Goal: Transaction & Acquisition: Purchase product/service

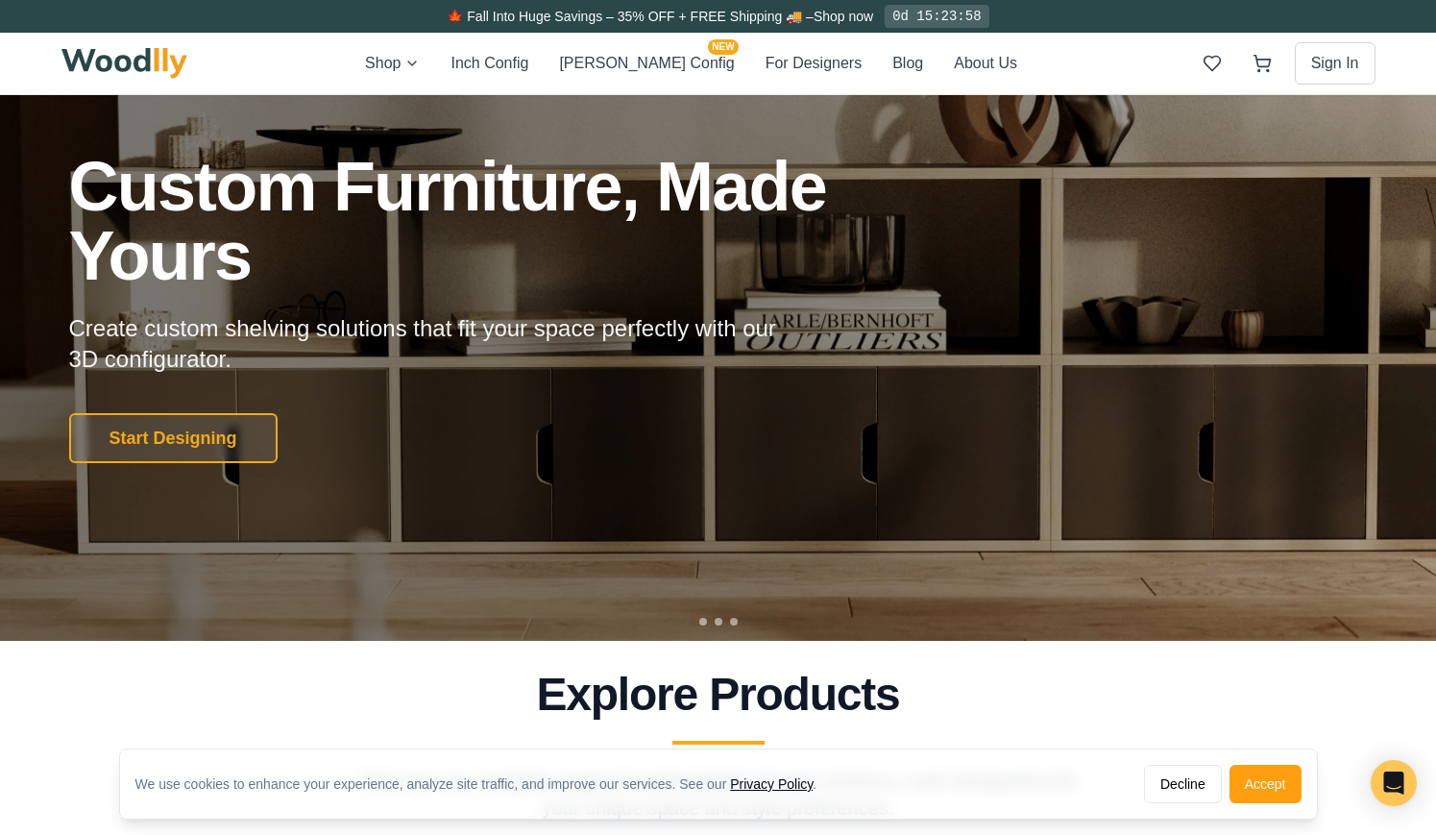
scroll to position [97, 0]
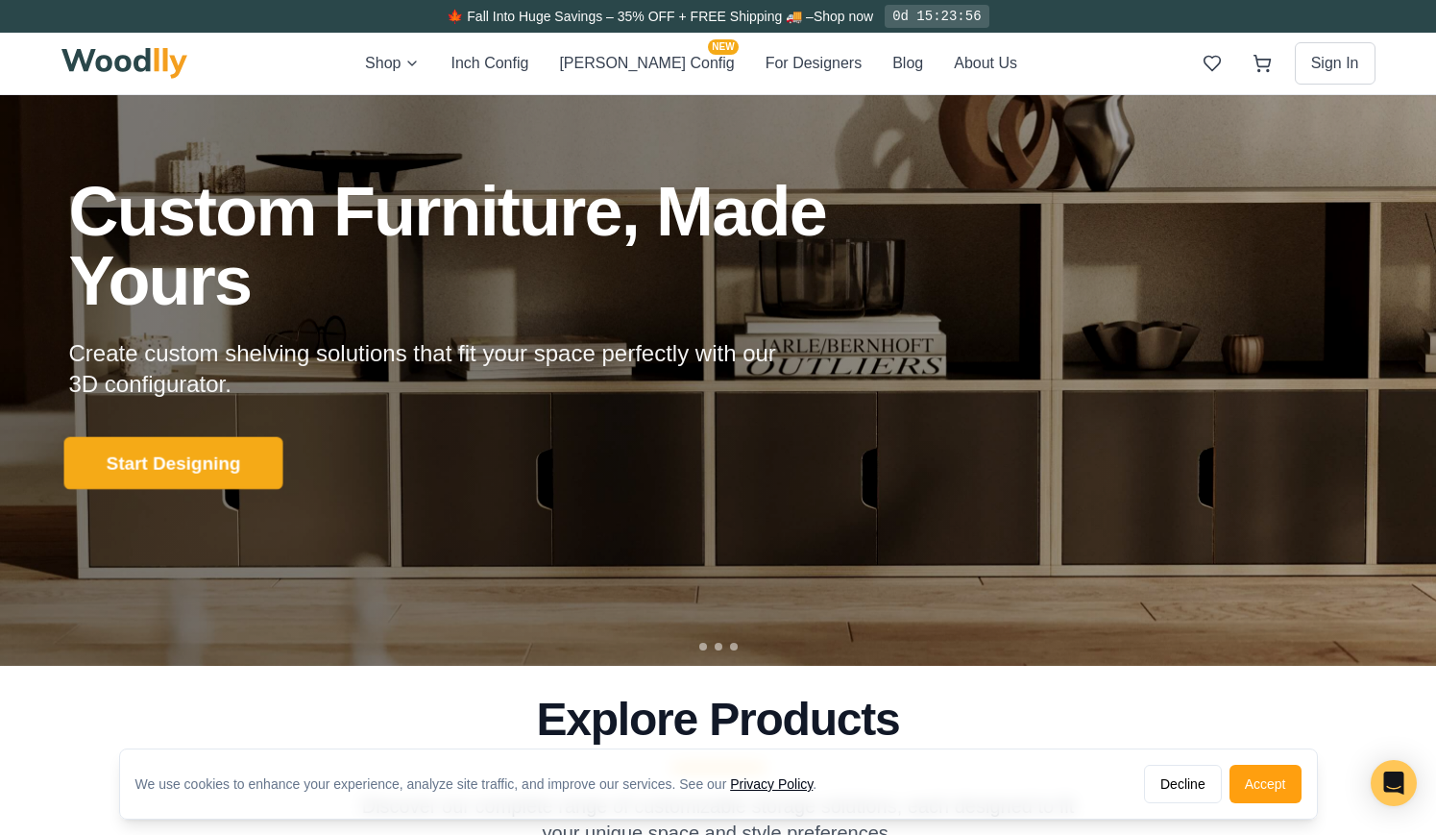
click at [174, 472] on button "Start Designing" at bounding box center [172, 462] width 219 height 53
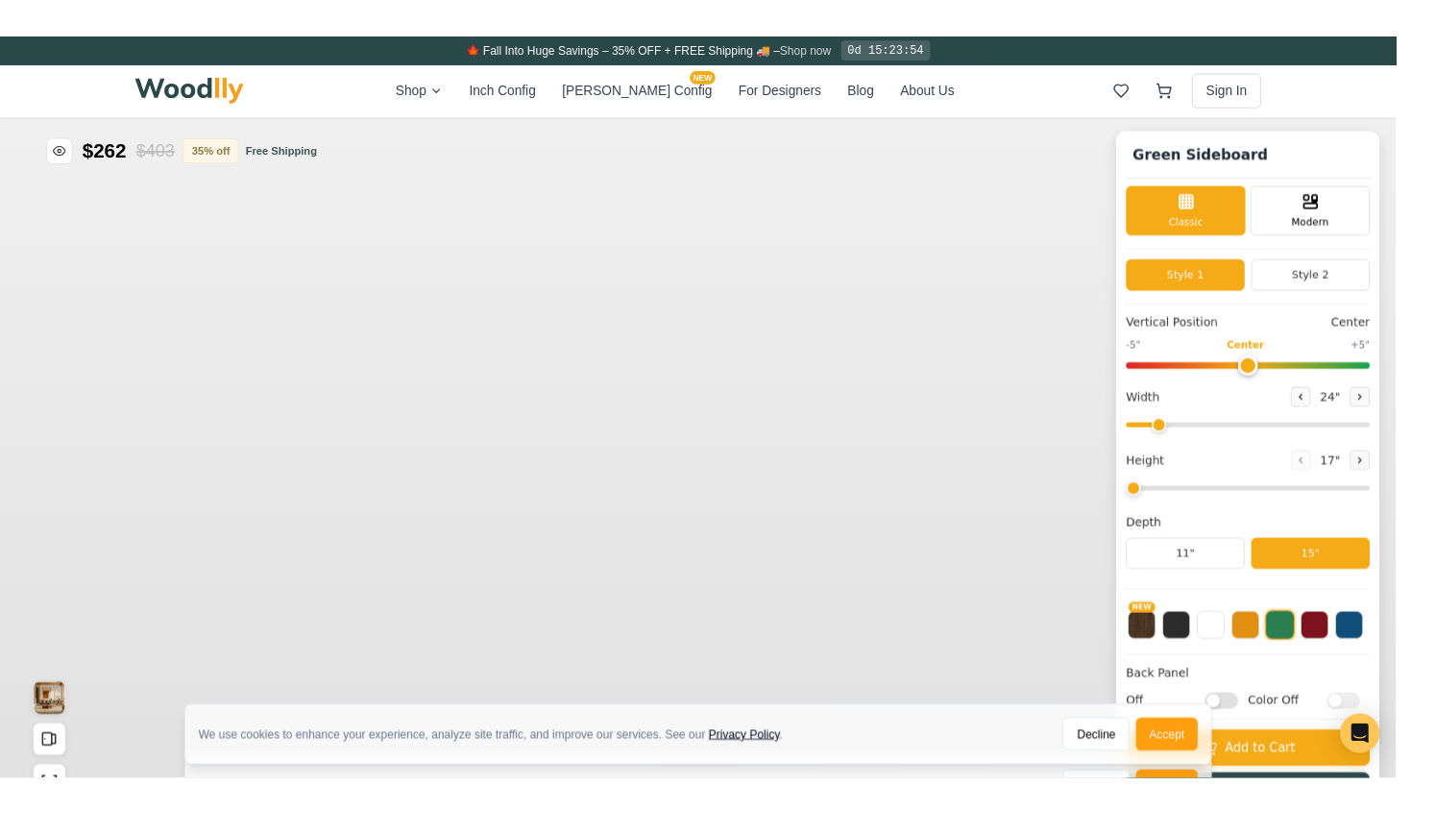
type input "56"
type input "2"
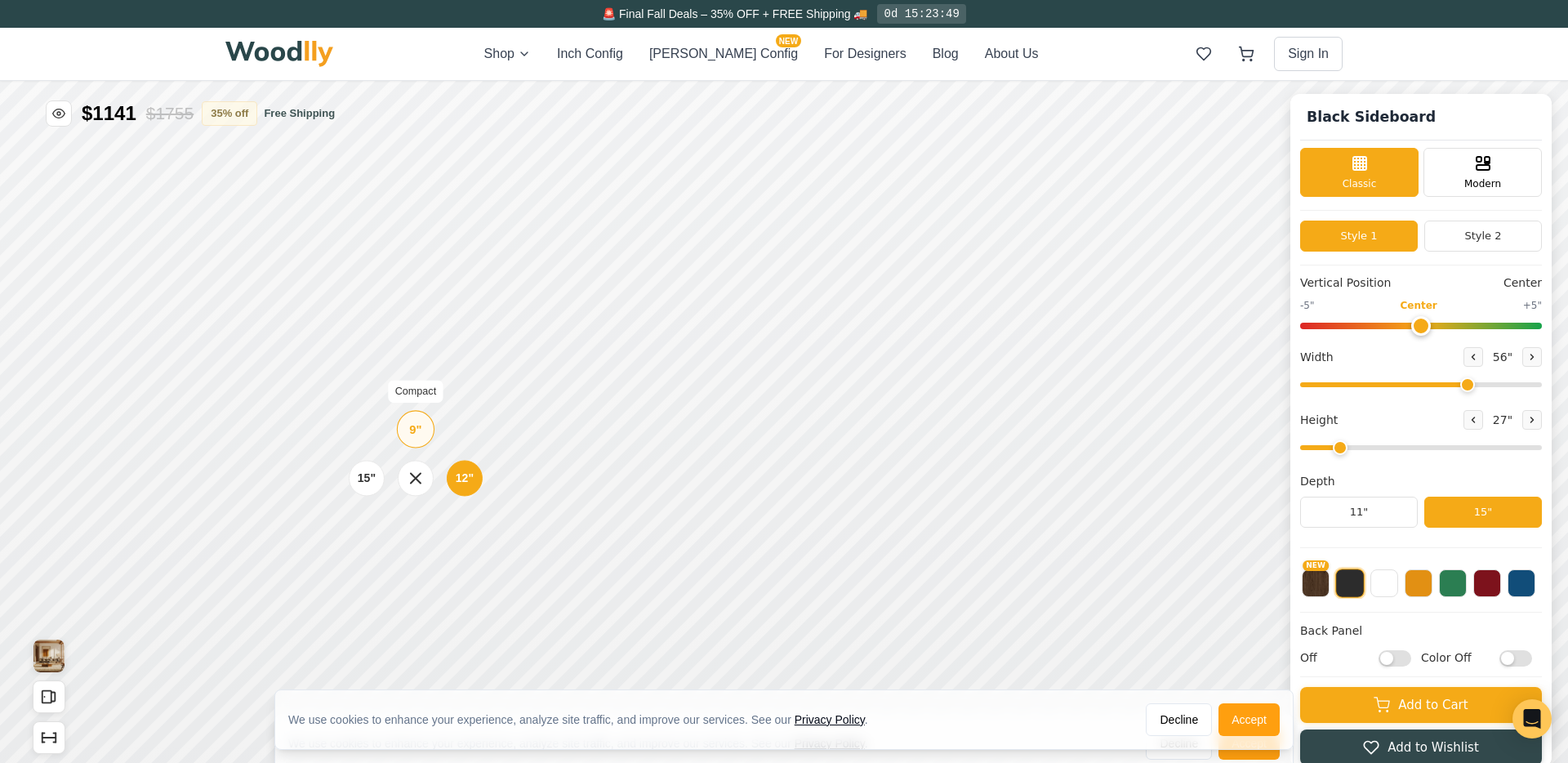
click at [413, 438] on div "9" Compact" at bounding box center [416, 429] width 37 height 37
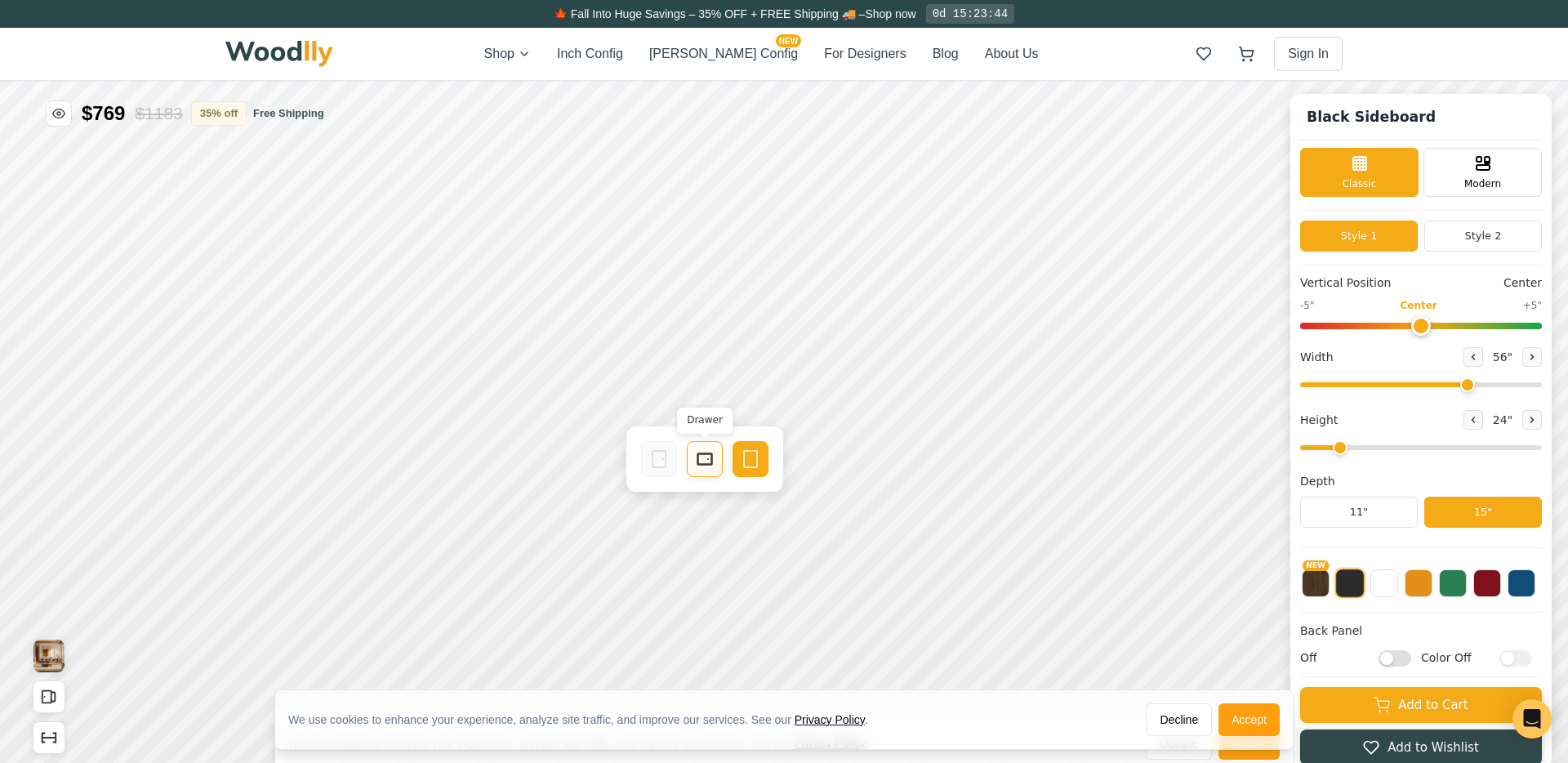
click at [702, 458] on icon at bounding box center [704, 458] width 20 height 20
click at [853, 464] on rect at bounding box center [845, 458] width 14 height 11
click at [978, 456] on icon at bounding box center [987, 458] width 20 height 20
click at [666, 373] on icon at bounding box center [658, 374] width 20 height 20
click at [801, 379] on icon at bounding box center [800, 374] width 20 height 20
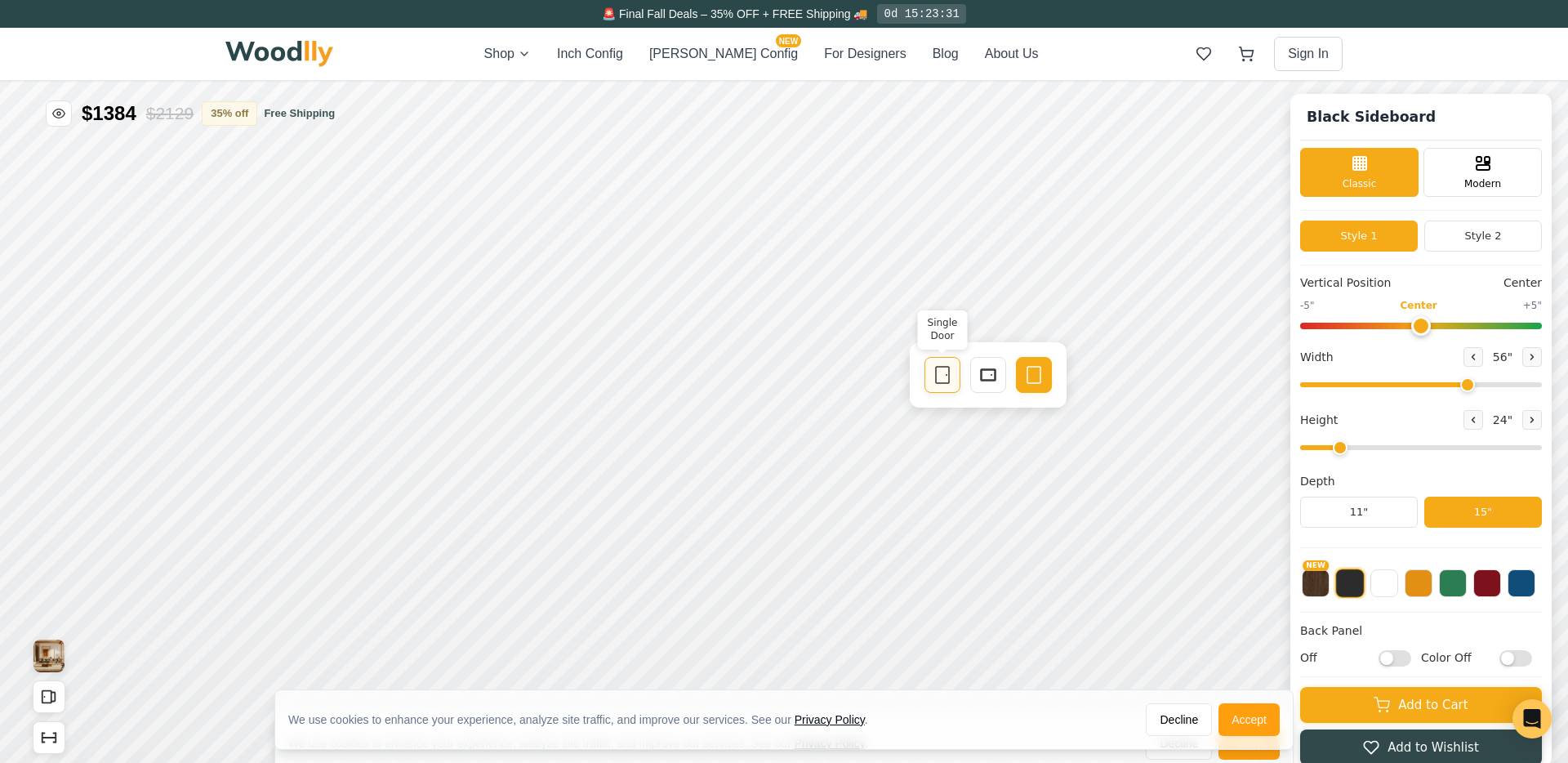
click at [941, 363] on div "Single Door" at bounding box center [942, 375] width 36 height 36
click at [1220, 589] on button at bounding box center [1487, 581] width 28 height 28
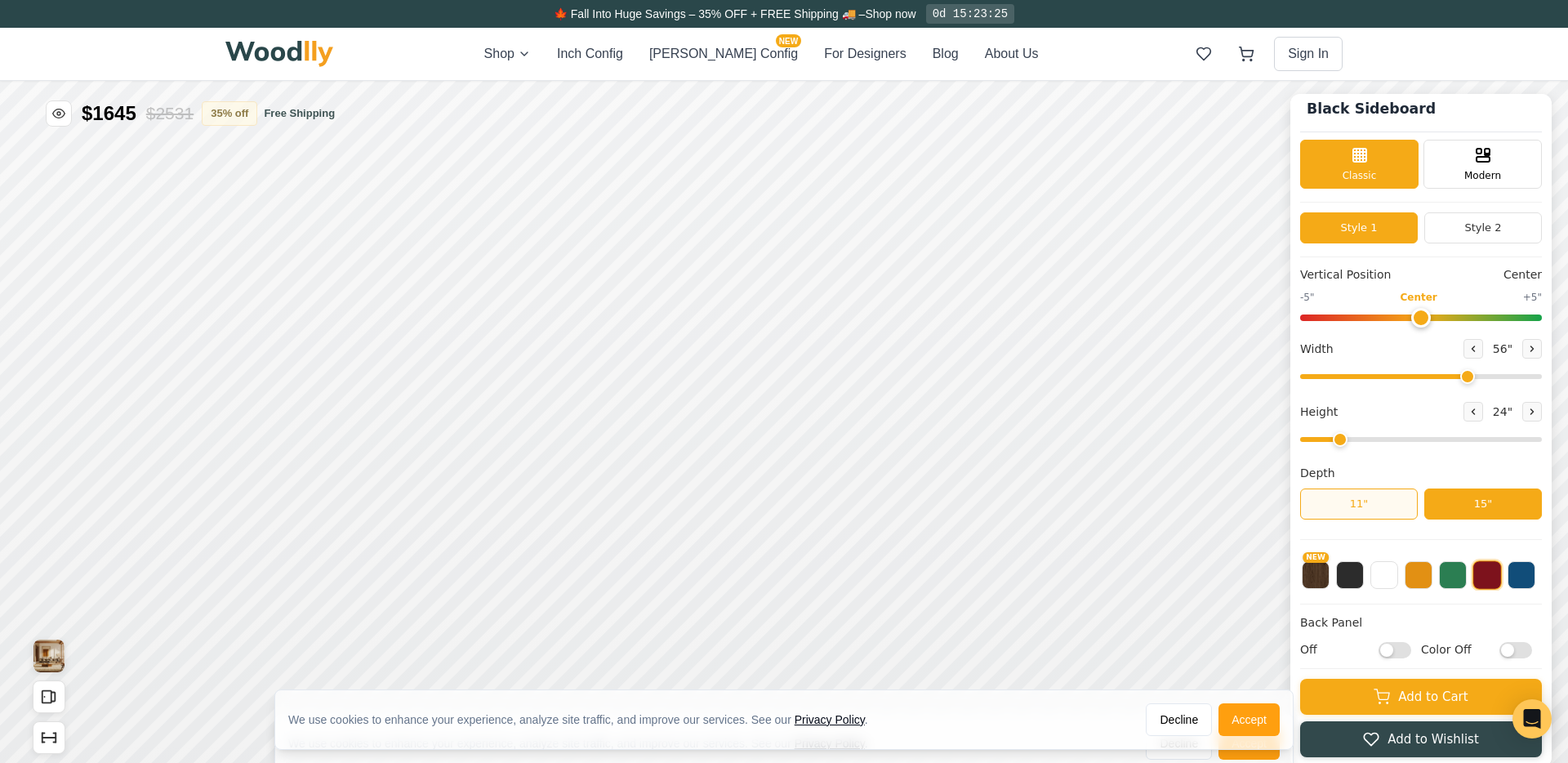
click at [1220, 499] on button "11"" at bounding box center [1359, 504] width 117 height 31
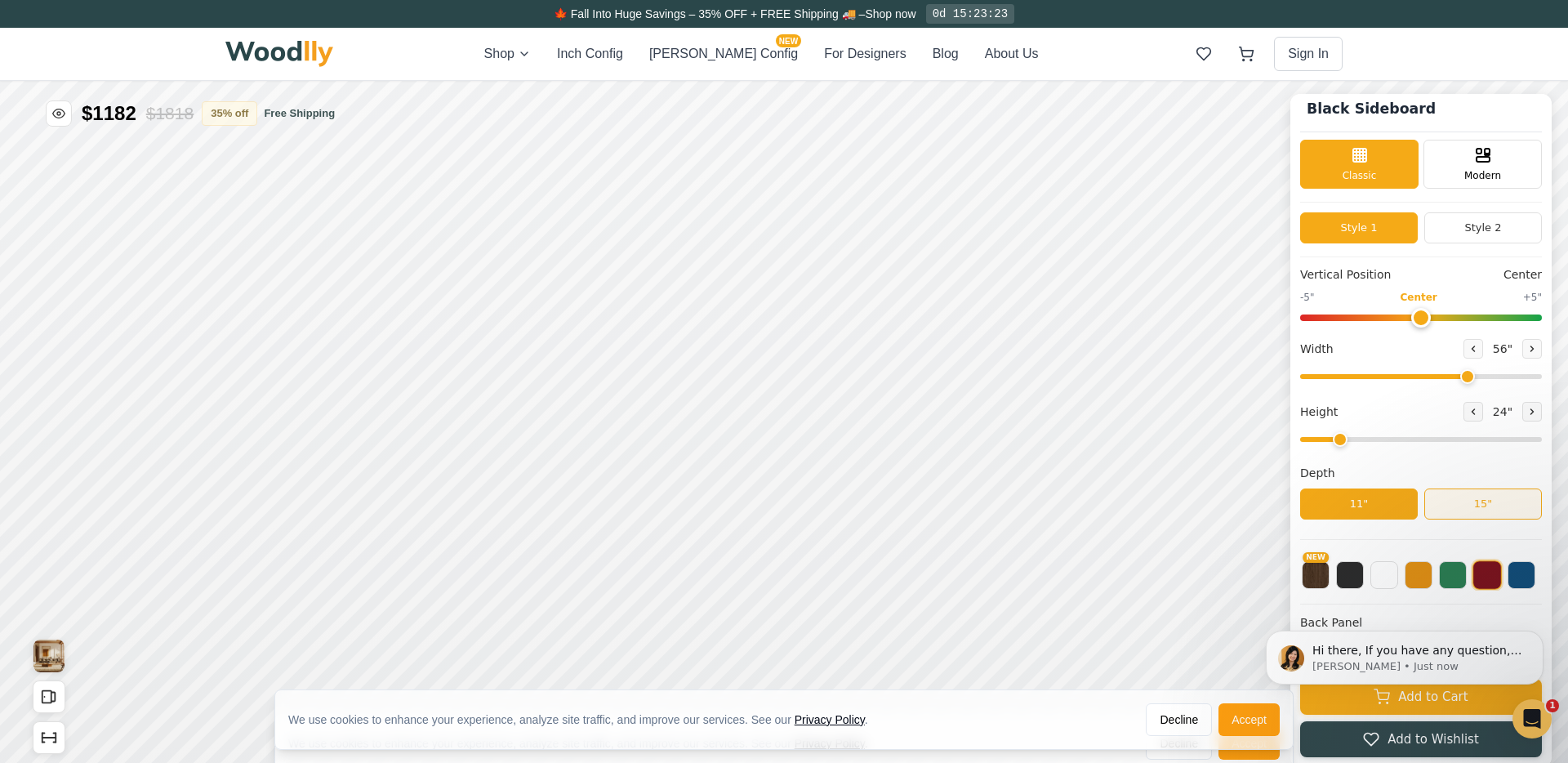
scroll to position [0, 0]
click at [1220, 506] on button "15"" at bounding box center [1483, 504] width 117 height 31
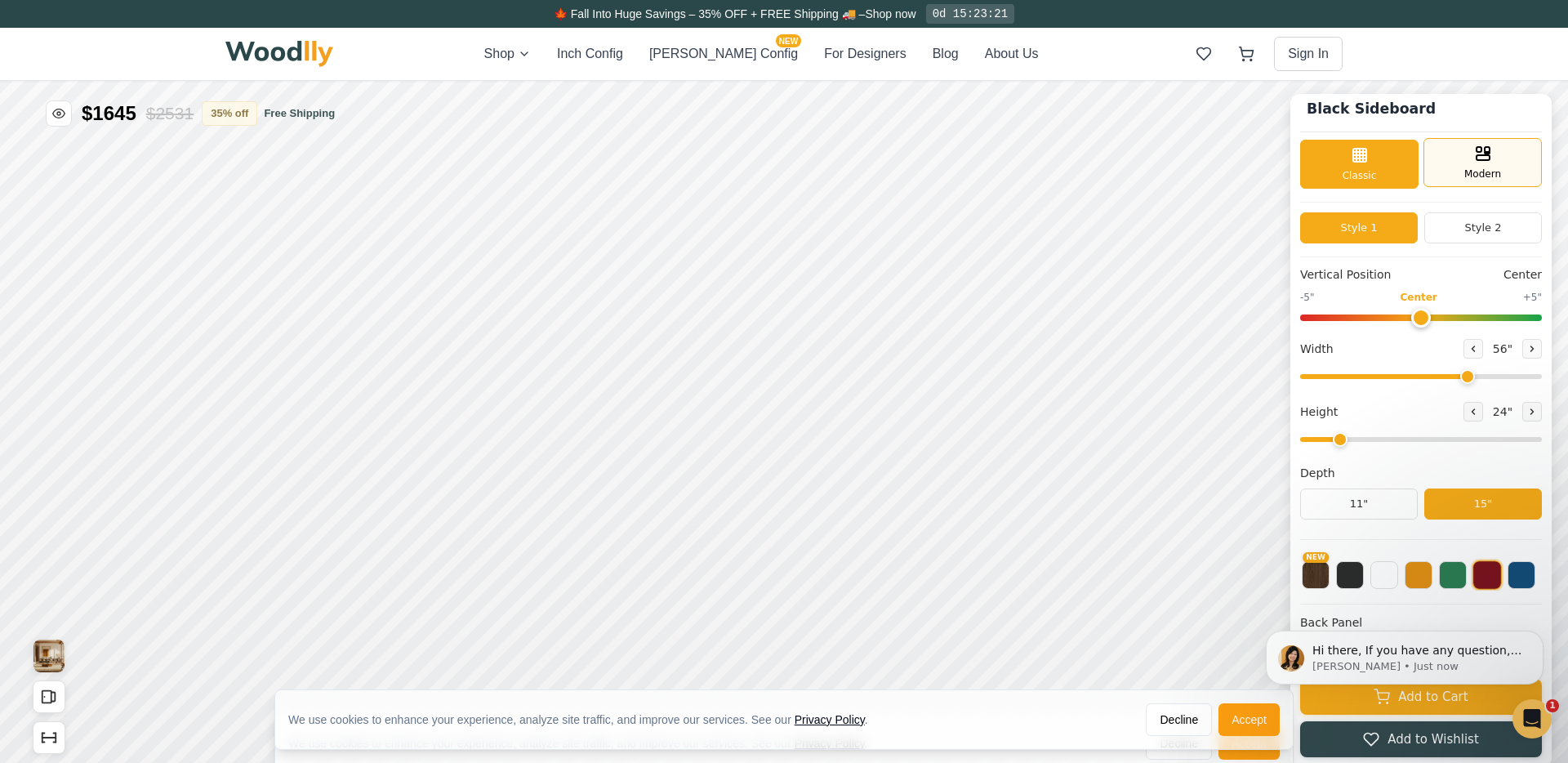
click at [1220, 177] on div "Modern" at bounding box center [1482, 162] width 118 height 49
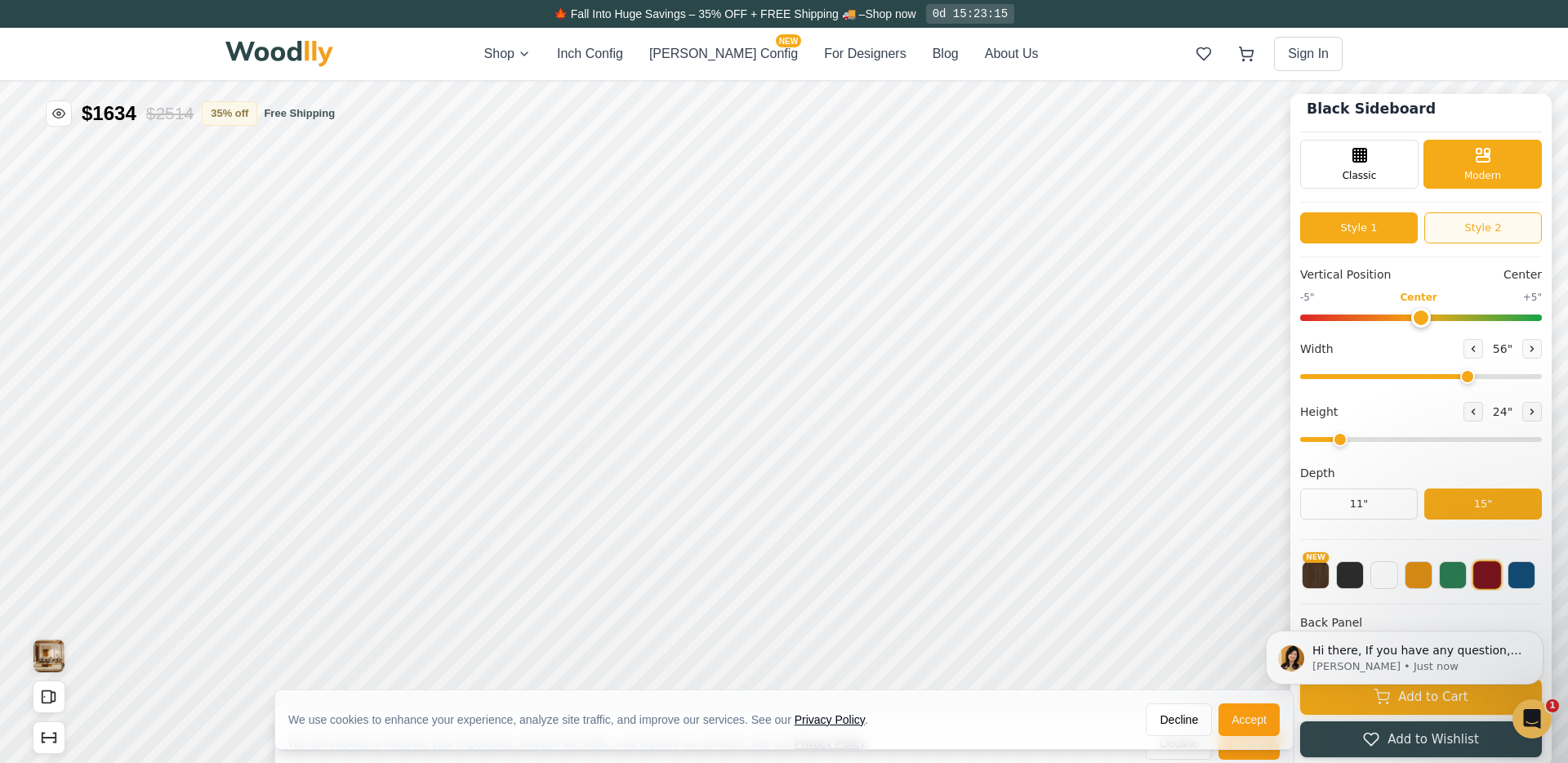
click at [1220, 230] on button "Style 2" at bounding box center [1483, 228] width 117 height 31
click at [1220, 218] on button "Style 1" at bounding box center [1359, 228] width 117 height 31
drag, startPoint x: 1463, startPoint y: 373, endPoint x: 1444, endPoint y: 373, distance: 19.0
click at [1220, 374] on input "range" at bounding box center [1421, 377] width 241 height 5
click at [1220, 376] on input "range" at bounding box center [1421, 377] width 241 height 5
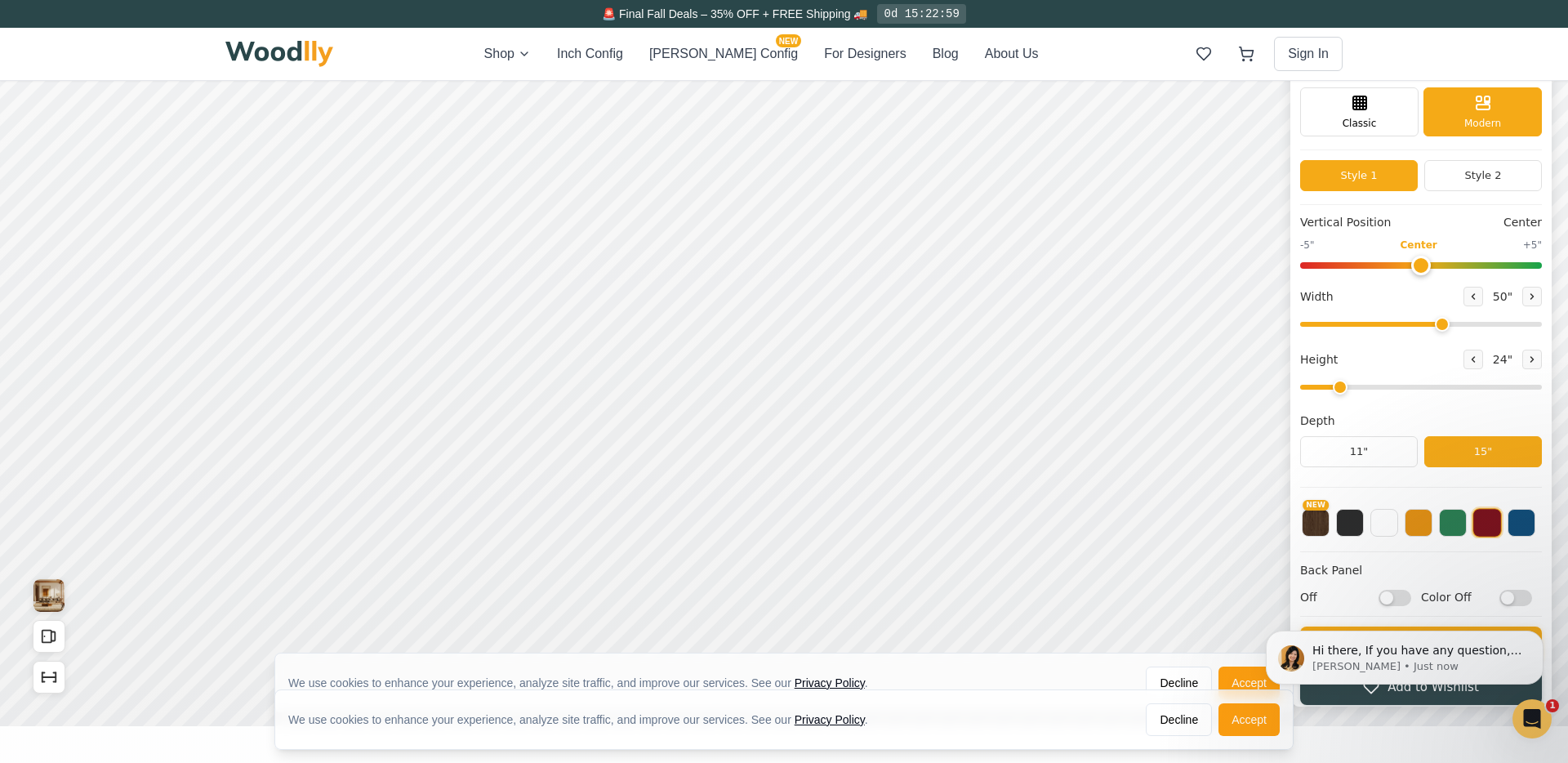
scroll to position [57, 0]
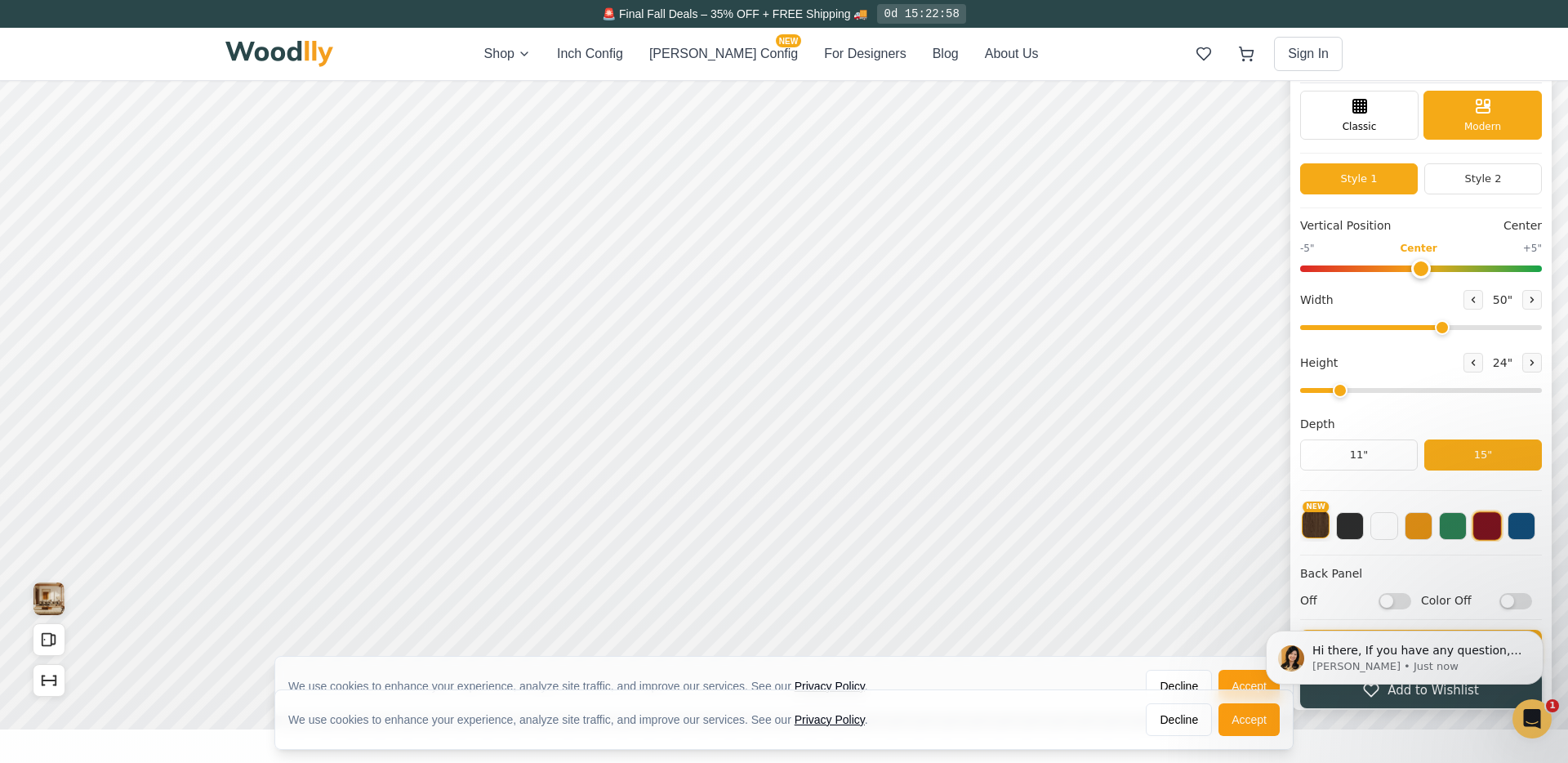
click at [1220, 530] on button "NEW" at bounding box center [1315, 524] width 28 height 28
click at [1220, 526] on button at bounding box center [1487, 524] width 28 height 28
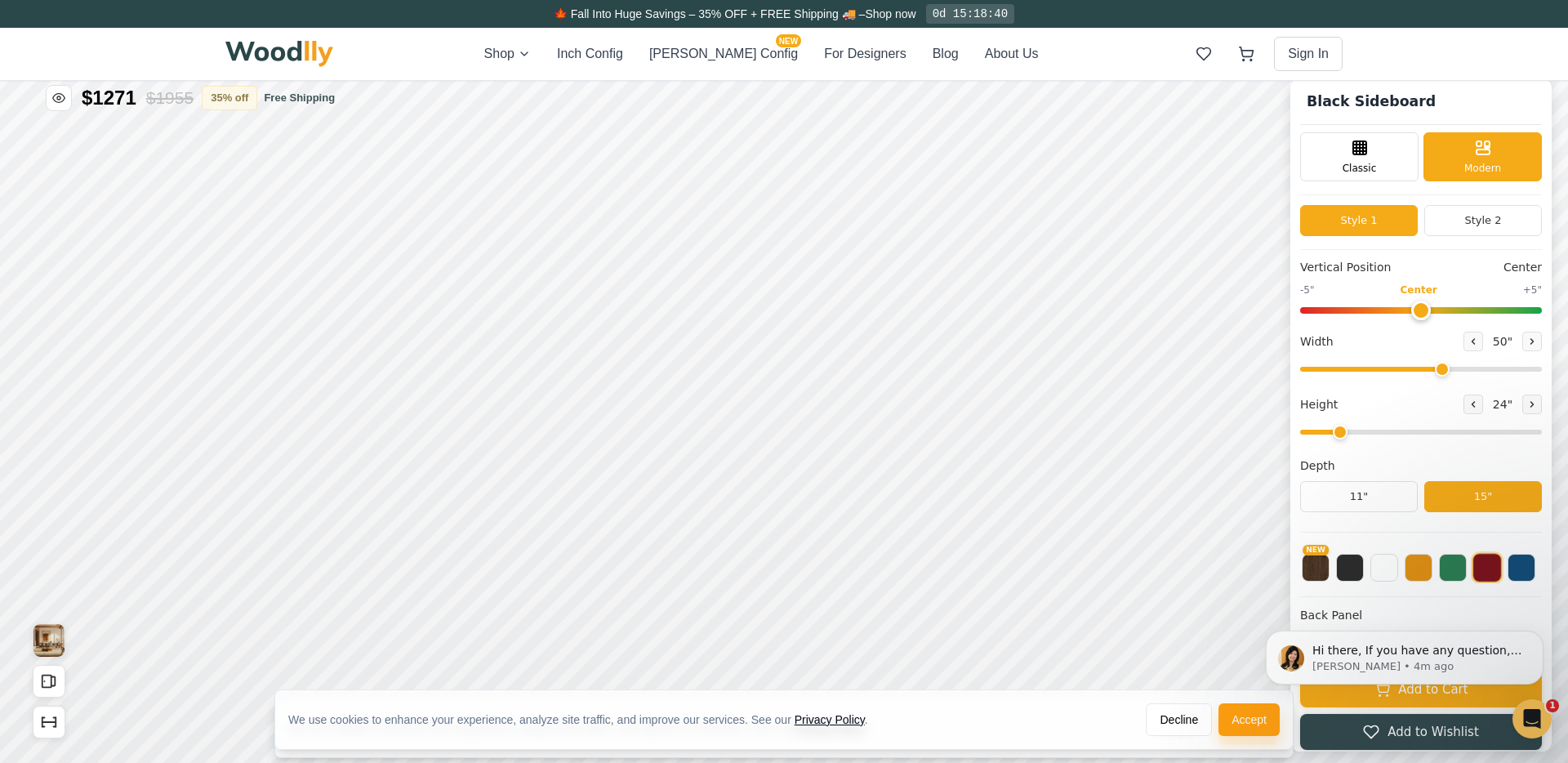
scroll to position [17, 0]
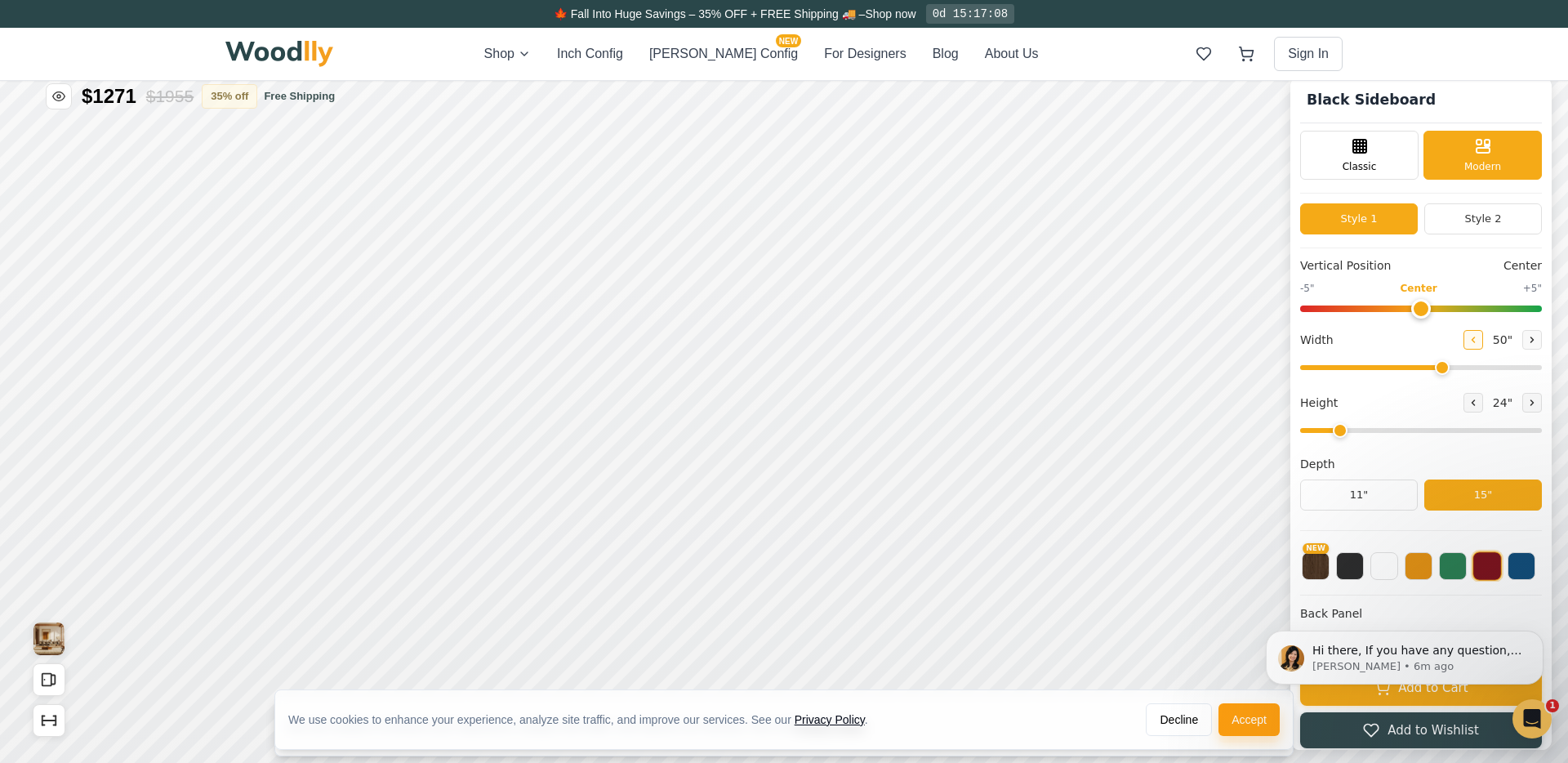
click at [1220, 336] on icon at bounding box center [1474, 340] width 10 height 10
type input "48"
click at [1220, 404] on icon at bounding box center [1474, 403] width 10 height 10
click at [1220, 406] on icon at bounding box center [1532, 403] width 10 height 10
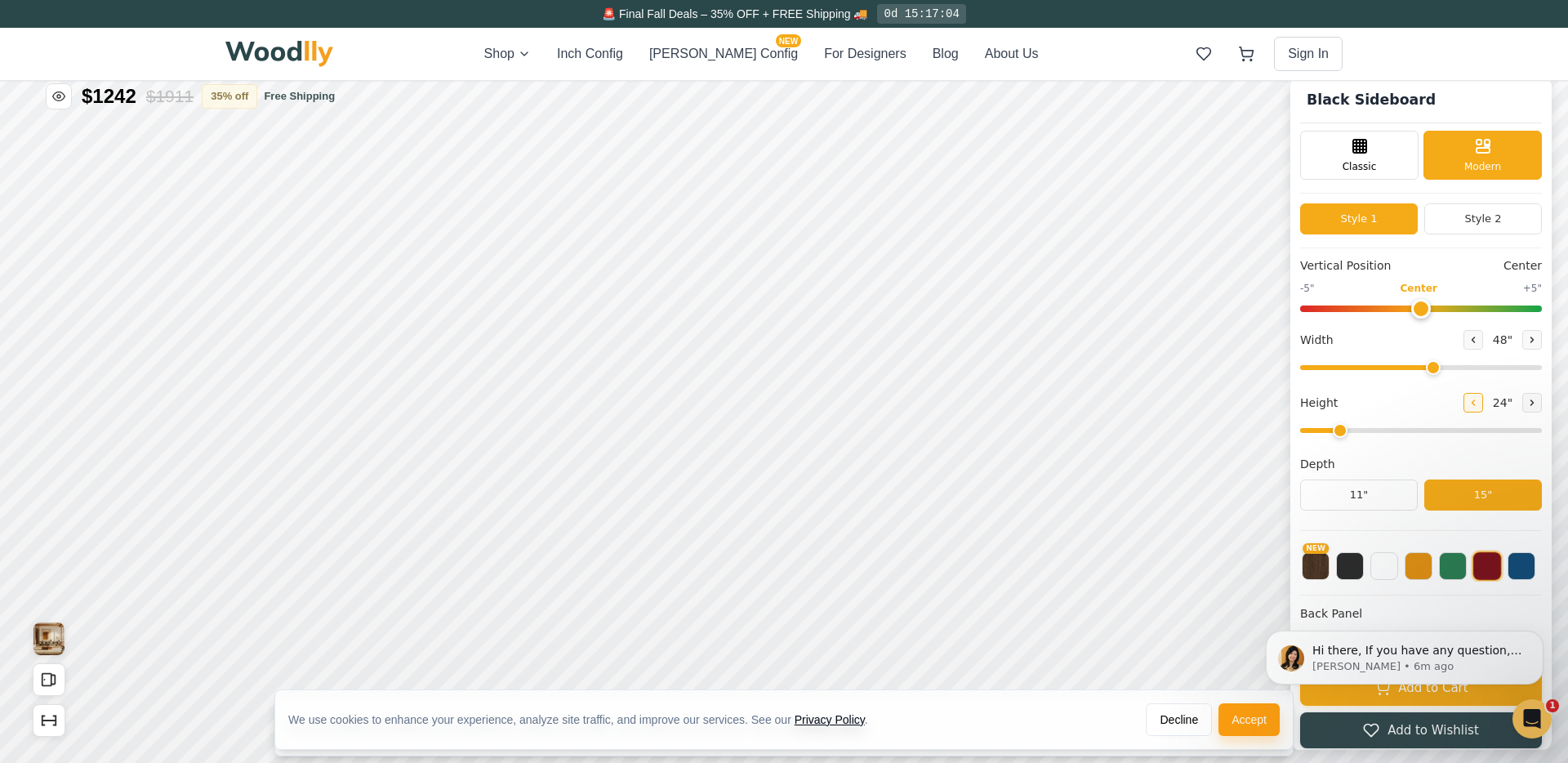
click at [1220, 406] on button at bounding box center [1473, 402] width 20 height 20
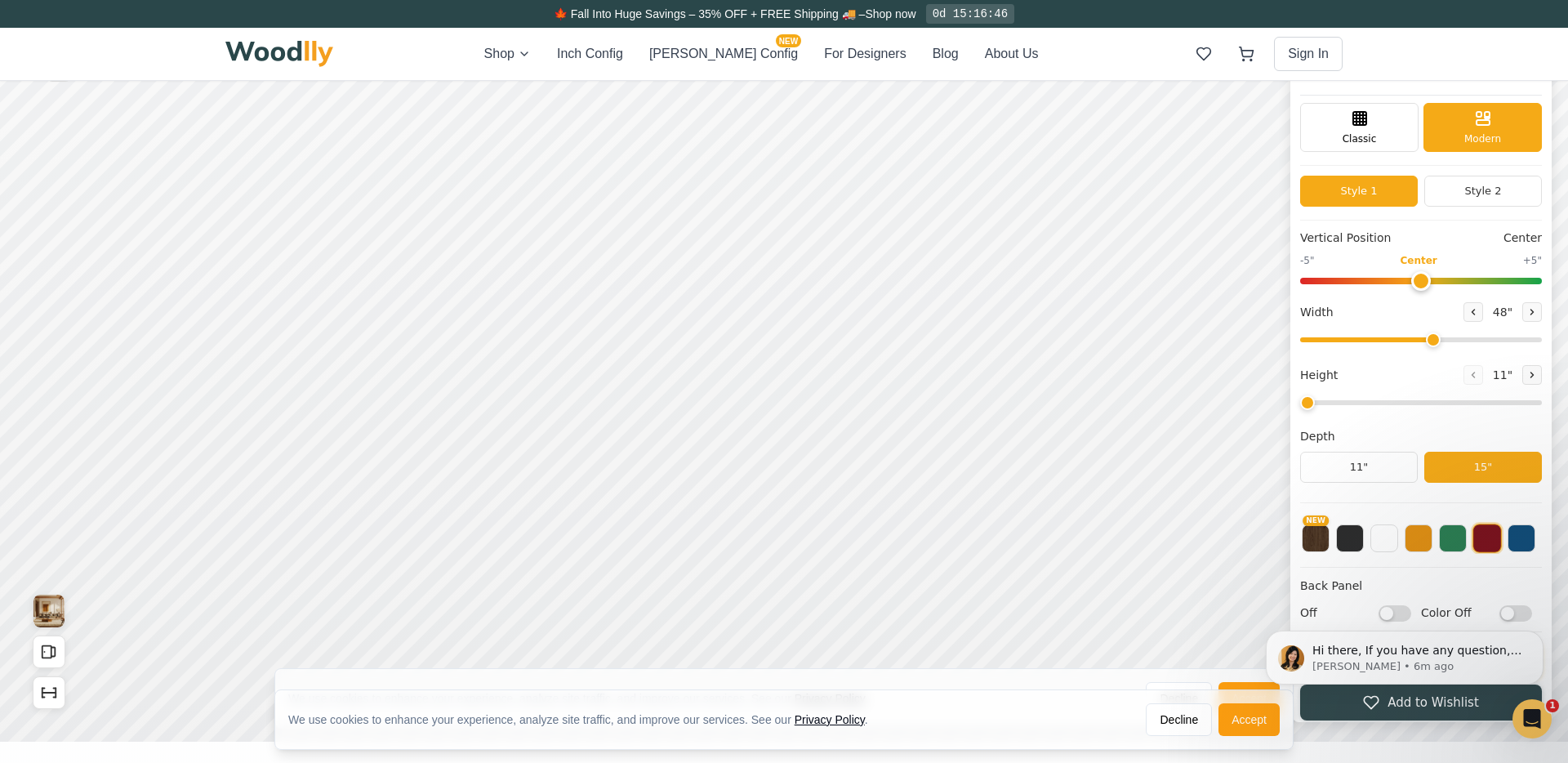
scroll to position [43, 0]
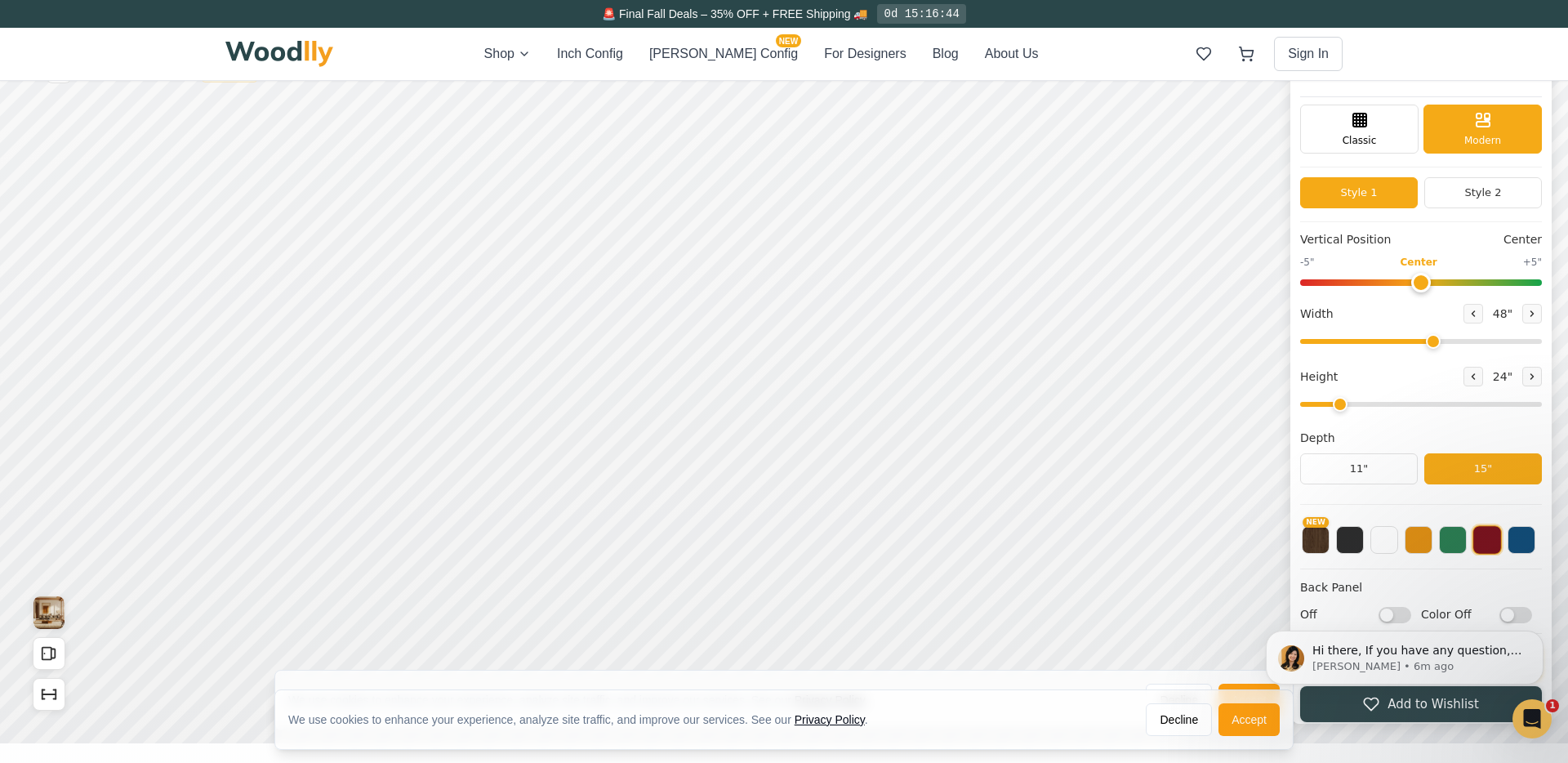
drag, startPoint x: 1306, startPoint y: 404, endPoint x: 1331, endPoint y: 405, distance: 25.0
type input "2"
click at [1220, 405] on input "range" at bounding box center [1421, 405] width 241 height 5
click at [391, 344] on div "15"" at bounding box center [389, 347] width 19 height 18
click at [441, 301] on div "9"" at bounding box center [445, 298] width 12 height 18
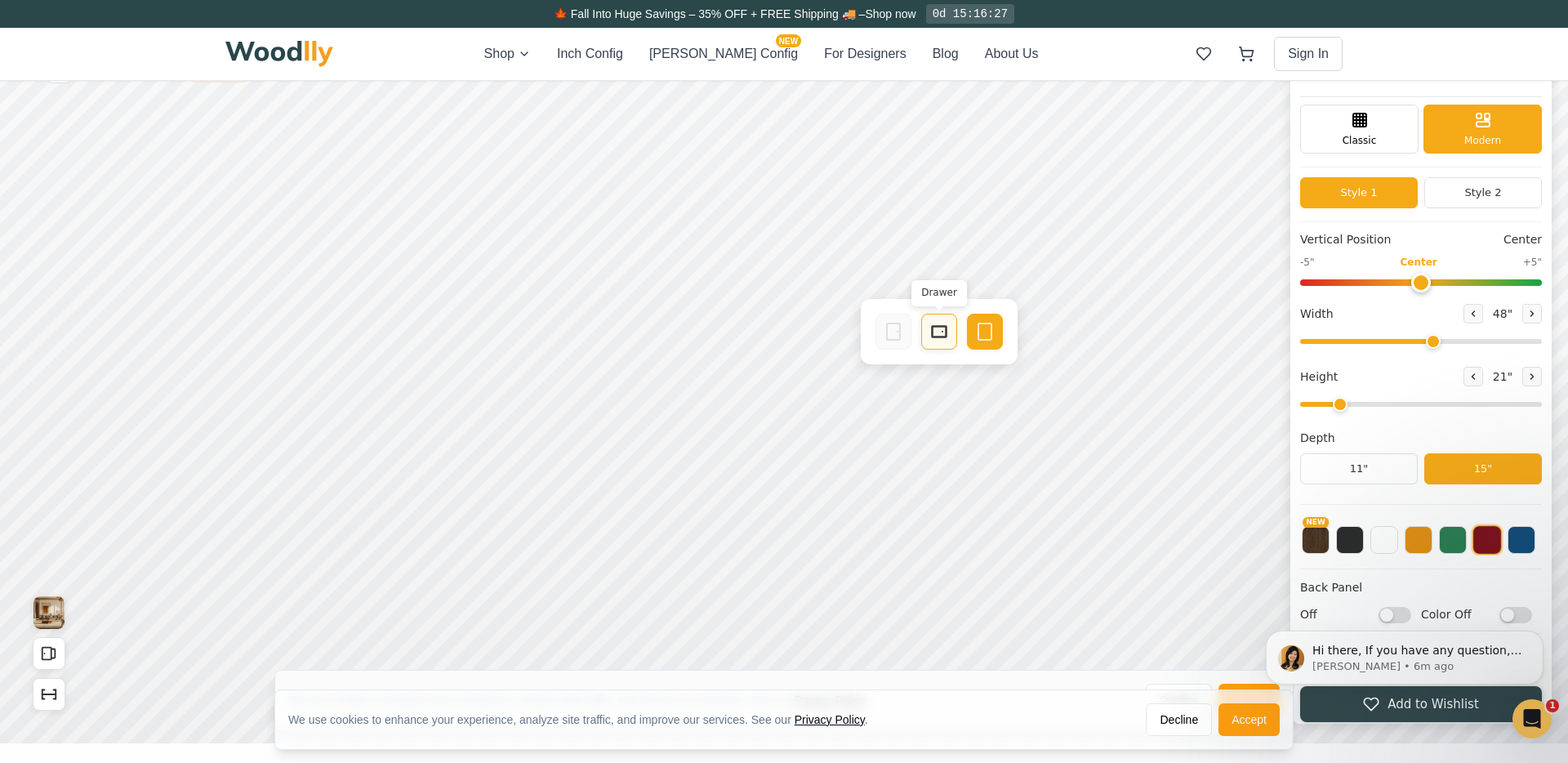
click at [934, 335] on icon at bounding box center [939, 331] width 20 height 20
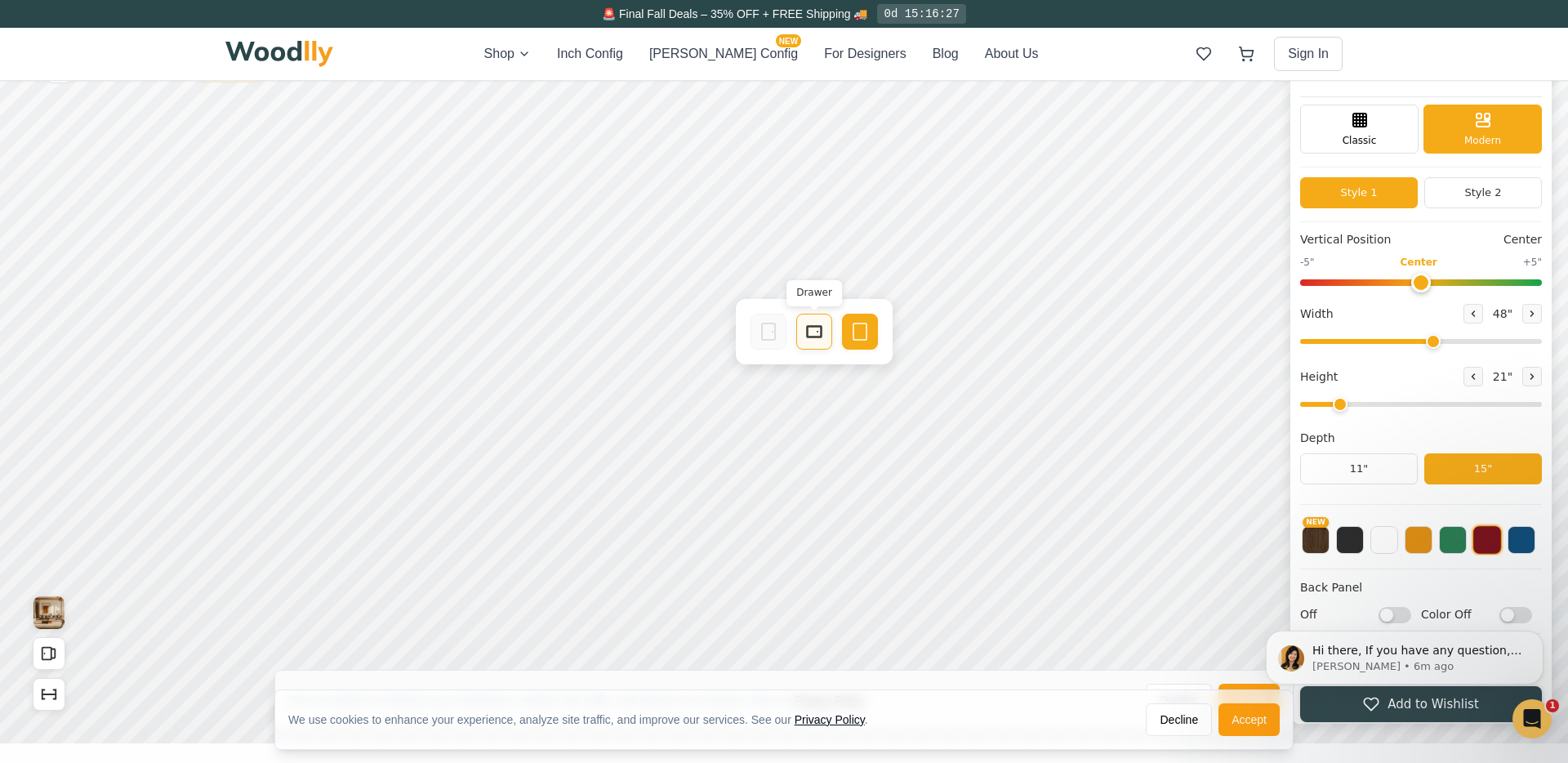
click at [811, 339] on icon at bounding box center [814, 331] width 20 height 20
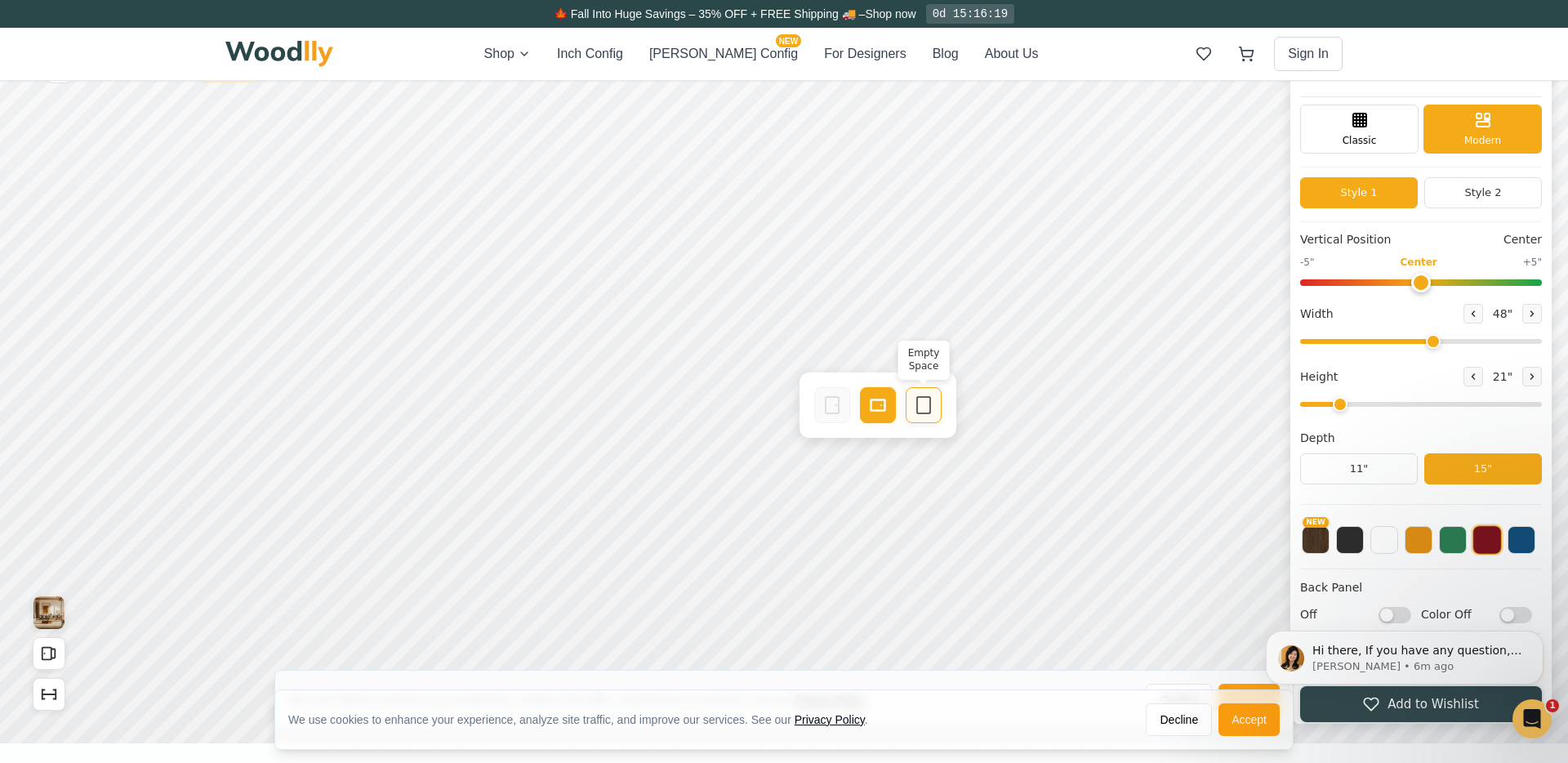
click at [918, 402] on rect at bounding box center [923, 405] width 13 height 16
click at [891, 408] on div "Drawer" at bounding box center [878, 405] width 36 height 36
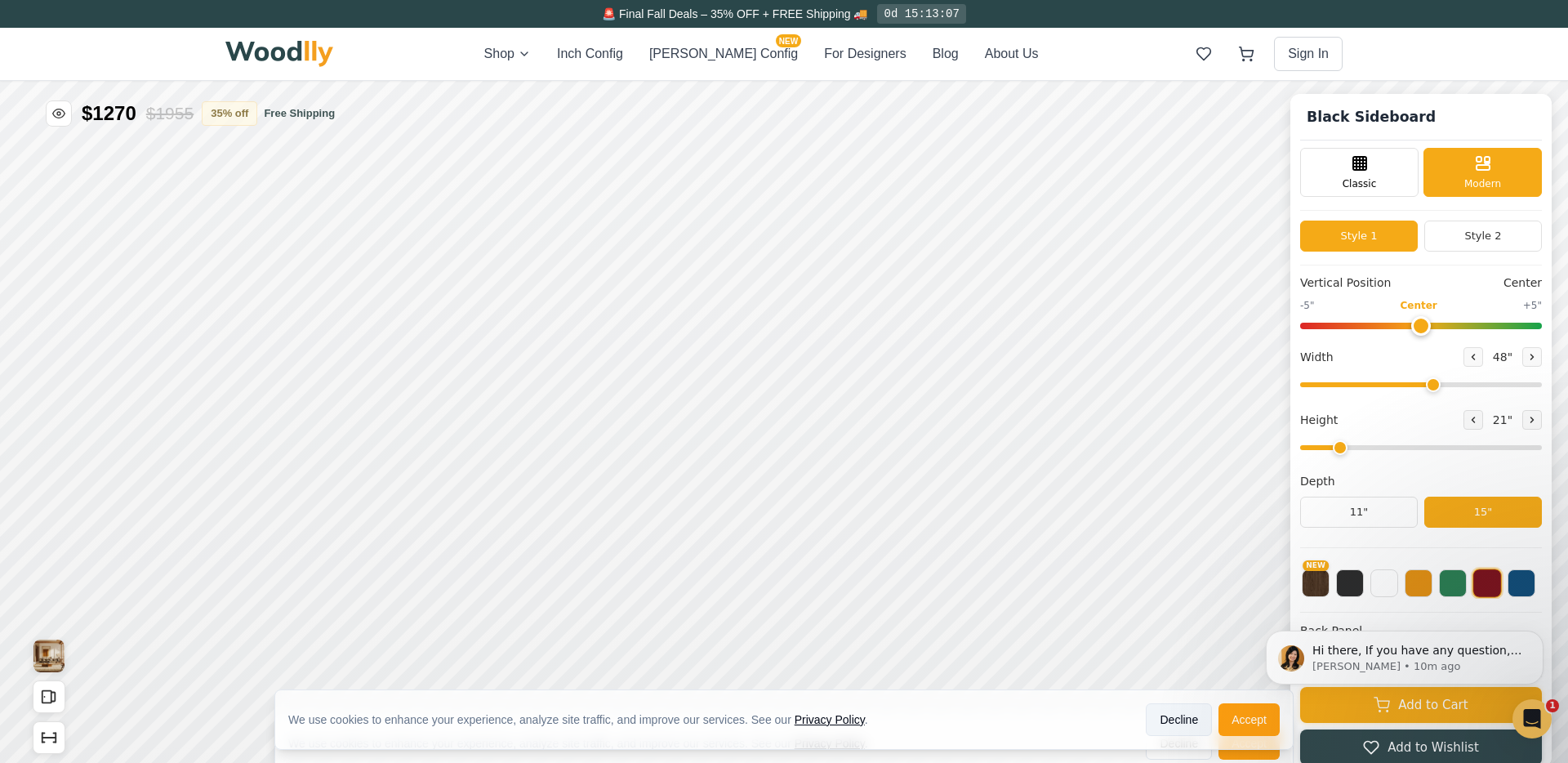
click at [1173, 709] on button "Decline" at bounding box center [1179, 720] width 66 height 32
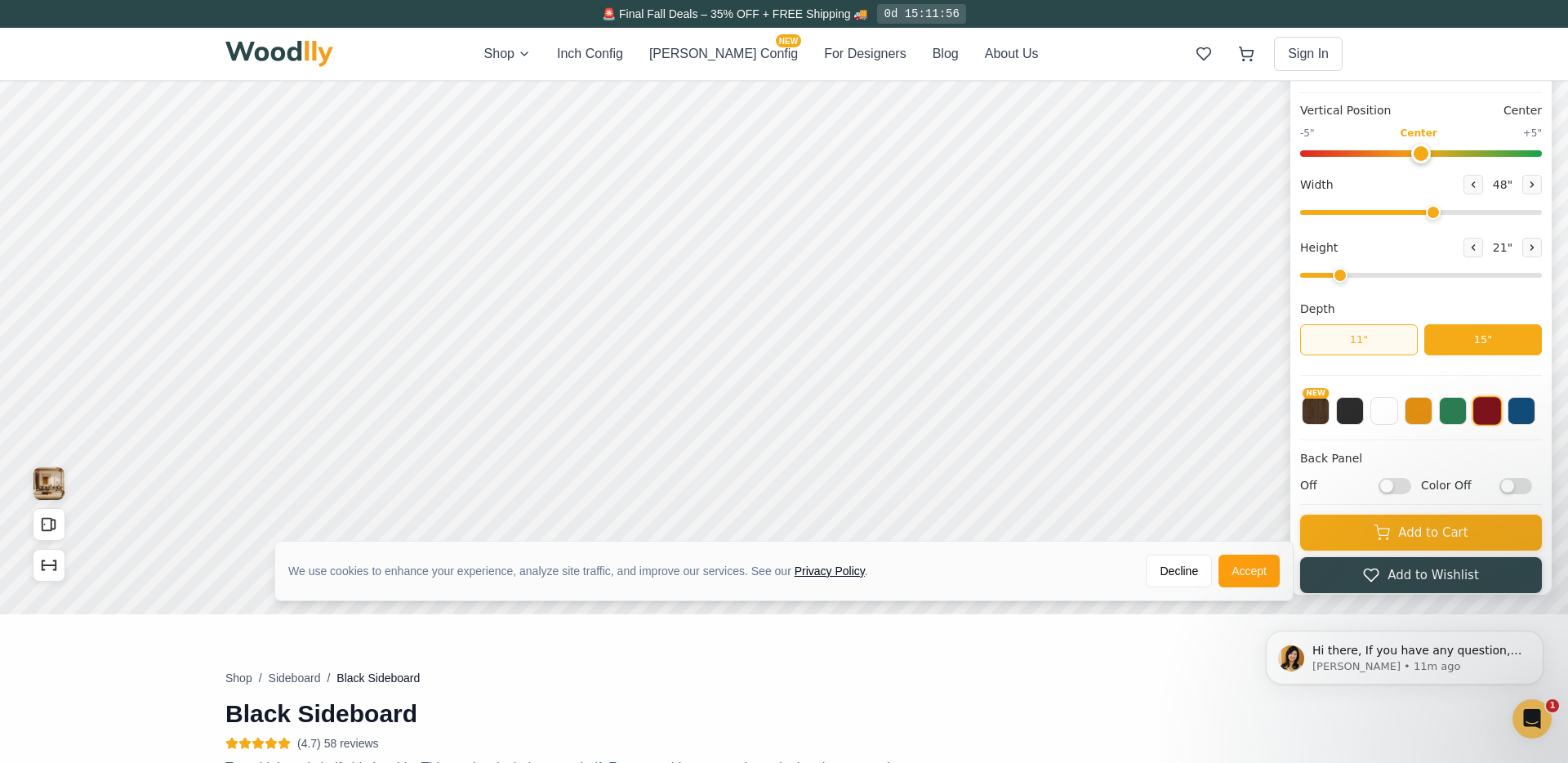
scroll to position [175, 0]
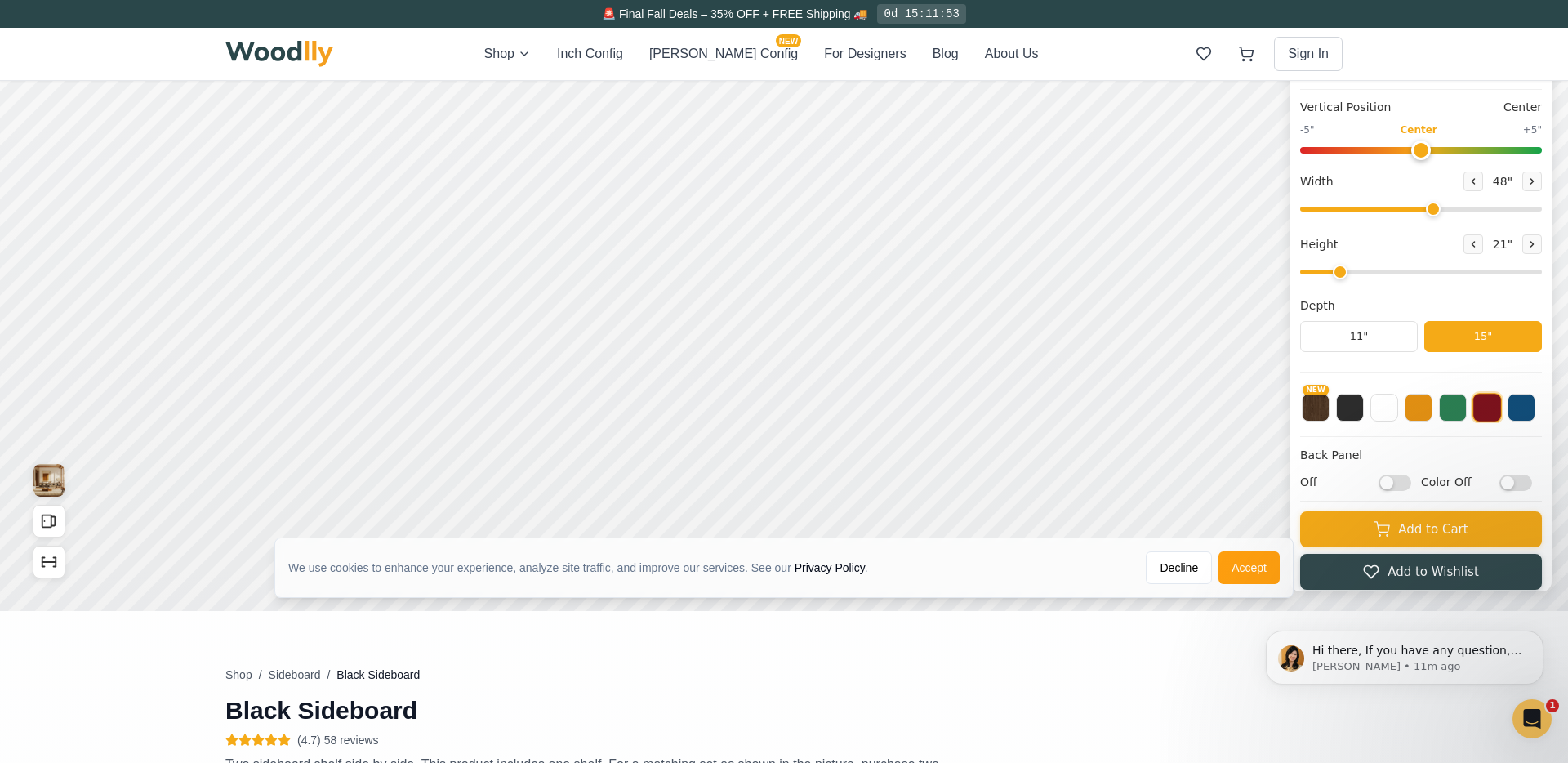
click at [1220, 485] on input "Off" at bounding box center [1395, 481] width 32 height 16
checkbox input "true"
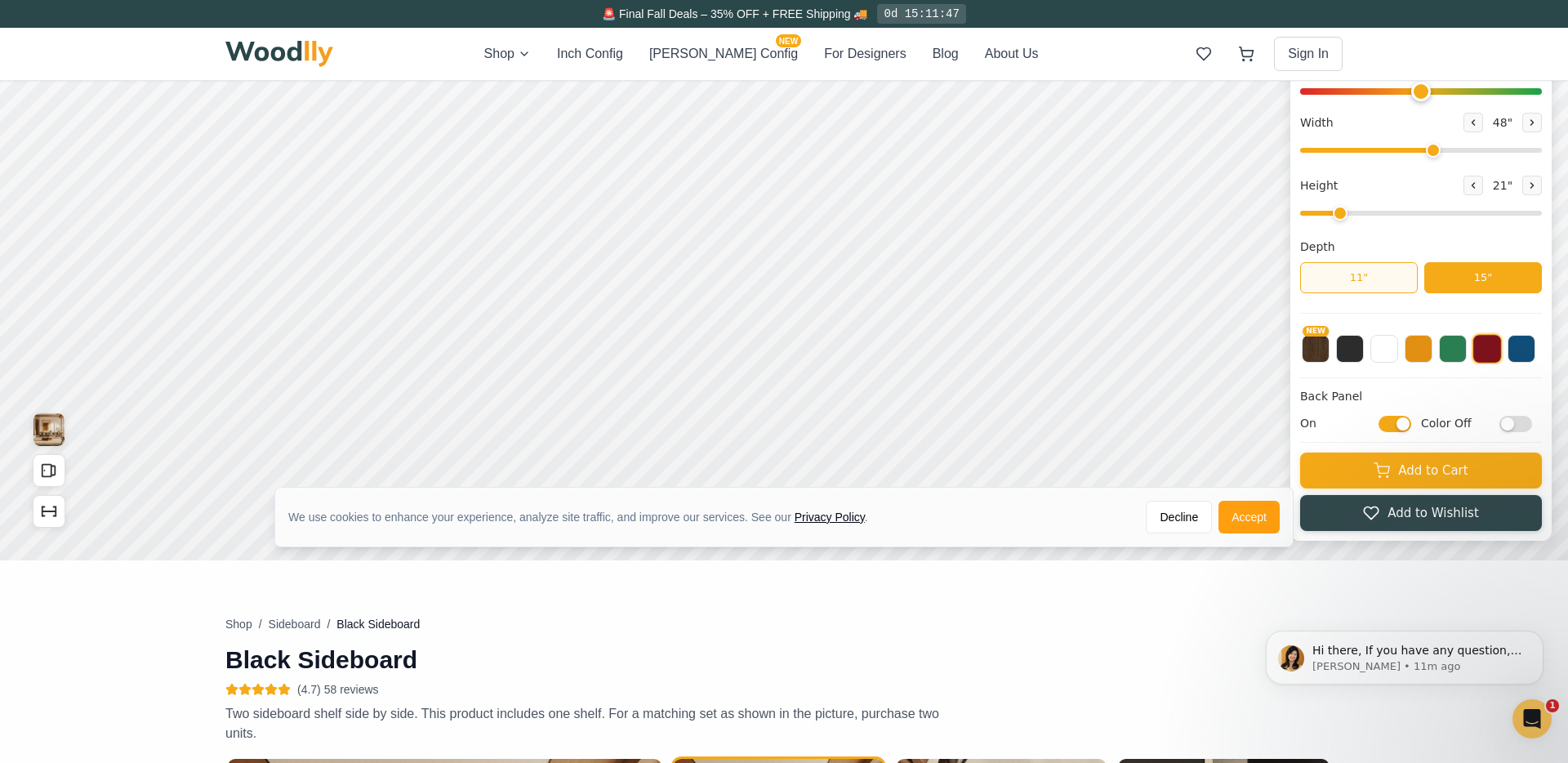
scroll to position [264, 0]
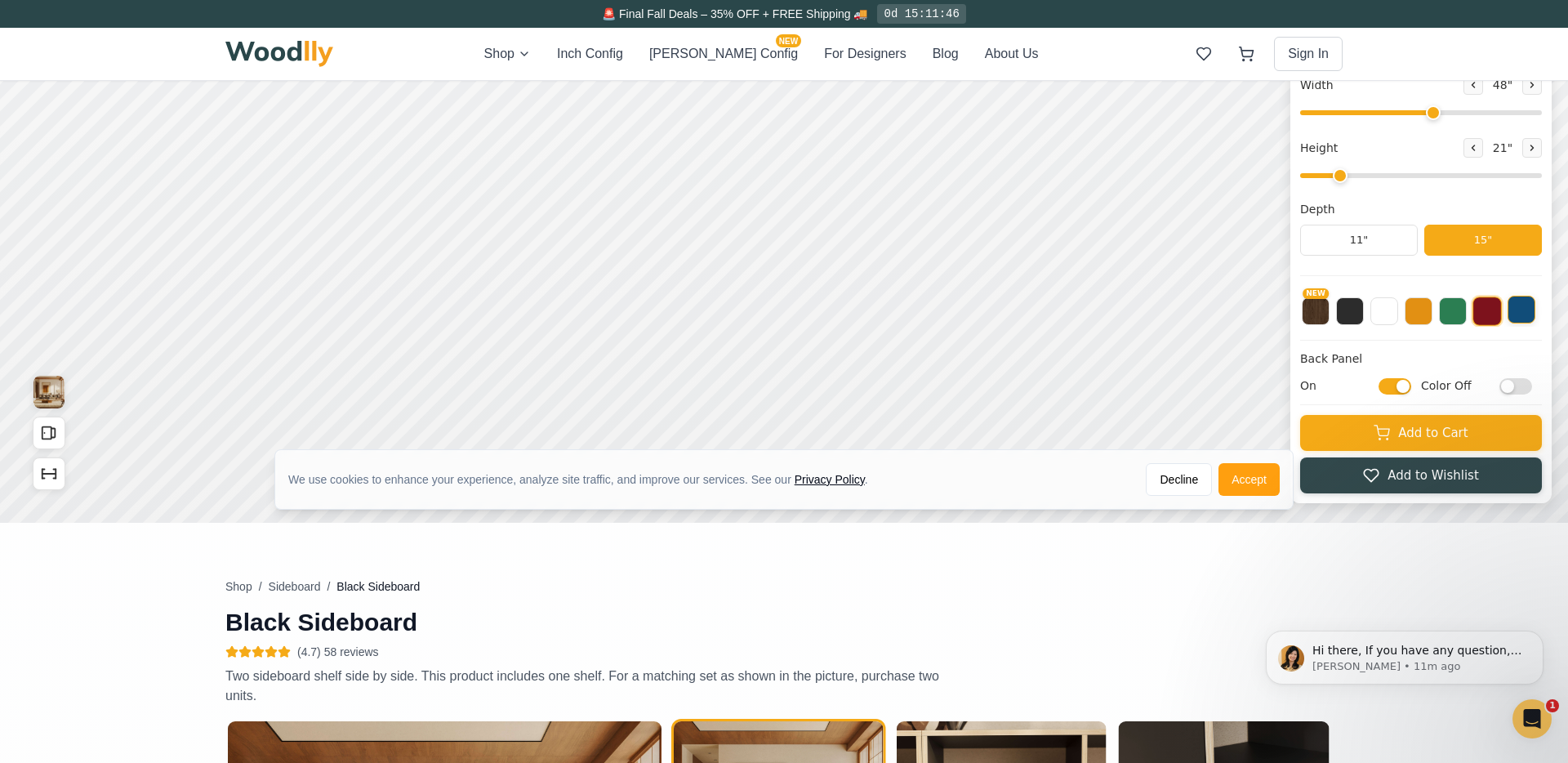
click at [1220, 317] on button at bounding box center [1521, 310] width 28 height 28
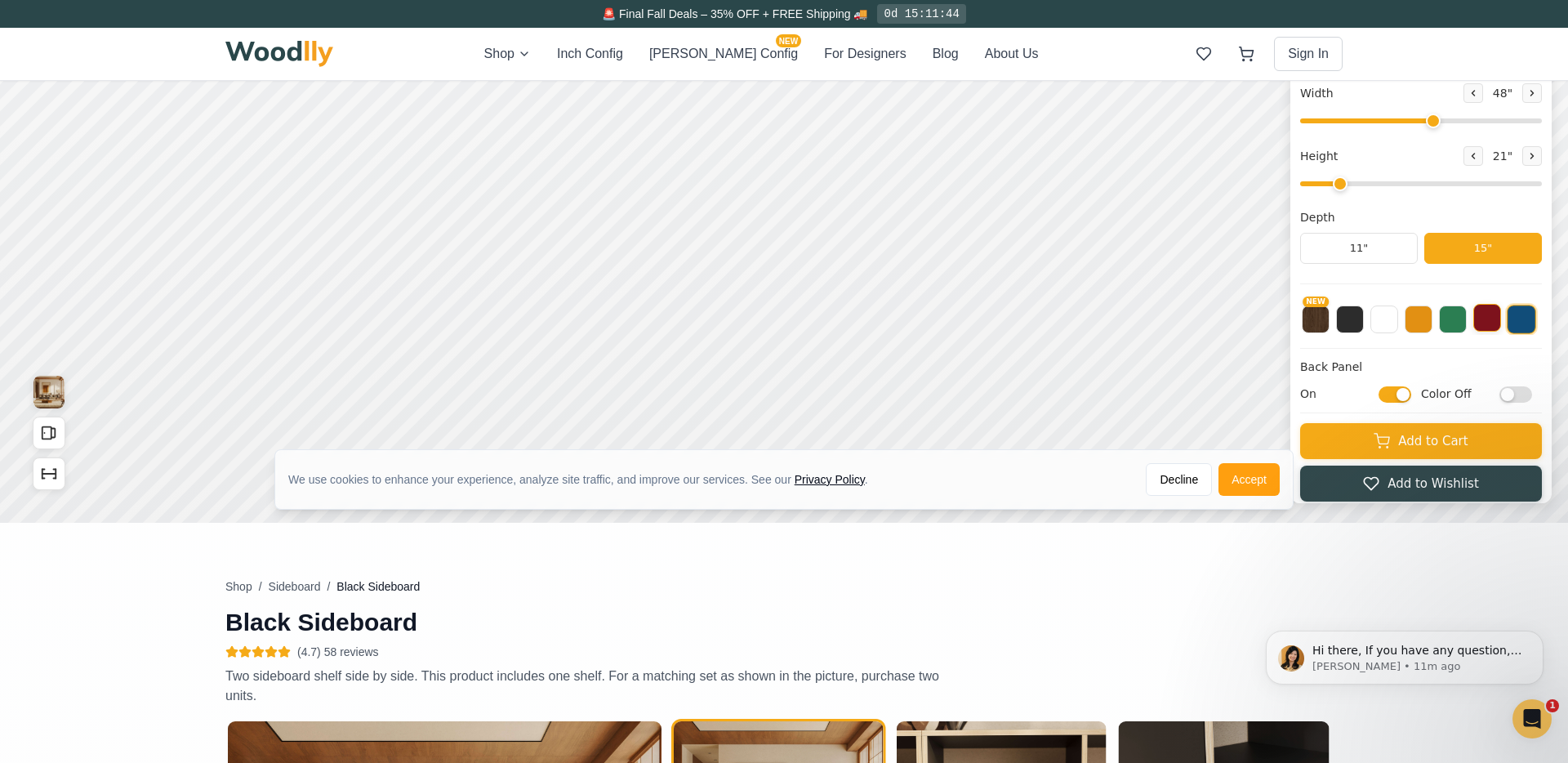
click at [1220, 327] on button at bounding box center [1487, 317] width 28 height 28
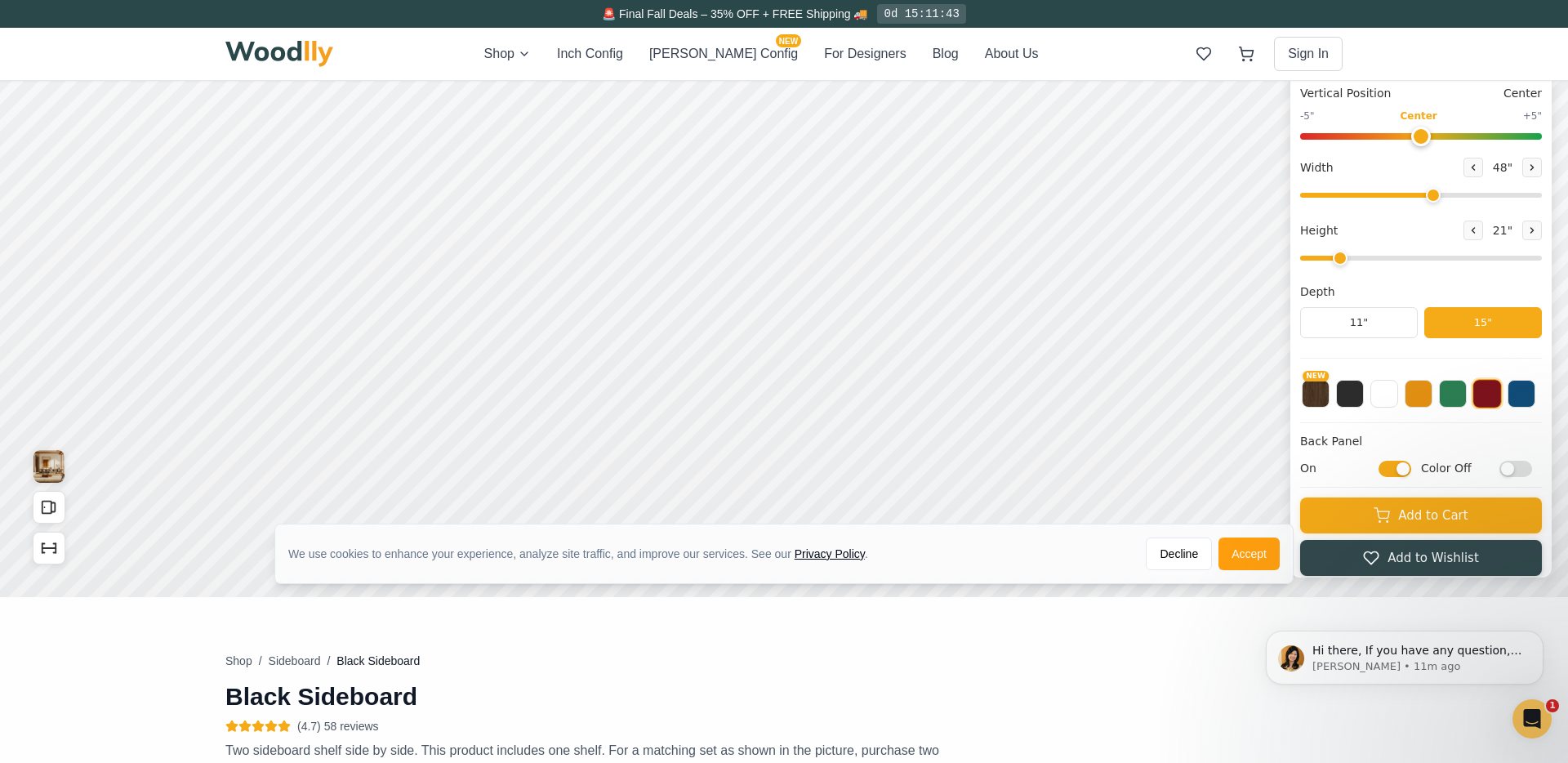
scroll to position [182, 0]
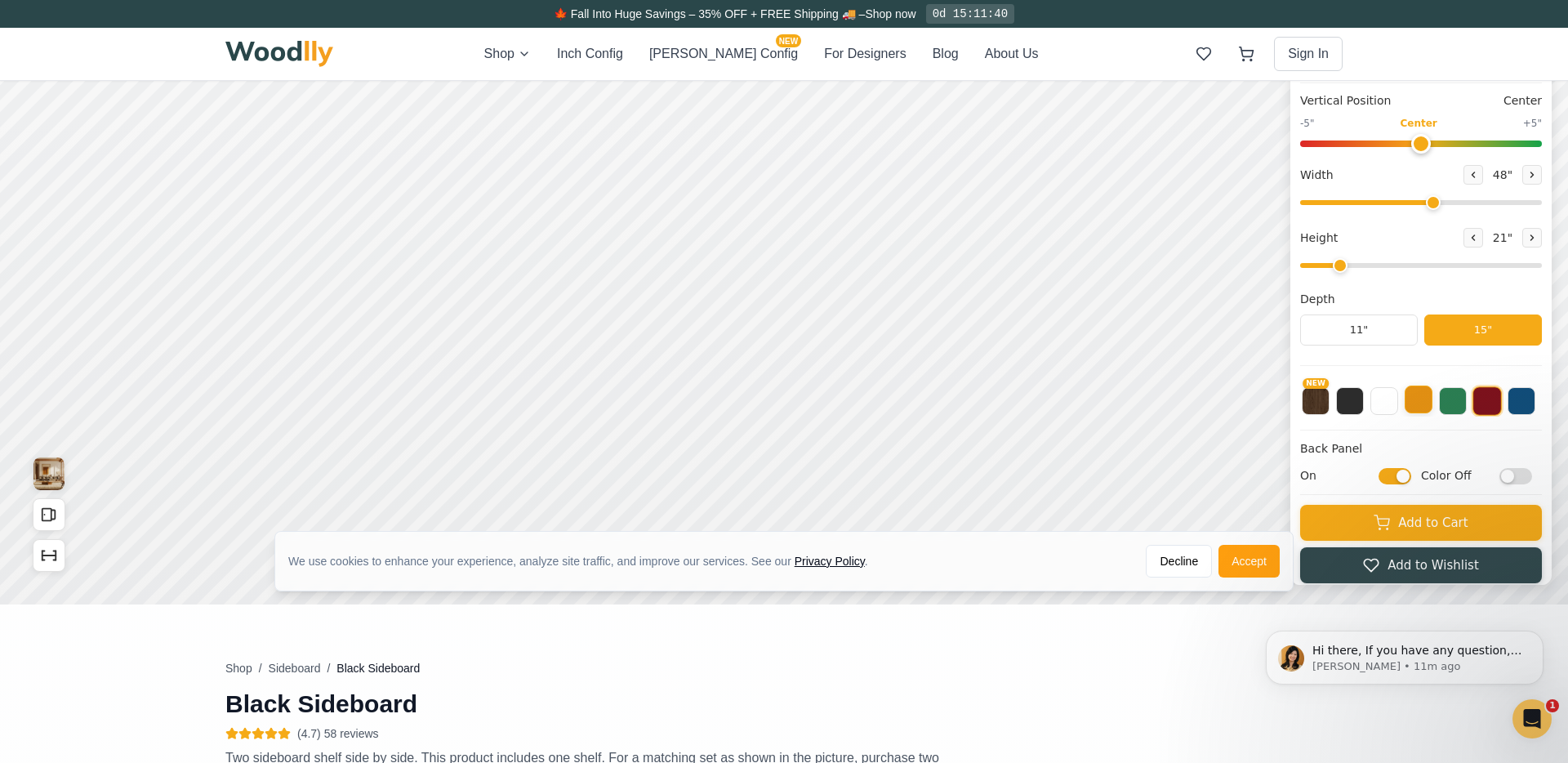
click at [1220, 394] on button at bounding box center [1418, 399] width 28 height 28
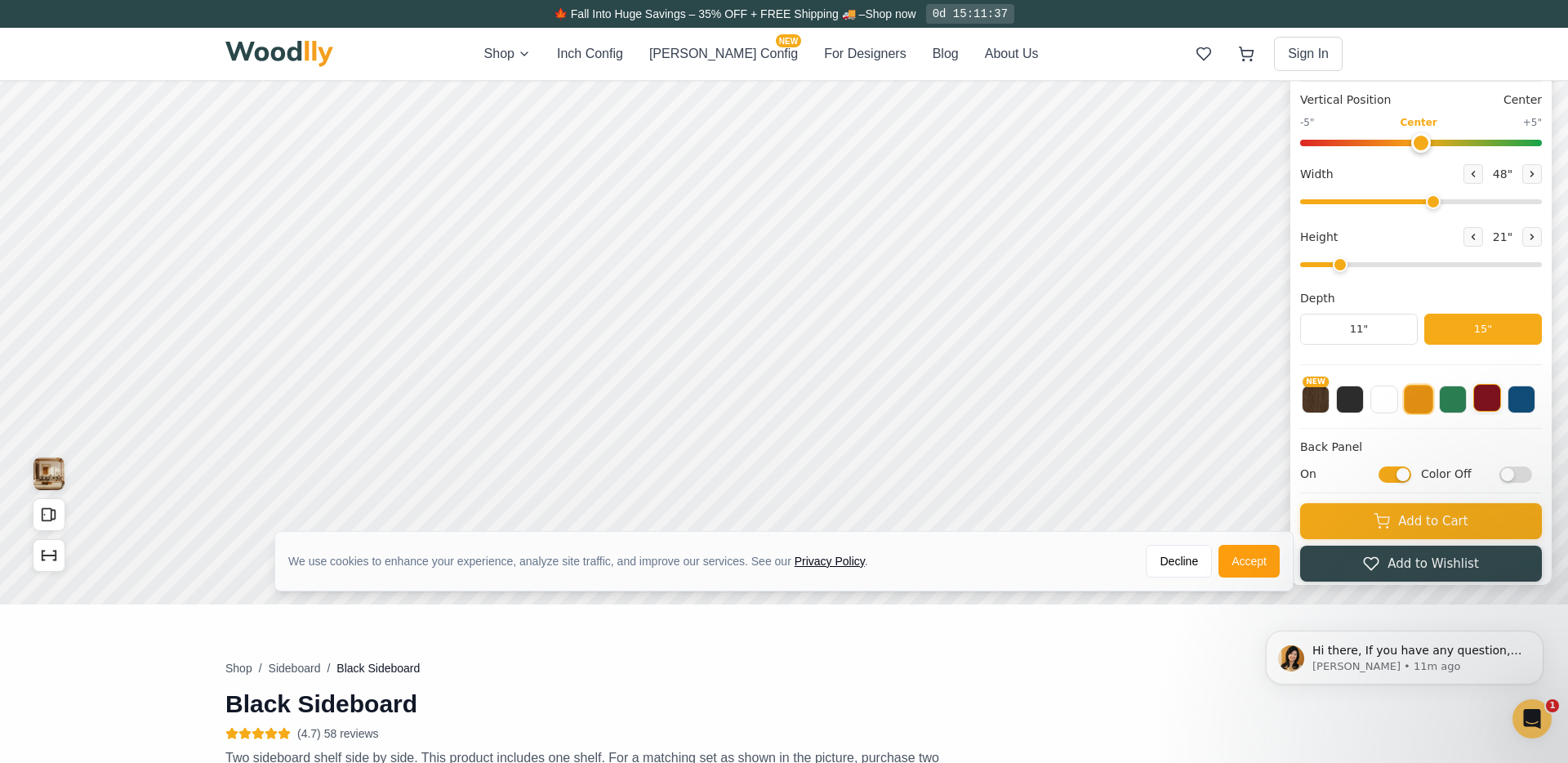
click at [1220, 406] on button at bounding box center [1487, 397] width 28 height 28
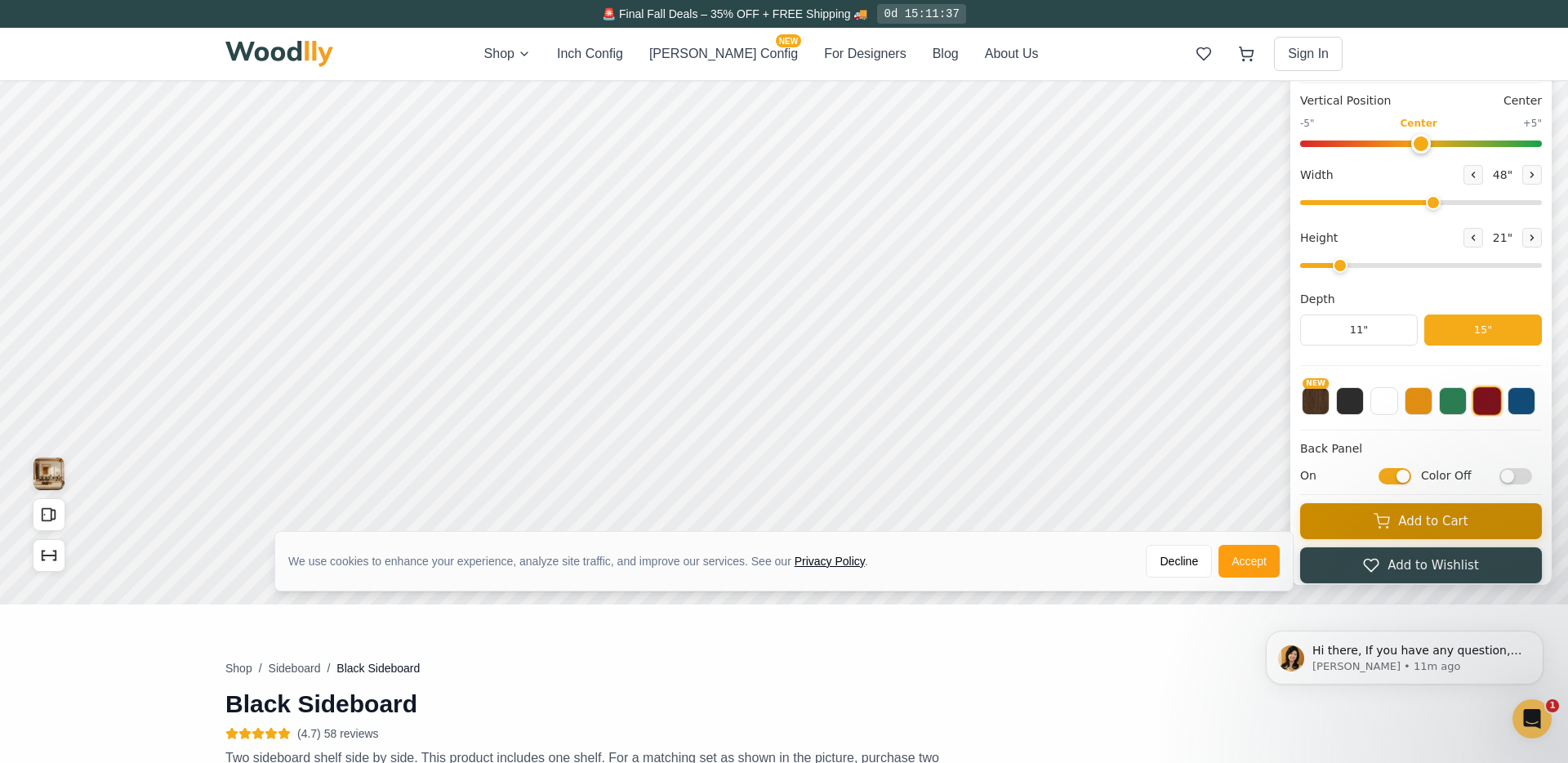
click at [1220, 527] on button "Add to Cart" at bounding box center [1421, 521] width 241 height 36
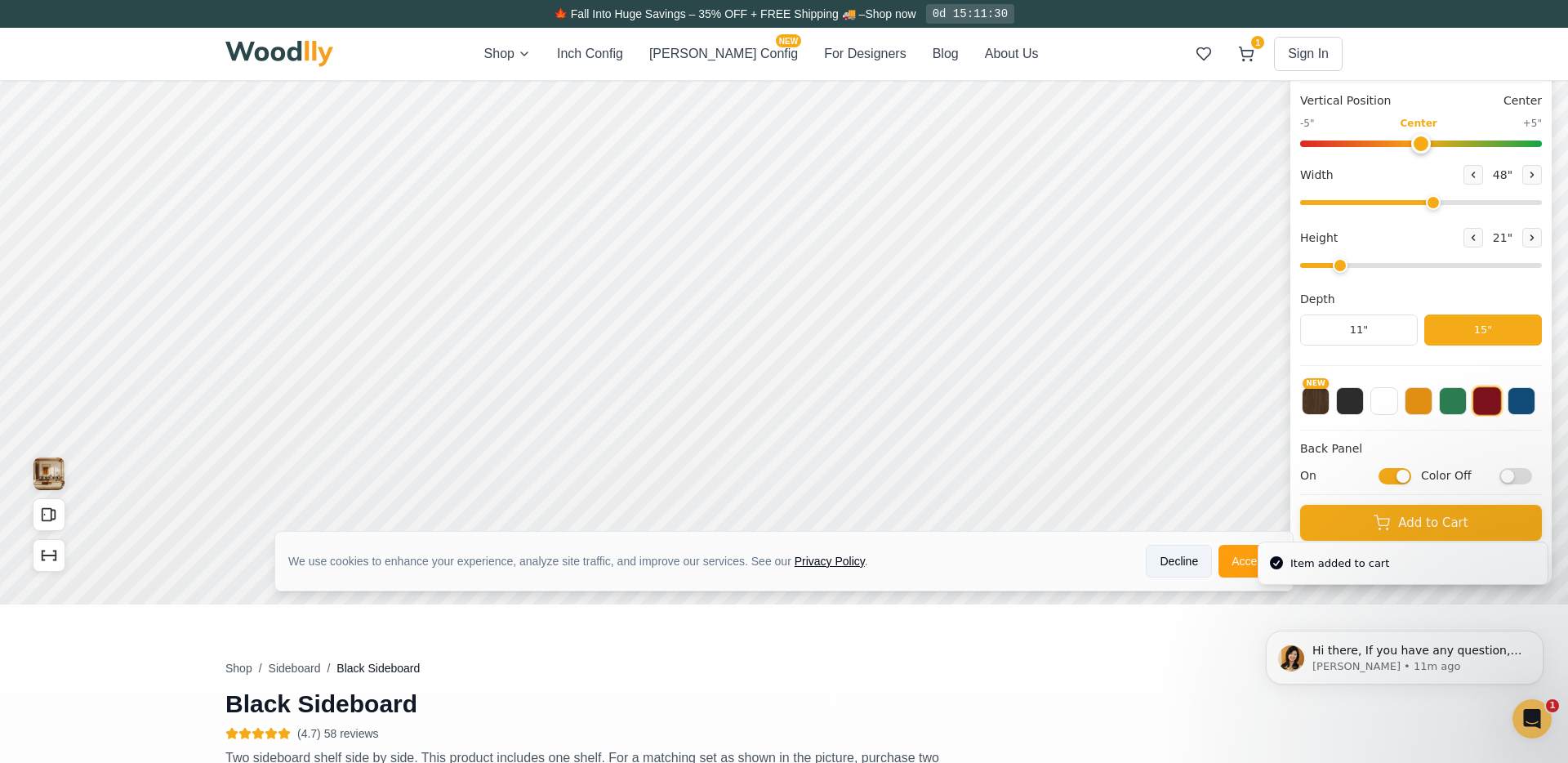
click at [1184, 556] on button "Decline" at bounding box center [1179, 561] width 66 height 32
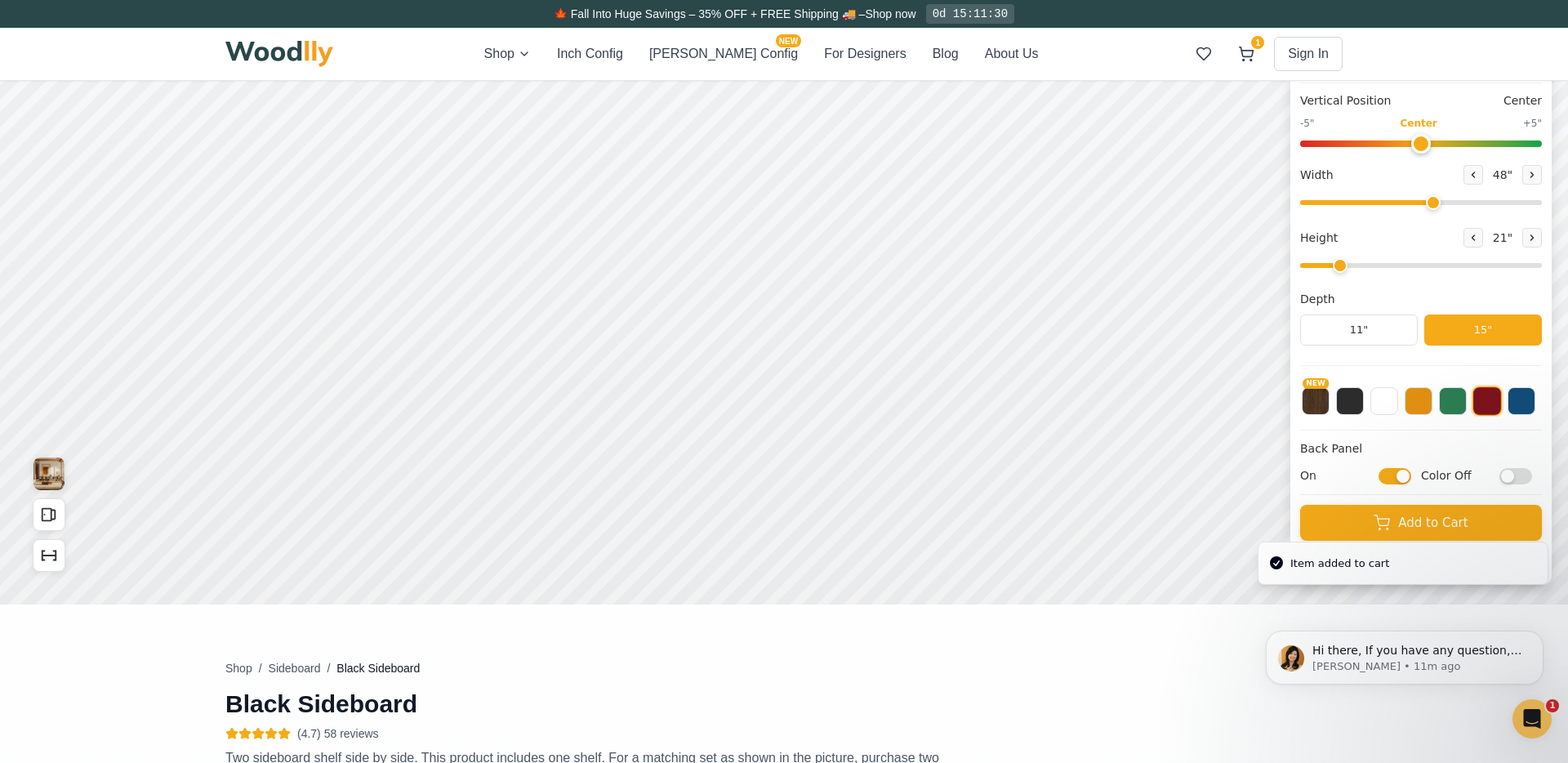
scroll to position [0, 0]
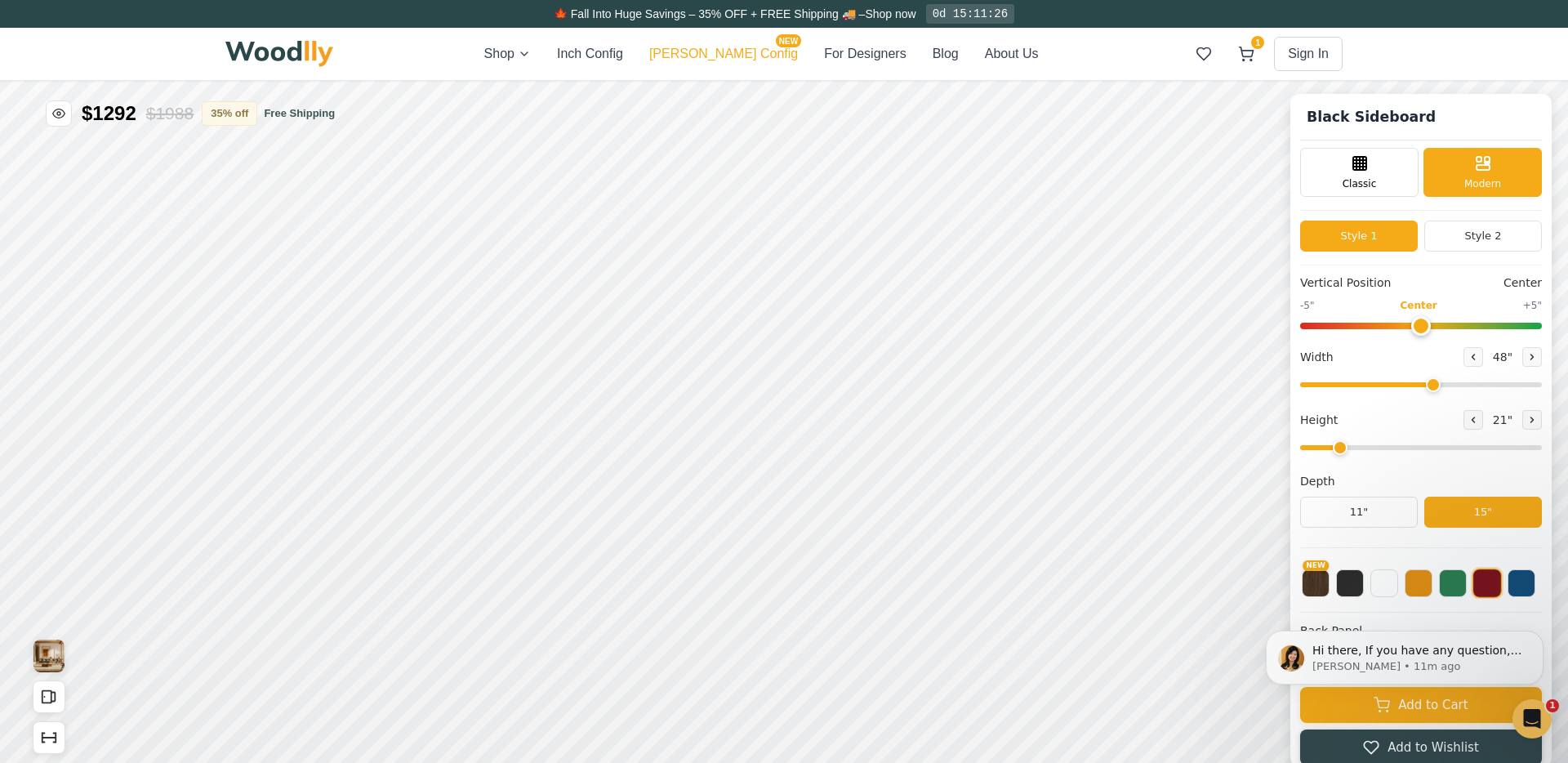
click at [716, 53] on button "[PERSON_NAME] Config NEW" at bounding box center [724, 54] width 149 height 20
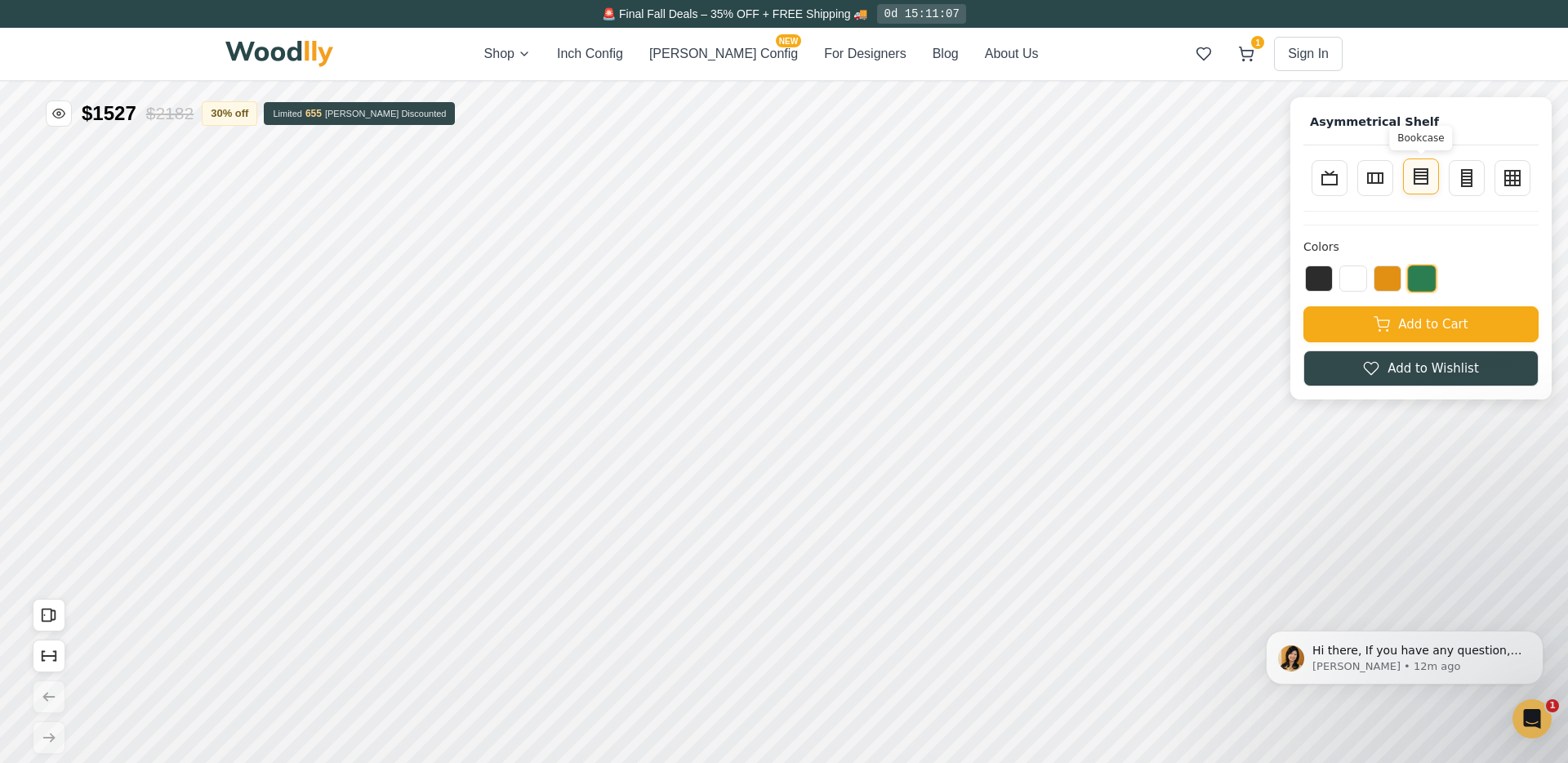
click at [1220, 183] on rect at bounding box center [1420, 176] width 13 height 14
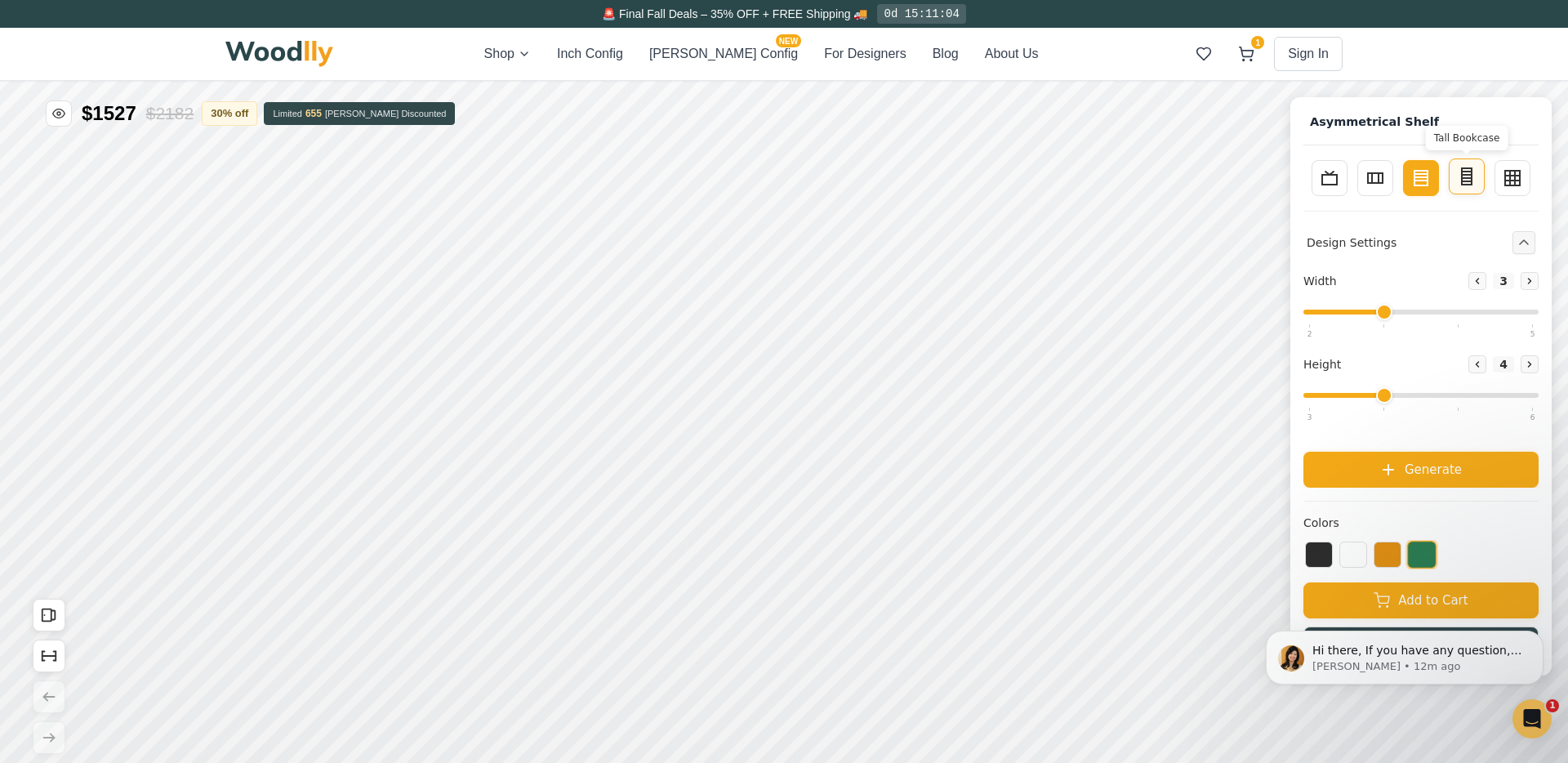
click at [1220, 185] on rect at bounding box center [1467, 176] width 10 height 16
type input "2"
type input "5"
click at [1220, 185] on button "Wall Storage" at bounding box center [1513, 176] width 36 height 36
type input "4"
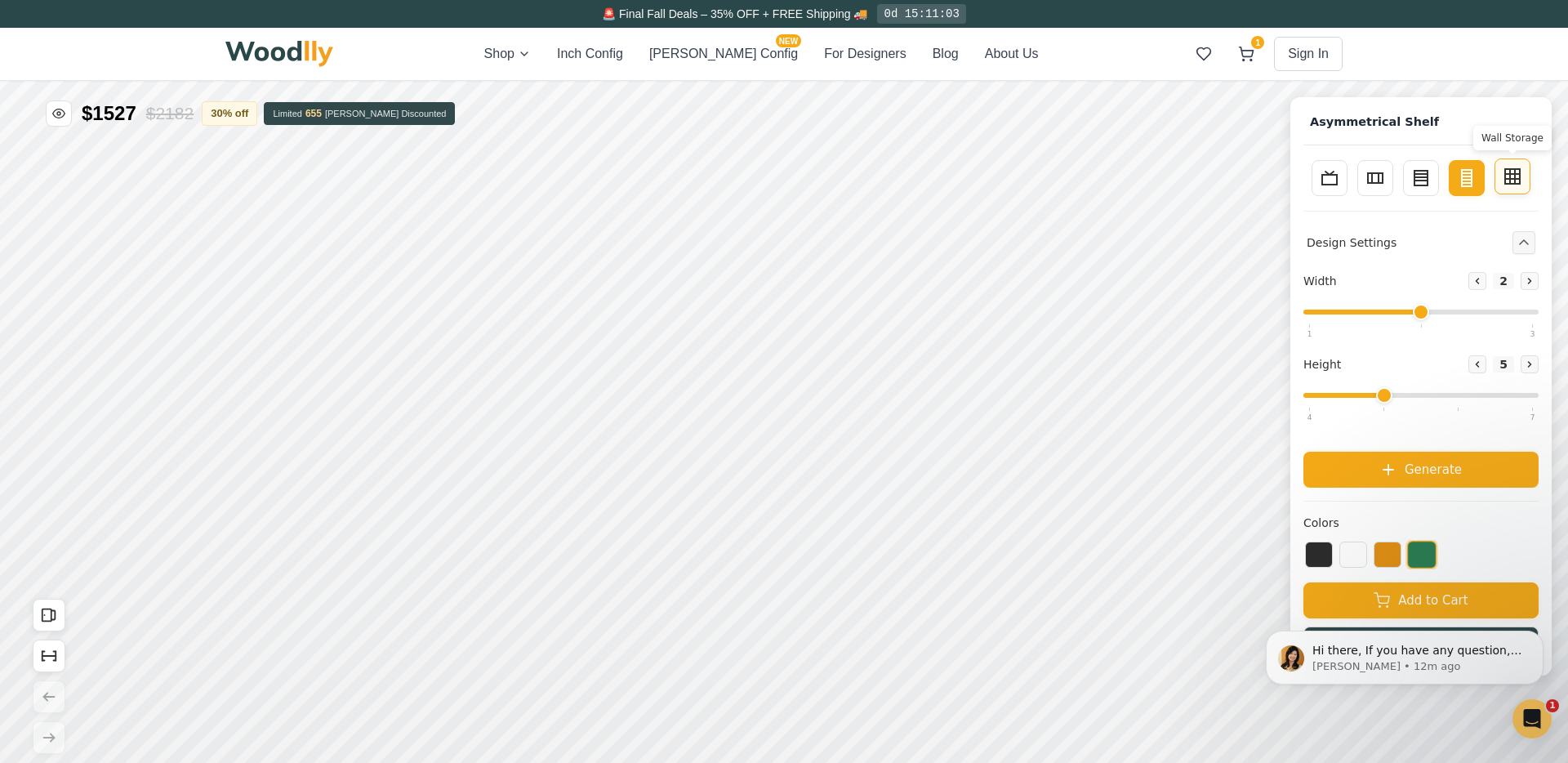
type input "3"
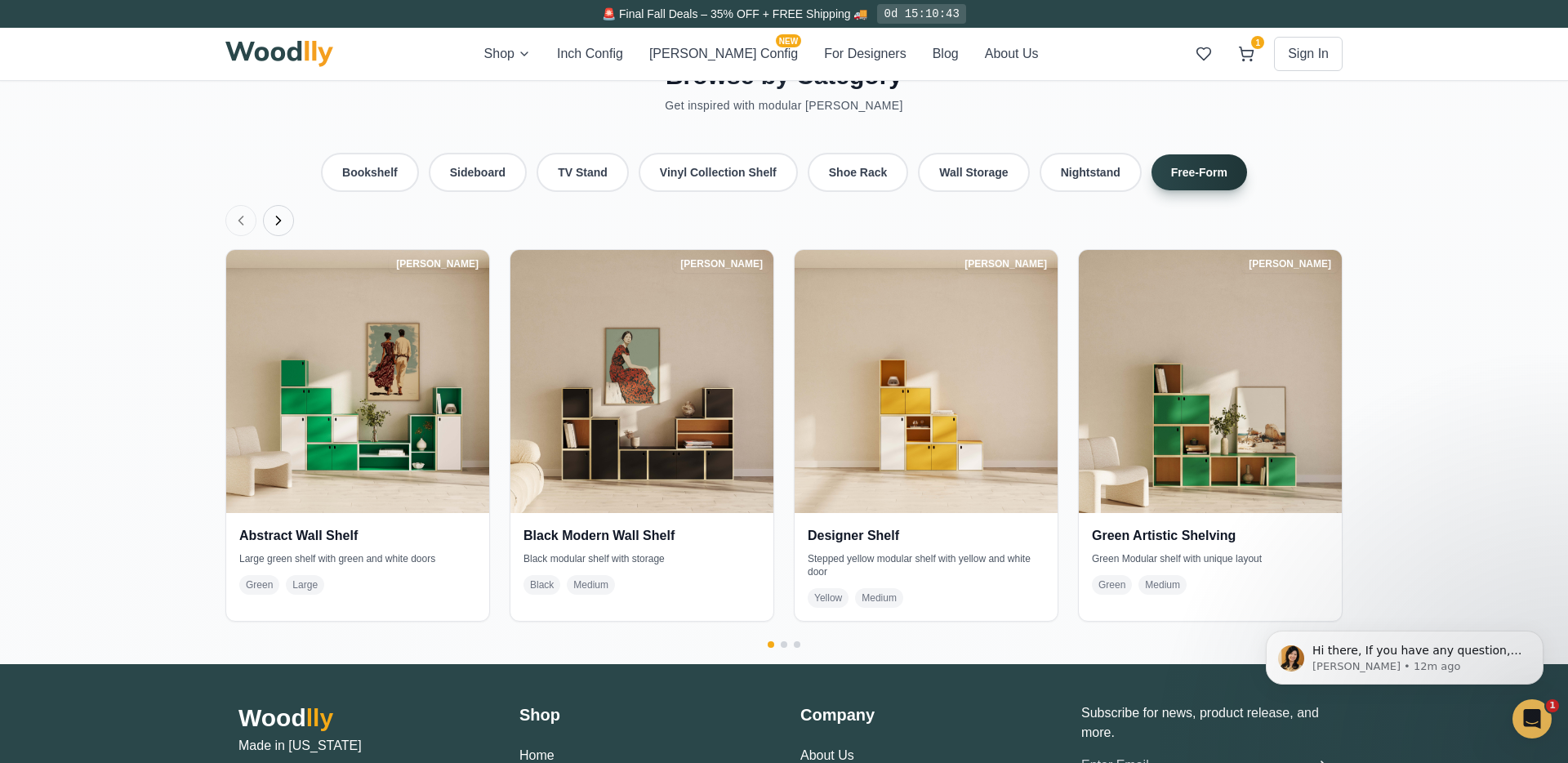
scroll to position [3773, 0]
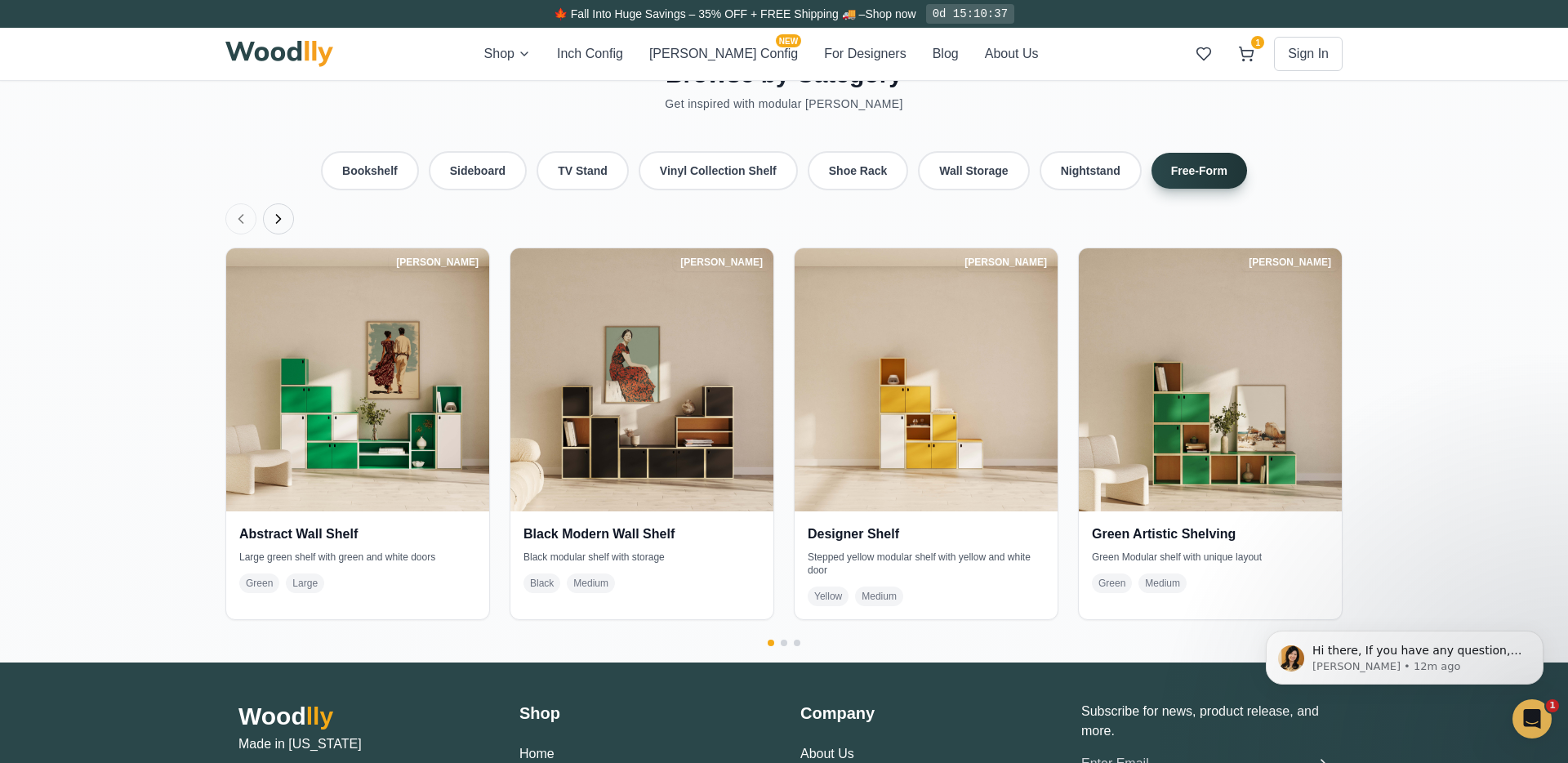
click at [275, 211] on icon "Next products" at bounding box center [278, 219] width 16 height 16
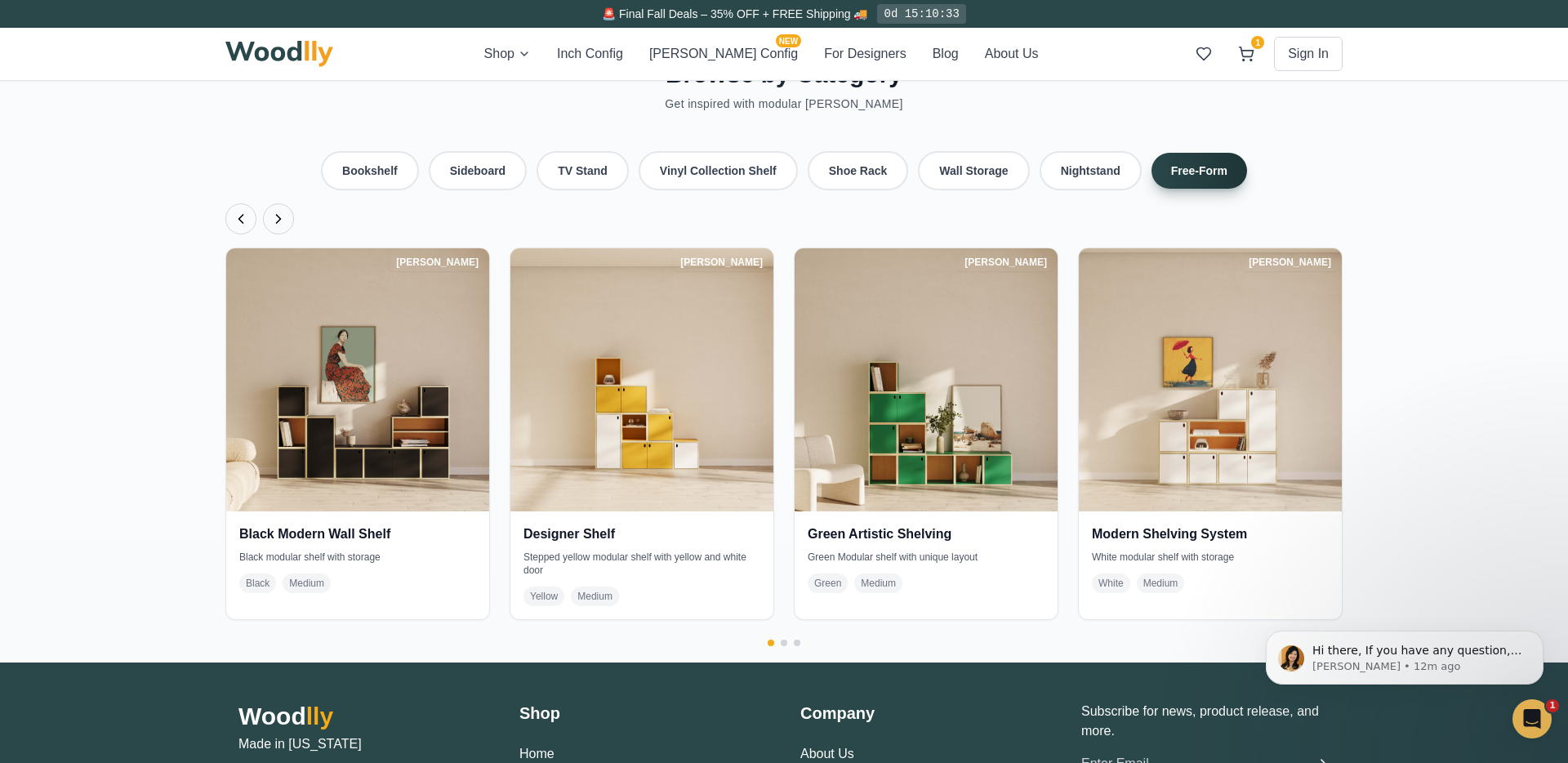
click at [275, 211] on icon "Next products" at bounding box center [278, 219] width 16 height 16
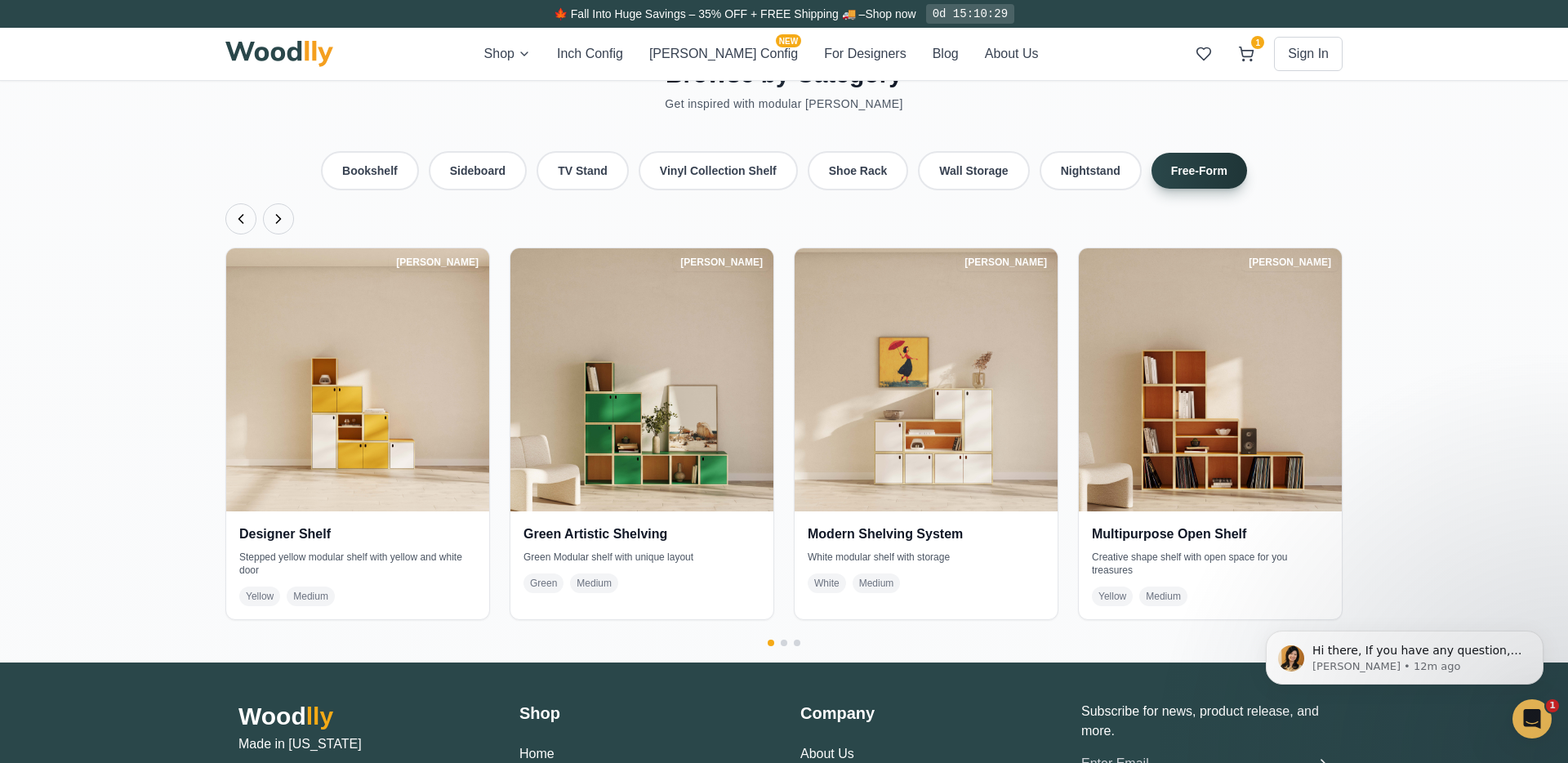
click at [275, 211] on icon "Next products" at bounding box center [278, 219] width 16 height 16
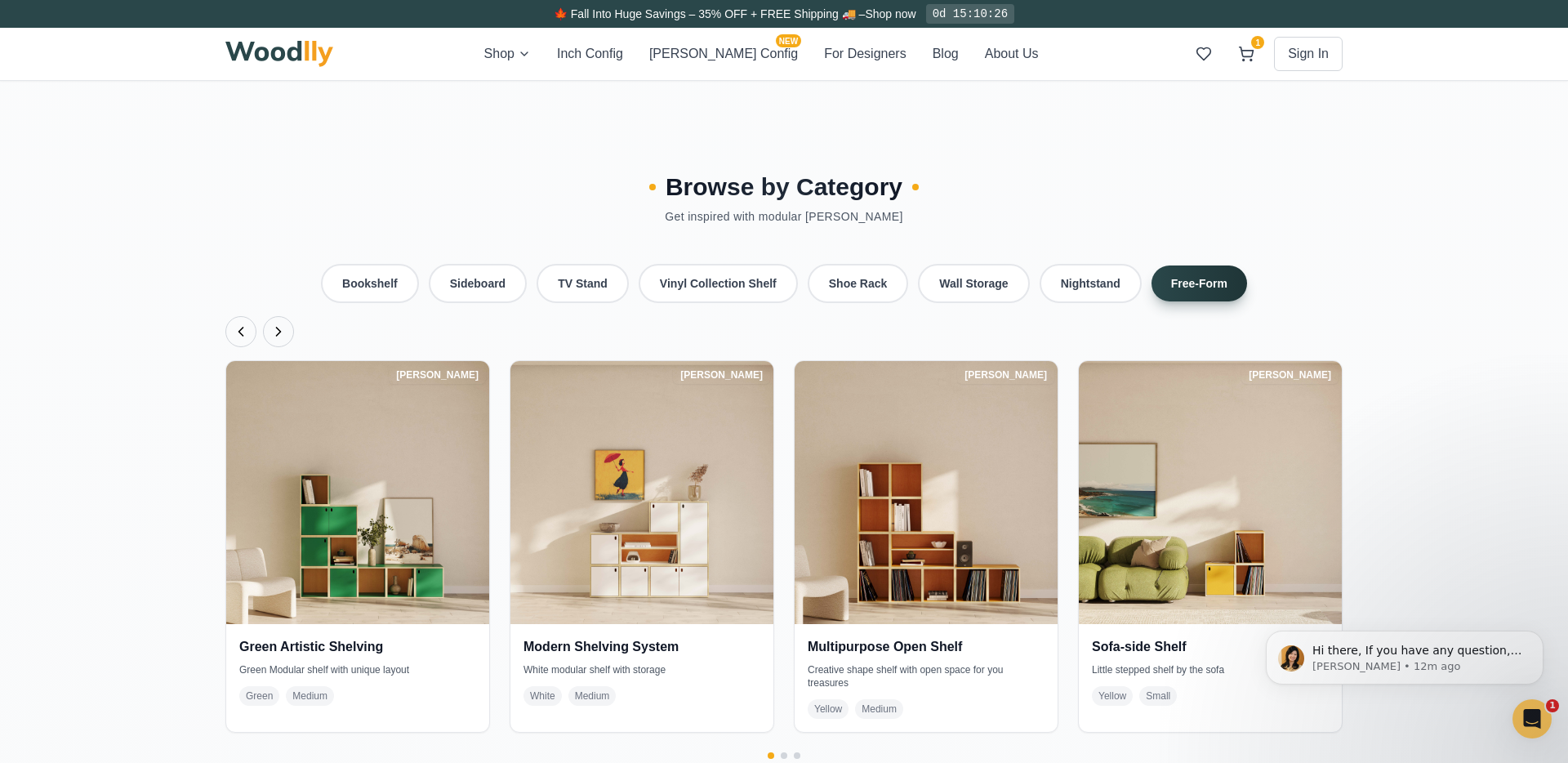
scroll to position [3660, 0]
click at [1063, 264] on button "Nightstand" at bounding box center [1090, 284] width 107 height 41
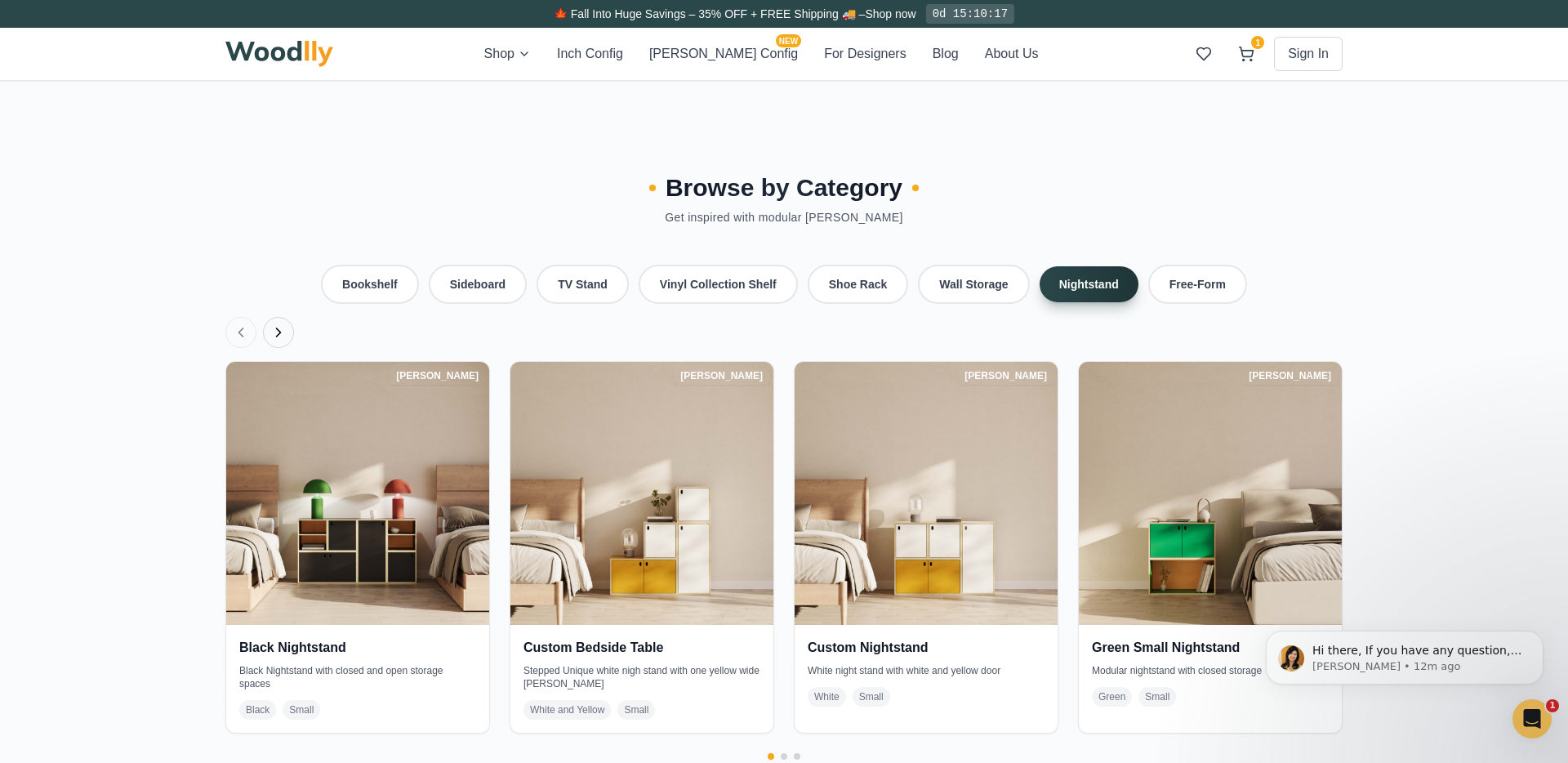
click at [272, 324] on icon "Next products" at bounding box center [278, 332] width 16 height 16
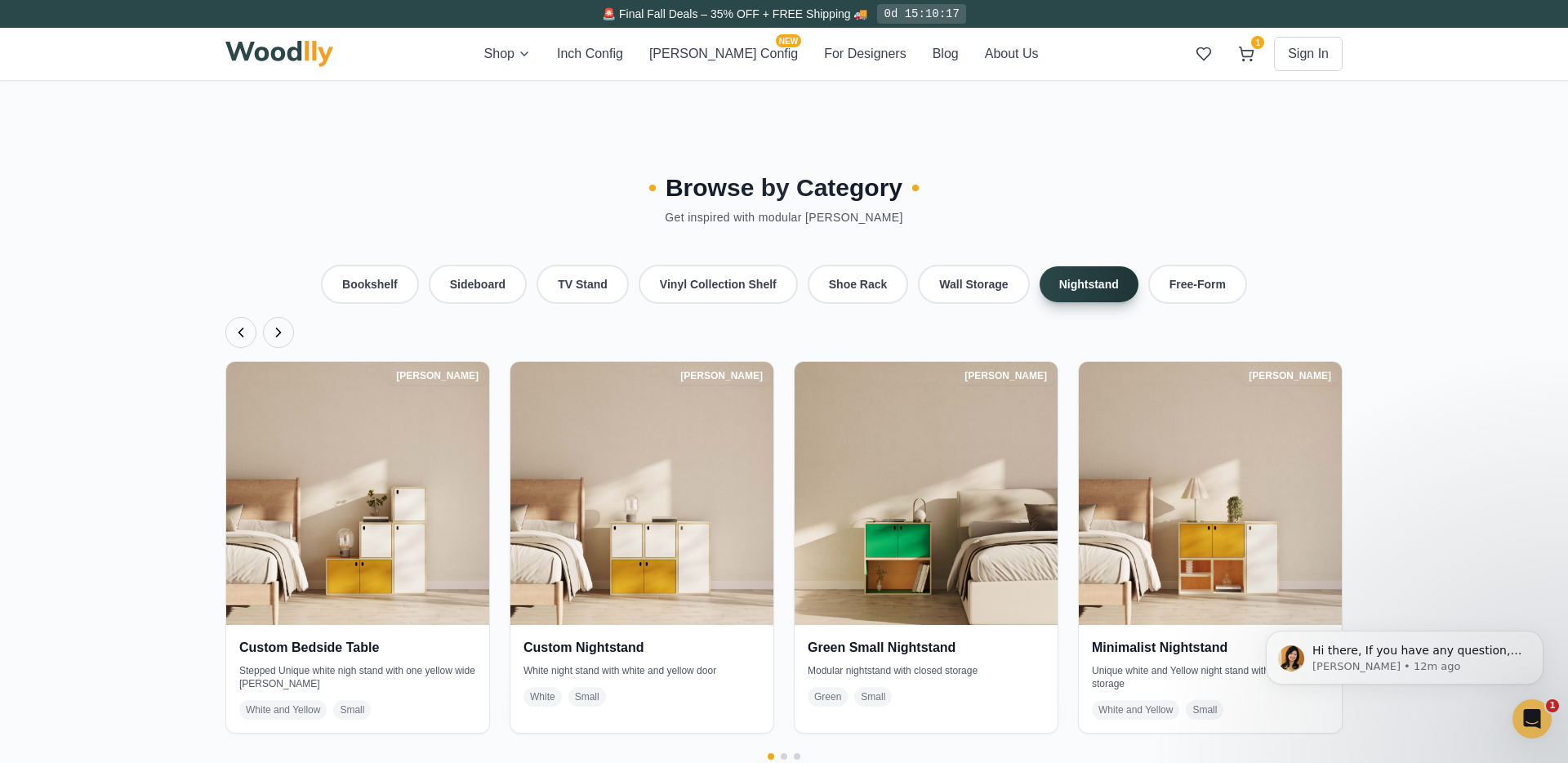
click at [272, 324] on icon "Next products" at bounding box center [278, 332] width 16 height 16
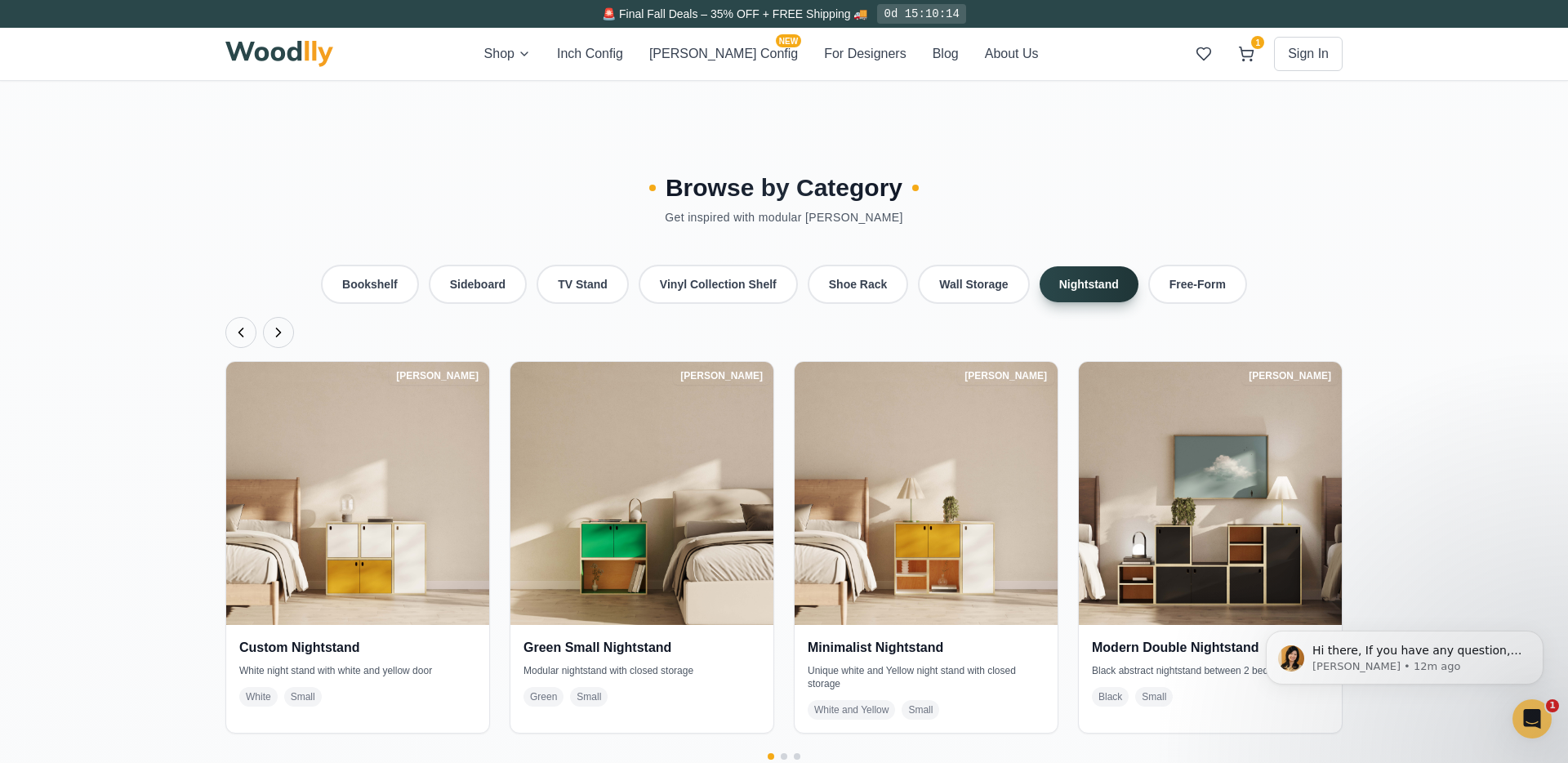
click at [272, 324] on icon "Next products" at bounding box center [278, 332] width 16 height 16
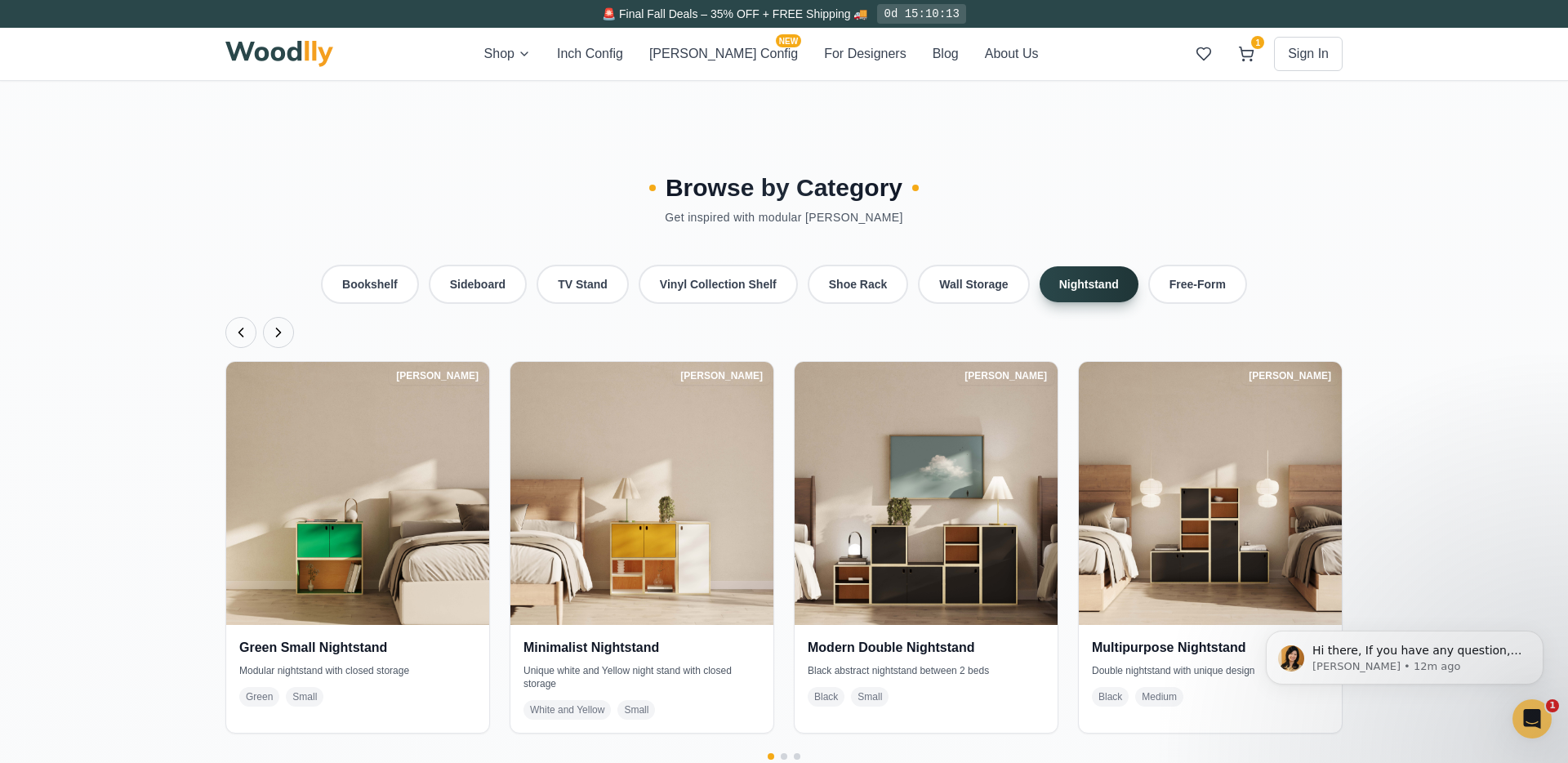
click at [272, 324] on icon "Next products" at bounding box center [278, 332] width 16 height 16
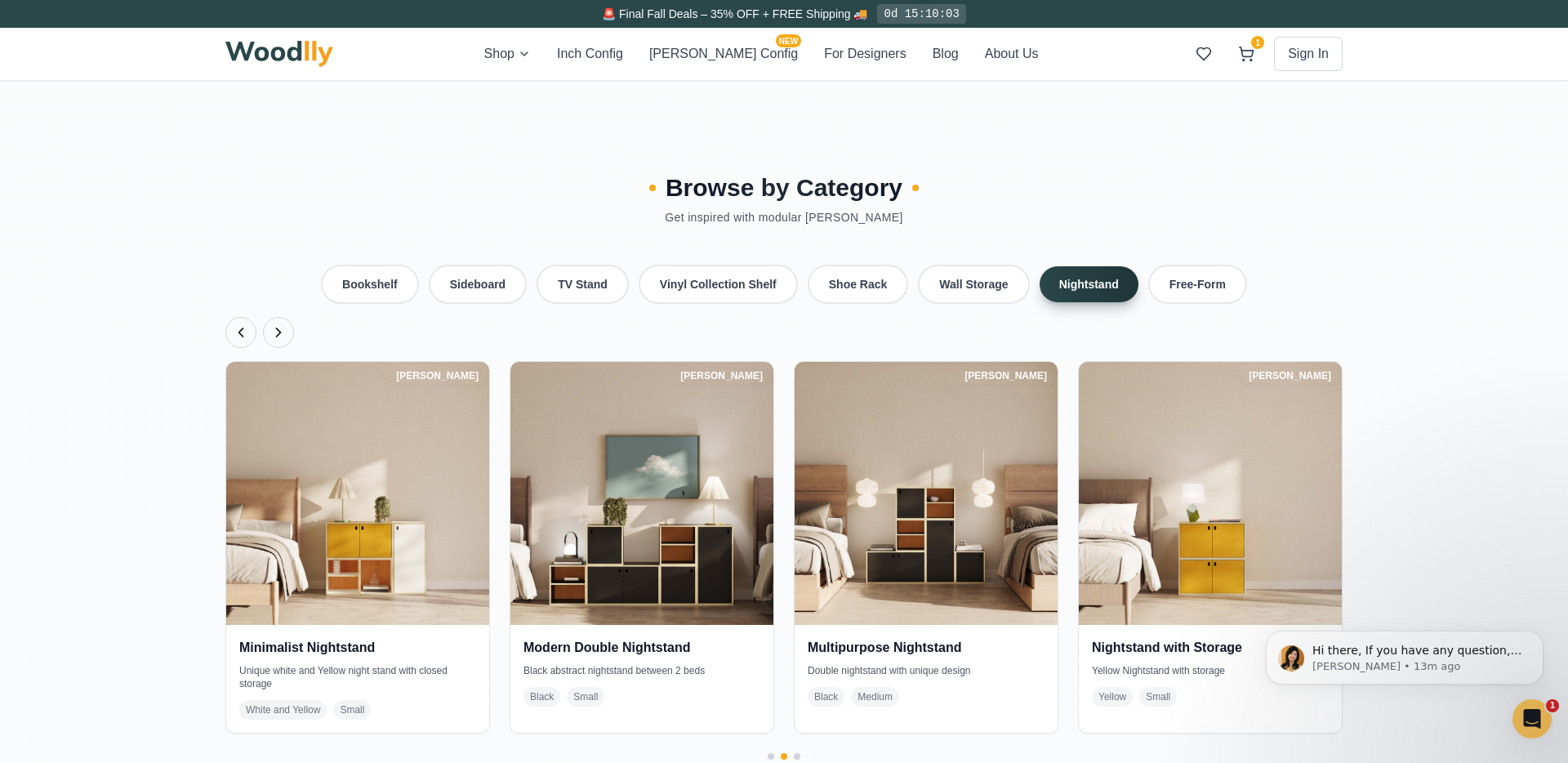
click at [278, 324] on icon "Next products" at bounding box center [278, 332] width 16 height 16
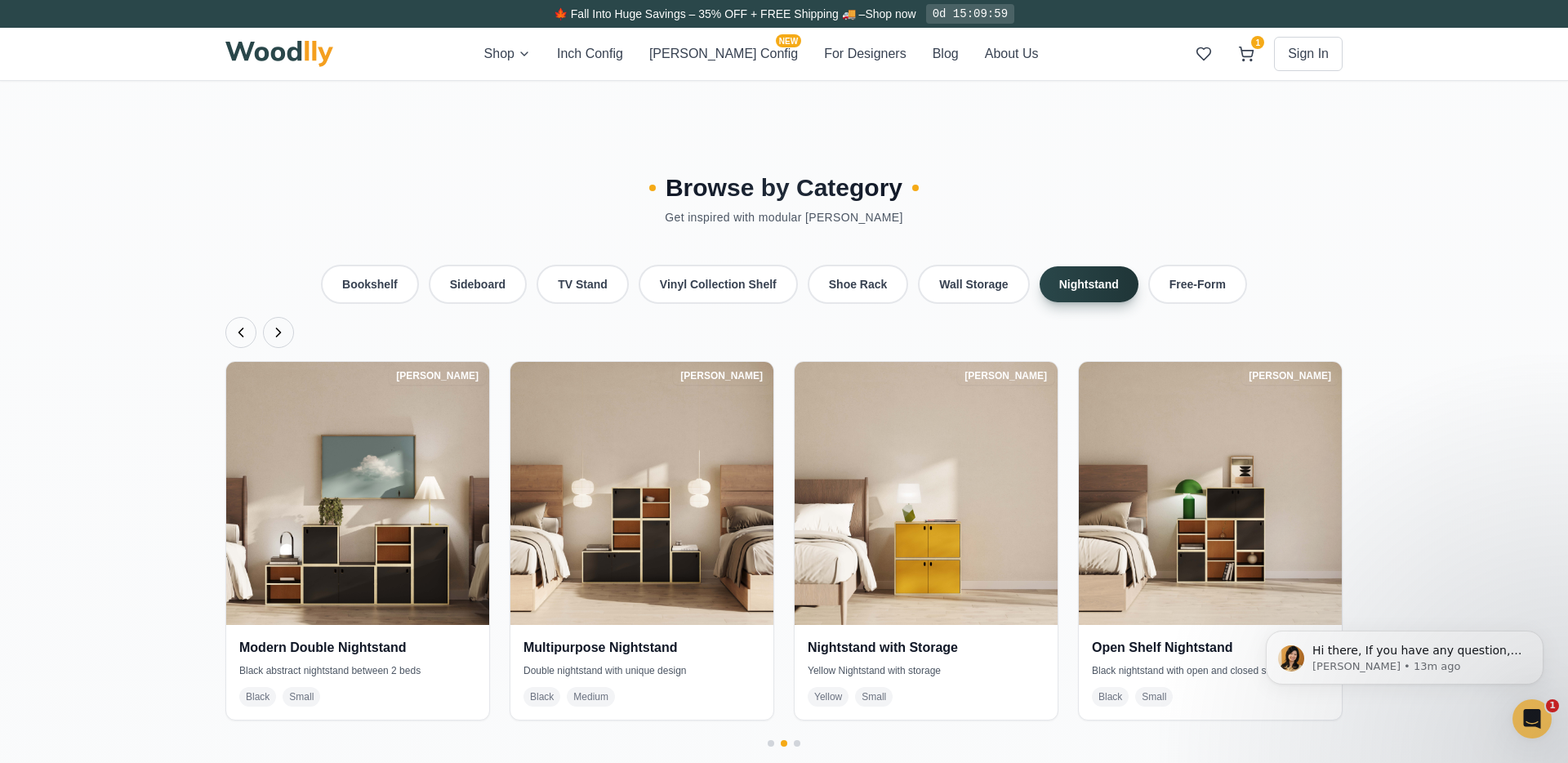
click at [278, 324] on icon "Next products" at bounding box center [278, 332] width 16 height 16
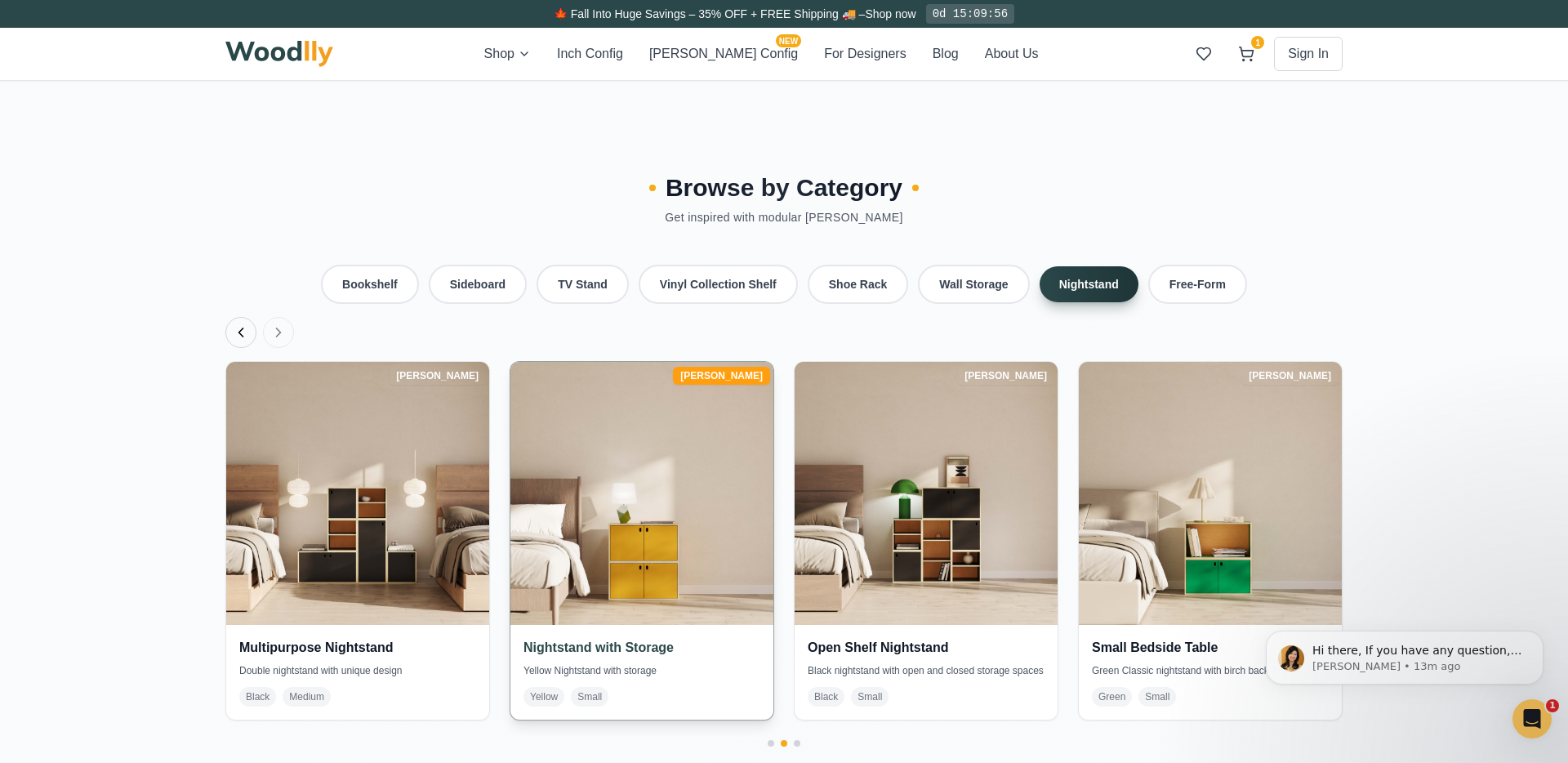
click at [624, 549] on img at bounding box center [642, 493] width 276 height 276
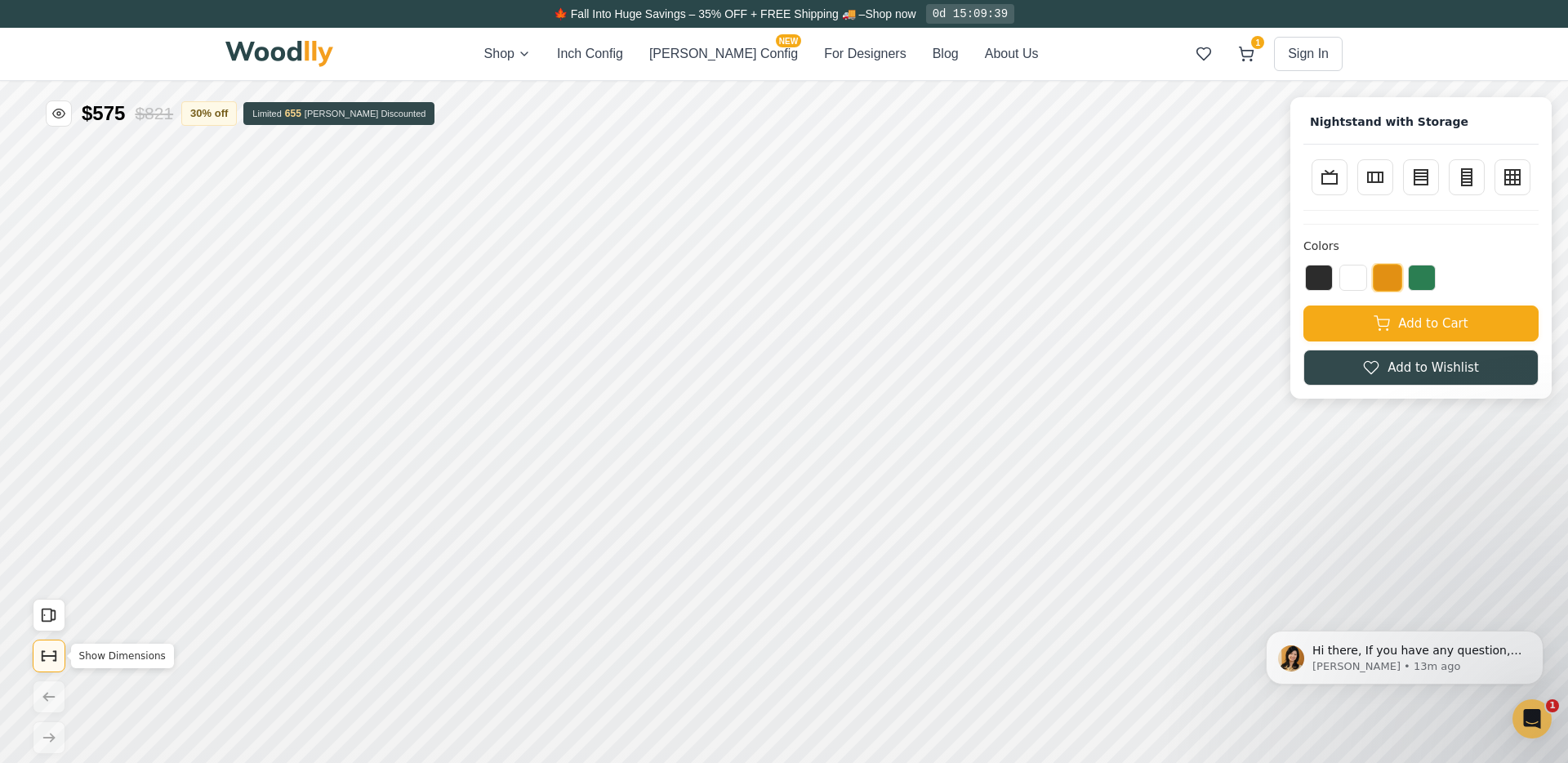
click at [43, 659] on icon "Show Dimensions" at bounding box center [43, 656] width 0 height 9
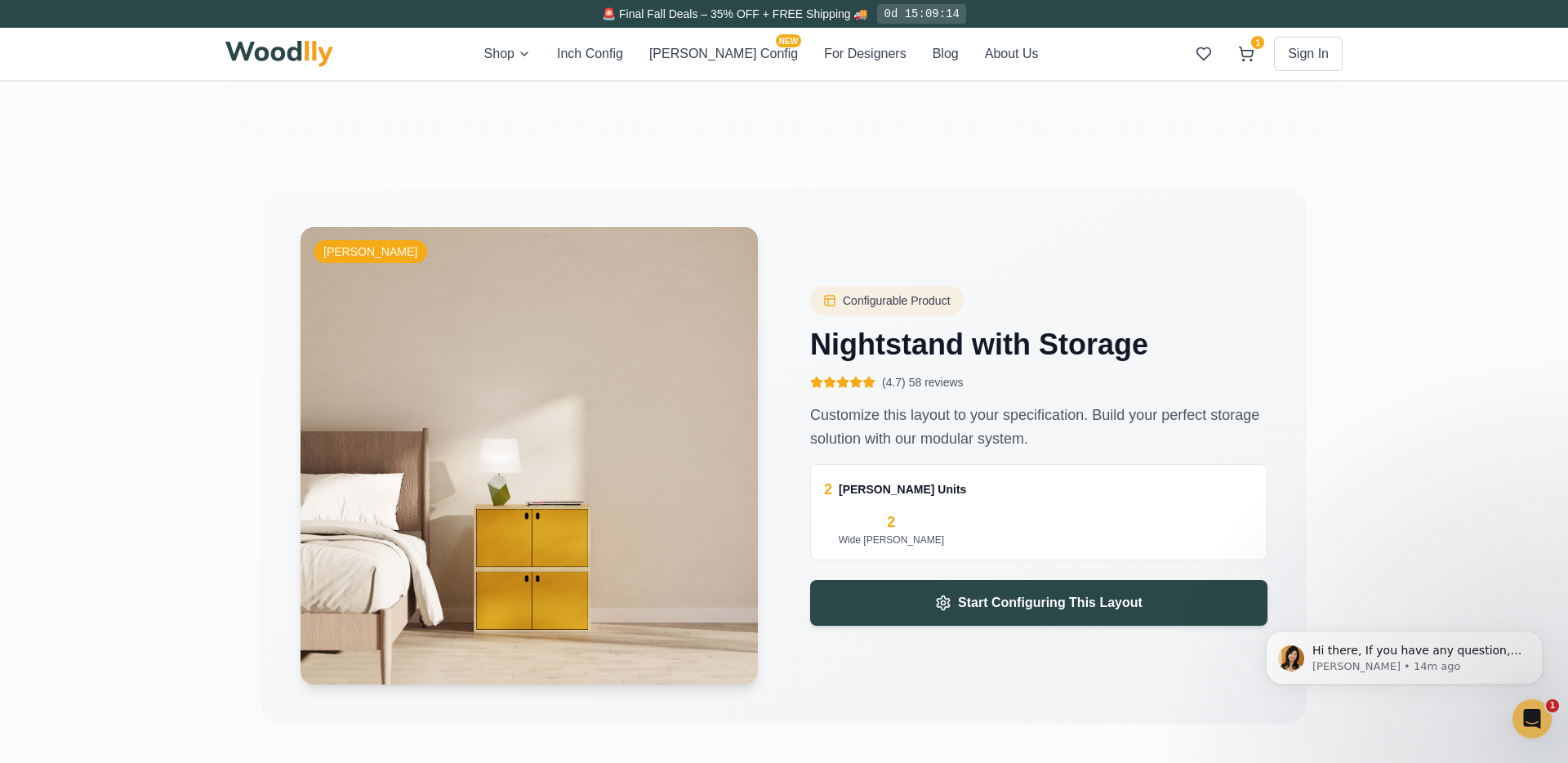
scroll to position [3321, 0]
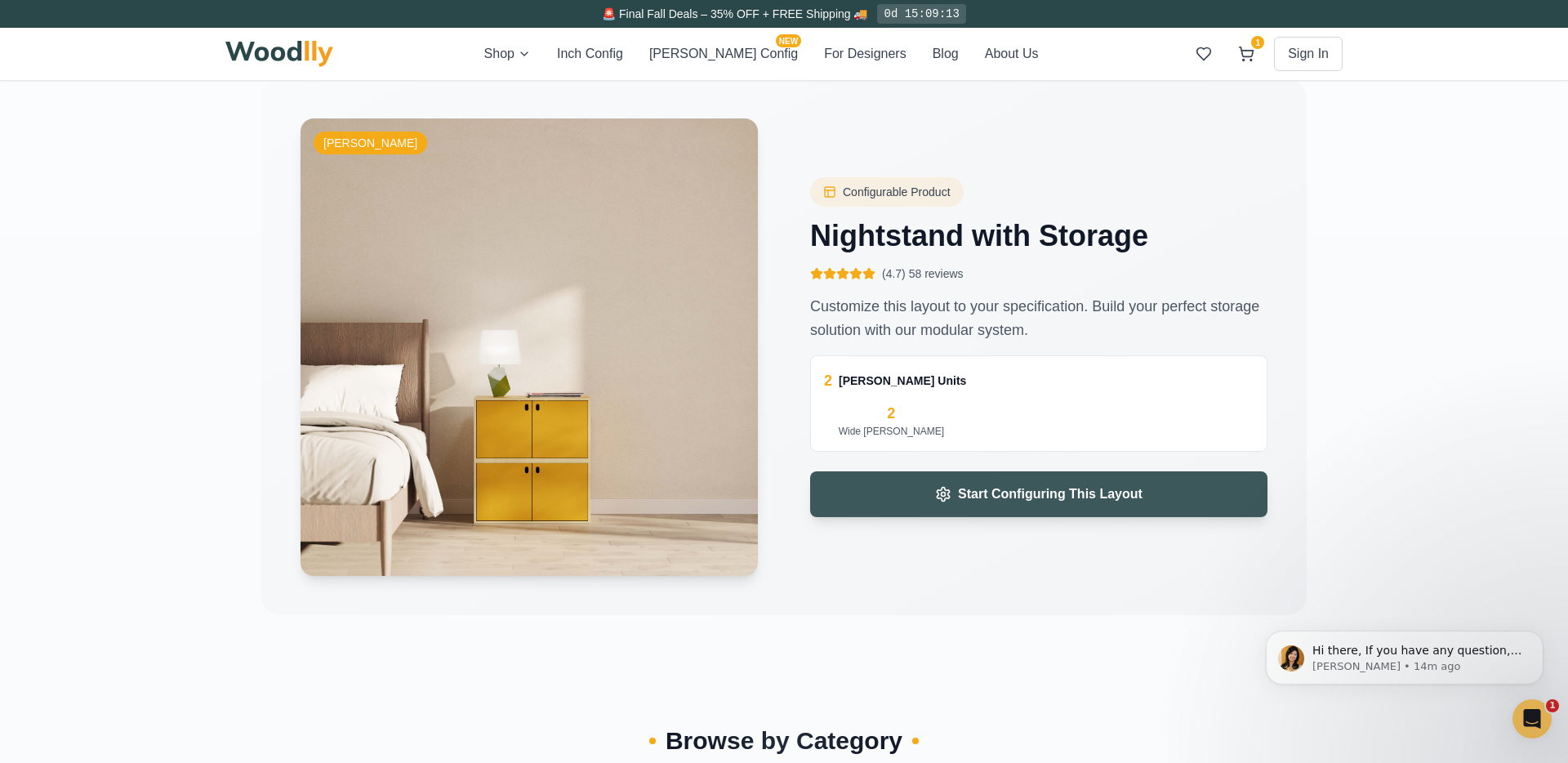
click at [886, 471] on button "Start Configuring This Layout" at bounding box center [1039, 494] width 457 height 46
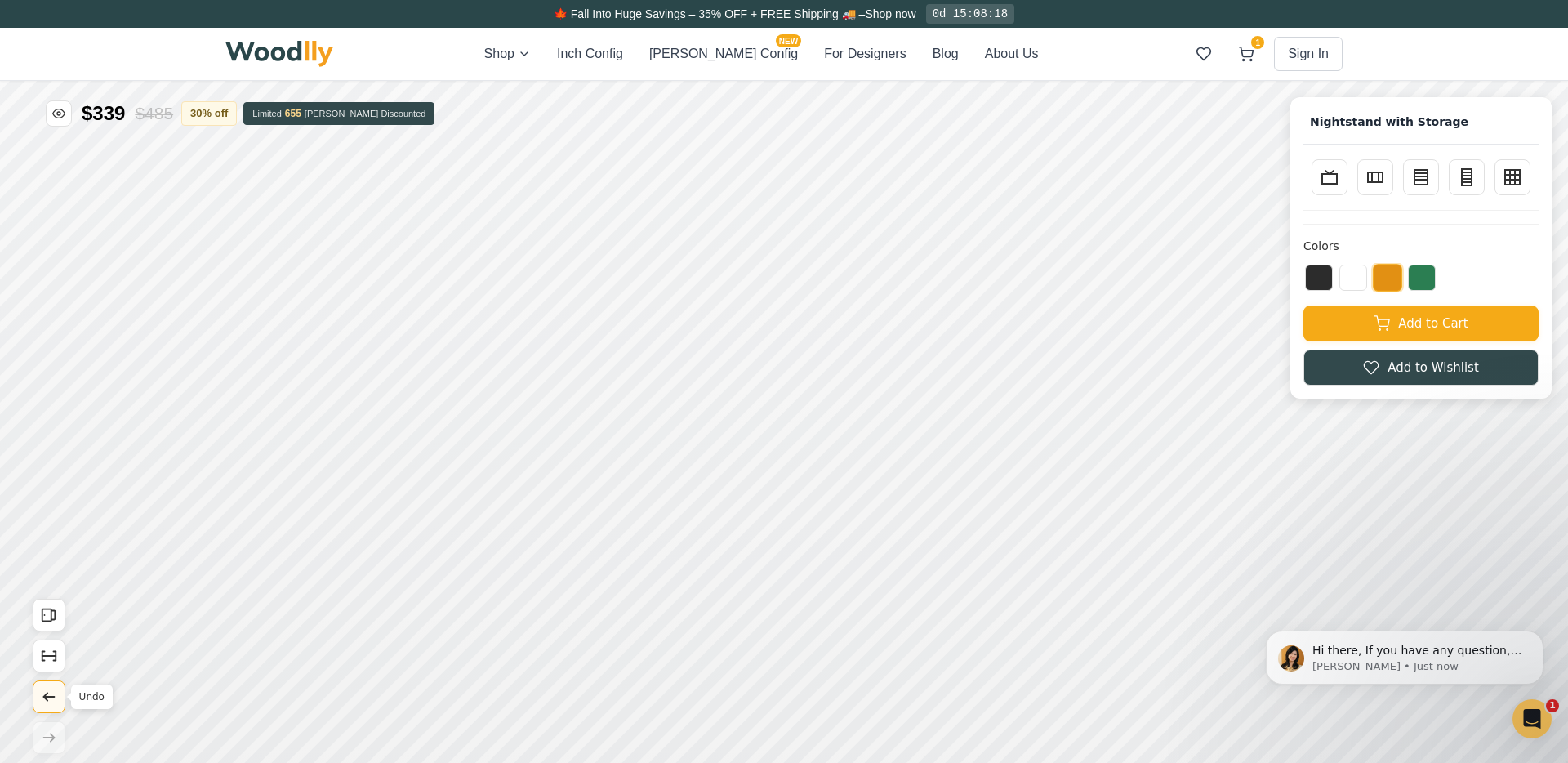
click at [748, 187] on icon "Undo" at bounding box center [746, 194] width 18 height 18
click at [487, 271] on icon "Undo" at bounding box center [486, 263] width 18 height 18
click at [719, 51] on button "[PERSON_NAME] Config NEW" at bounding box center [724, 54] width 149 height 20
click at [623, 52] on button "Inch Config" at bounding box center [590, 54] width 66 height 20
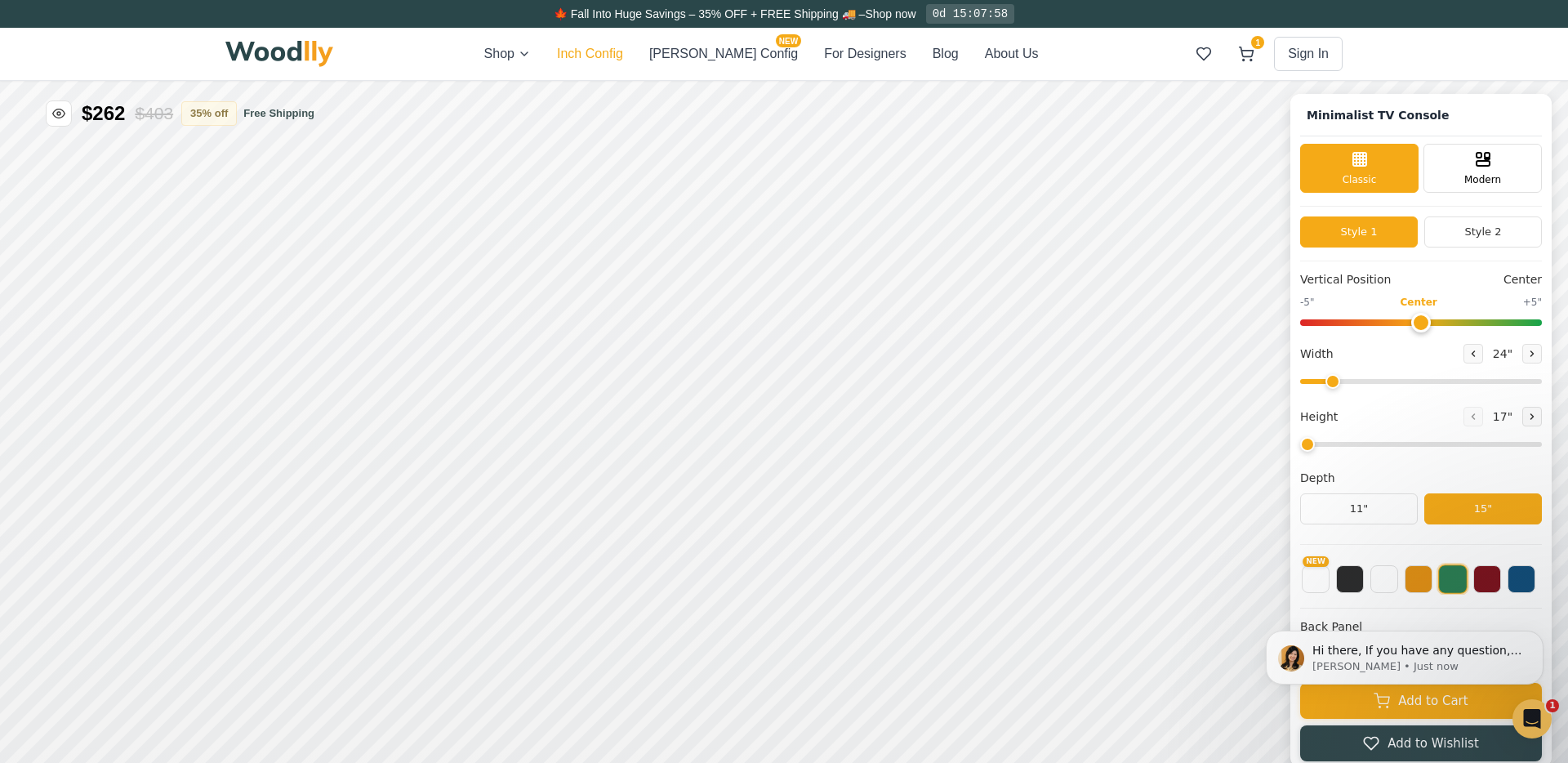
type input "63"
type input "2"
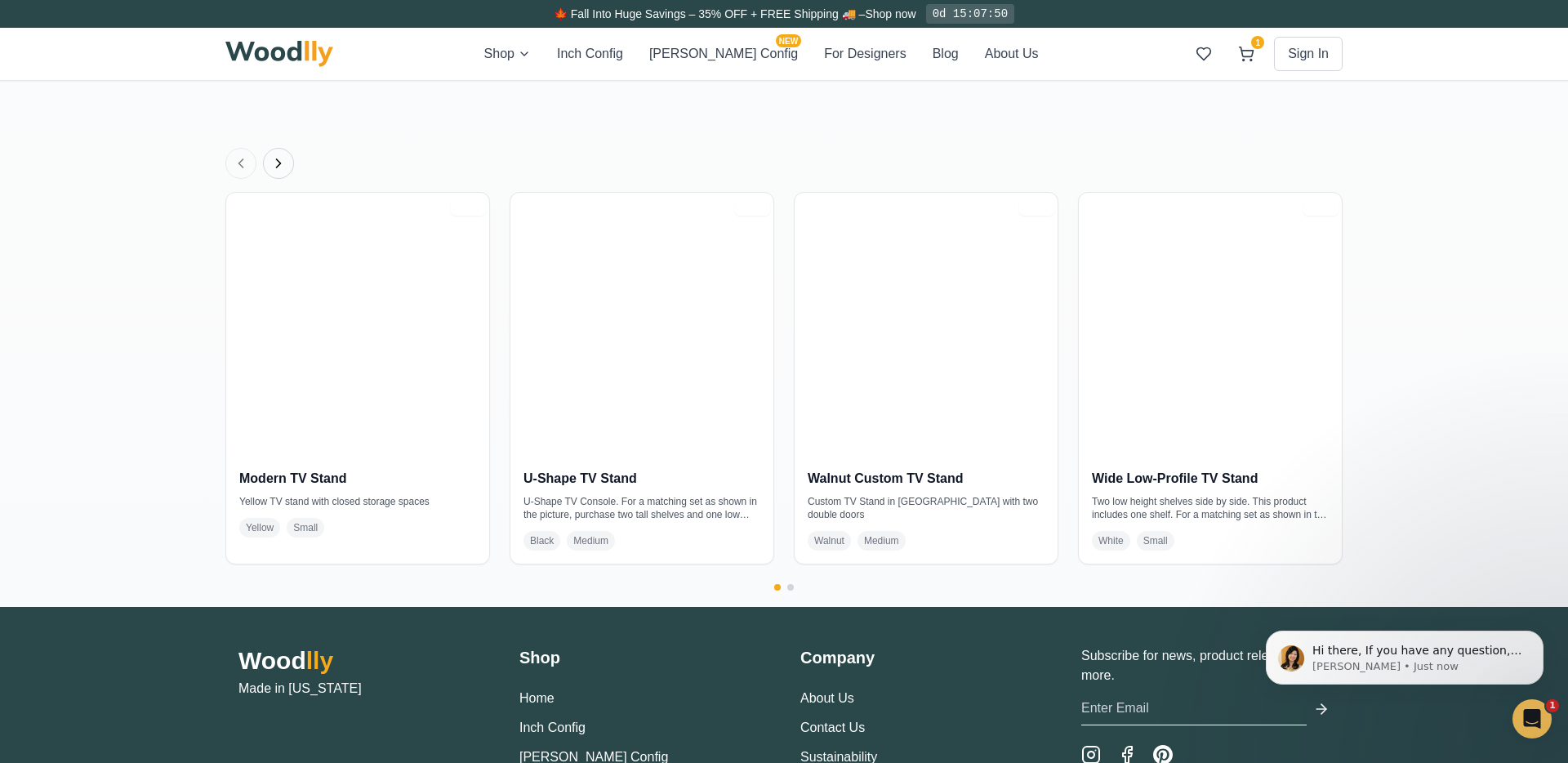
scroll to position [3018, 0]
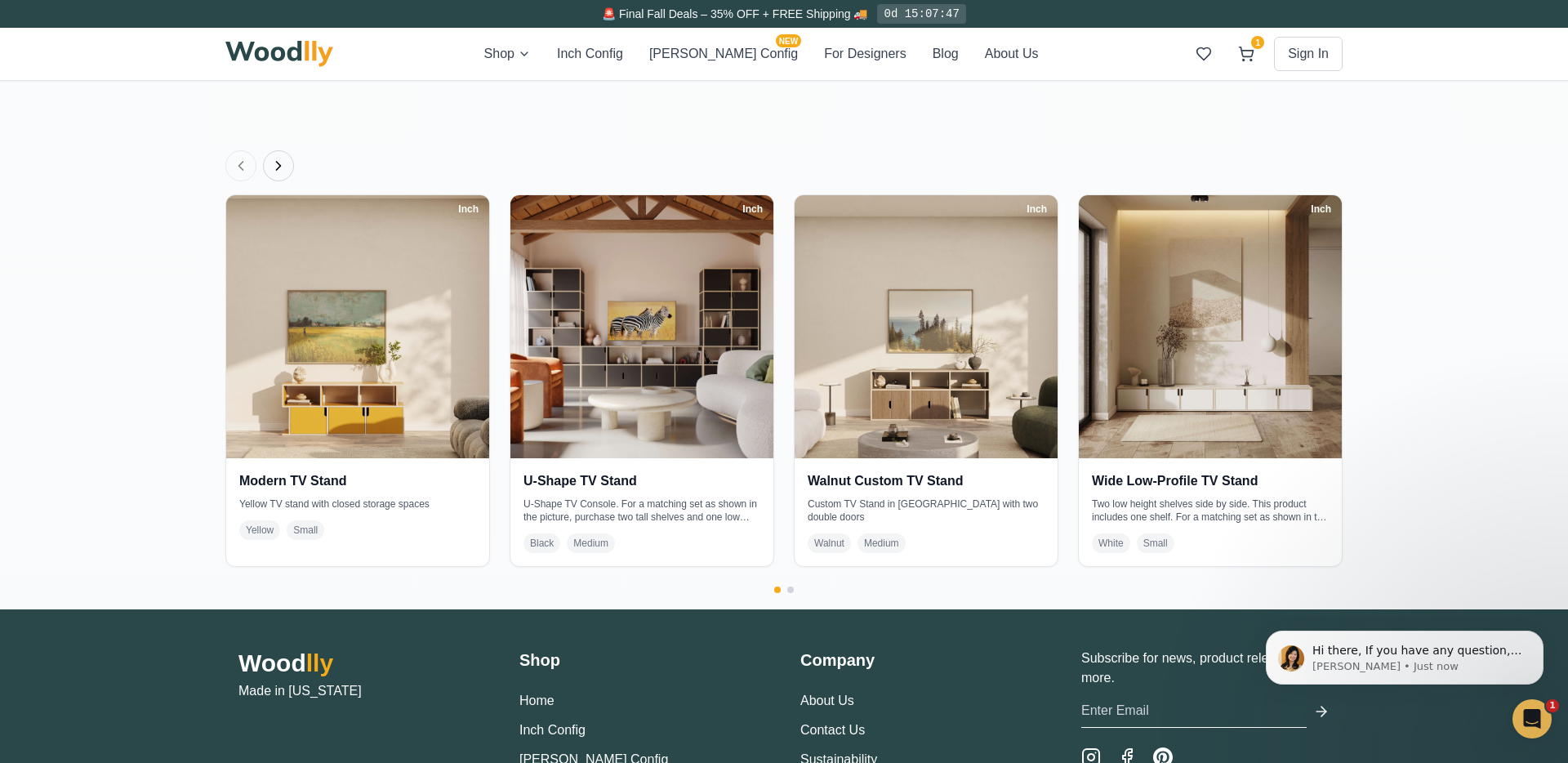
click at [281, 164] on icon "Next products" at bounding box center [278, 165] width 16 height 16
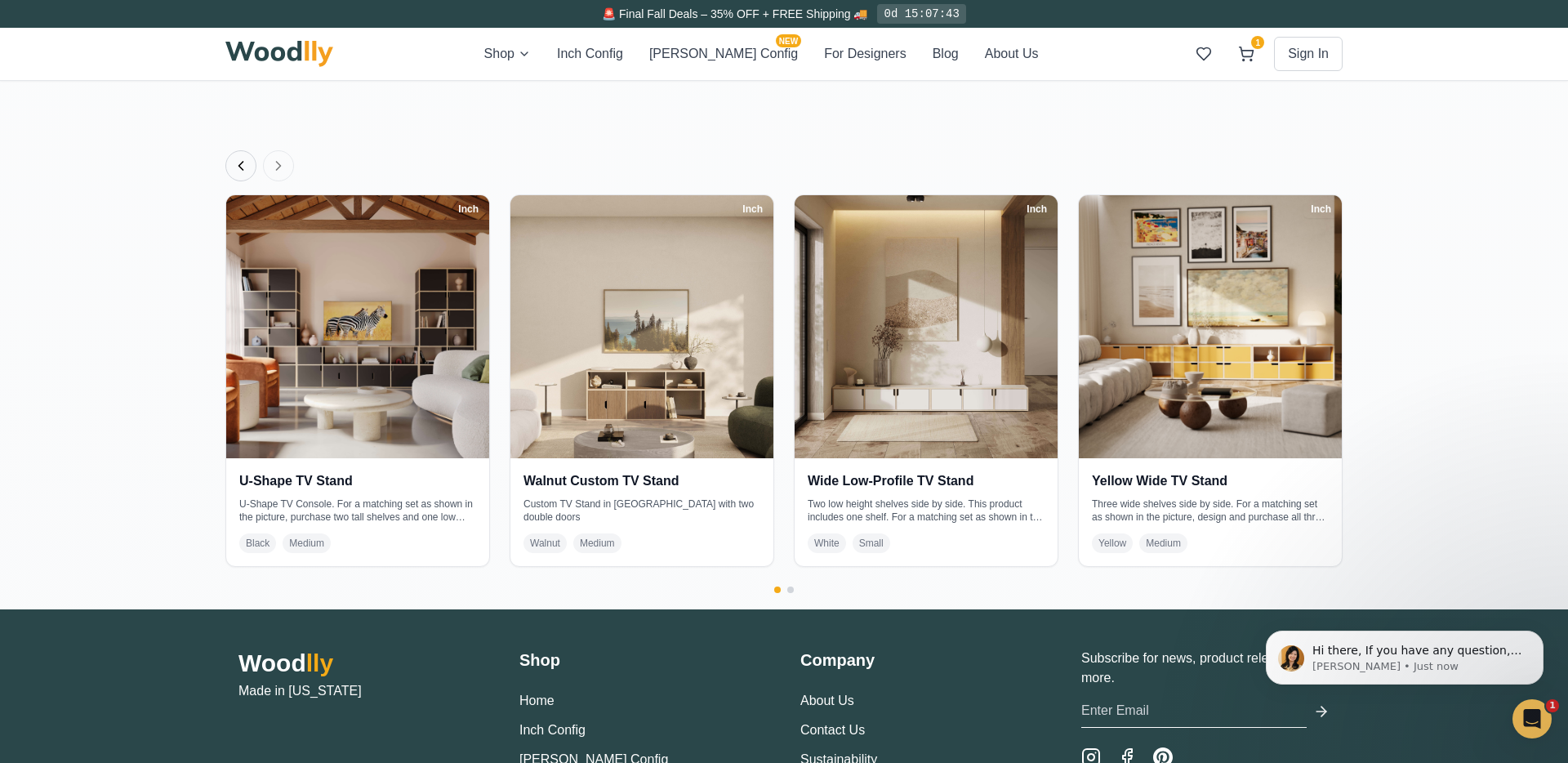
click at [230, 161] on button "Previous products" at bounding box center [241, 166] width 31 height 31
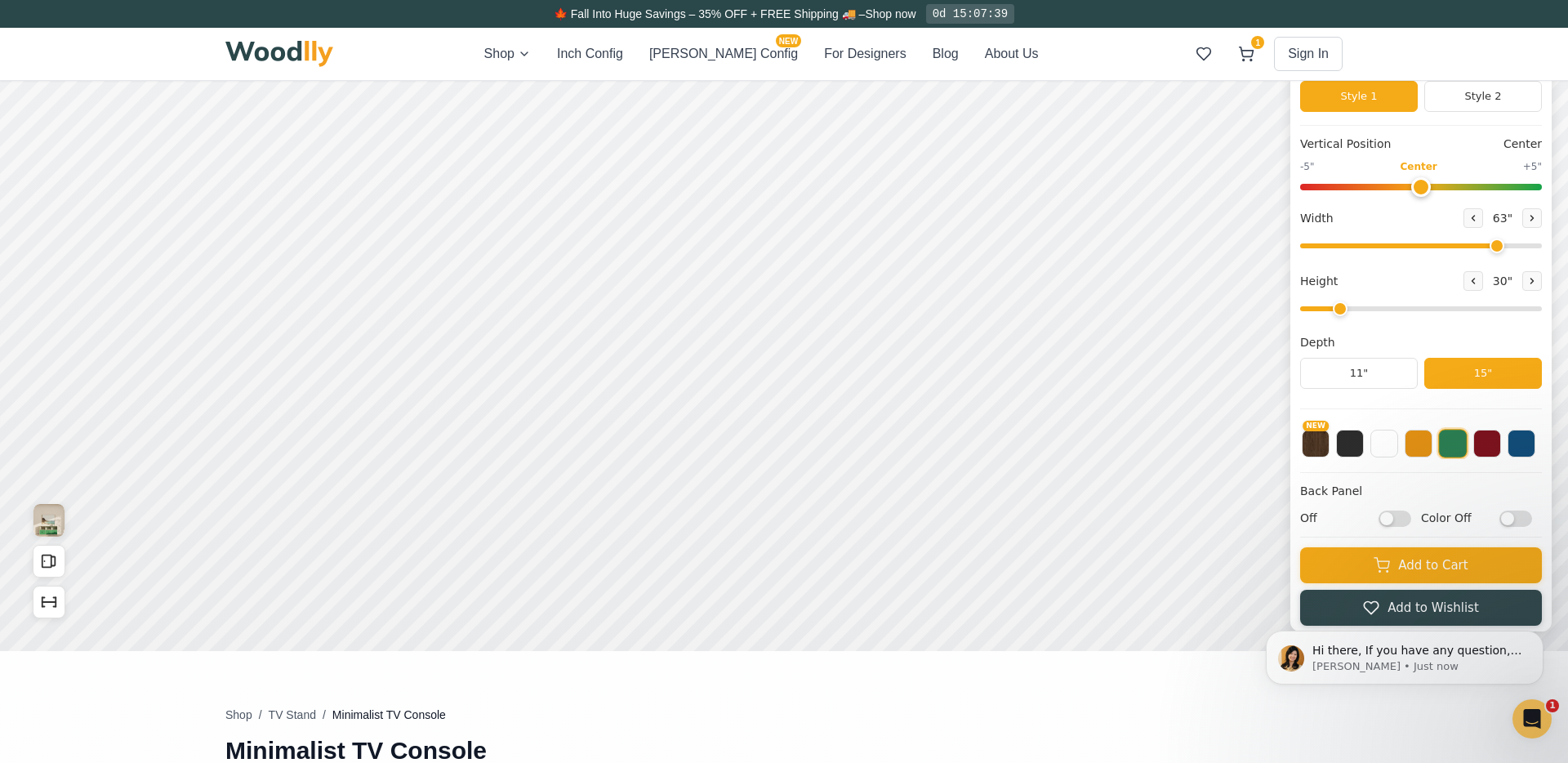
scroll to position [0, 0]
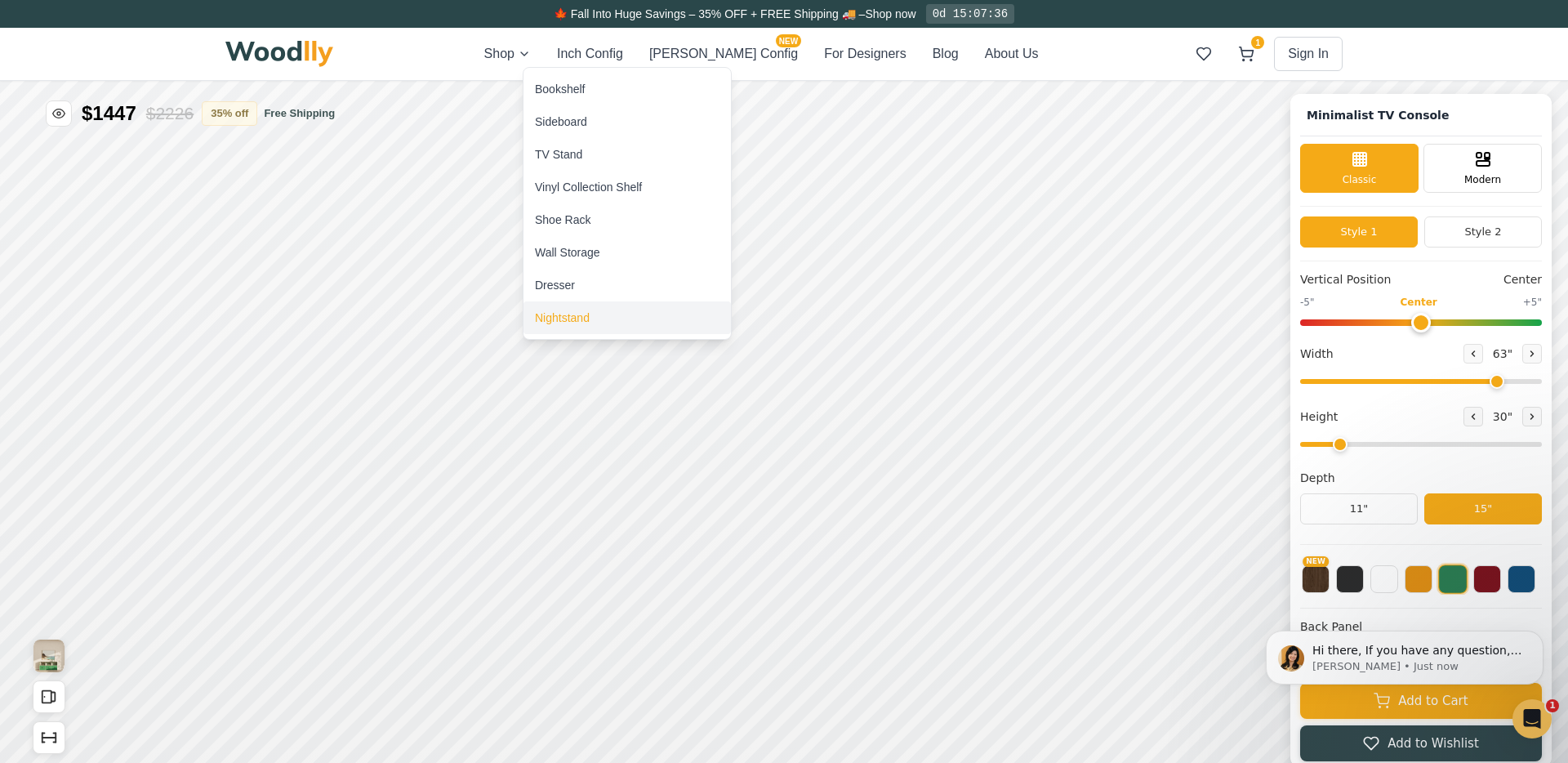
click at [582, 316] on div "Nightstand" at bounding box center [562, 317] width 54 height 16
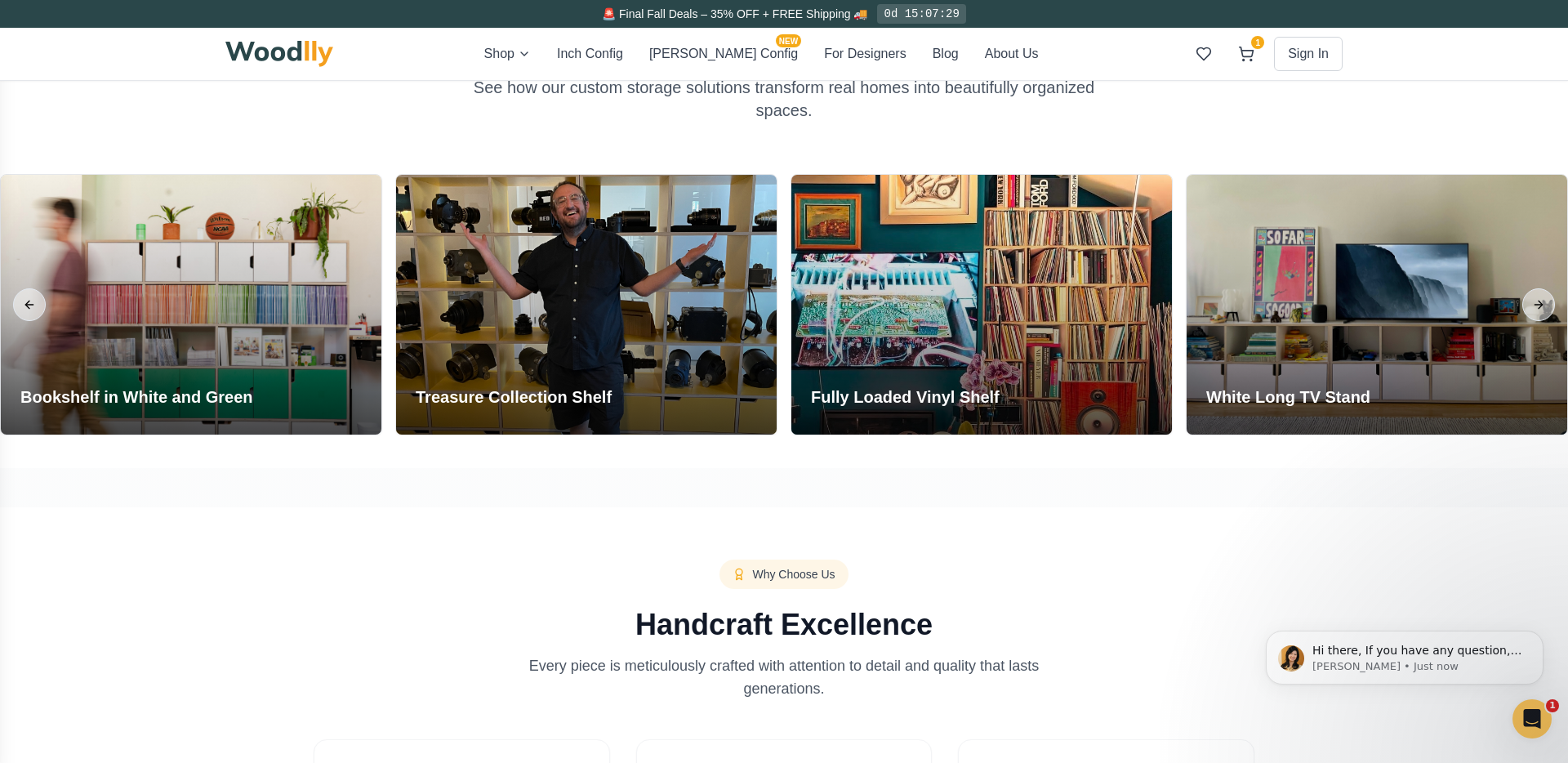
scroll to position [977, 0]
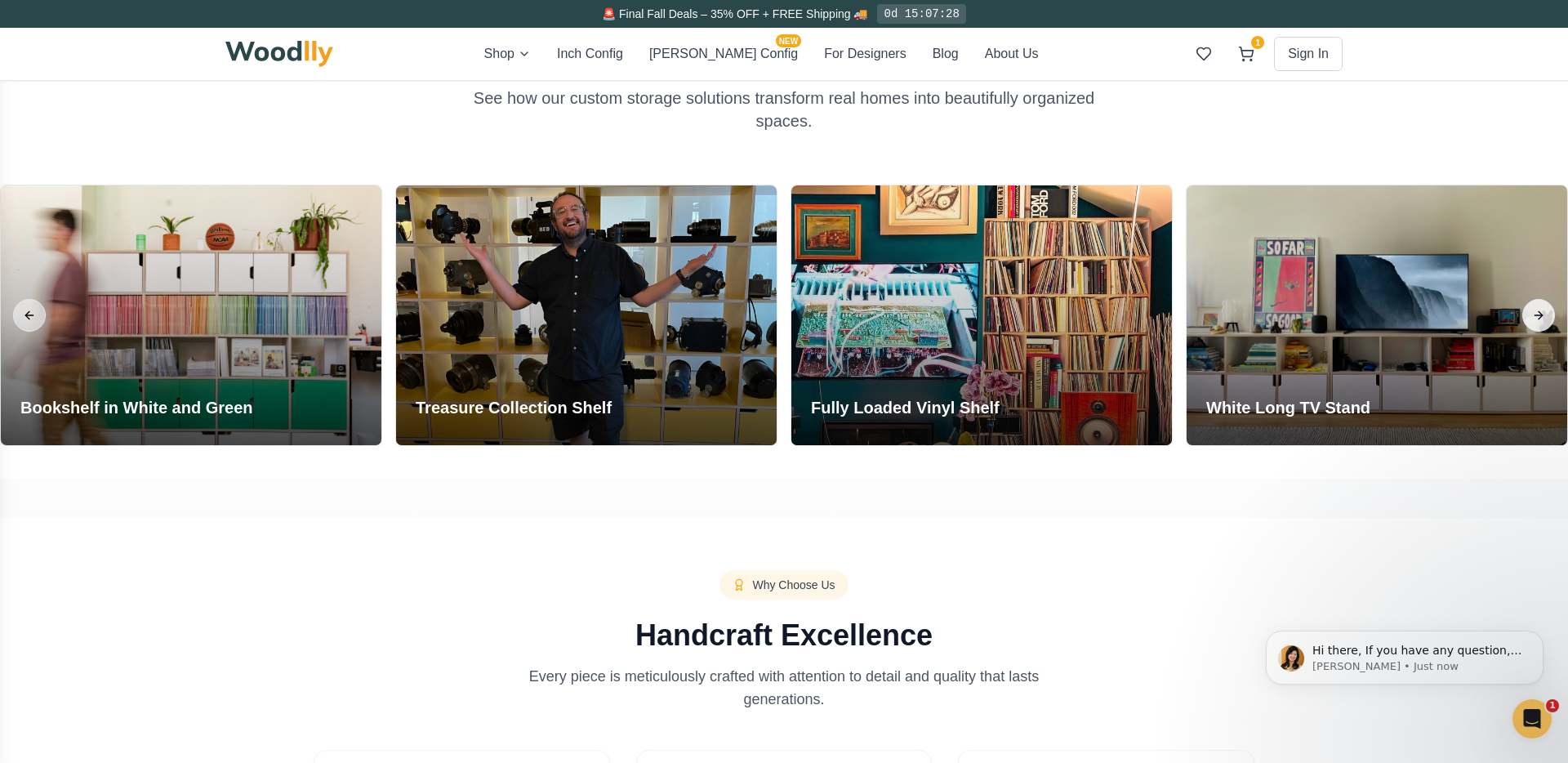
click at [1537, 317] on button "Next slide" at bounding box center [1538, 316] width 32 height 32
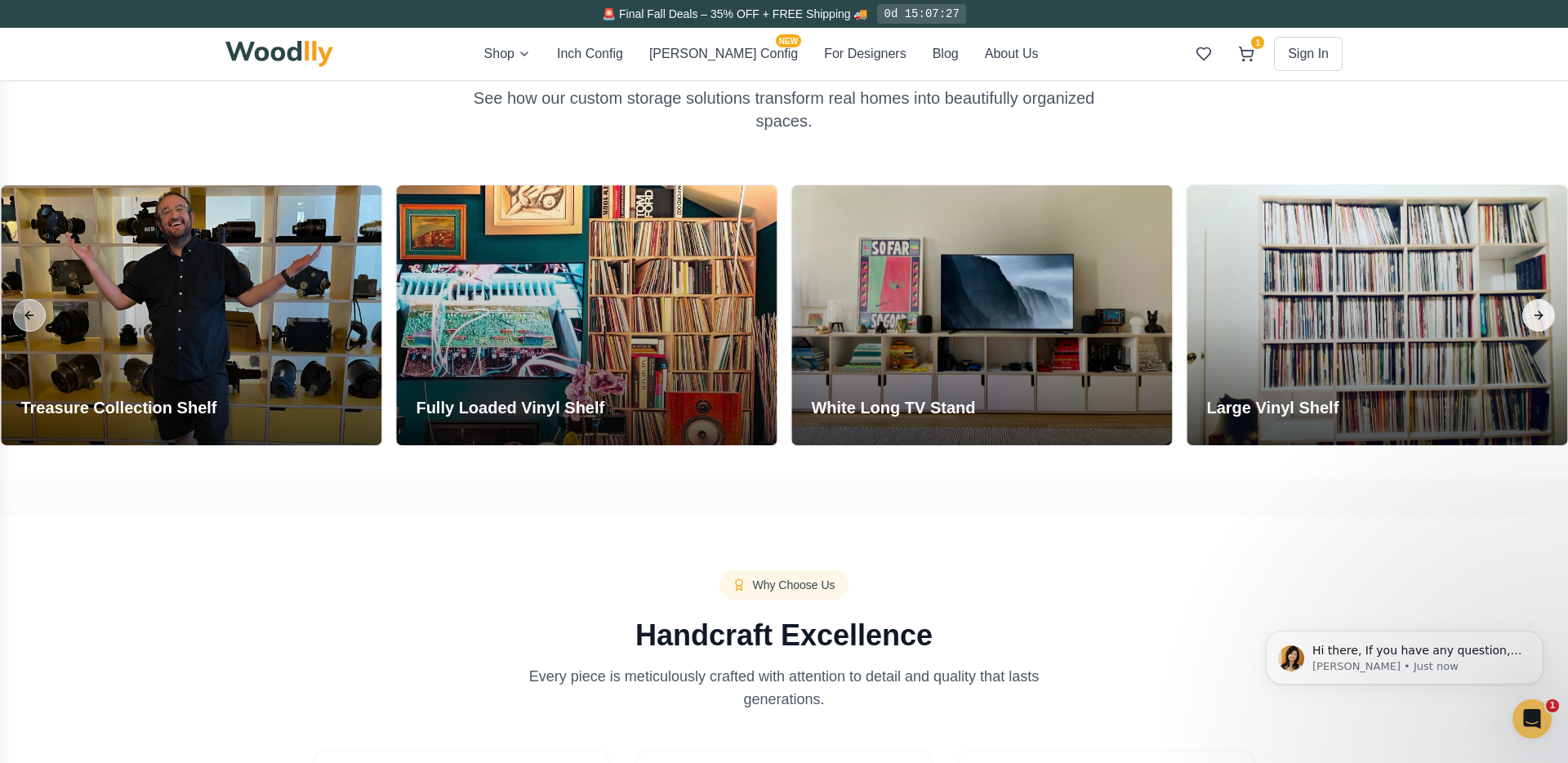
click at [1537, 317] on button "Next slide" at bounding box center [1538, 316] width 32 height 32
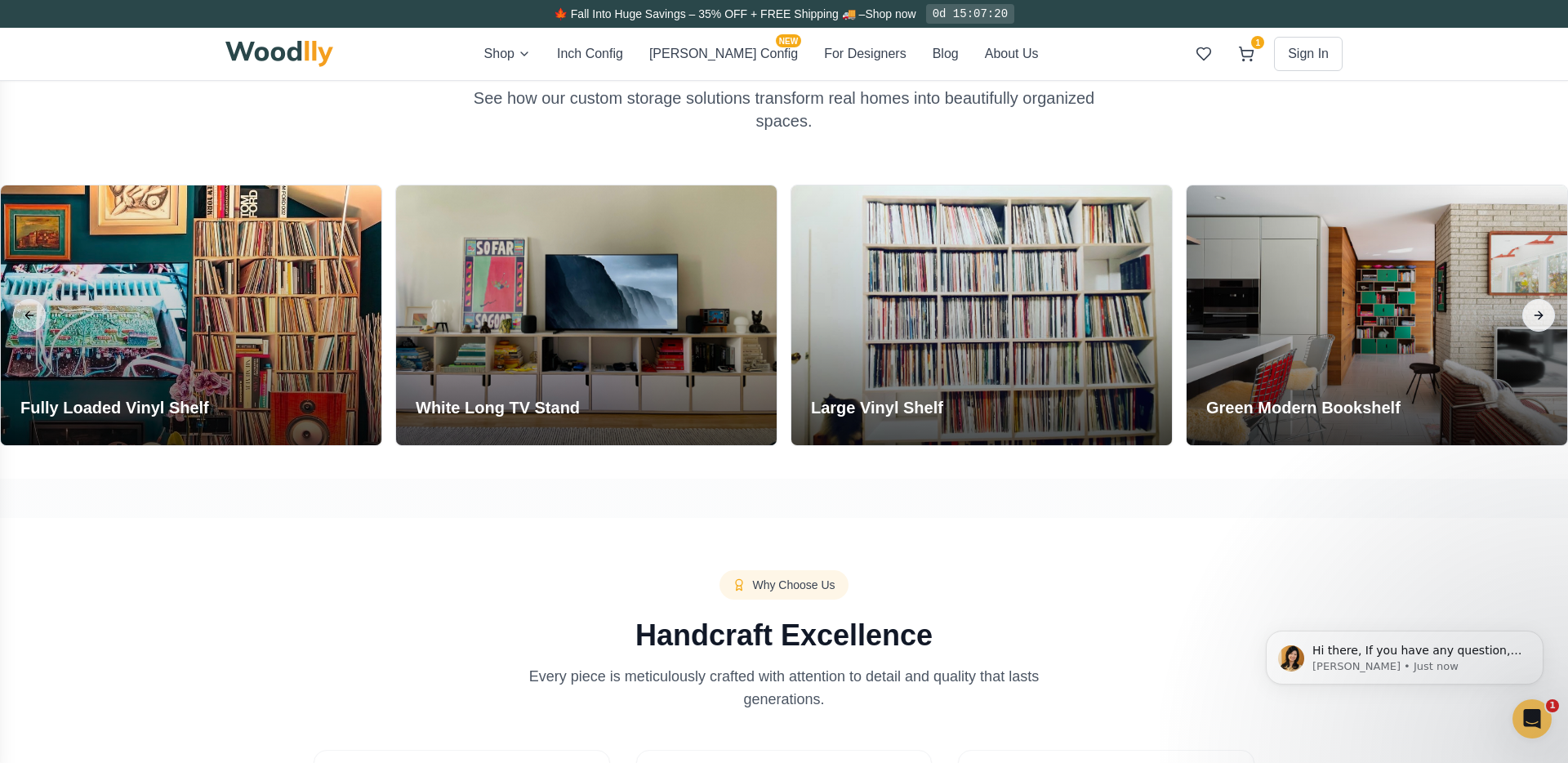
click at [1537, 317] on button "Next slide" at bounding box center [1538, 316] width 32 height 32
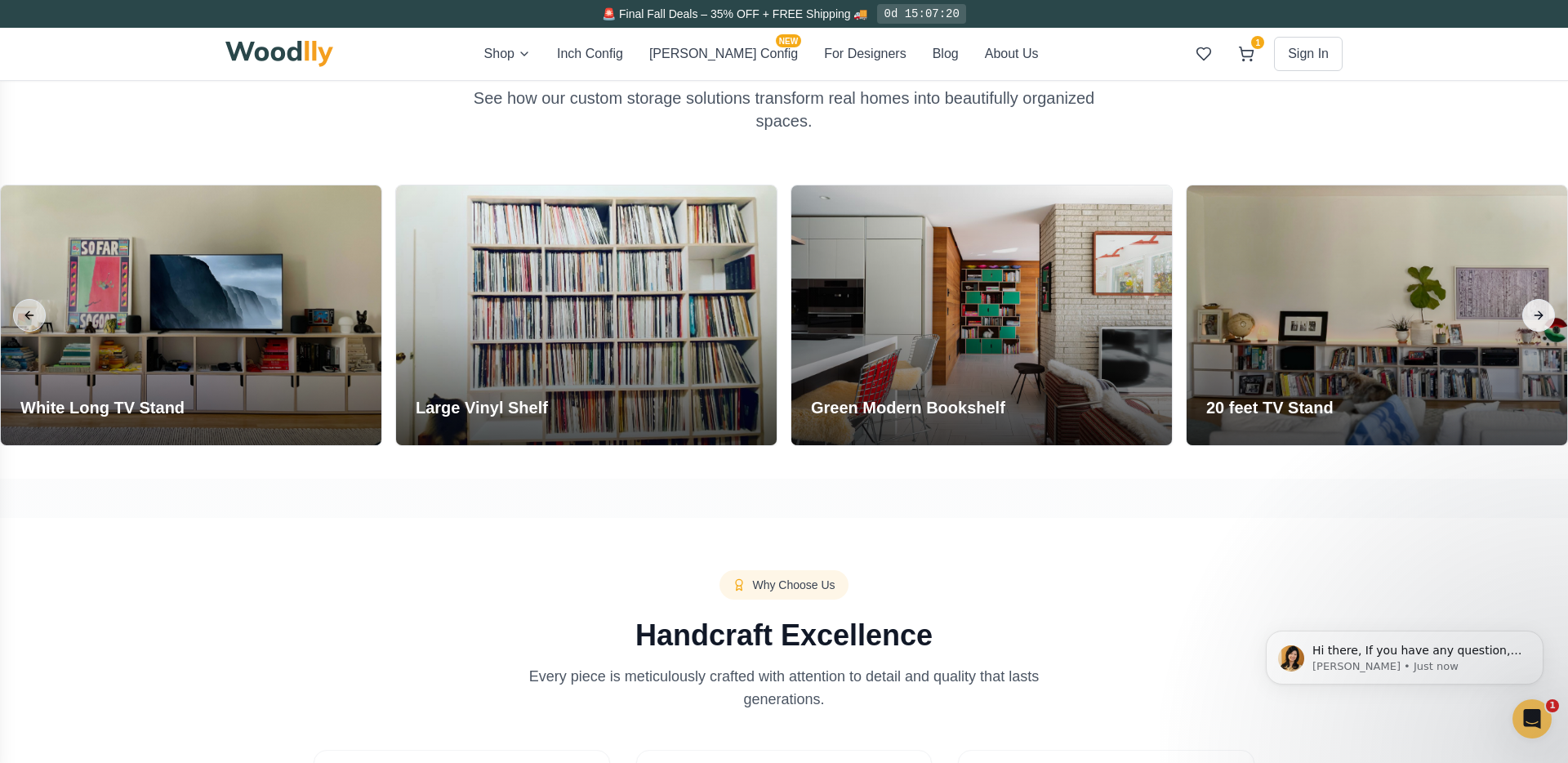
click at [1537, 317] on button "Next slide" at bounding box center [1538, 316] width 32 height 32
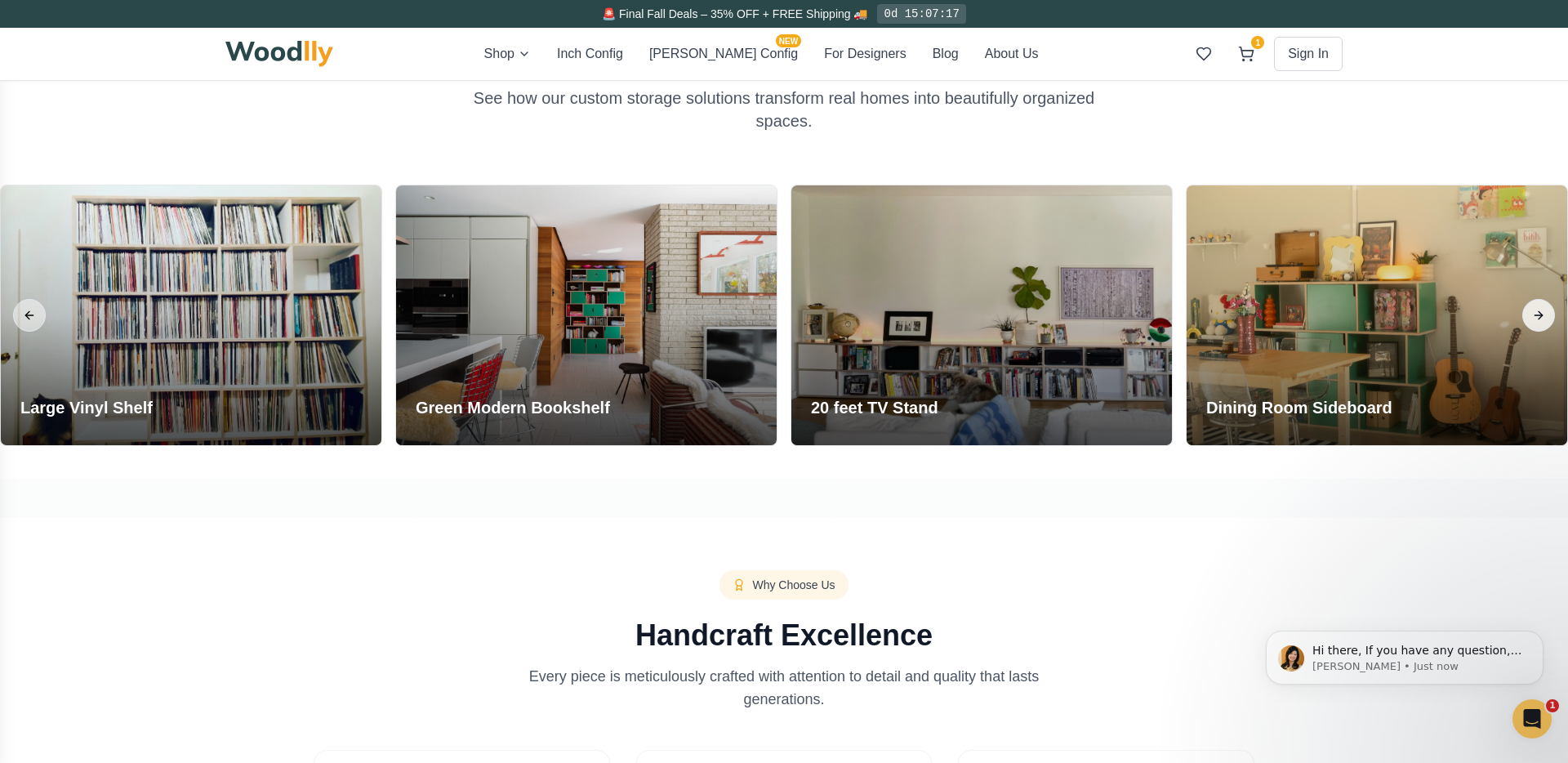
click at [1537, 317] on button "Next slide" at bounding box center [1538, 316] width 32 height 32
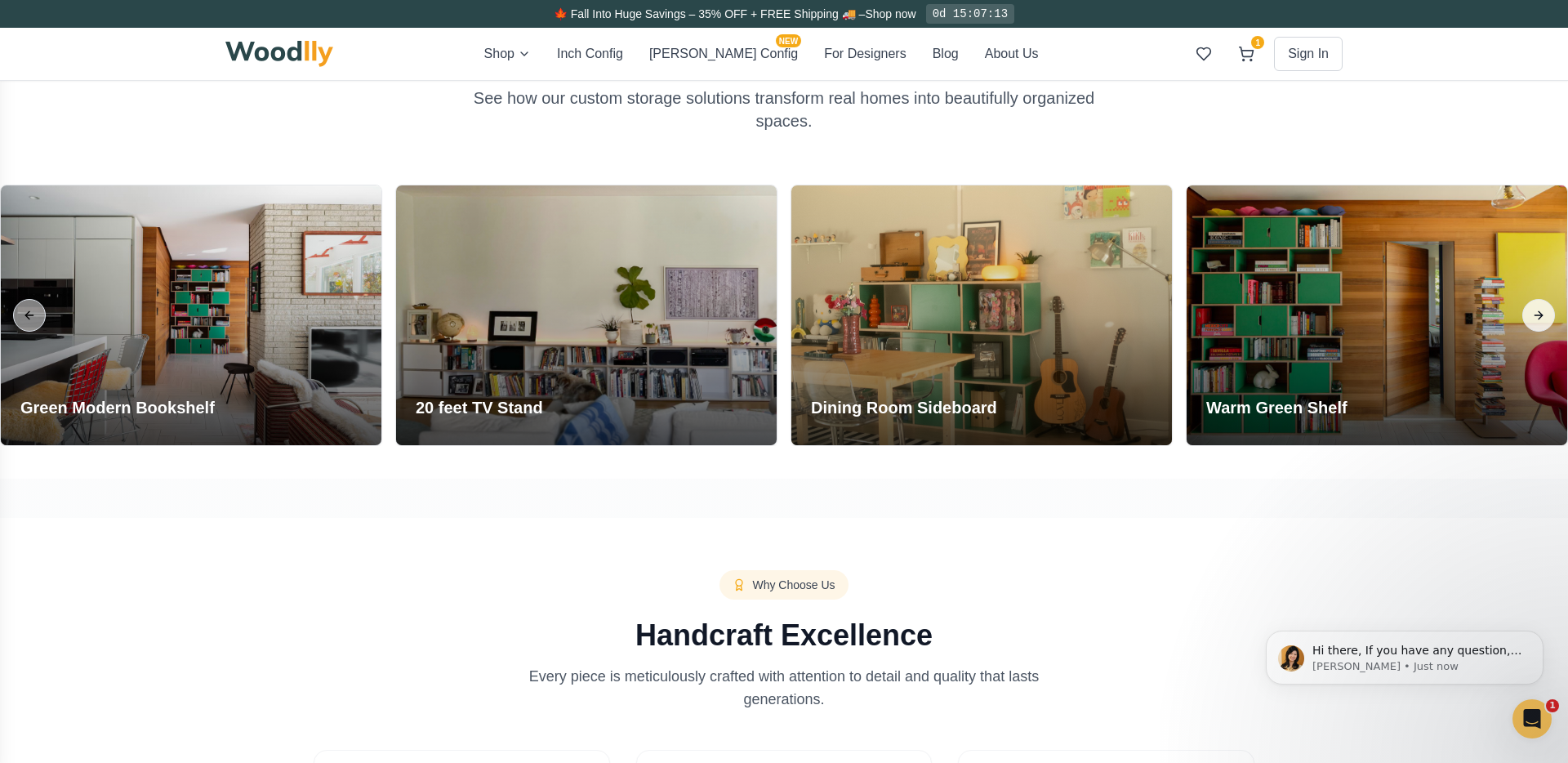
click at [1537, 317] on button "Next slide" at bounding box center [1538, 316] width 32 height 32
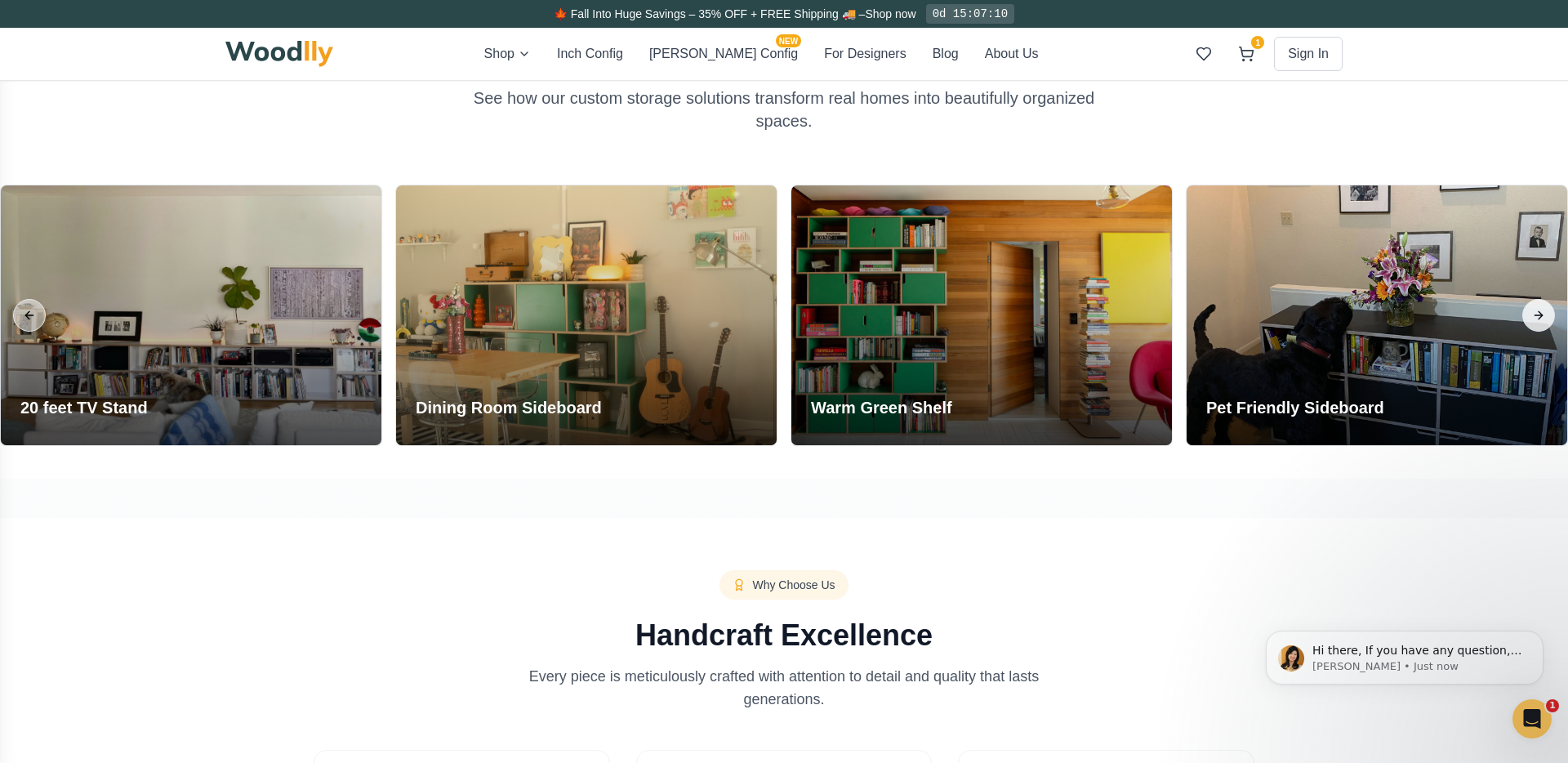
click at [1537, 317] on button "Next slide" at bounding box center [1538, 316] width 32 height 32
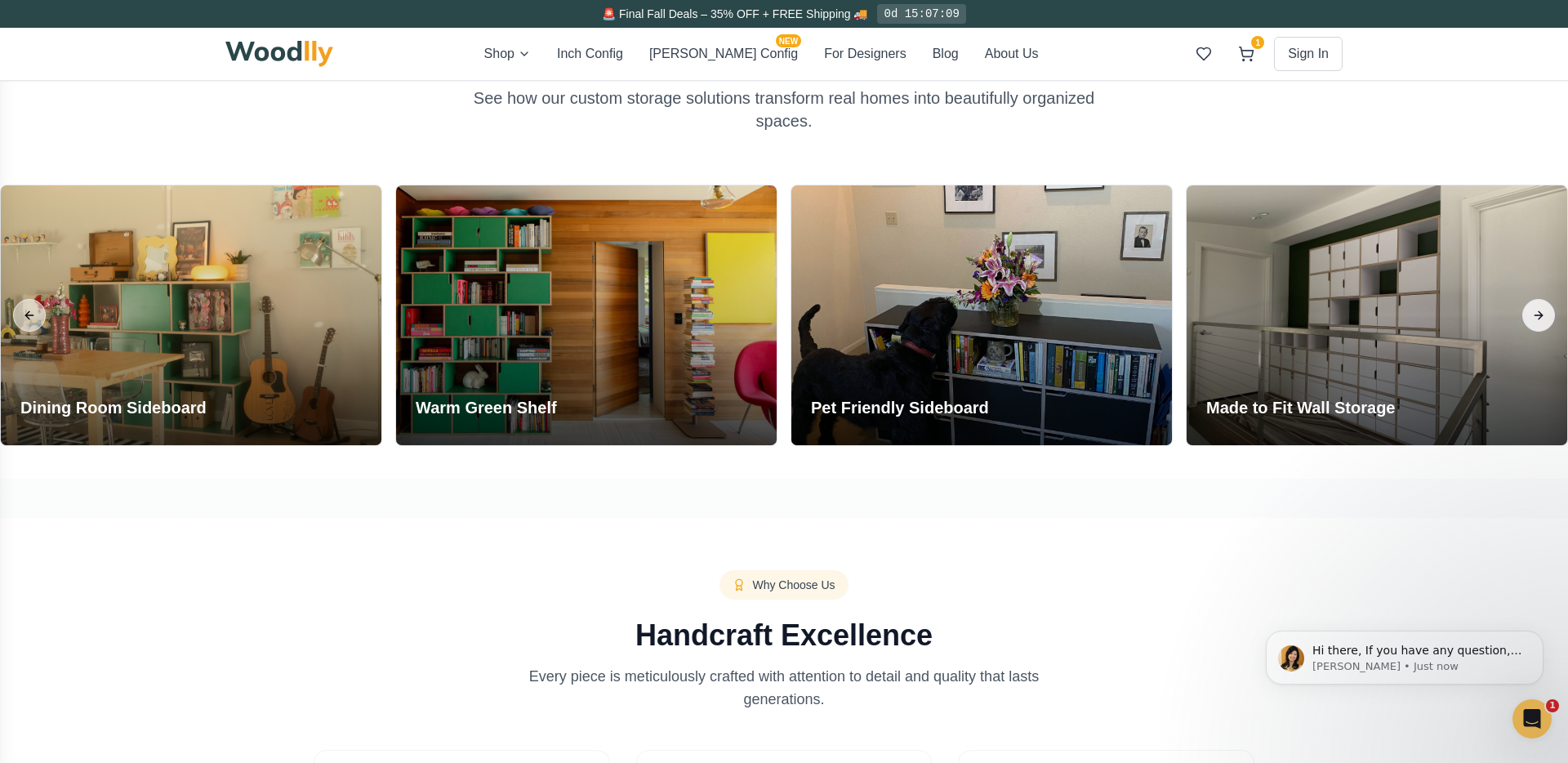
click at [1537, 317] on button "Next slide" at bounding box center [1538, 316] width 32 height 32
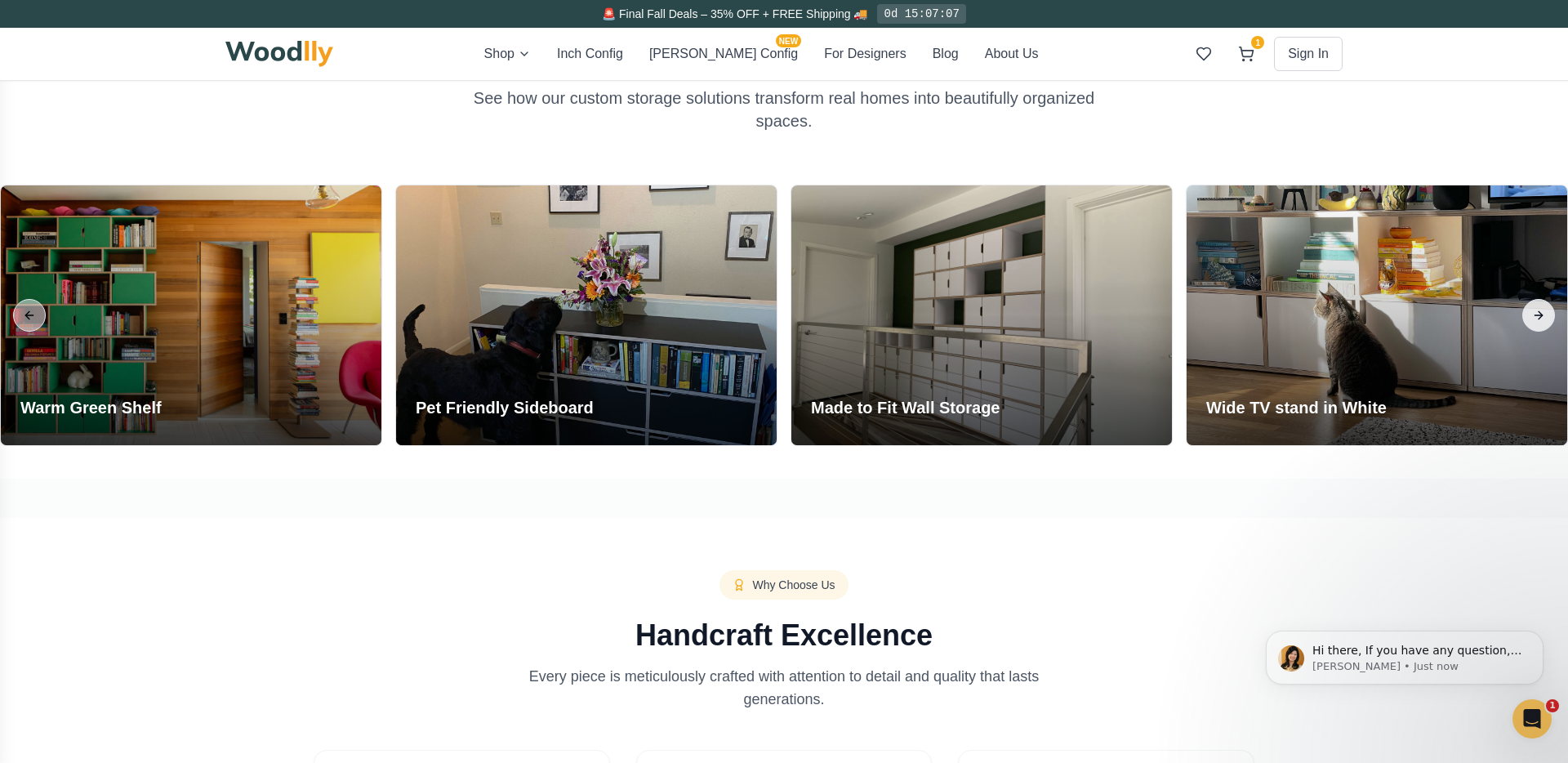
click at [1537, 317] on button "Next slide" at bounding box center [1538, 316] width 32 height 32
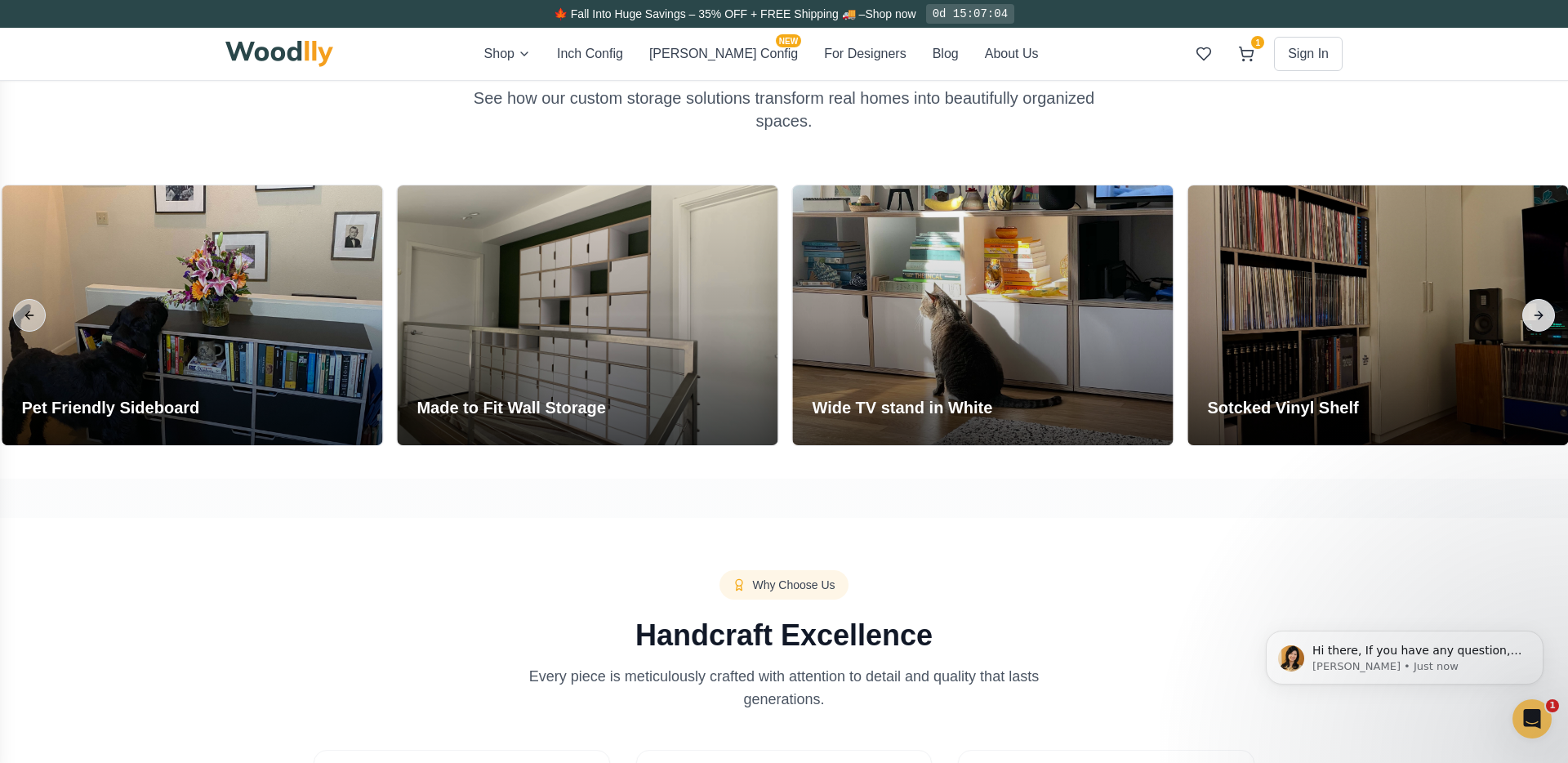
click at [1537, 317] on button "Next slide" at bounding box center [1538, 316] width 32 height 32
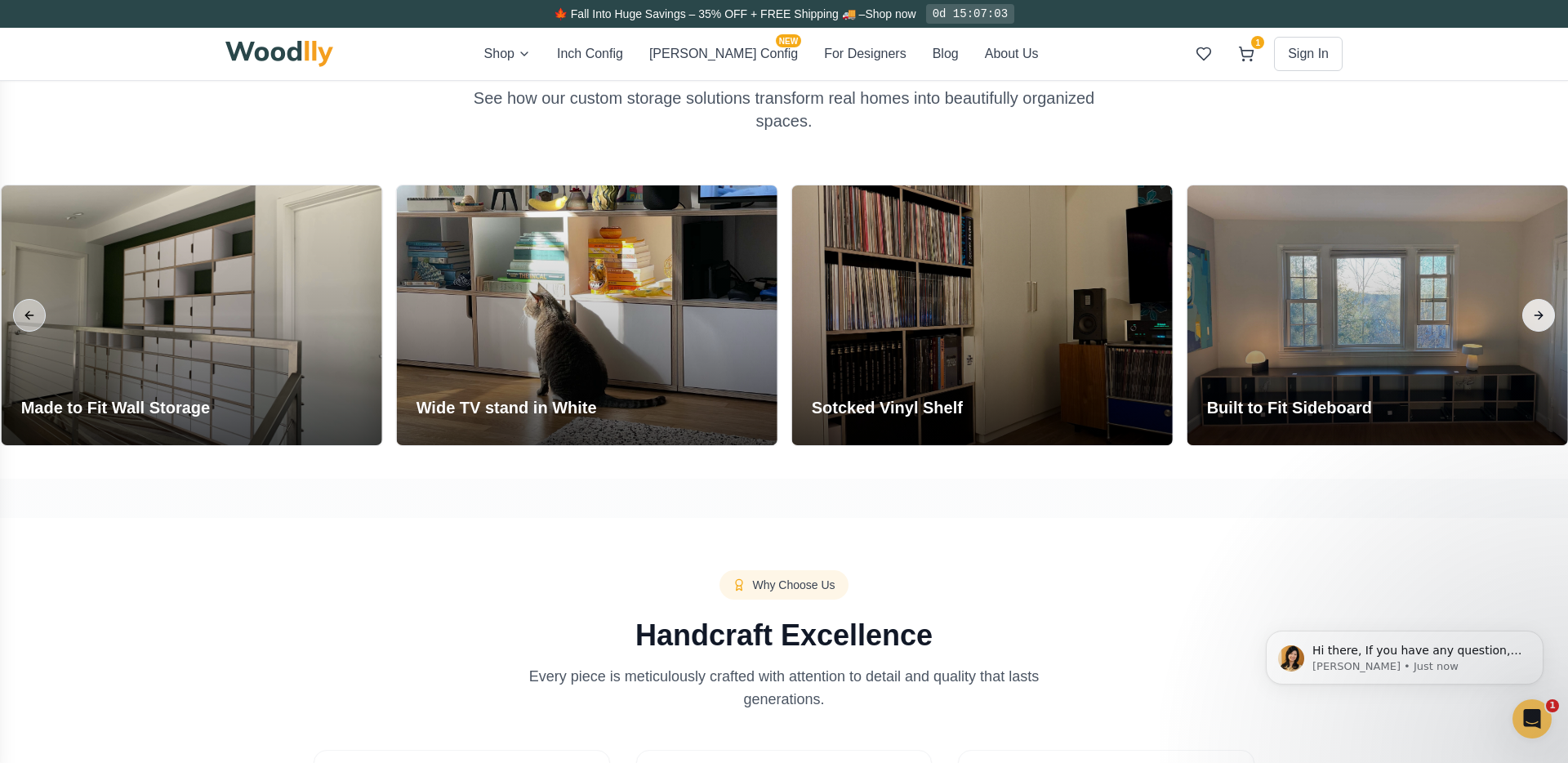
click at [1537, 317] on button "Next slide" at bounding box center [1538, 316] width 32 height 32
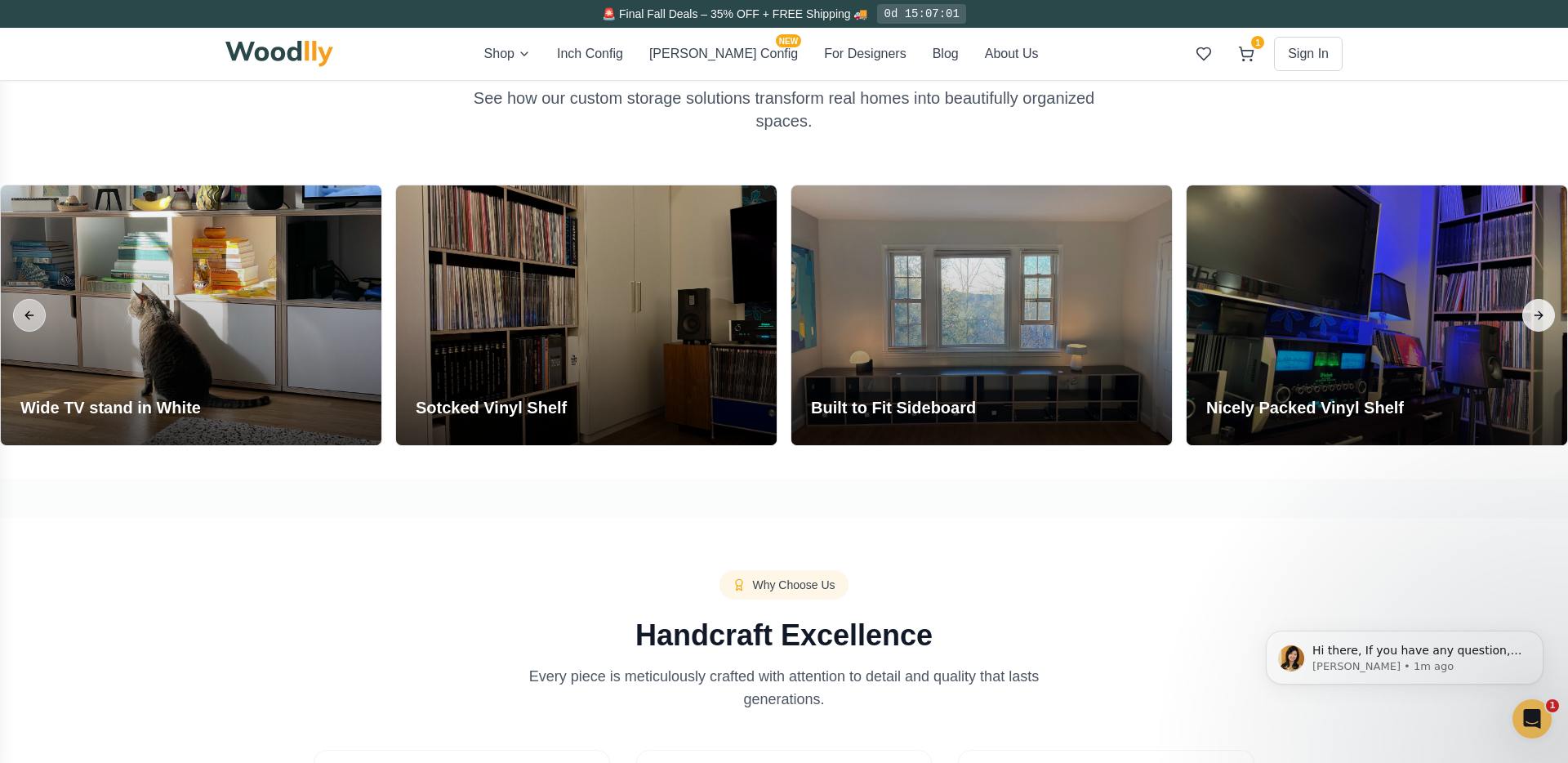
click at [1537, 317] on button "Next slide" at bounding box center [1538, 316] width 32 height 32
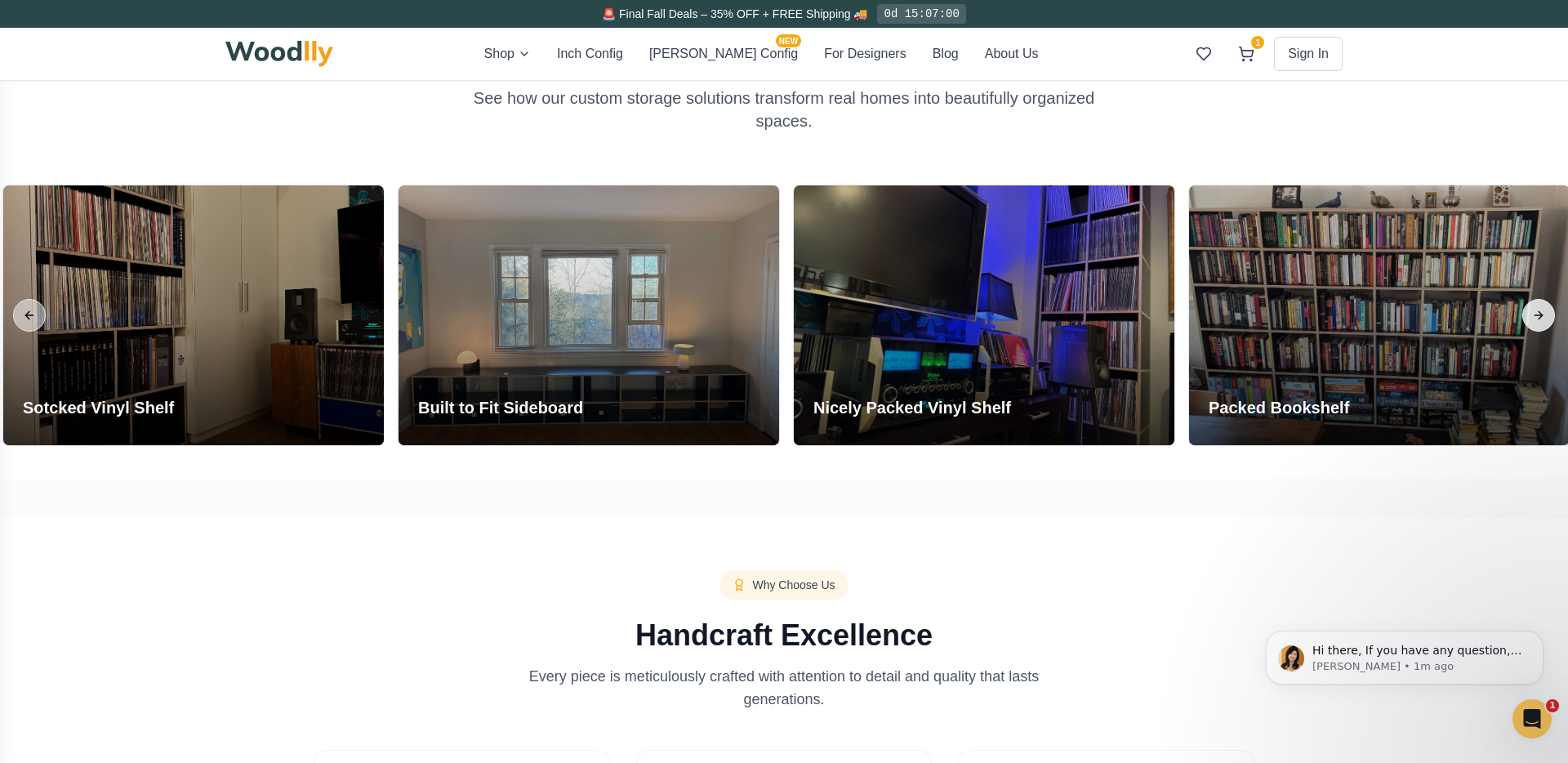
click at [1537, 317] on button "Next slide" at bounding box center [1538, 316] width 32 height 32
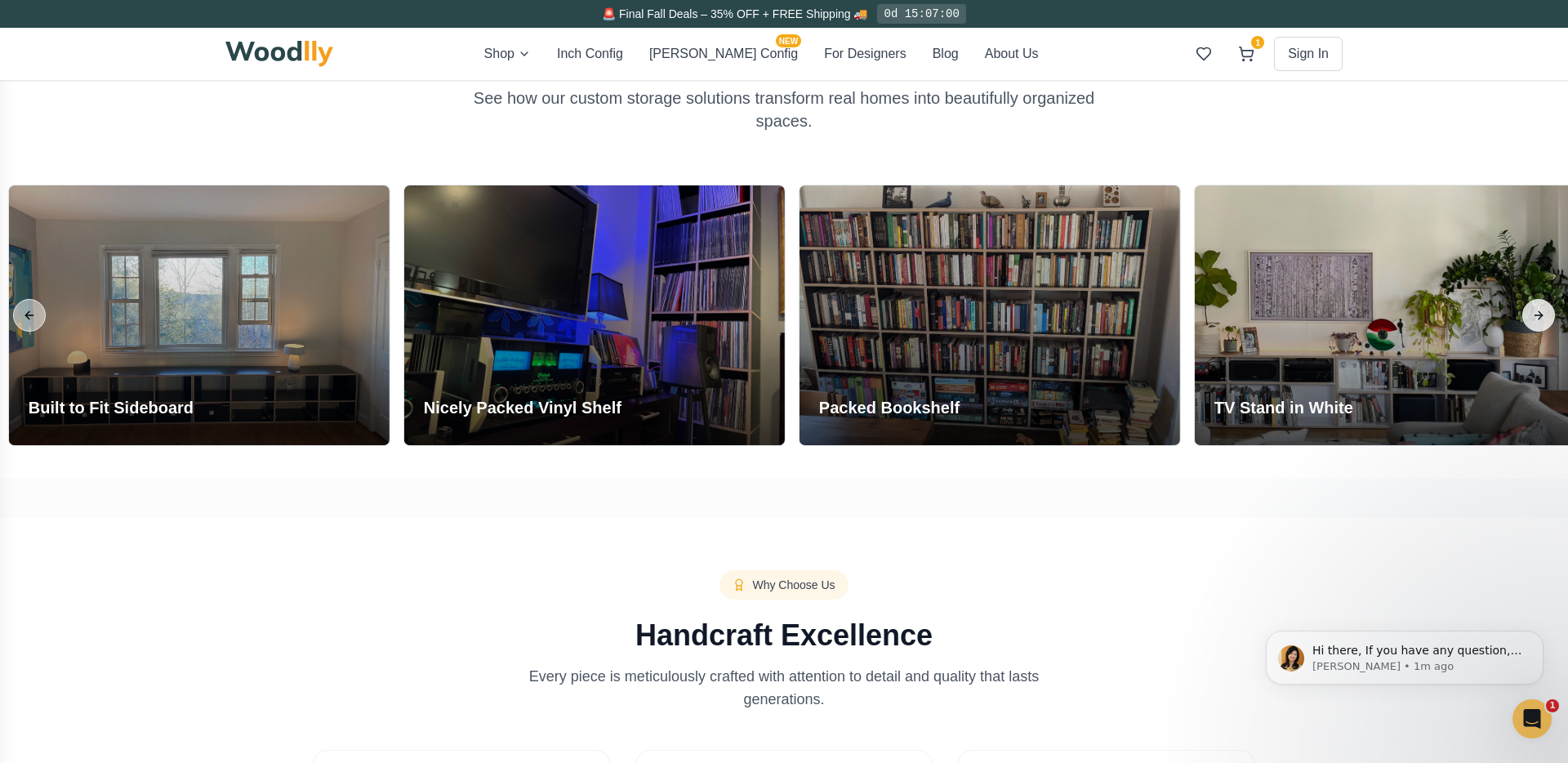
click at [1537, 317] on button "Next slide" at bounding box center [1538, 316] width 32 height 32
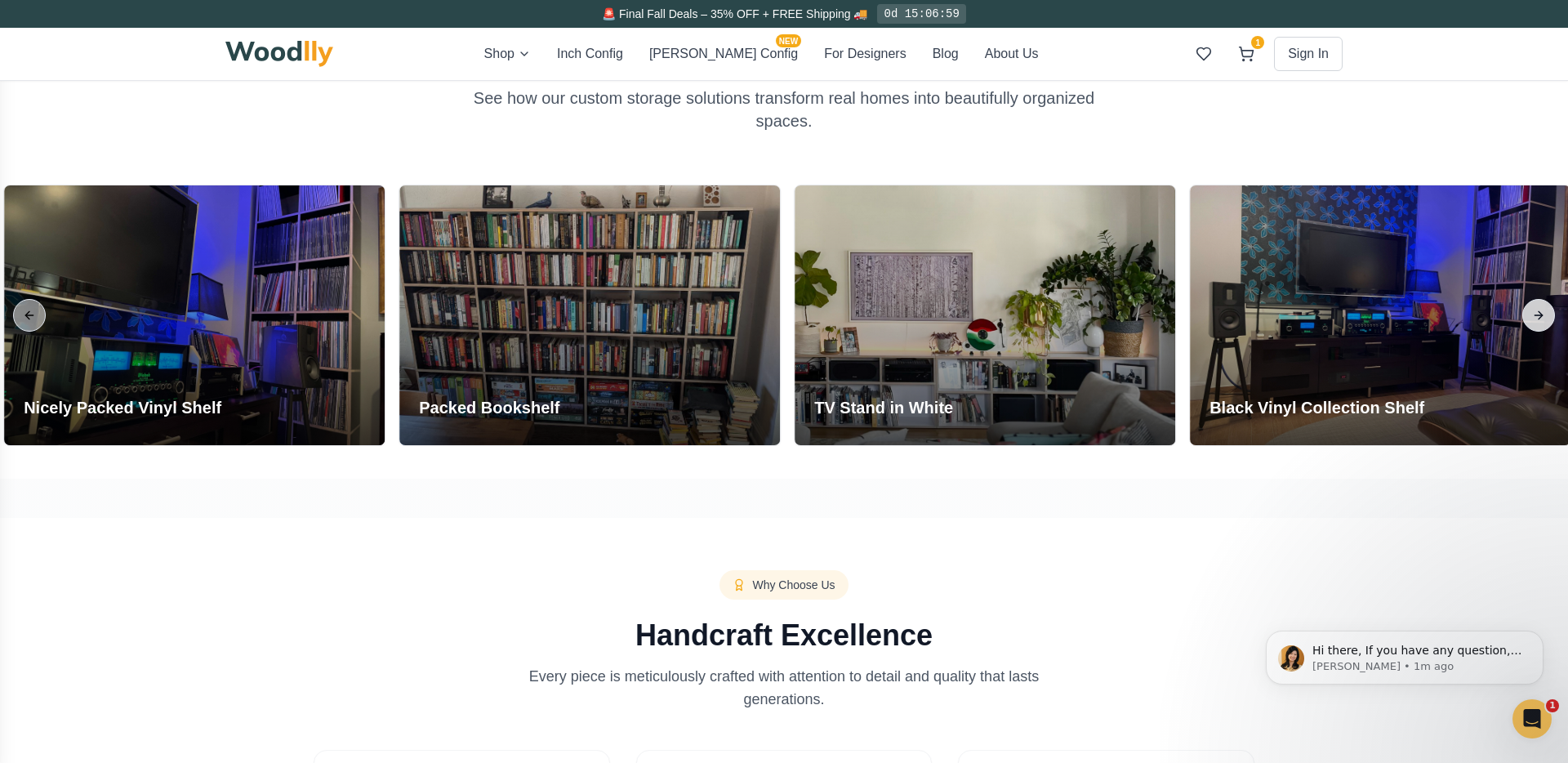
click at [1537, 317] on button "Next slide" at bounding box center [1538, 316] width 32 height 32
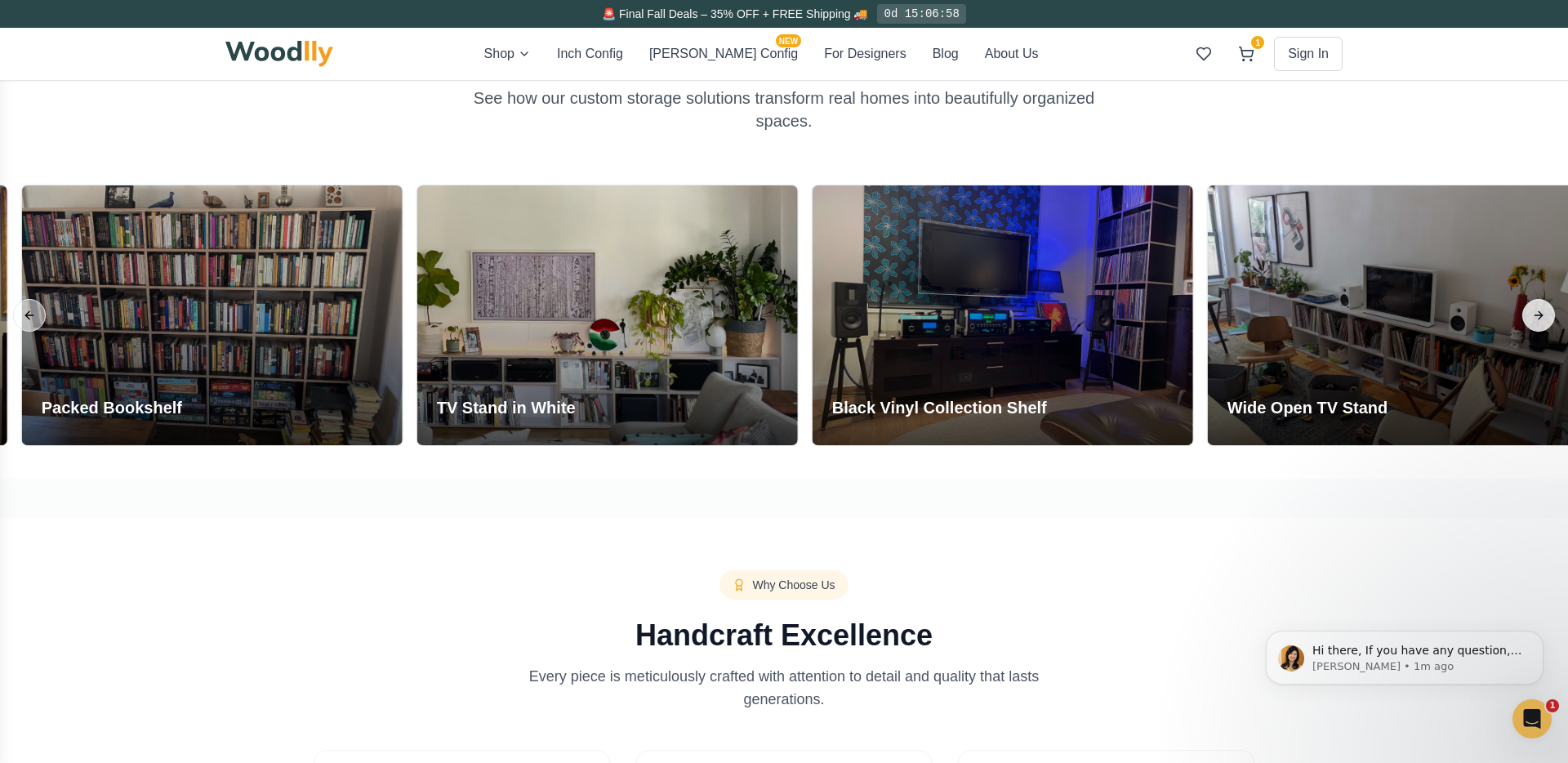
click at [1537, 317] on button "Next slide" at bounding box center [1538, 316] width 32 height 32
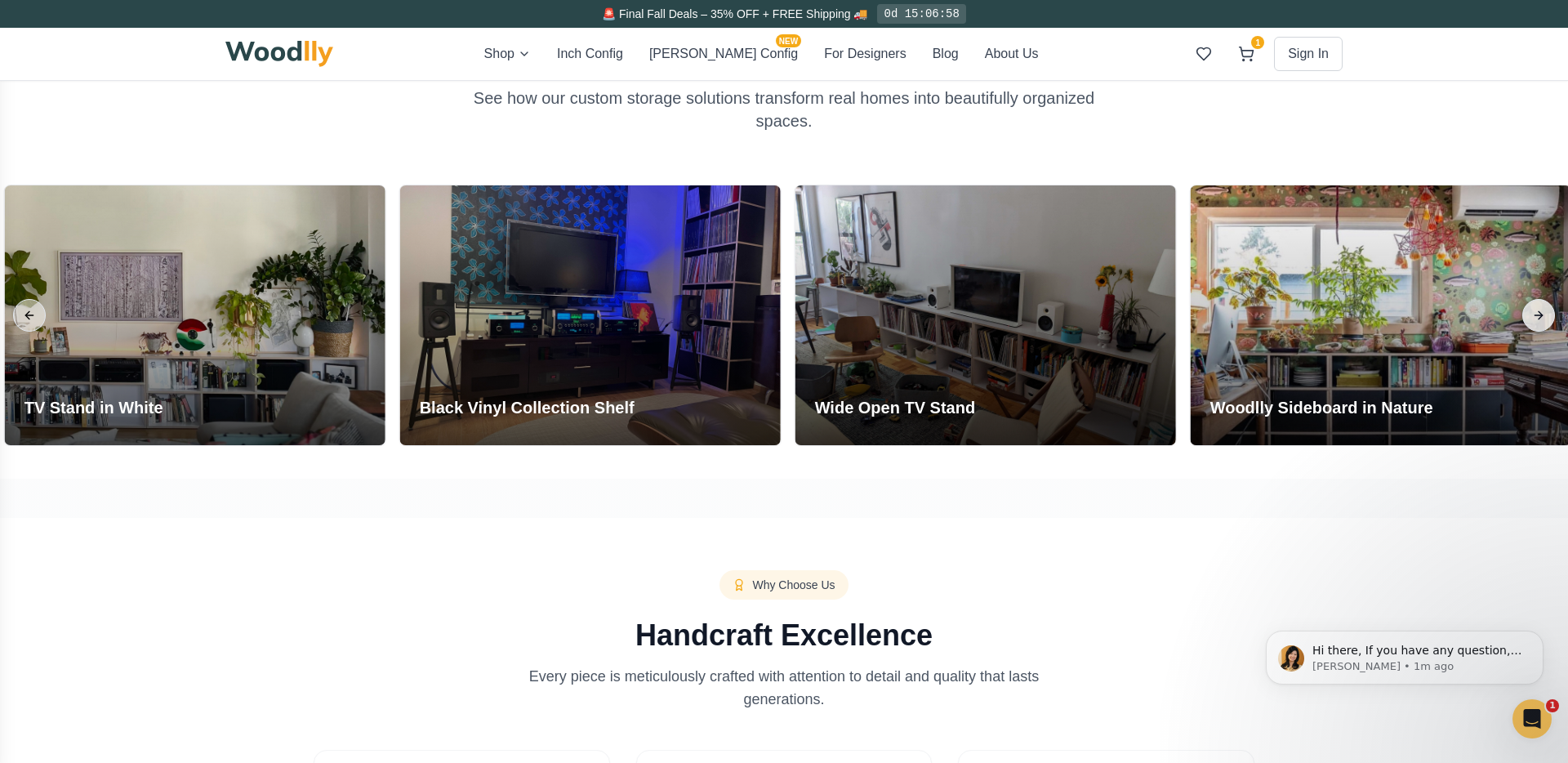
click at [1537, 317] on button "Next slide" at bounding box center [1538, 316] width 32 height 32
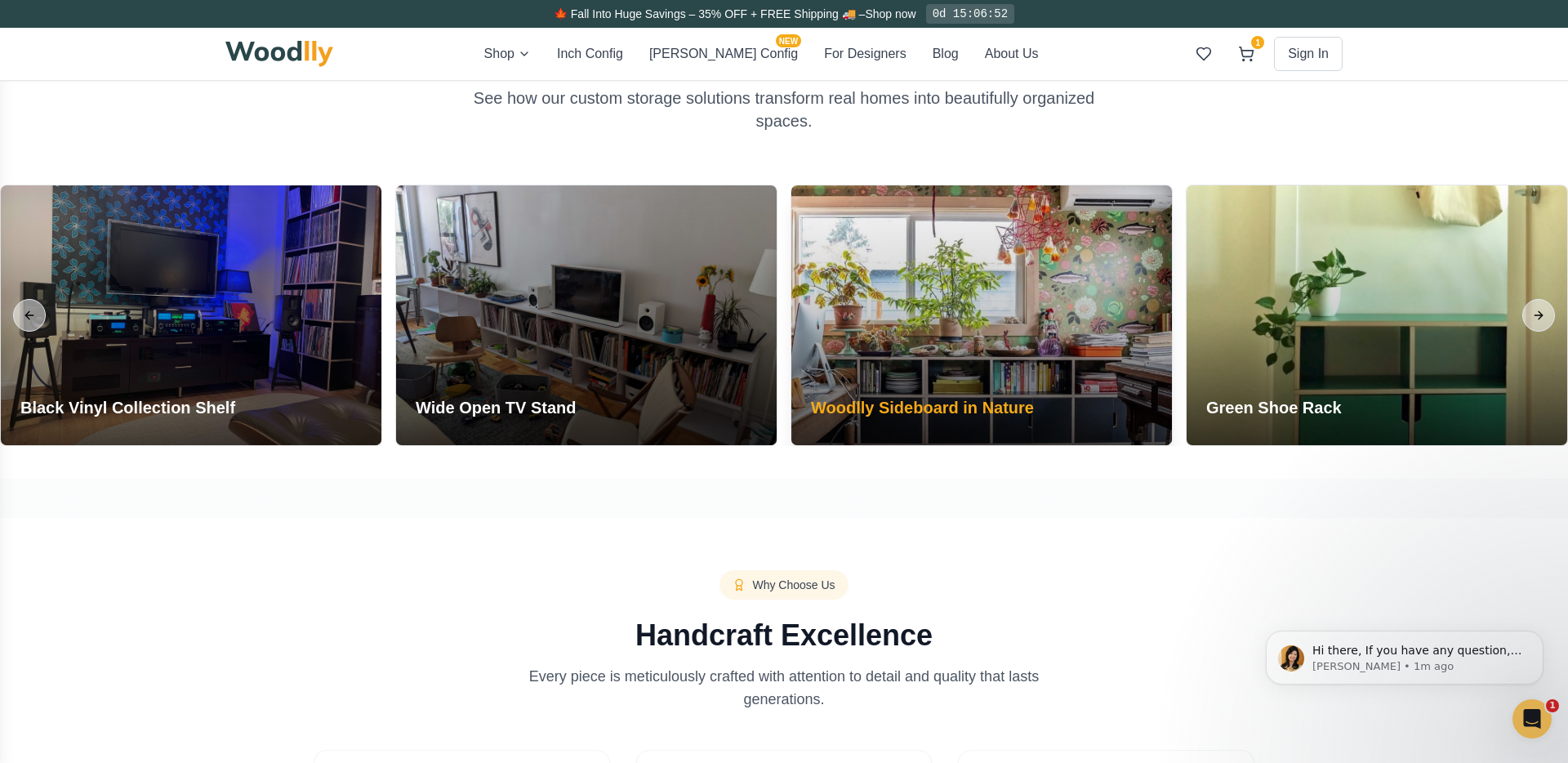
click at [942, 382] on div "Woodlly Sideboard in Nature" at bounding box center [923, 411] width 262 height 69
click at [936, 402] on h3 "Woodlly Sideboard in Nature" at bounding box center [923, 407] width 223 height 23
click at [968, 346] on div at bounding box center [982, 315] width 381 height 259
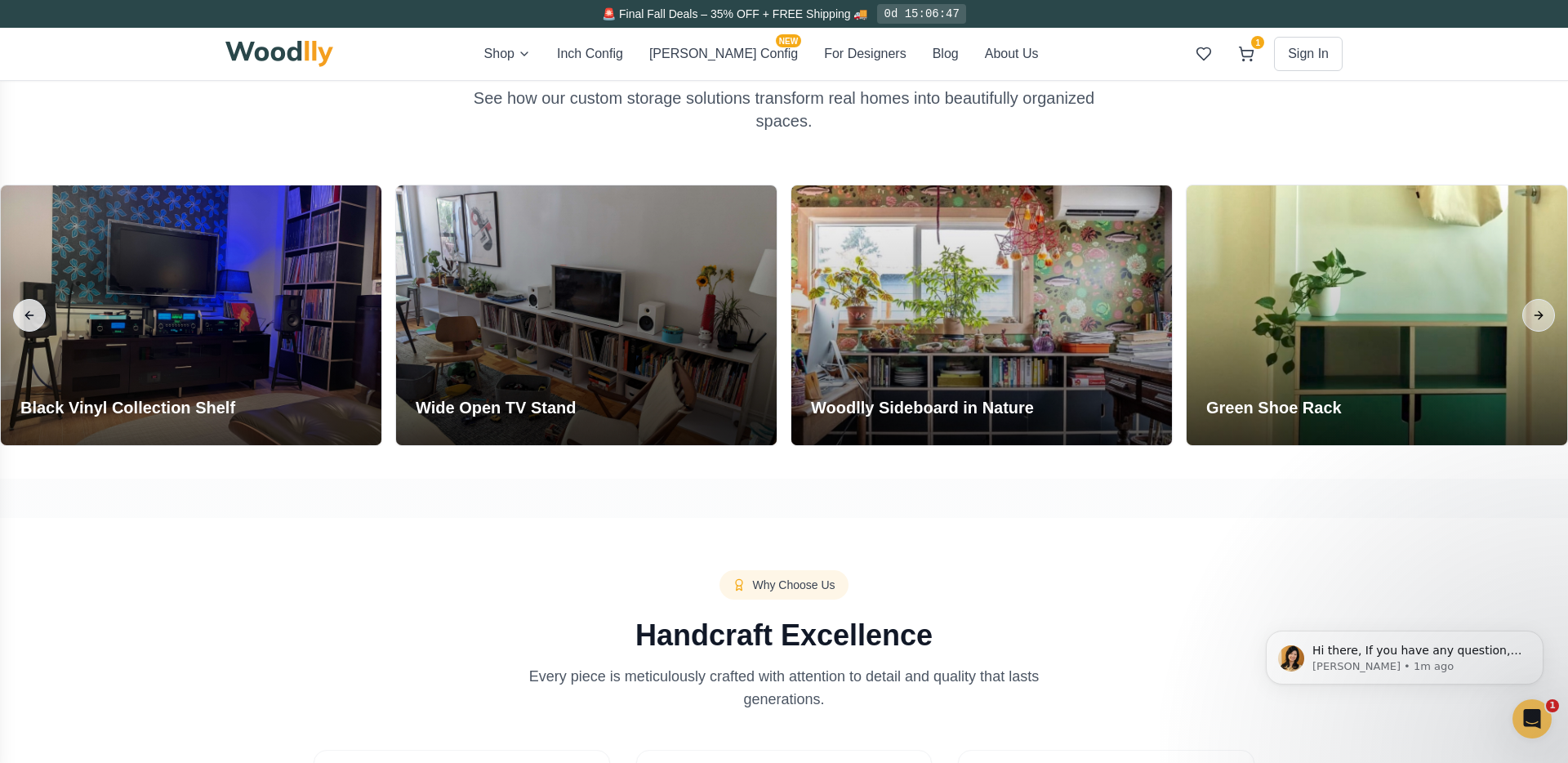
click at [23, 316] on button "Previous slide" at bounding box center [29, 316] width 32 height 32
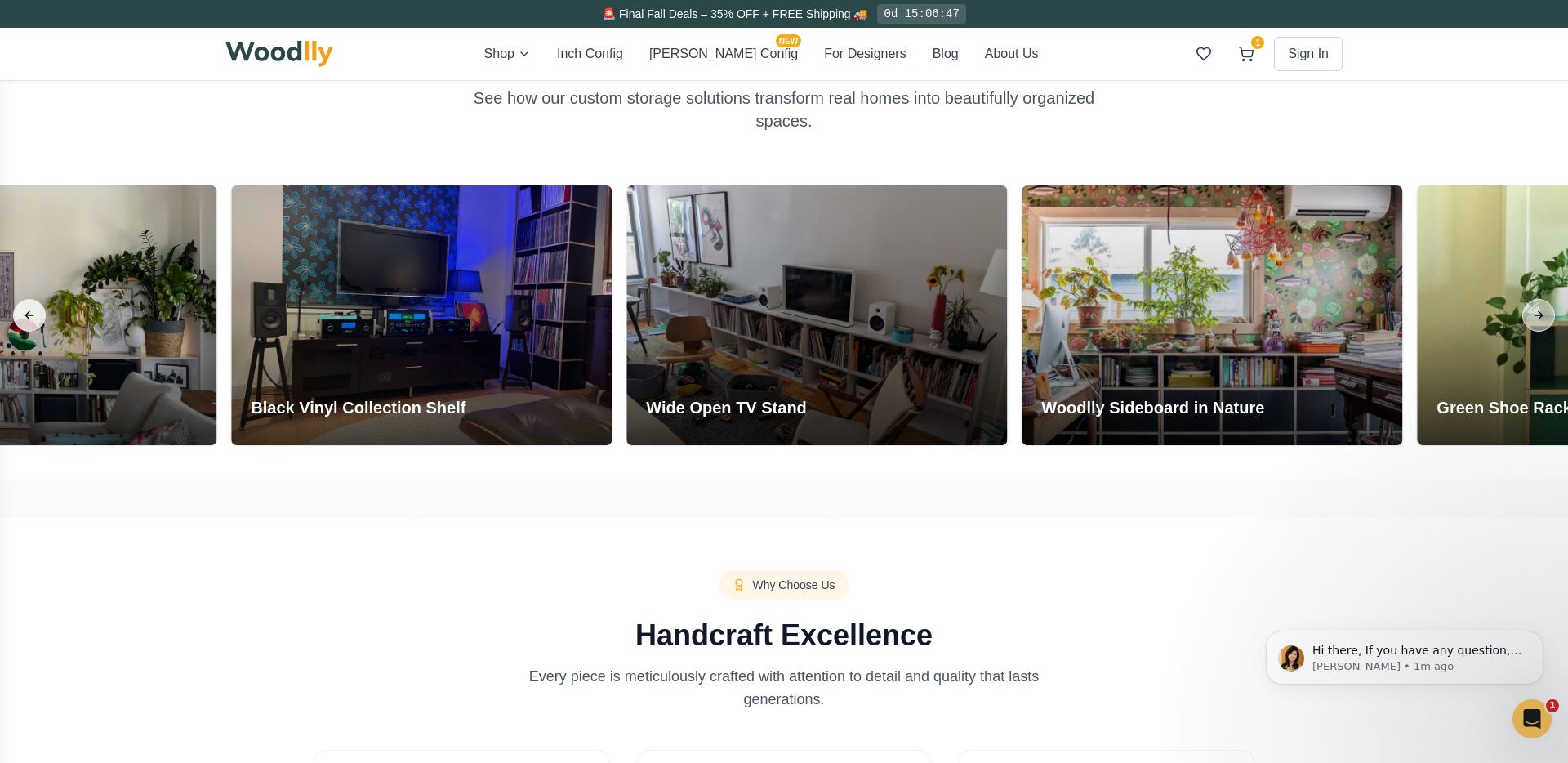
click at [23, 316] on button "Previous slide" at bounding box center [29, 316] width 32 height 32
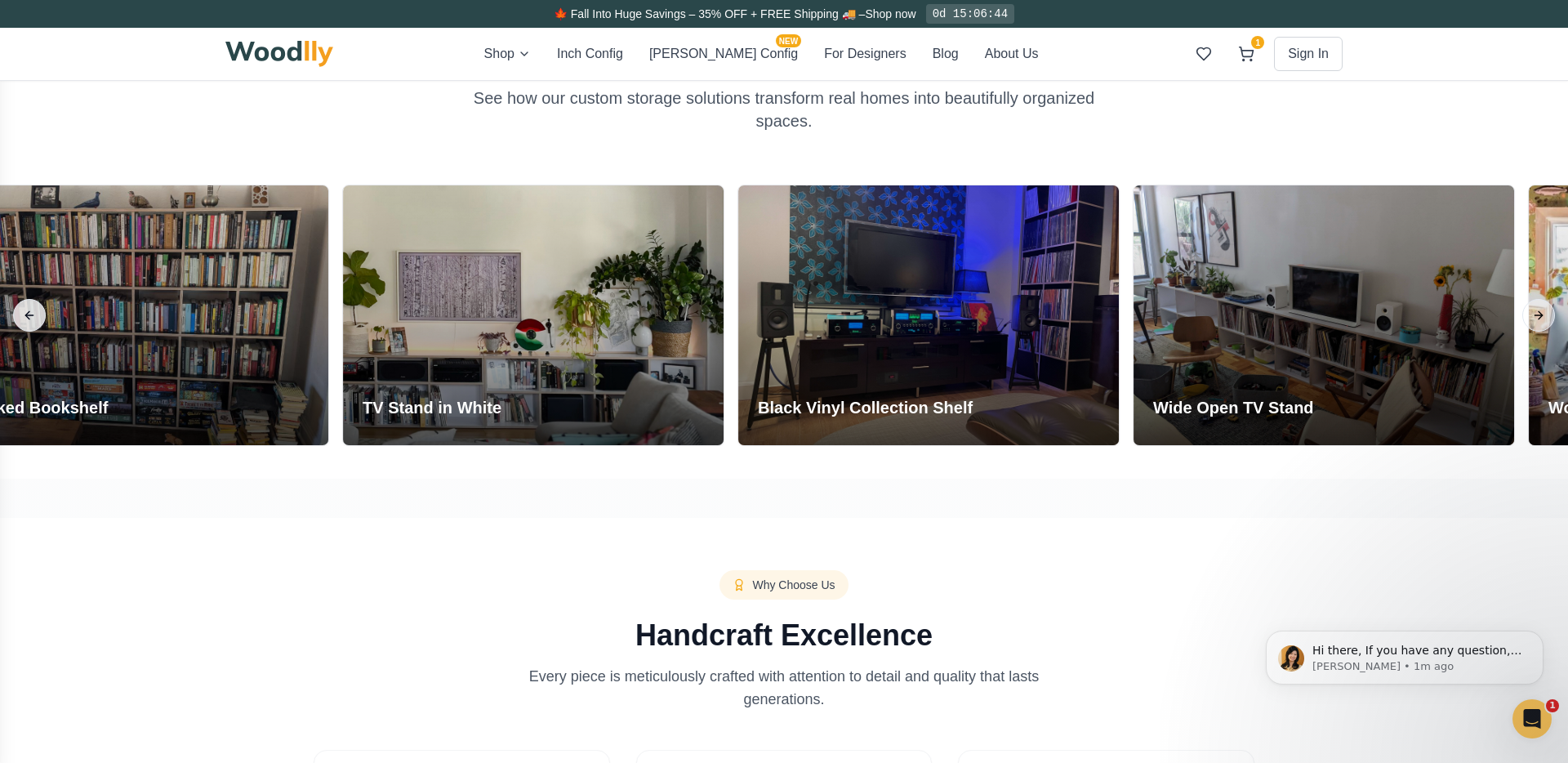
click at [23, 316] on button "Previous slide" at bounding box center [29, 316] width 32 height 32
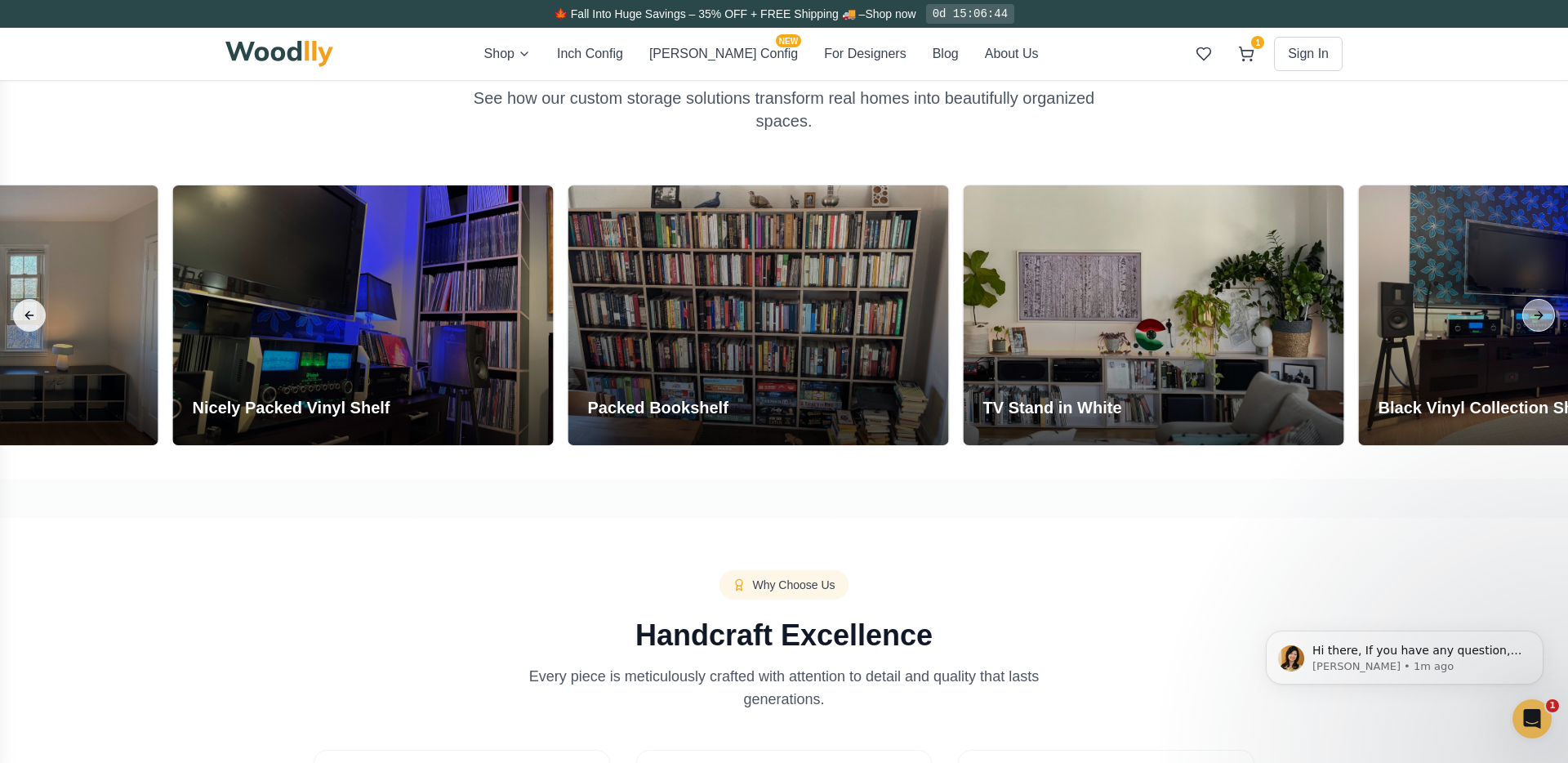
click at [23, 316] on button "Previous slide" at bounding box center [29, 316] width 32 height 32
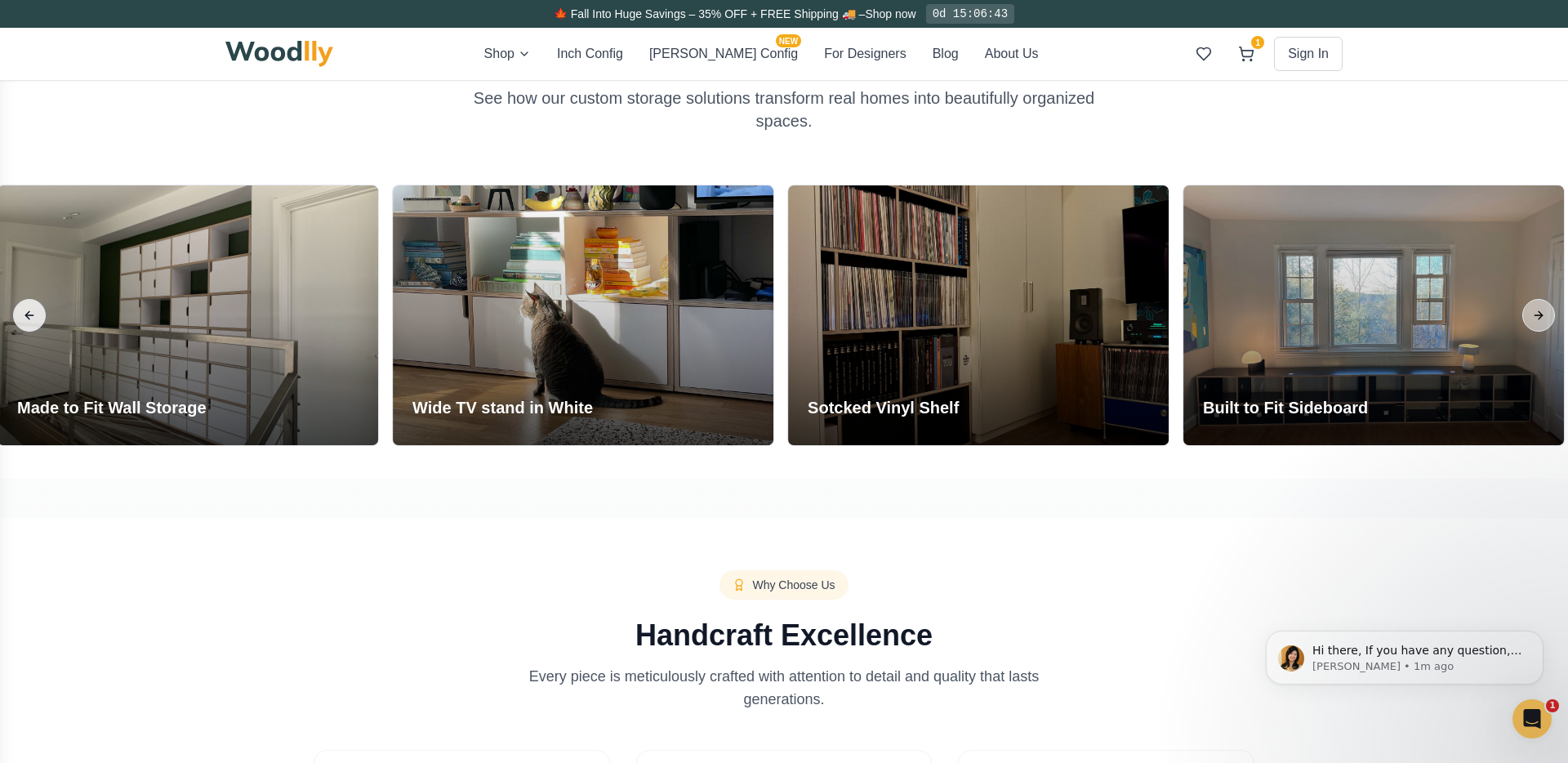
click at [23, 316] on button "Previous slide" at bounding box center [29, 316] width 32 height 32
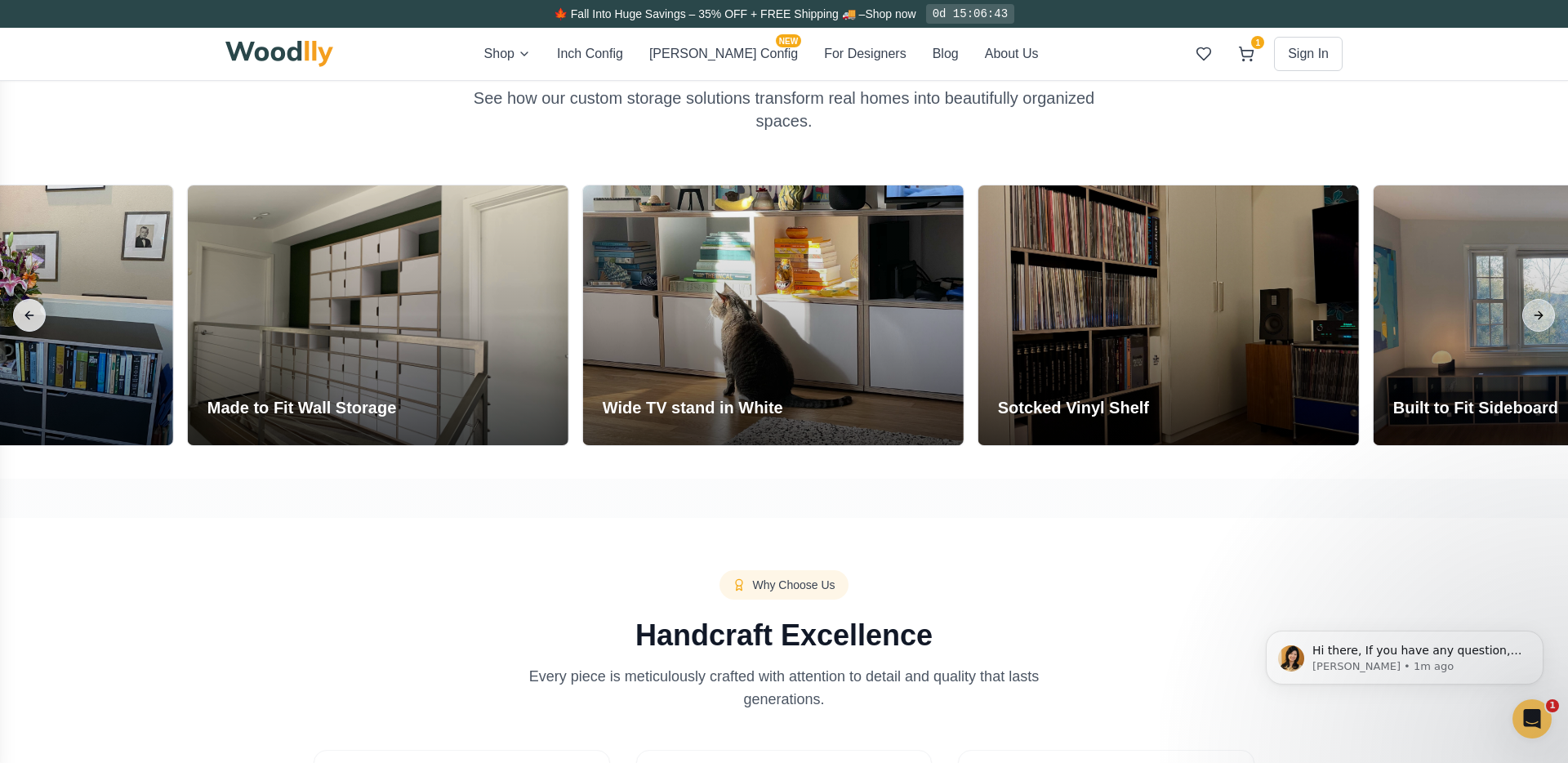
click at [23, 316] on button "Previous slide" at bounding box center [29, 316] width 32 height 32
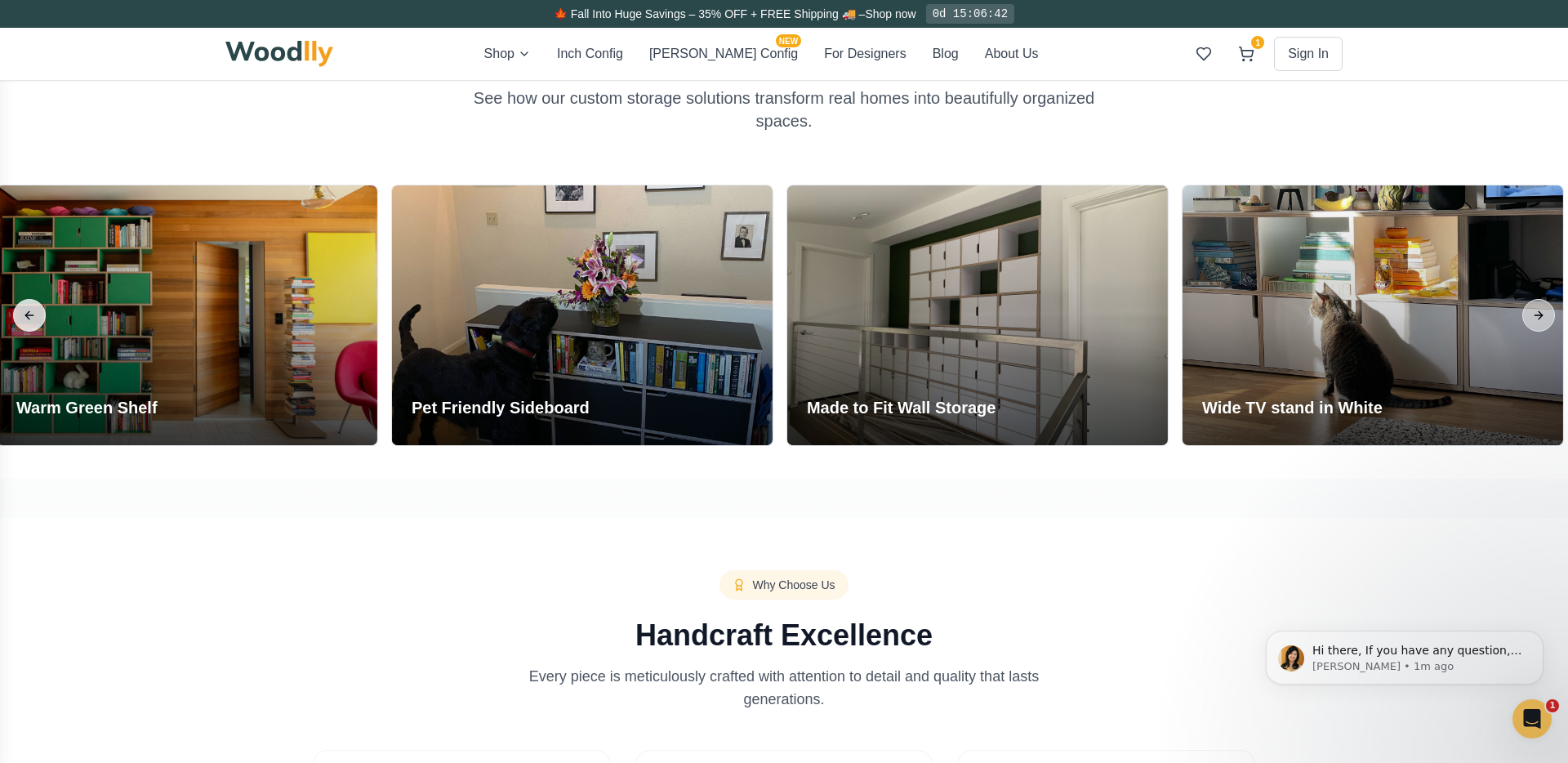
click at [23, 316] on button "Previous slide" at bounding box center [29, 316] width 32 height 32
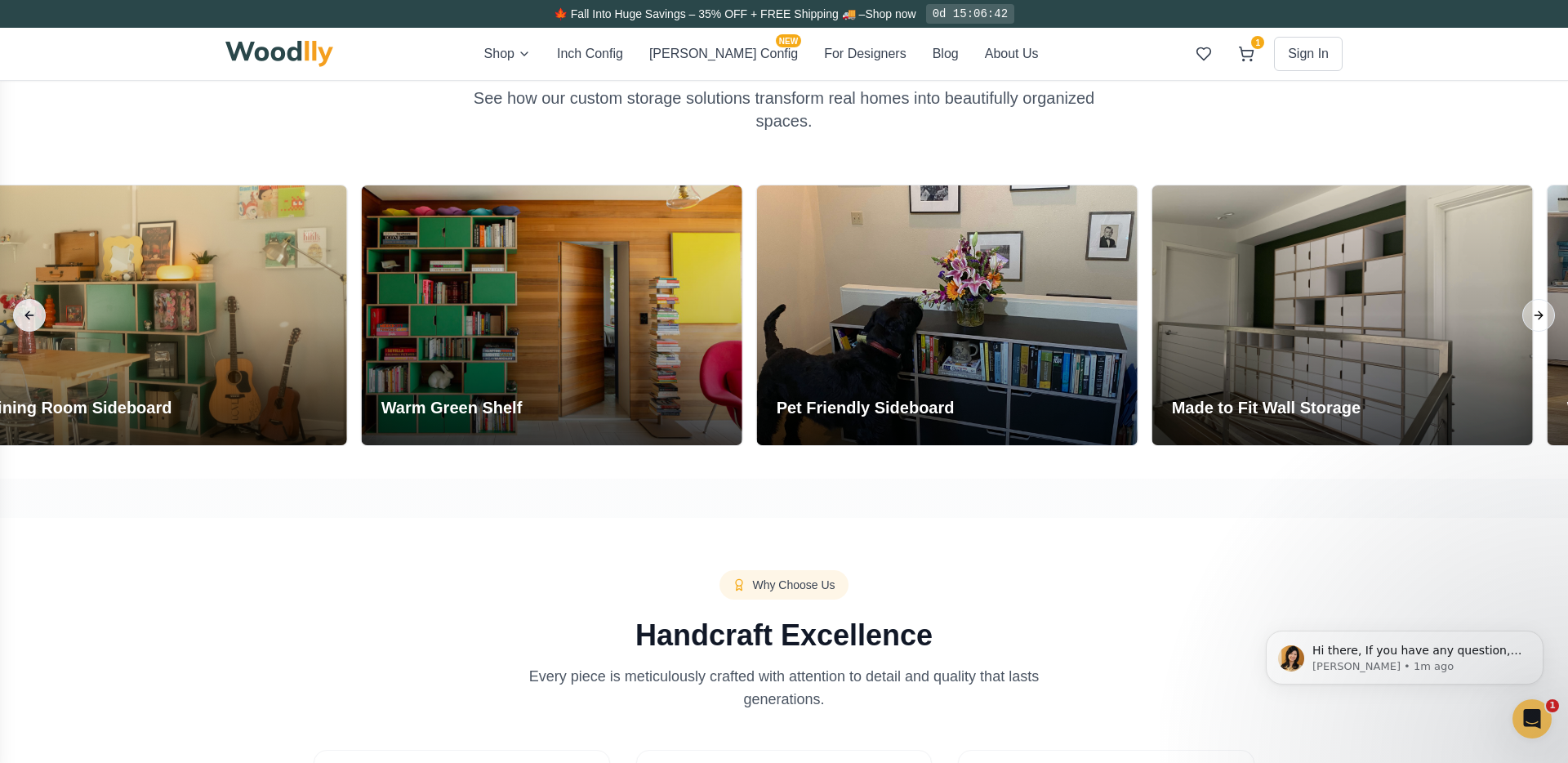
click at [23, 316] on button "Previous slide" at bounding box center [29, 316] width 32 height 32
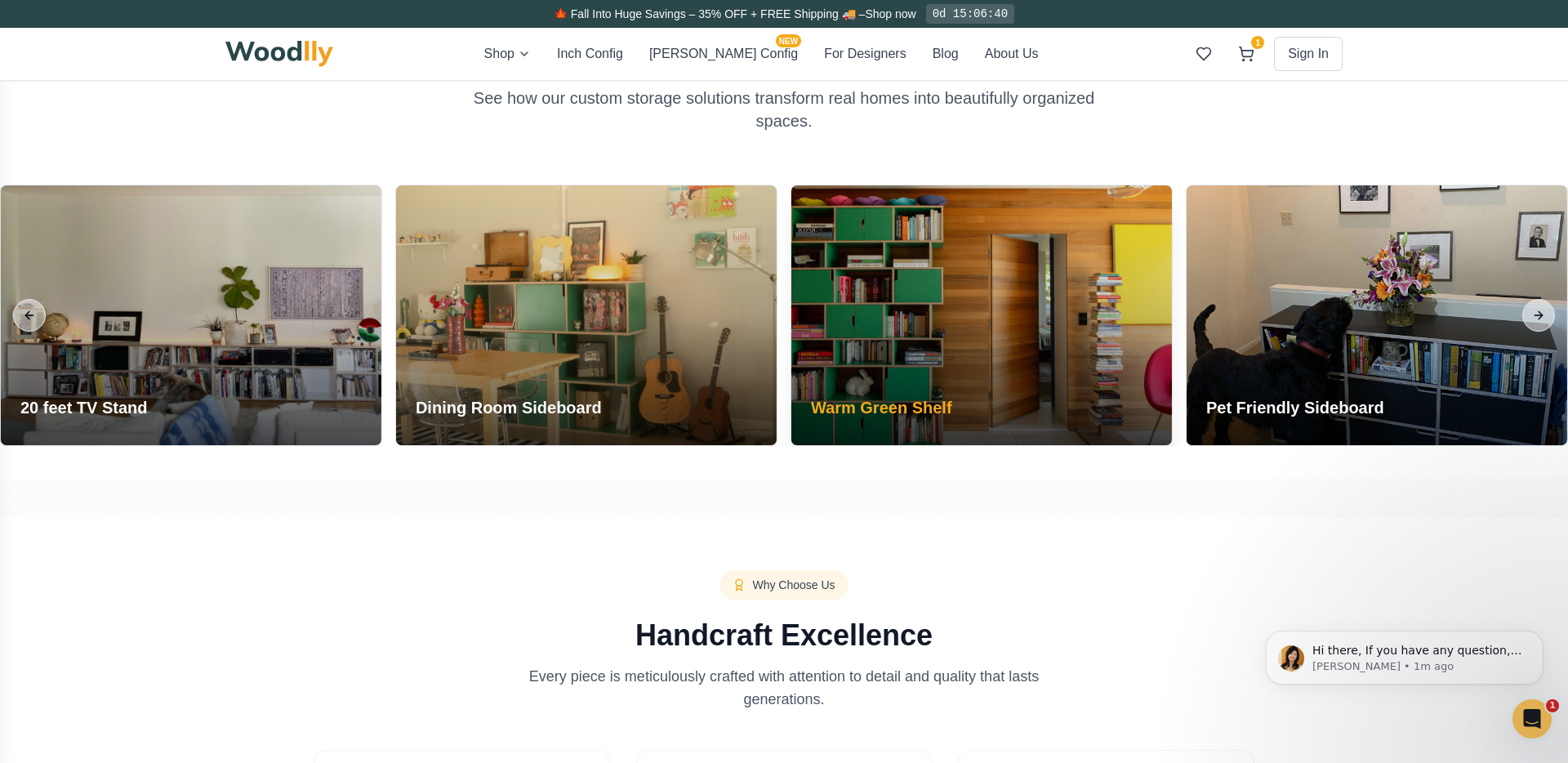
click at [845, 340] on div at bounding box center [982, 315] width 381 height 259
click at [851, 362] on div at bounding box center [982, 315] width 381 height 259
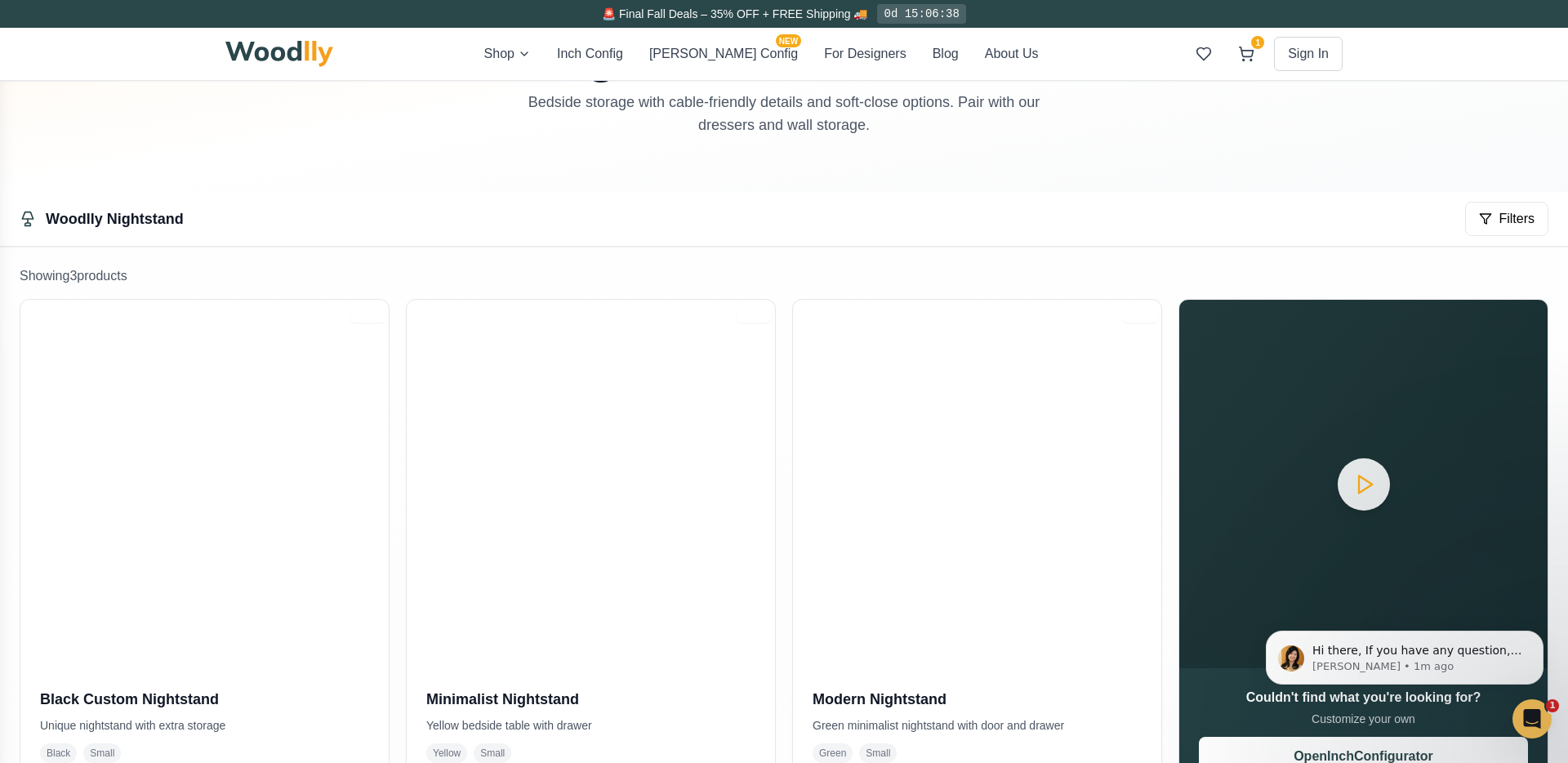
scroll to position [0, 0]
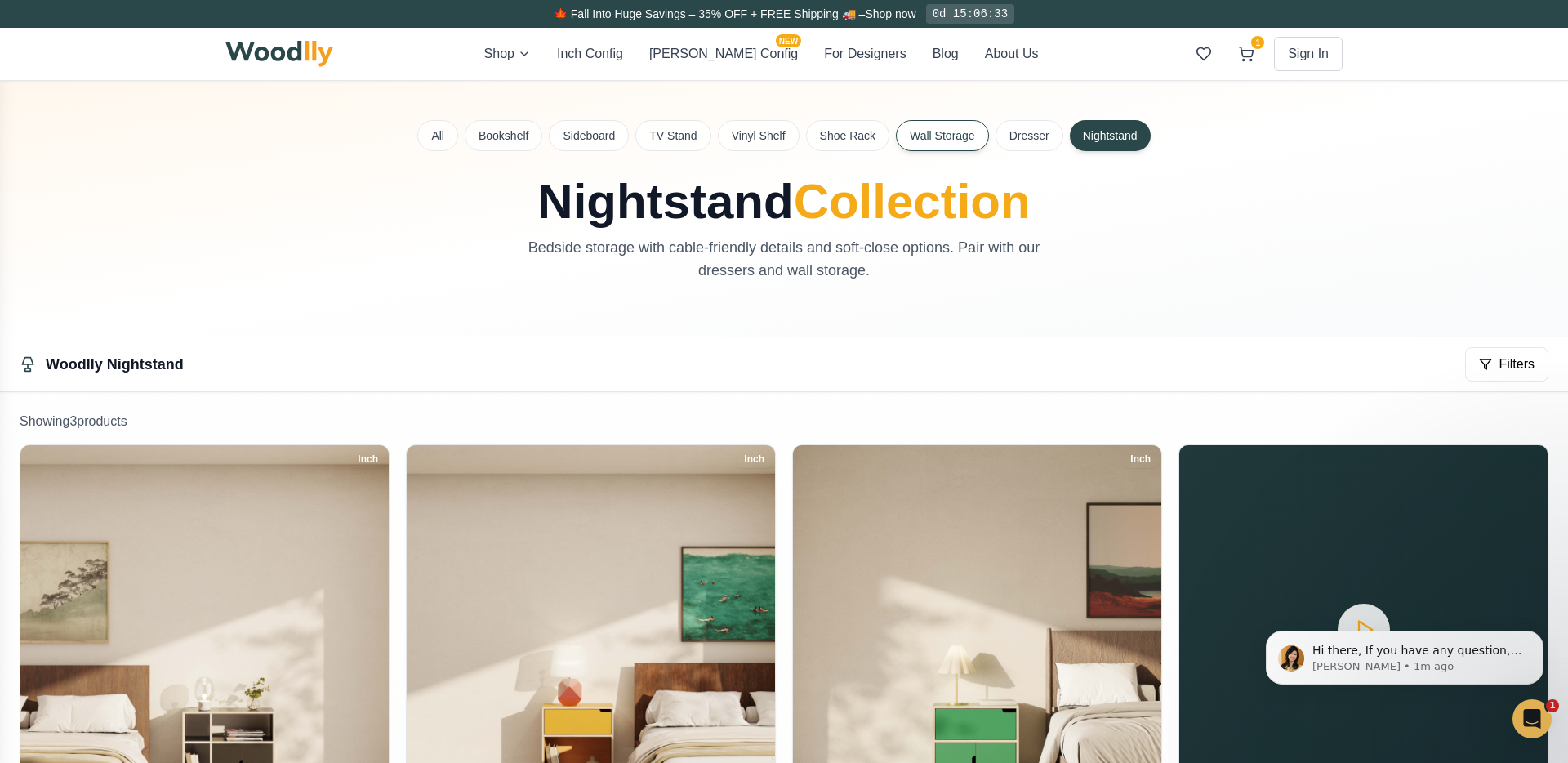
click at [943, 142] on button "Wall Storage" at bounding box center [942, 135] width 93 height 31
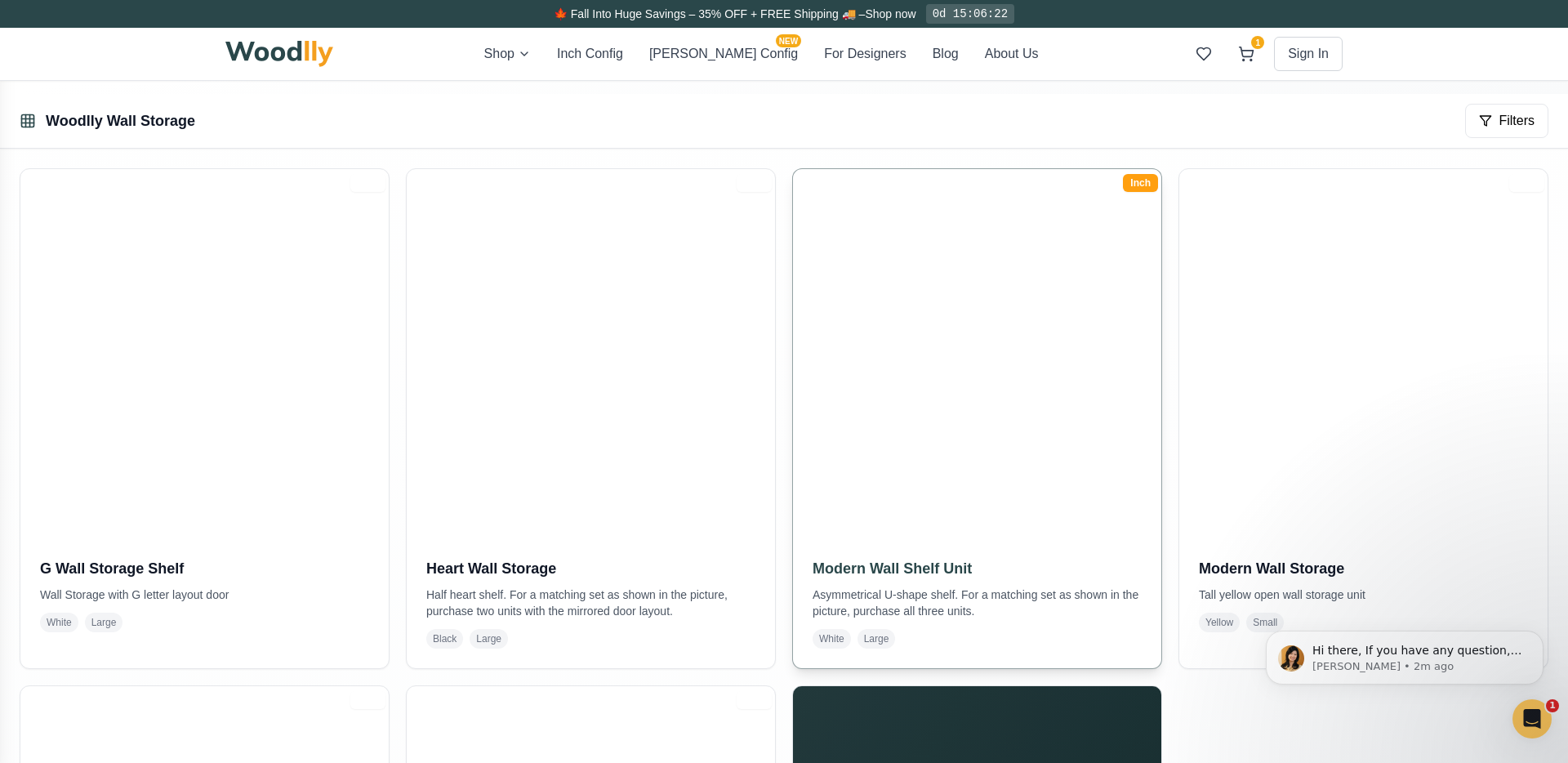
scroll to position [271, 0]
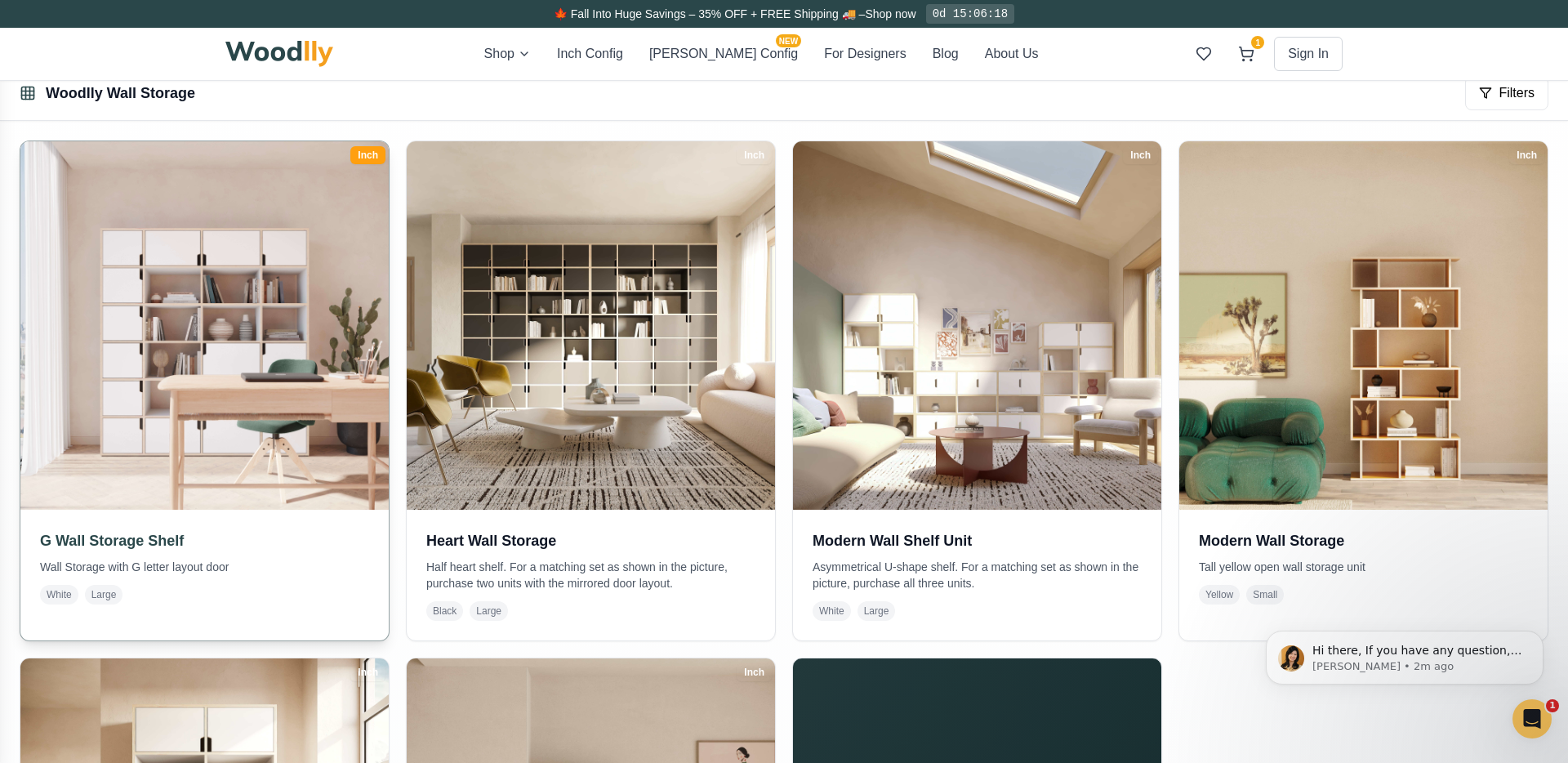
click at [234, 519] on div "G Wall Storage Shelf Wall Storage with G letter layout door White Large" at bounding box center [204, 567] width 368 height 114
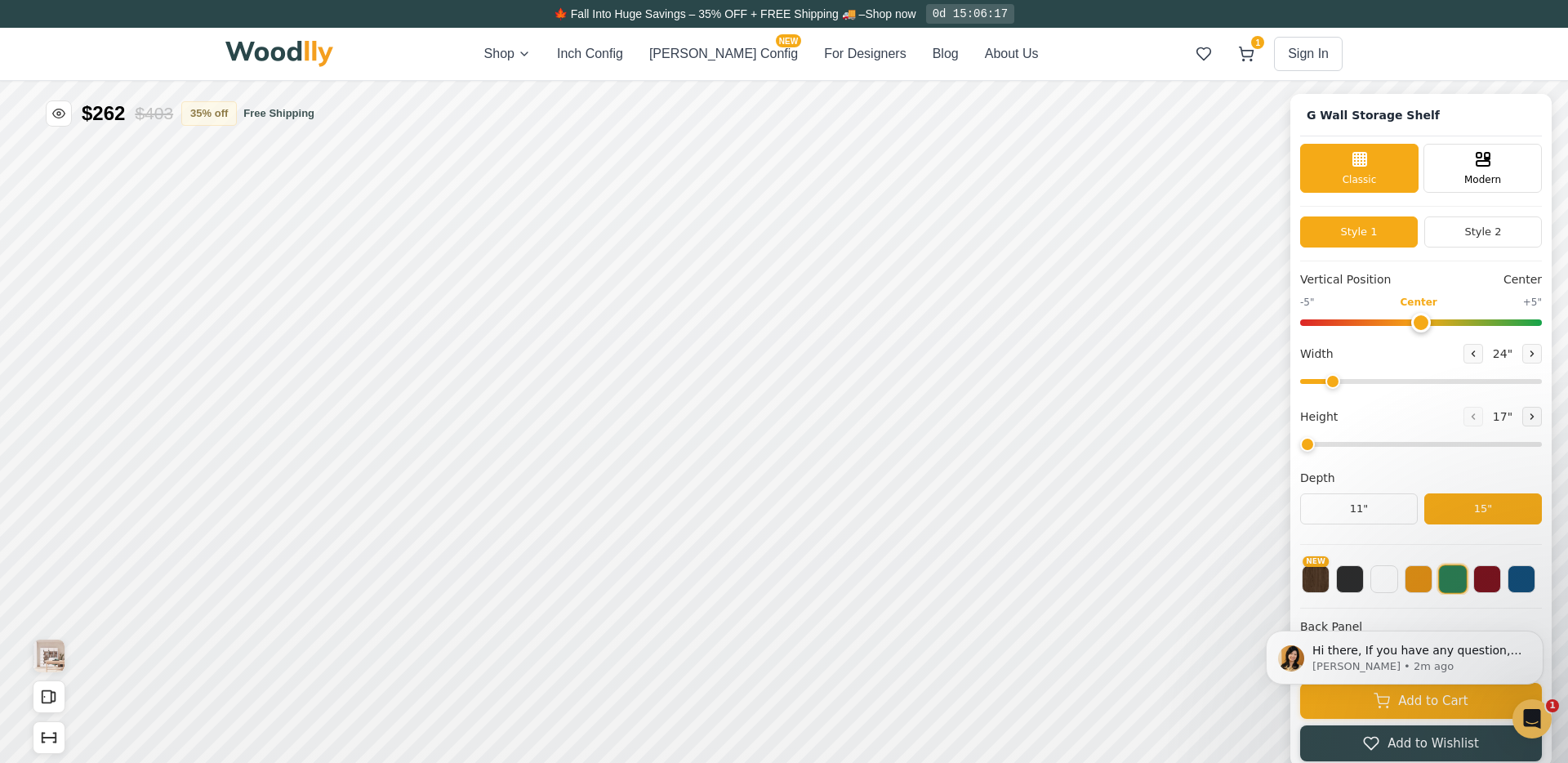
type input "72"
type input "6"
drag, startPoint x: 1531, startPoint y: 382, endPoint x: 1455, endPoint y: 399, distance: 77.9
type input "54"
click at [1455, 384] on input "range" at bounding box center [1421, 382] width 241 height 5
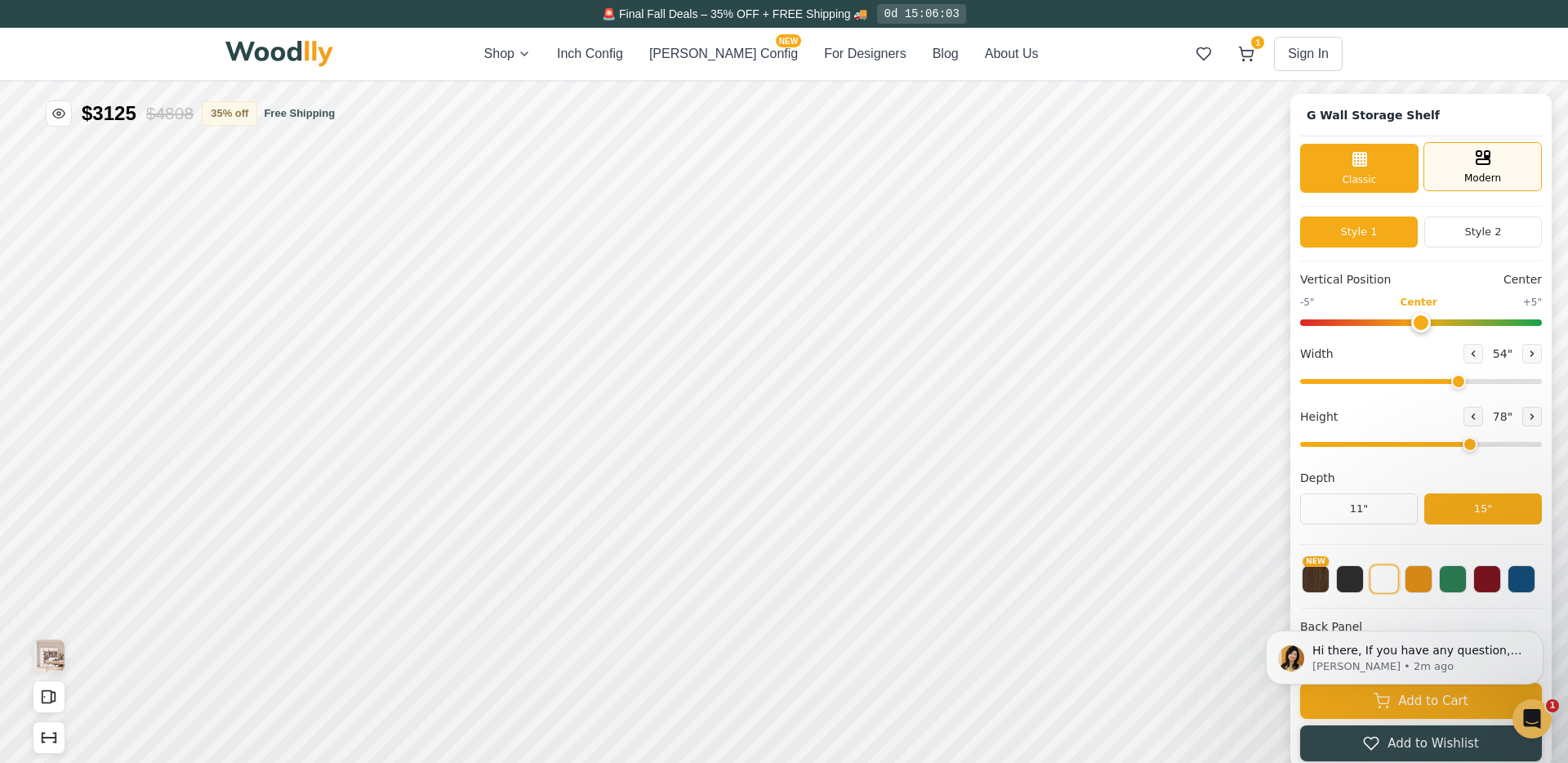
click at [1492, 172] on span "Modern" at bounding box center [1482, 178] width 37 height 14
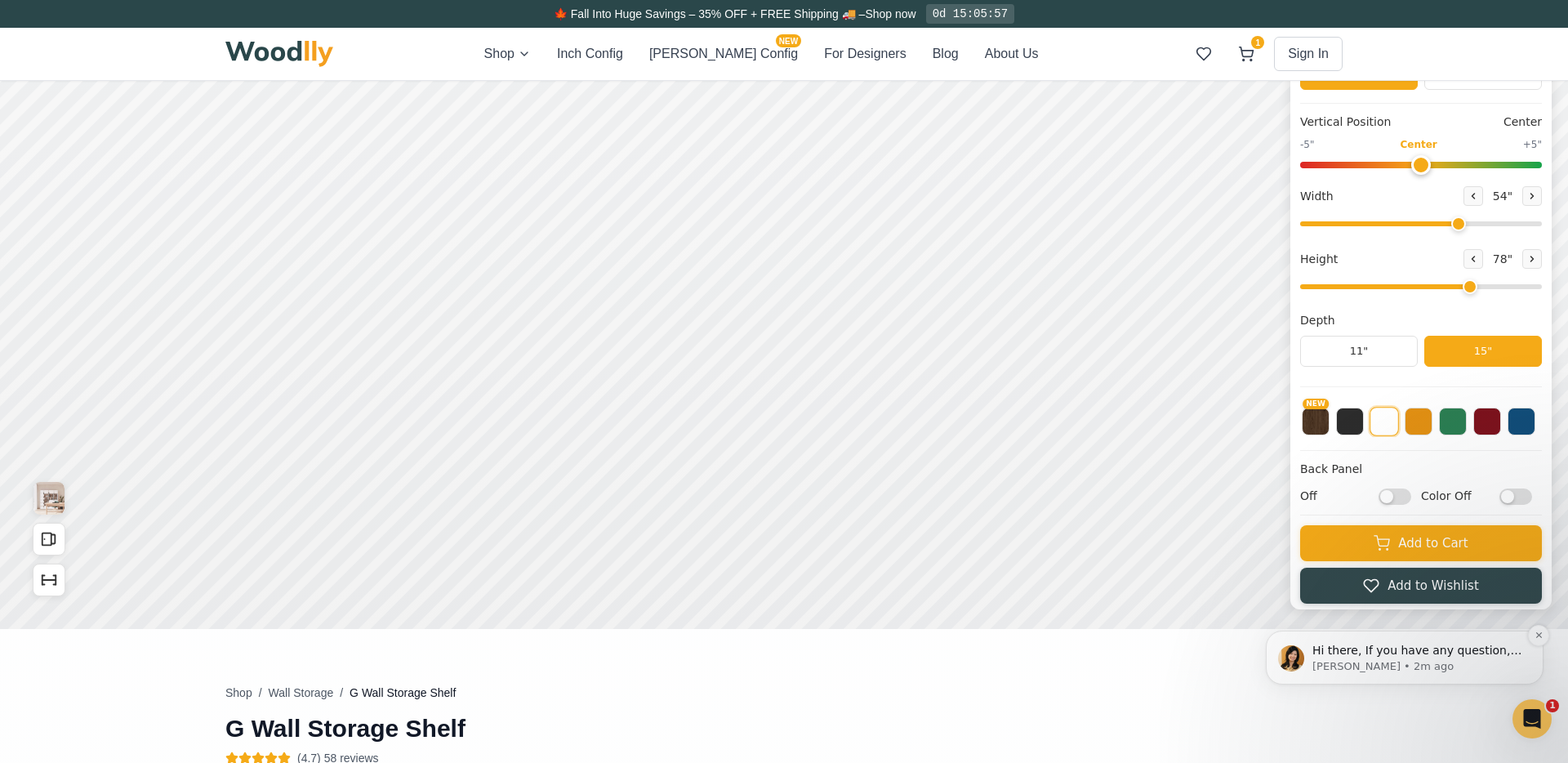
scroll to position [165, 0]
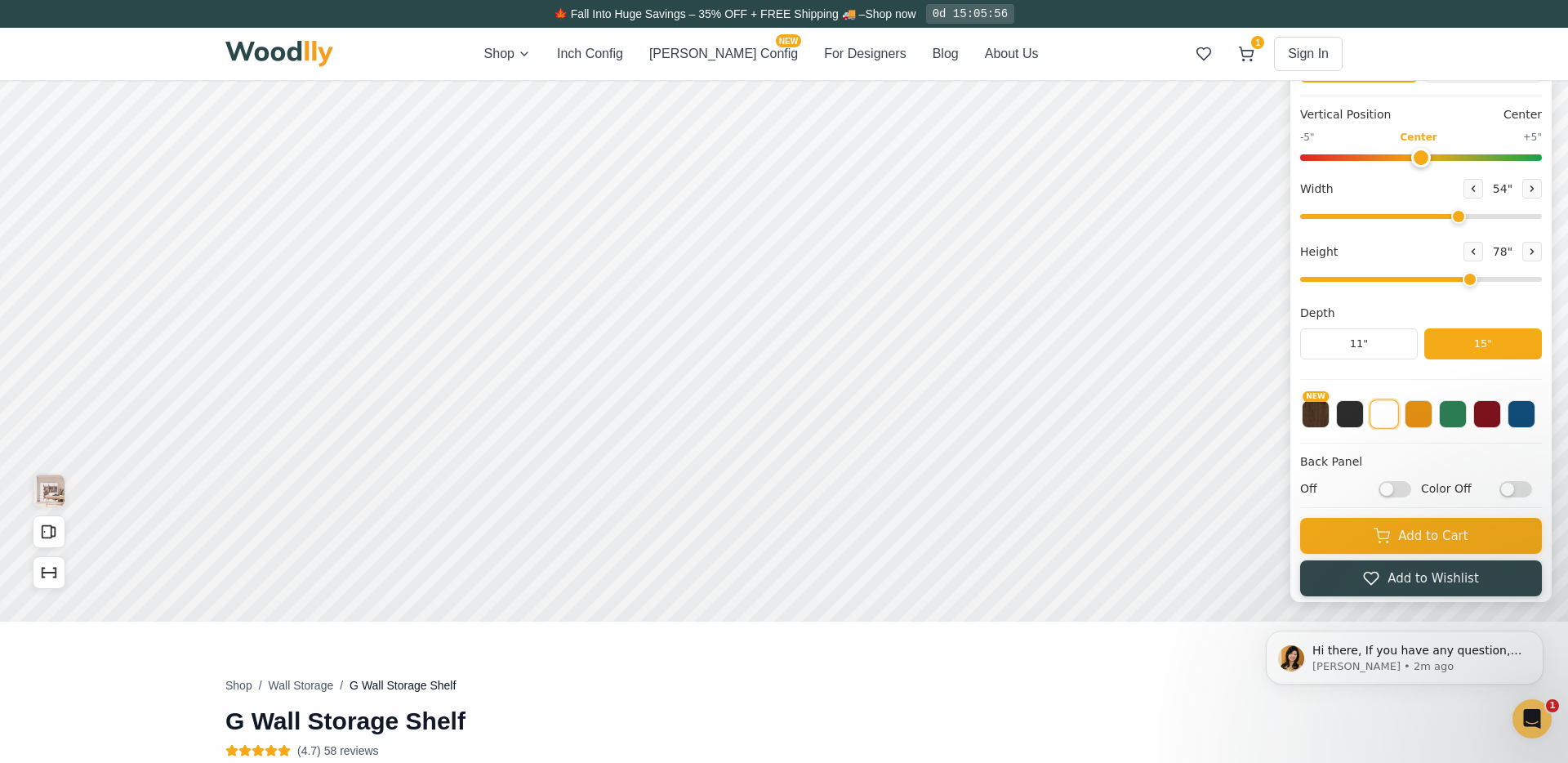
click at [1395, 487] on input "Off" at bounding box center [1395, 489] width 32 height 16
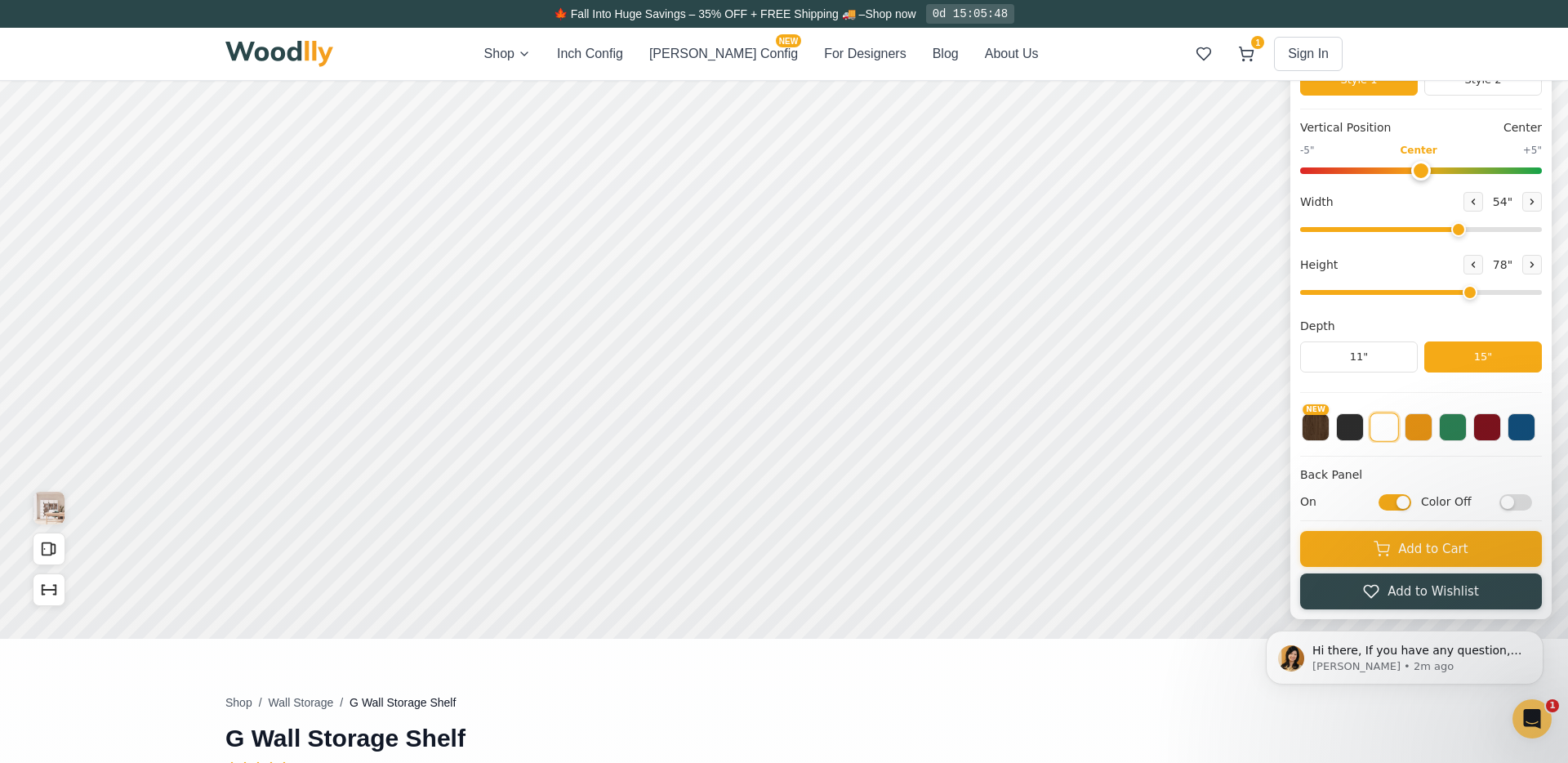
scroll to position [162, 0]
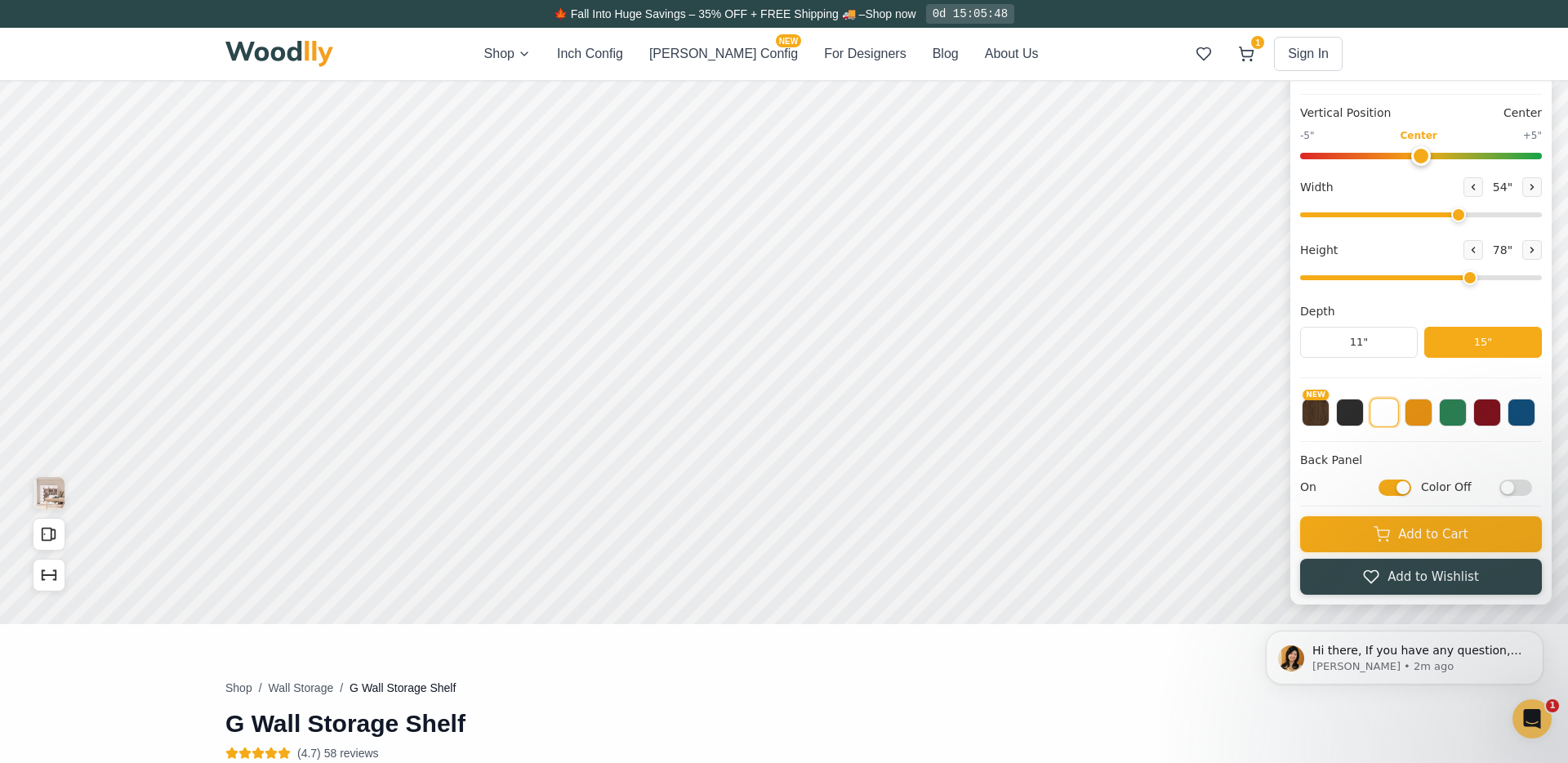
click at [1390, 481] on input "On" at bounding box center [1395, 487] width 32 height 16
checkbox input "false"
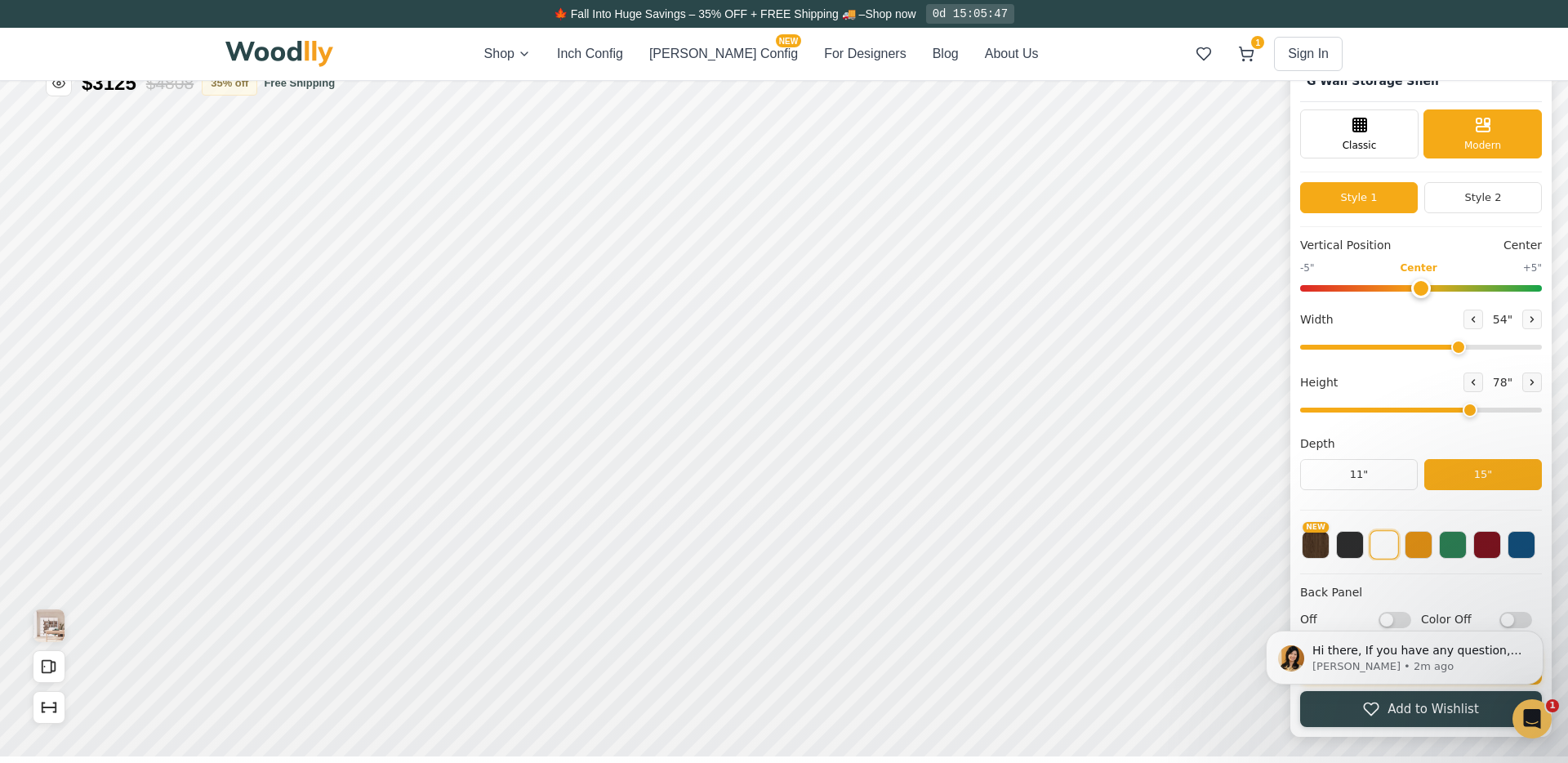
scroll to position [0, 0]
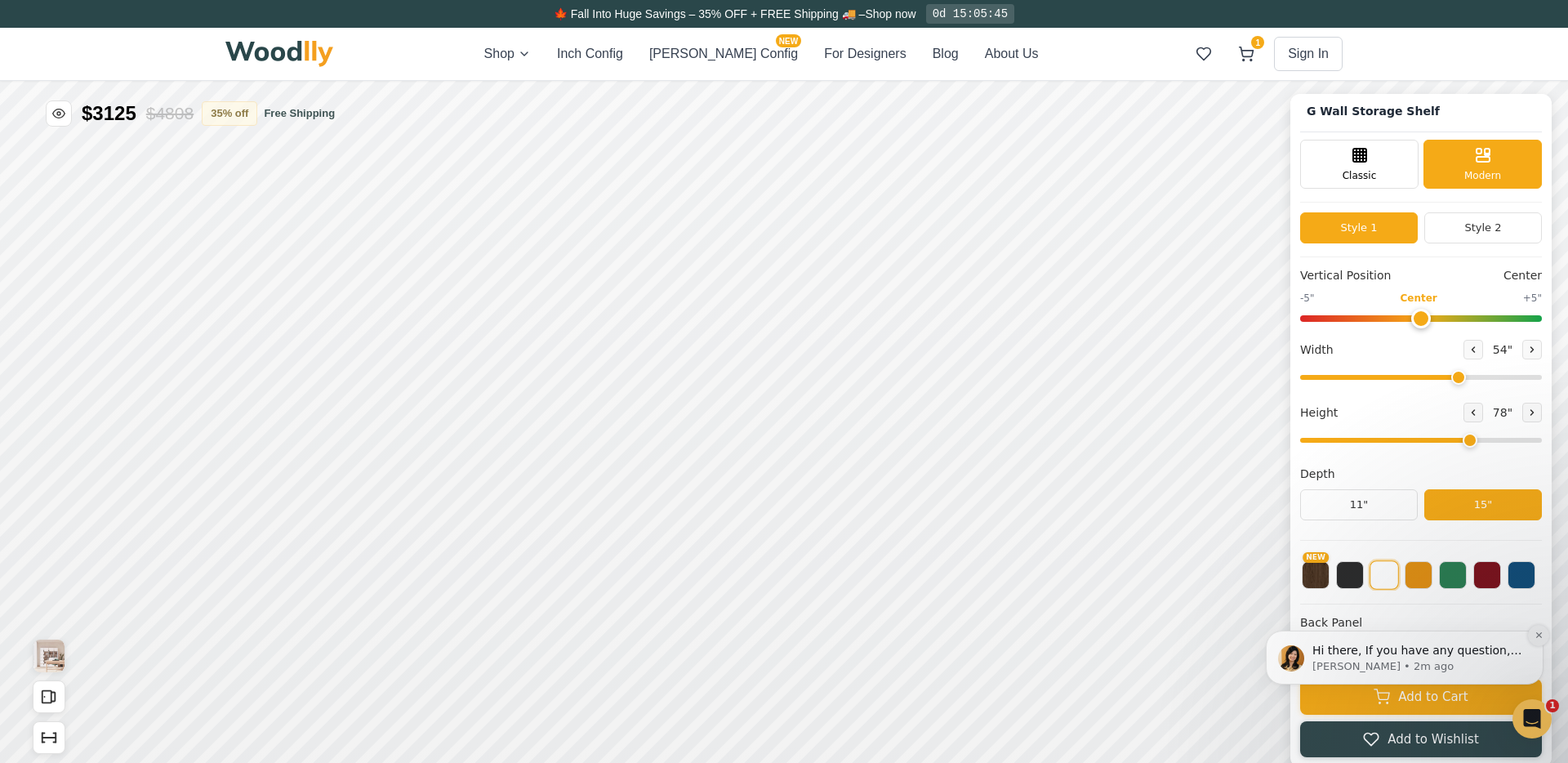
click at [1542, 633] on button "Dismiss notification" at bounding box center [1538, 635] width 21 height 21
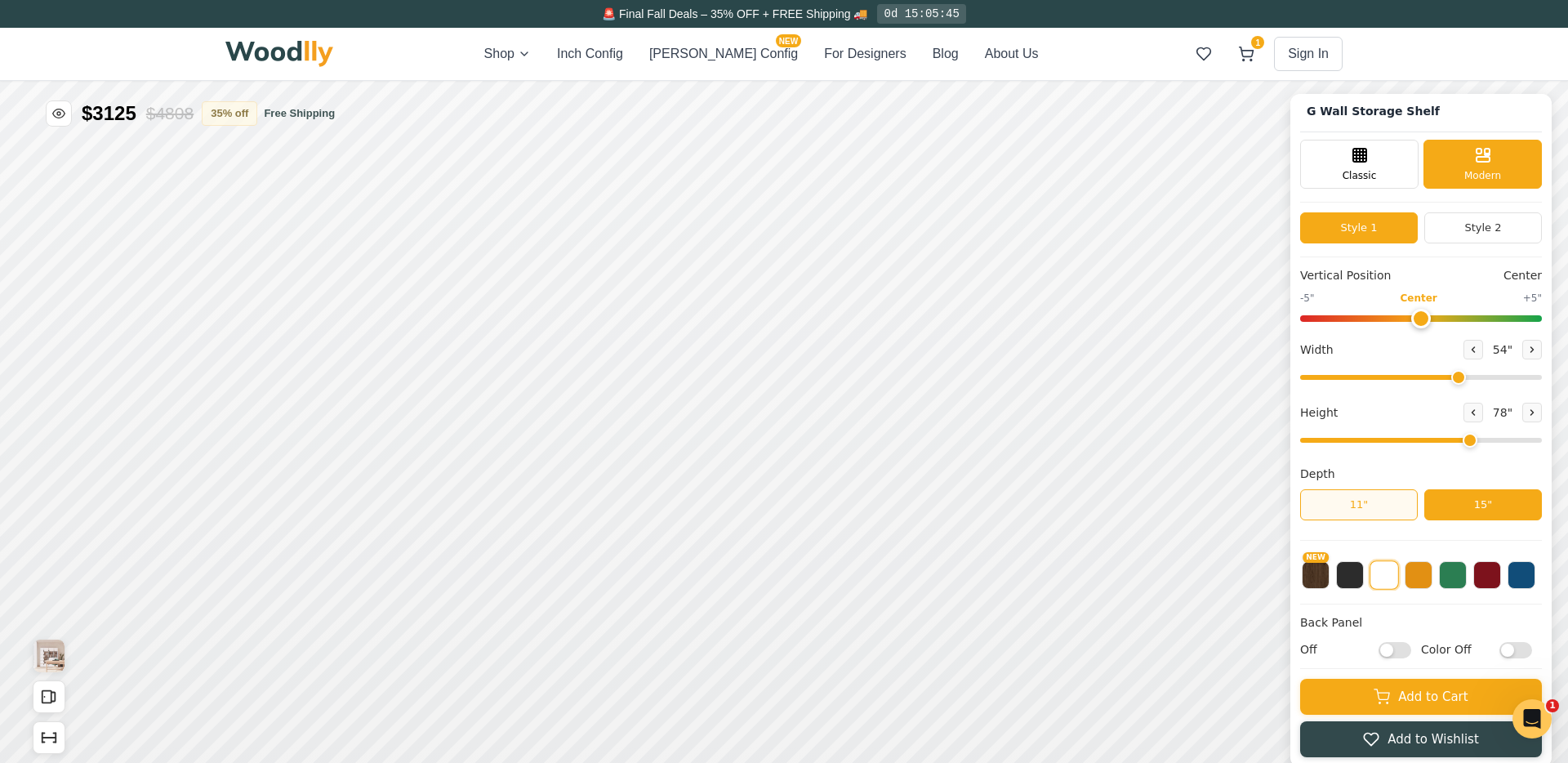
click at [1380, 496] on button "11"" at bounding box center [1359, 504] width 117 height 31
click at [1452, 498] on button "15"" at bounding box center [1483, 504] width 117 height 31
drag, startPoint x: 1461, startPoint y: 437, endPoint x: 1444, endPoint y: 438, distance: 17.0
type input "5"
click at [1444, 438] on input "range" at bounding box center [1421, 441] width 241 height 5
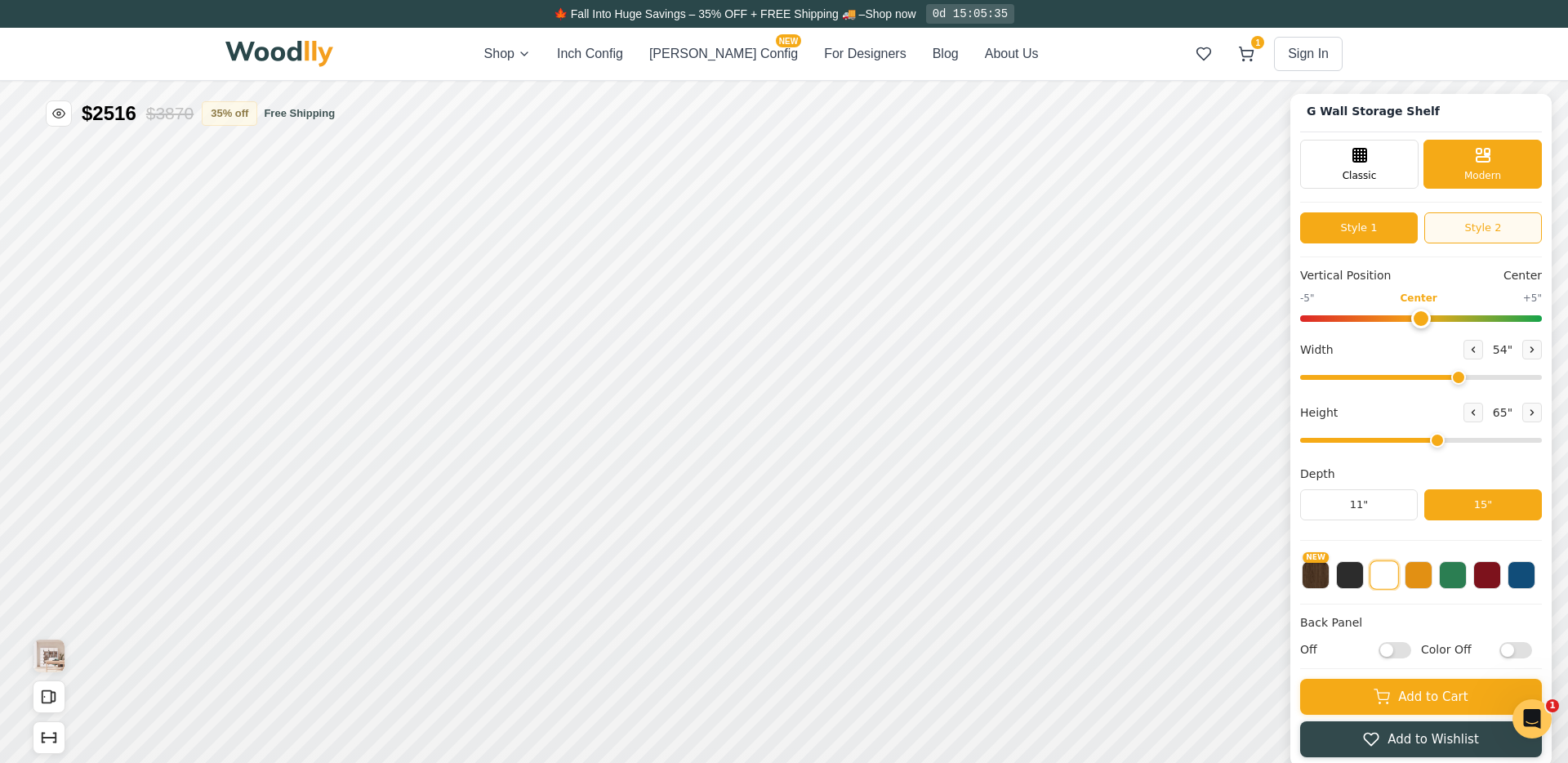
click at [1437, 233] on button "Style 2" at bounding box center [1483, 228] width 117 height 31
click at [1406, 233] on button "Style 1" at bounding box center [1359, 228] width 117 height 31
click at [1311, 580] on button "NEW" at bounding box center [1315, 573] width 28 height 28
click at [1442, 565] on button at bounding box center [1452, 573] width 28 height 28
click at [1485, 585] on button at bounding box center [1487, 573] width 28 height 28
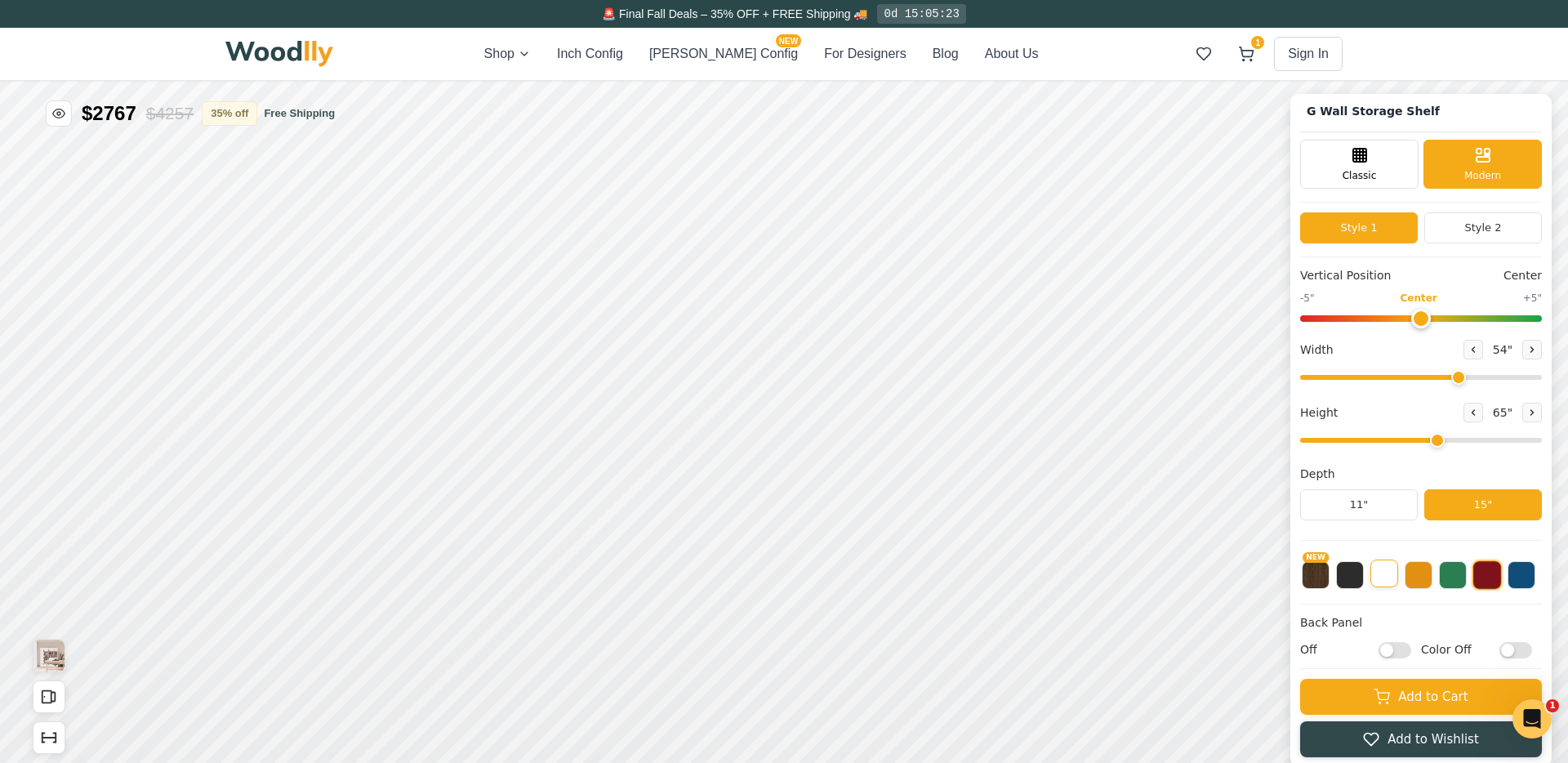
click at [1374, 571] on button at bounding box center [1384, 573] width 28 height 28
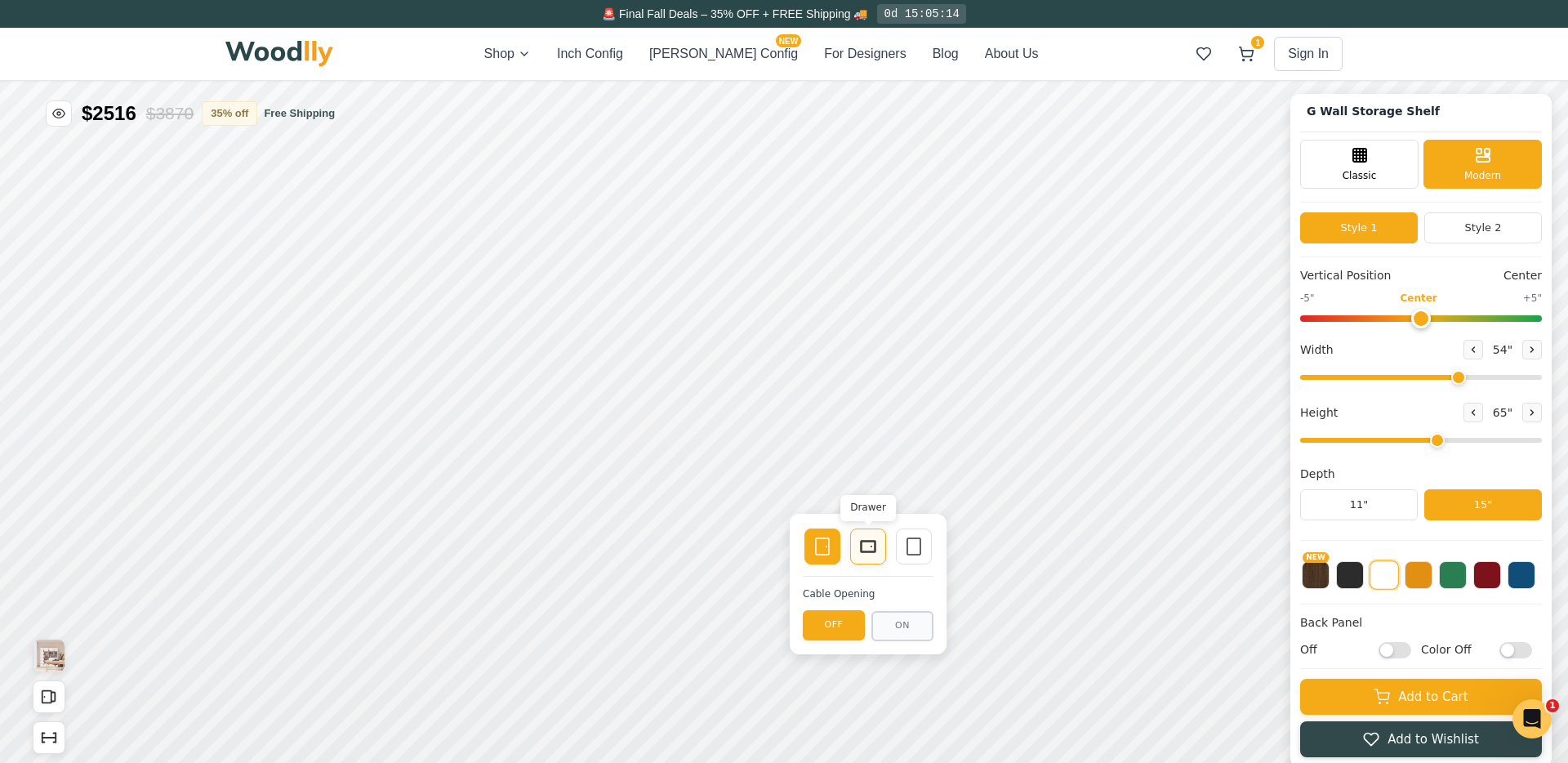
click at [861, 539] on icon at bounding box center [867, 546] width 20 height 20
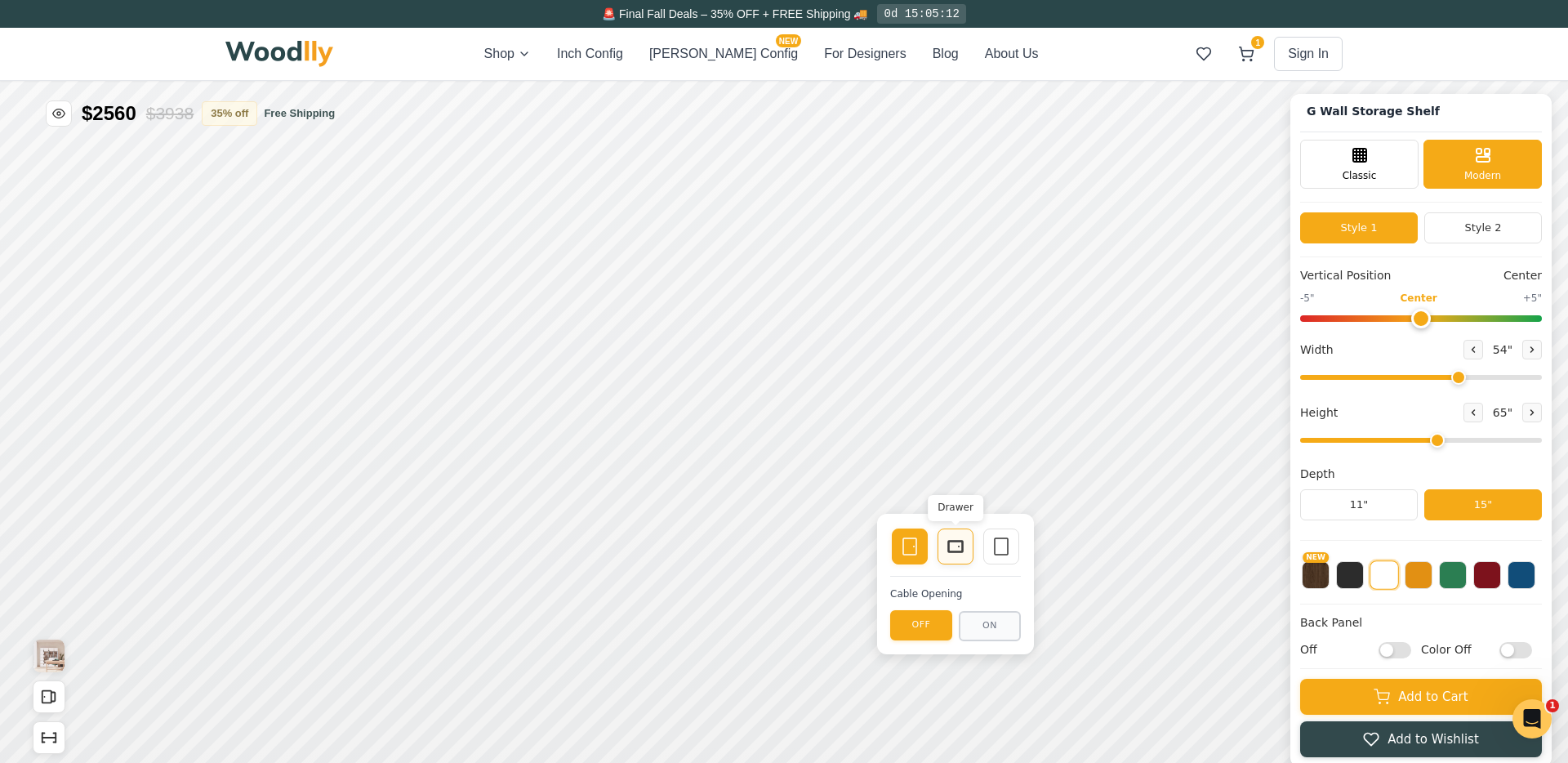
click at [973, 546] on div "Drawer" at bounding box center [956, 546] width 36 height 36
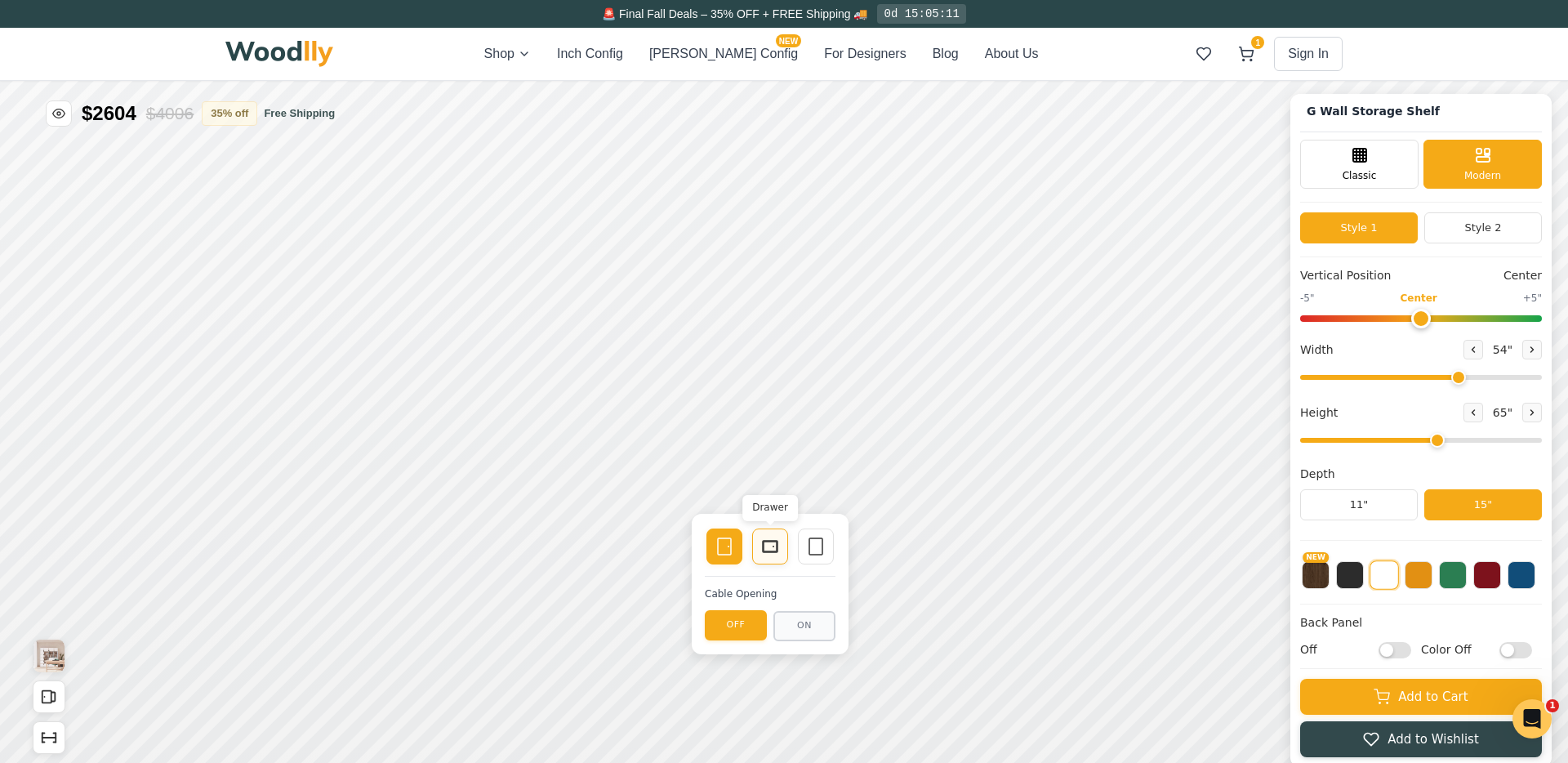
click at [757, 551] on div "Single Door Drawer Empty Space Cable Opening OFF ON" at bounding box center [770, 584] width 156 height 140
click at [1250, 54] on icon at bounding box center [1246, 54] width 16 height 16
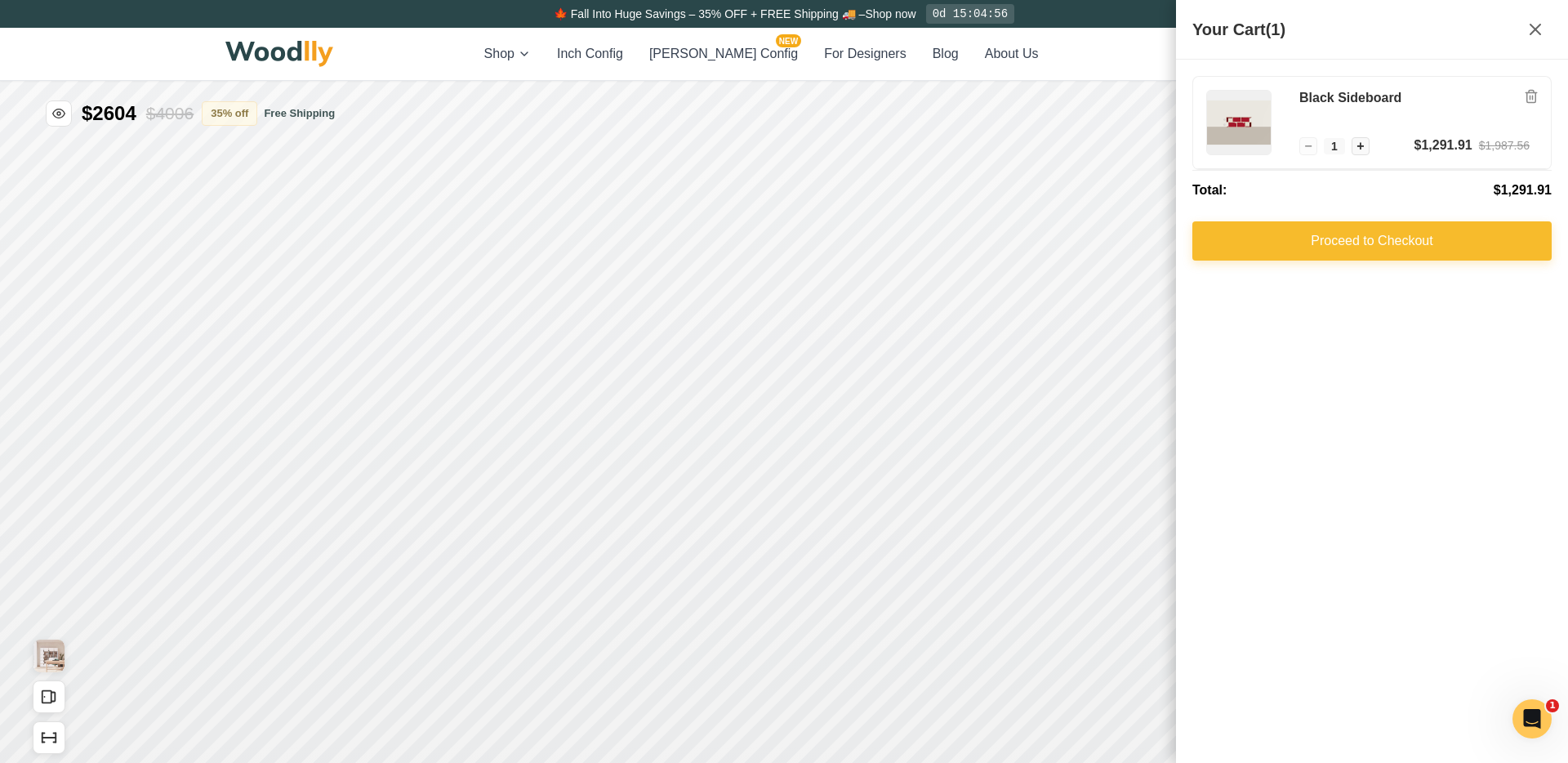
click at [1336, 245] on button "Proceed to Checkout" at bounding box center [1372, 241] width 360 height 39
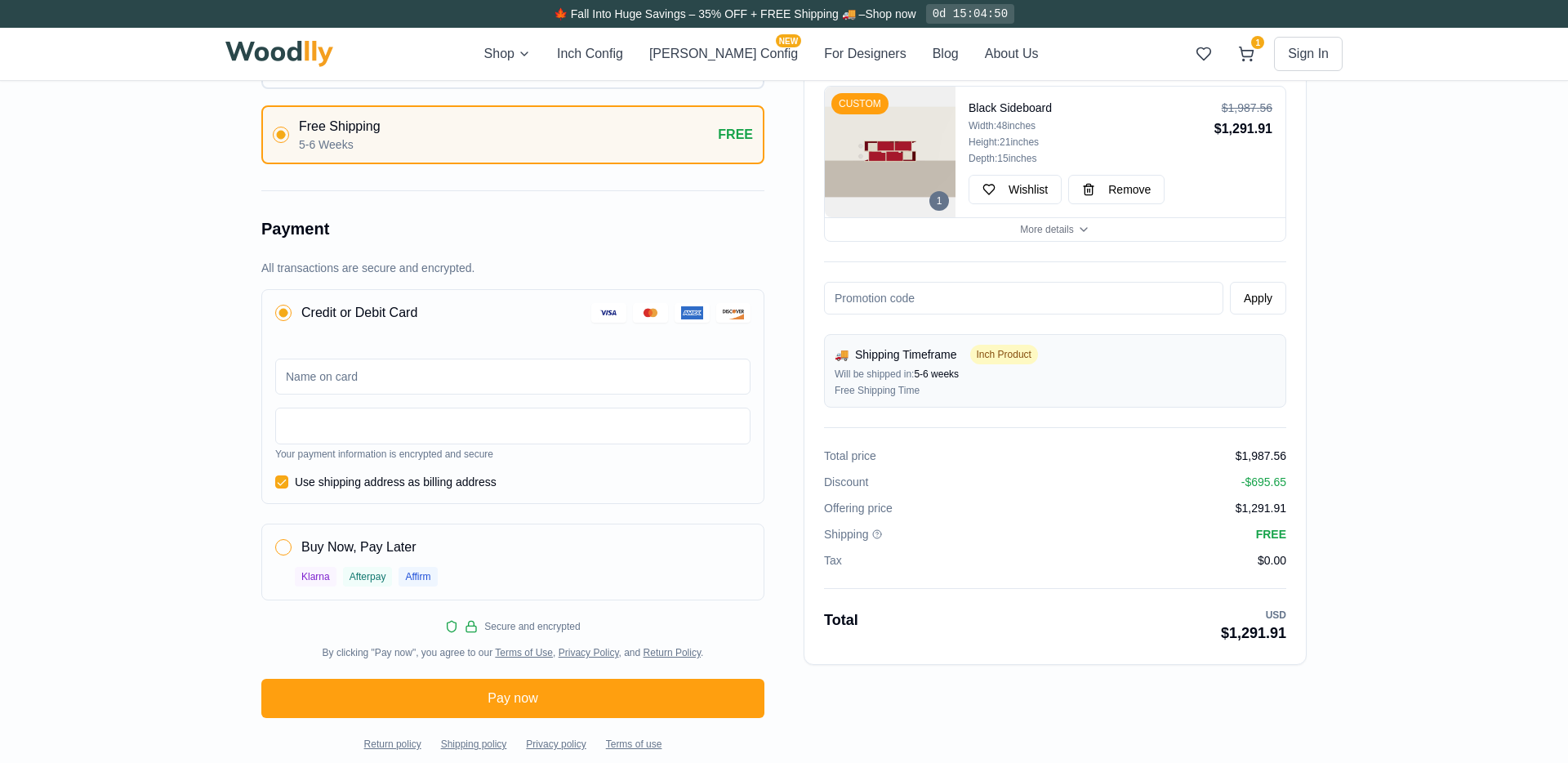
scroll to position [796, 0]
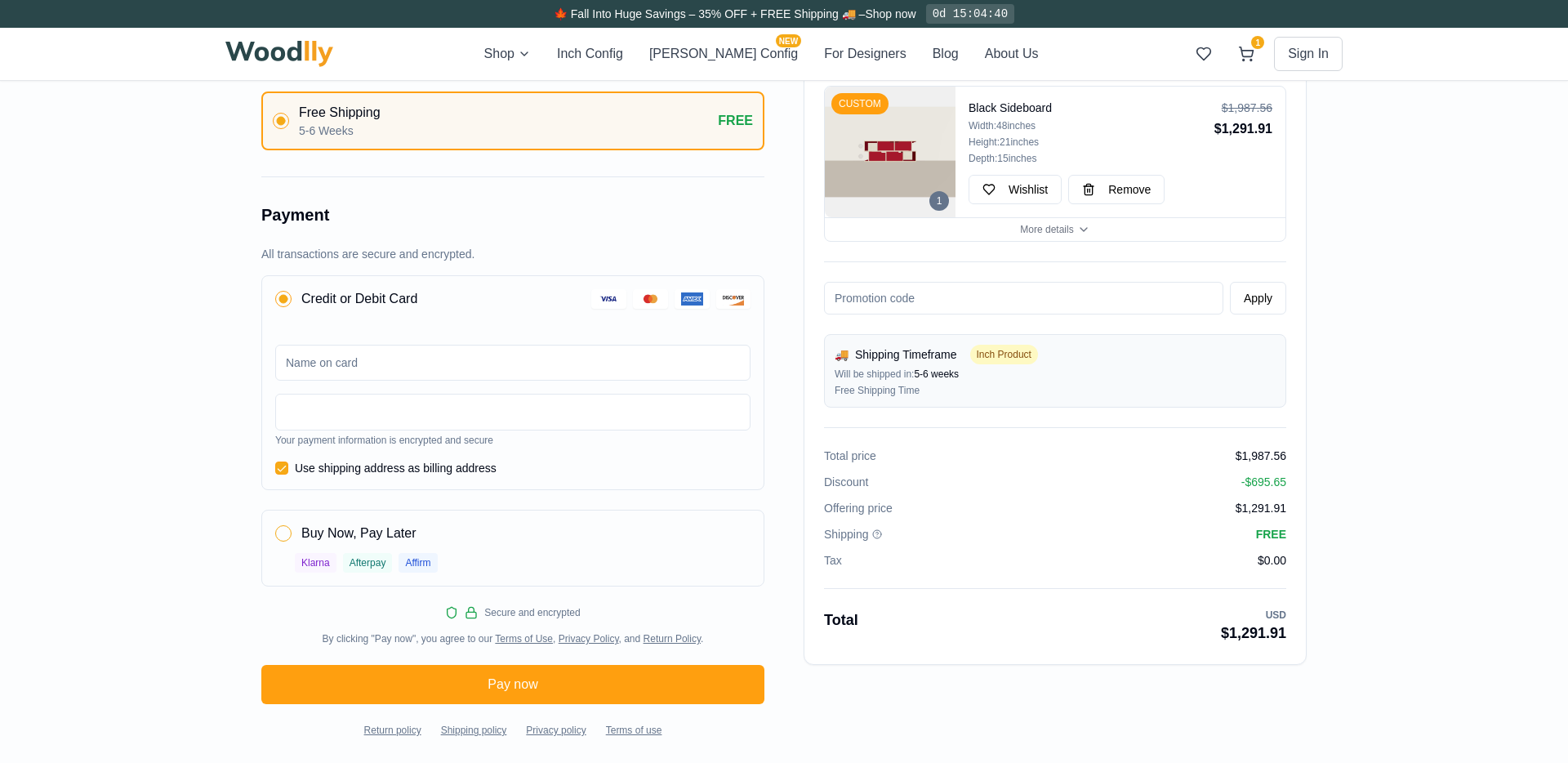
click at [280, 527] on button "button" at bounding box center [283, 533] width 16 height 16
radio input "false"
radio input "true"
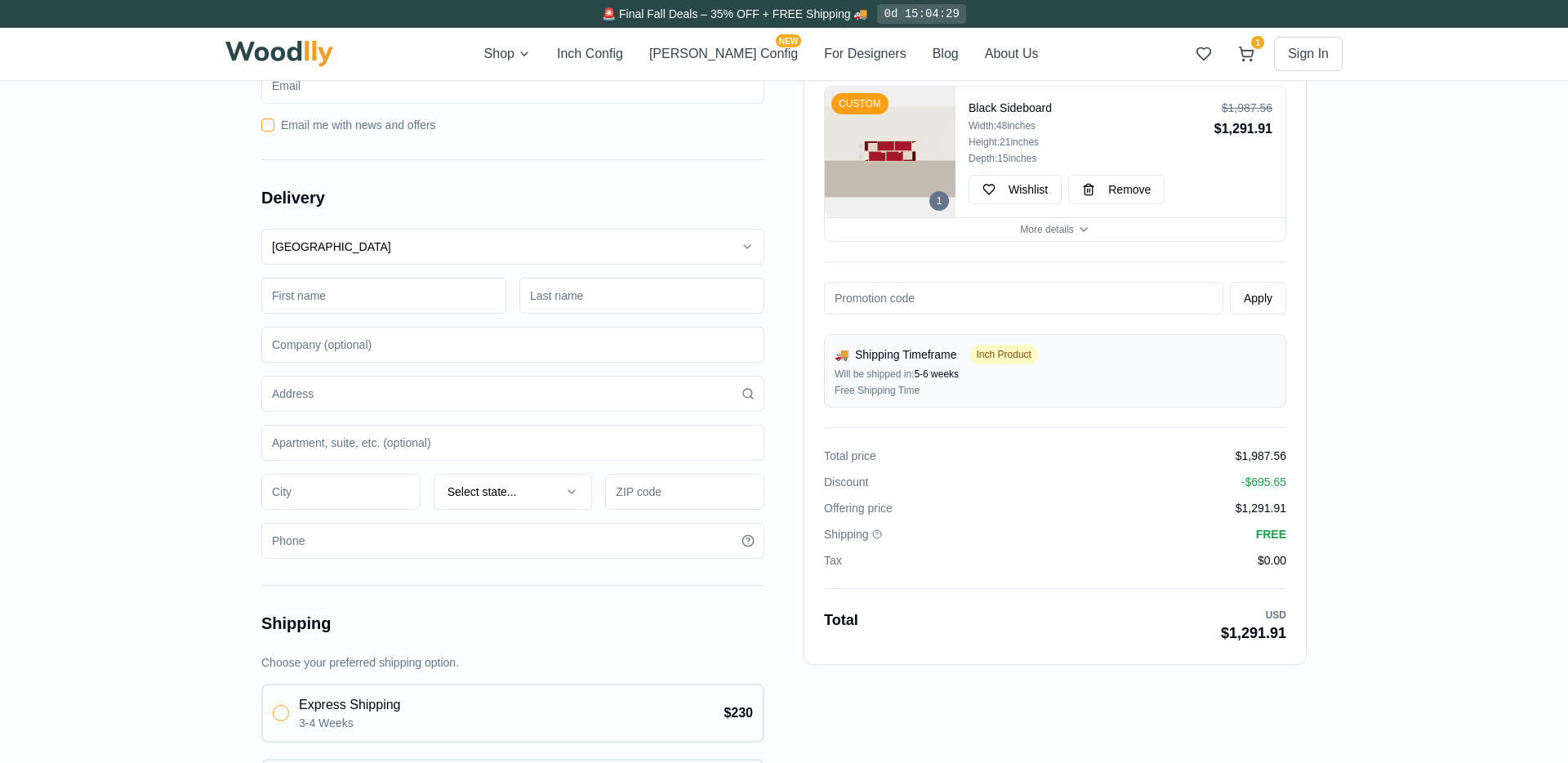
scroll to position [0, 0]
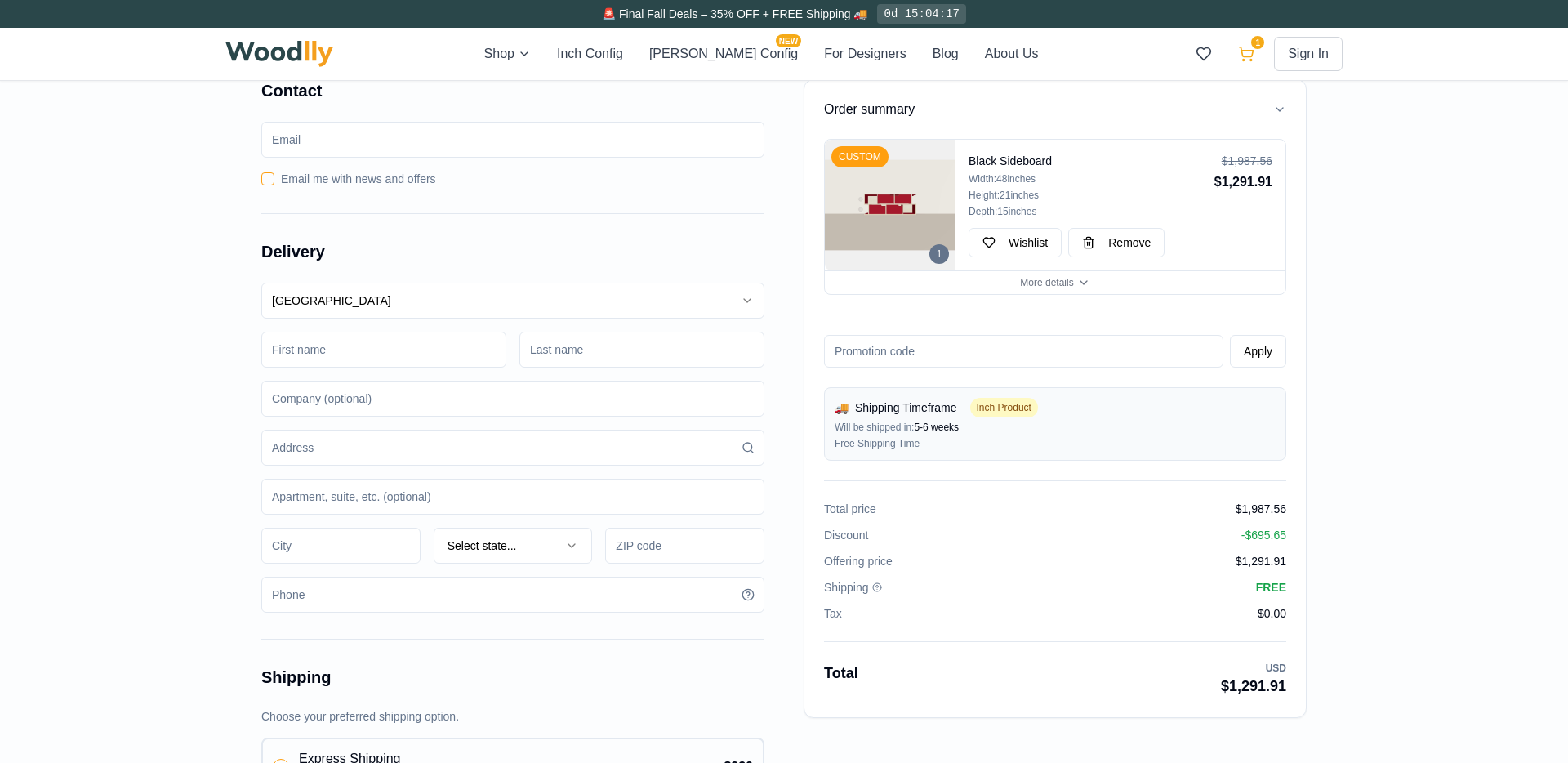
click at [1254, 52] on button "1" at bounding box center [1246, 54] width 30 height 30
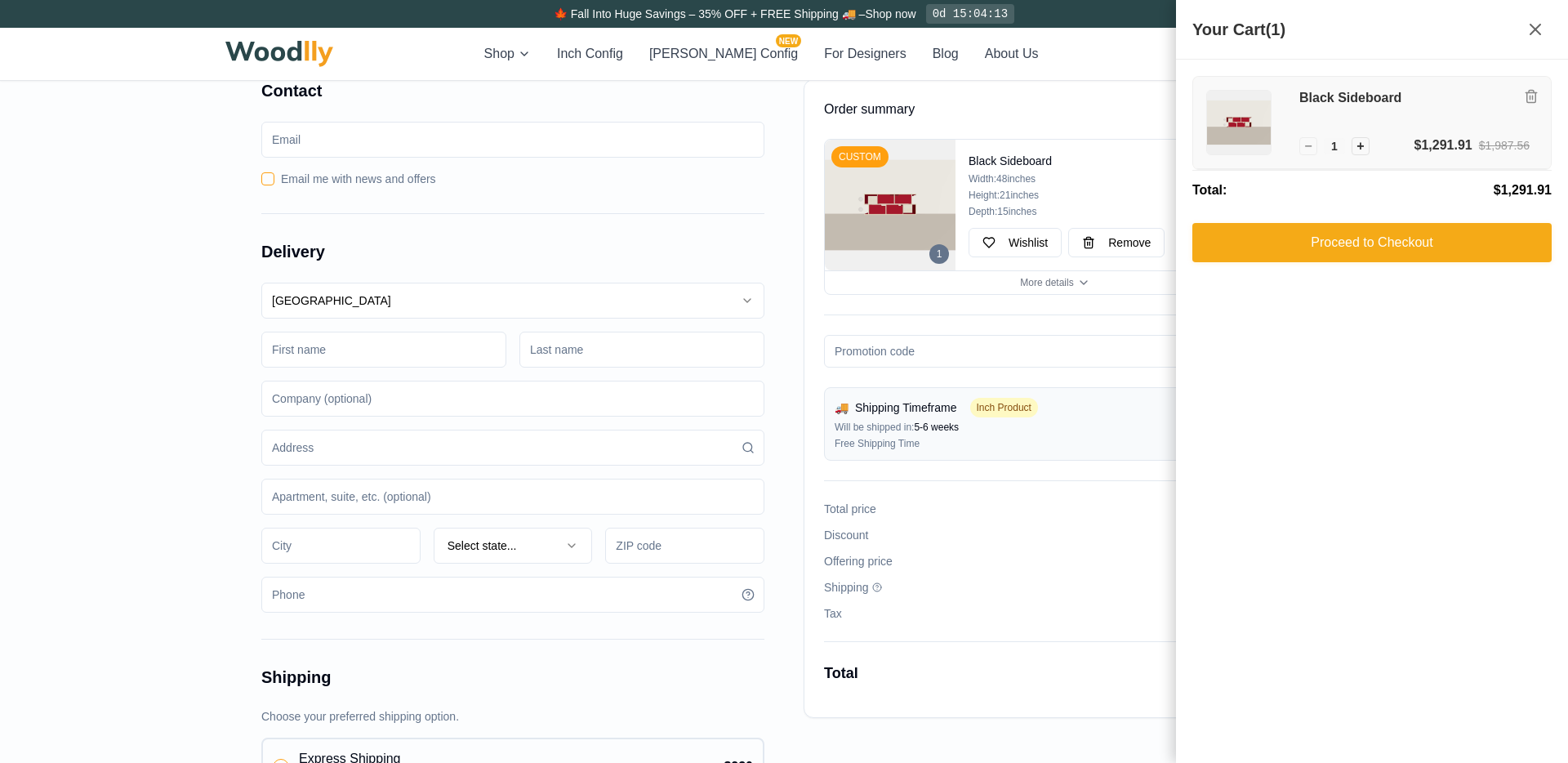
click at [1234, 133] on img at bounding box center [1239, 122] width 64 height 64
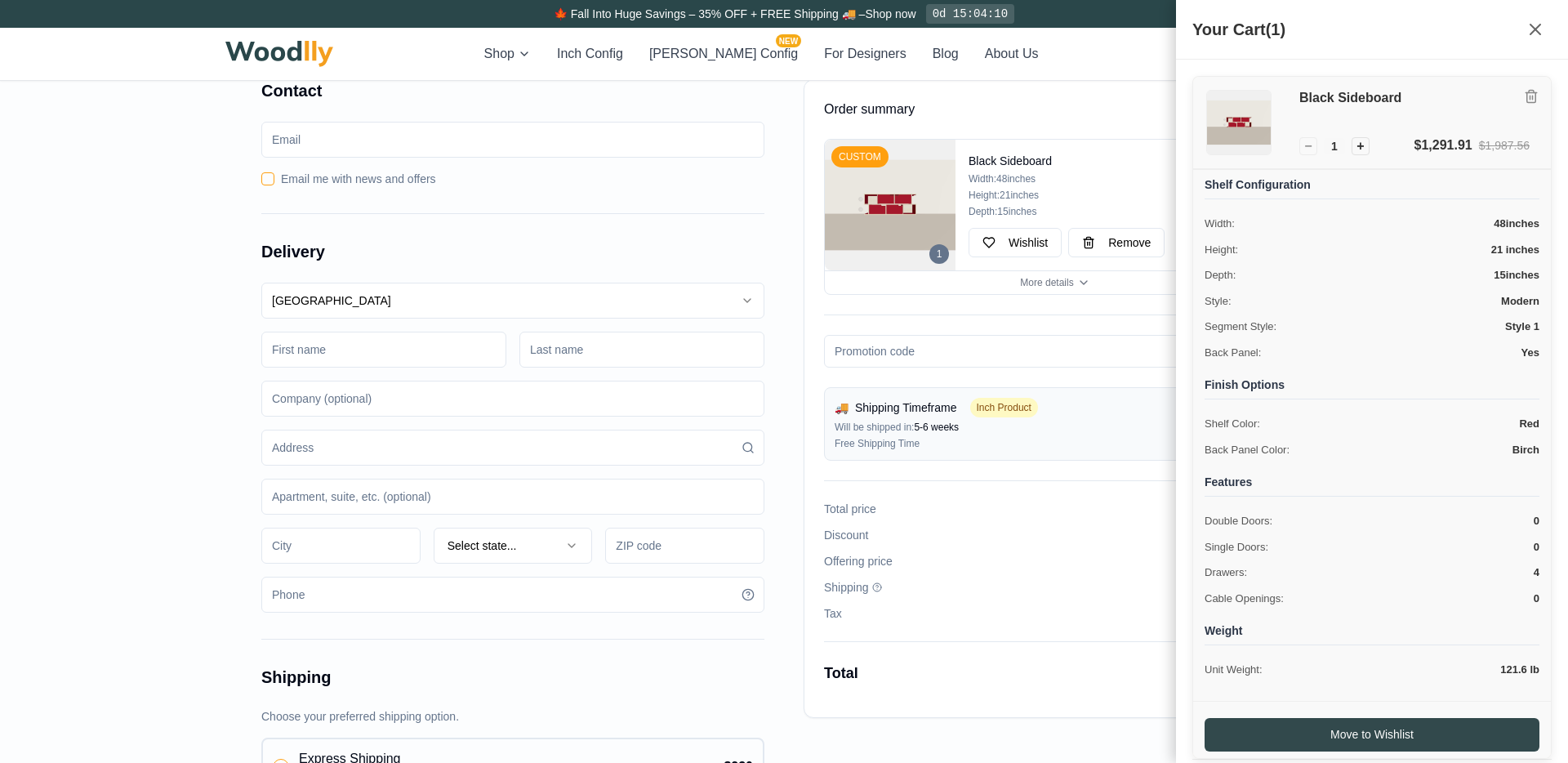
click at [1232, 105] on img at bounding box center [1239, 122] width 64 height 64
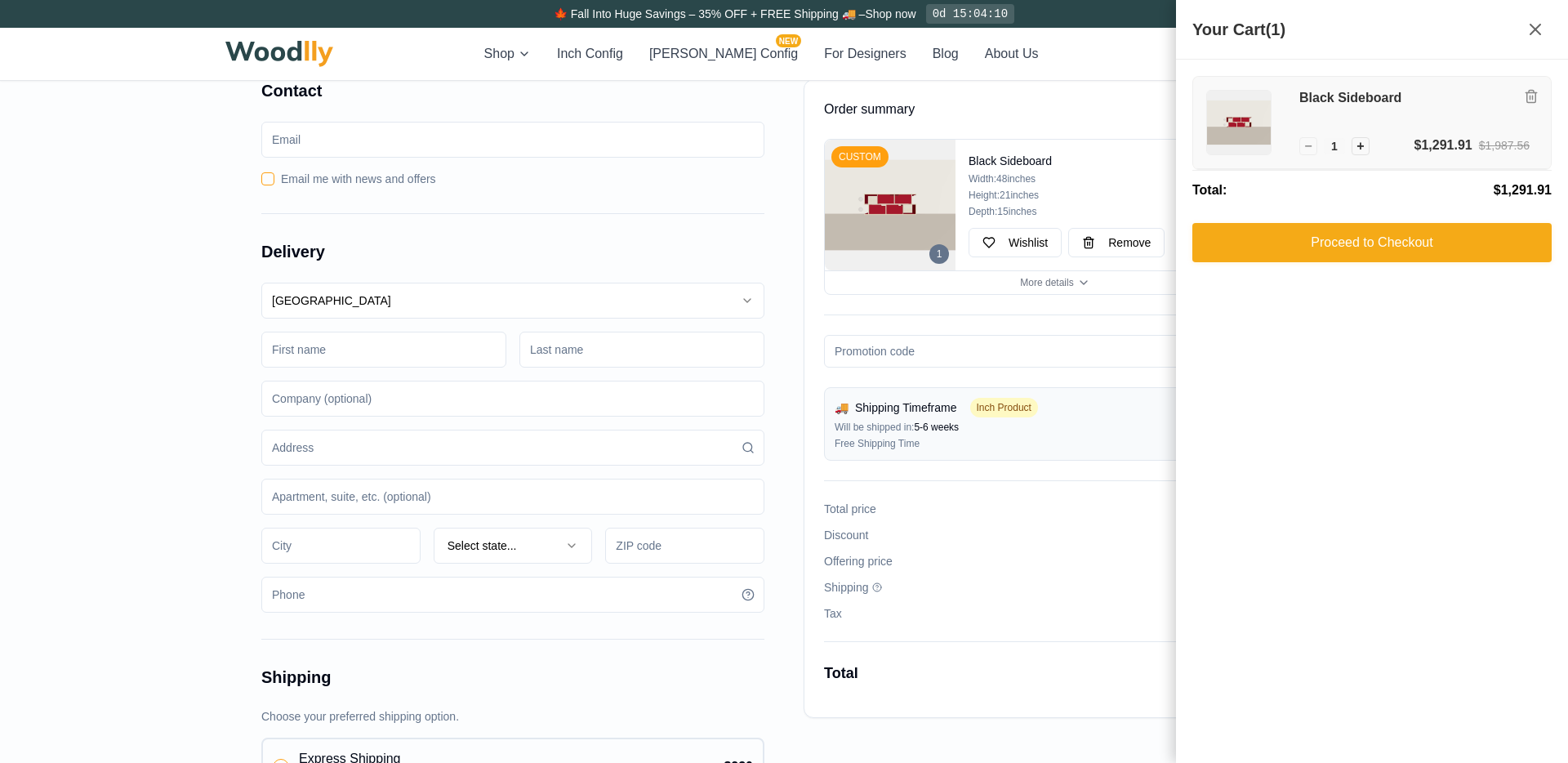
click at [1311, 90] on h3 "Black Sideboard" at bounding box center [1414, 99] width 230 height 17
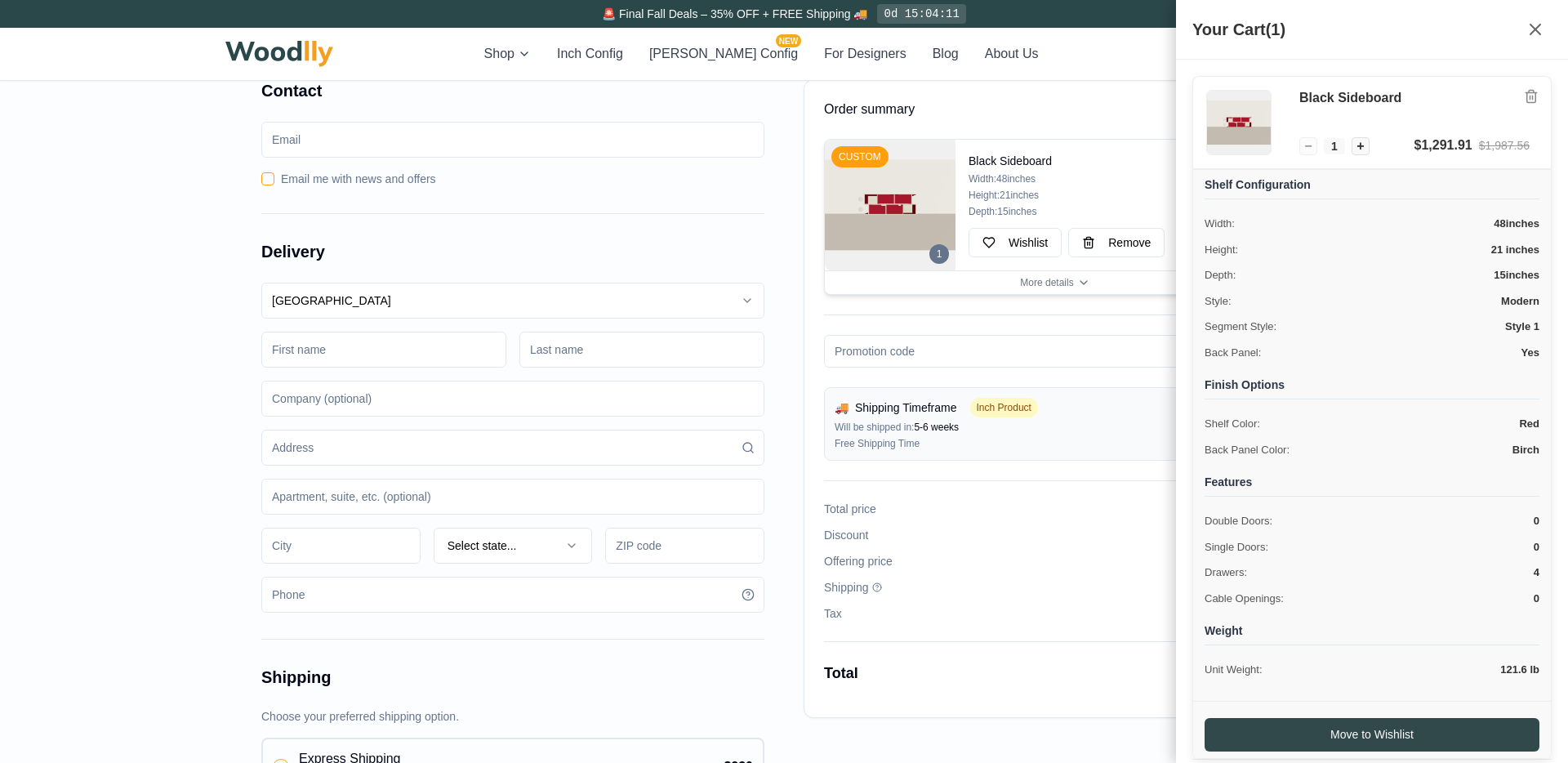
click at [1024, 160] on h4 "Black Sideboard" at bounding box center [1088, 161] width 239 height 16
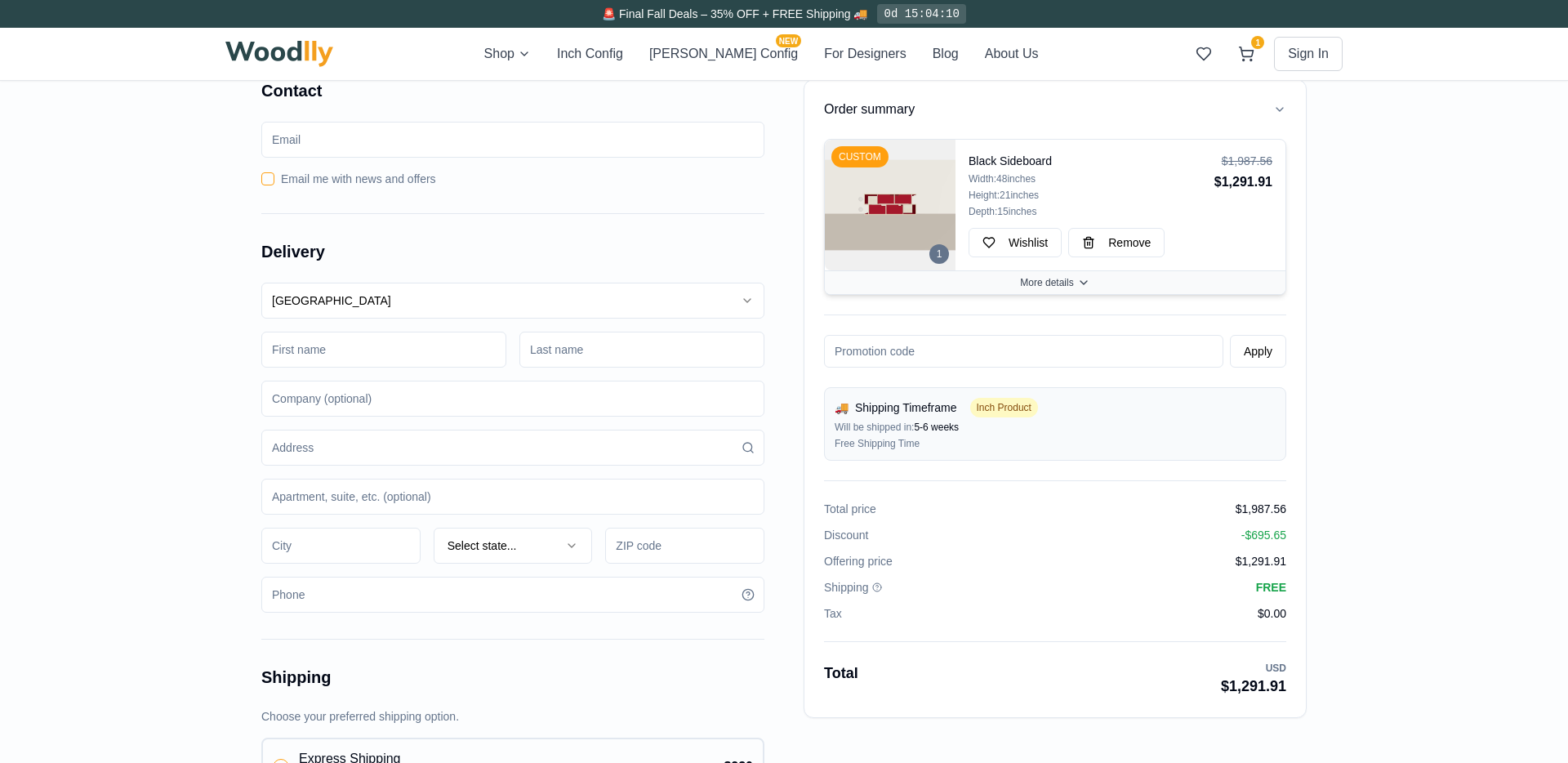
click at [1055, 279] on span "More details" at bounding box center [1047, 282] width 53 height 13
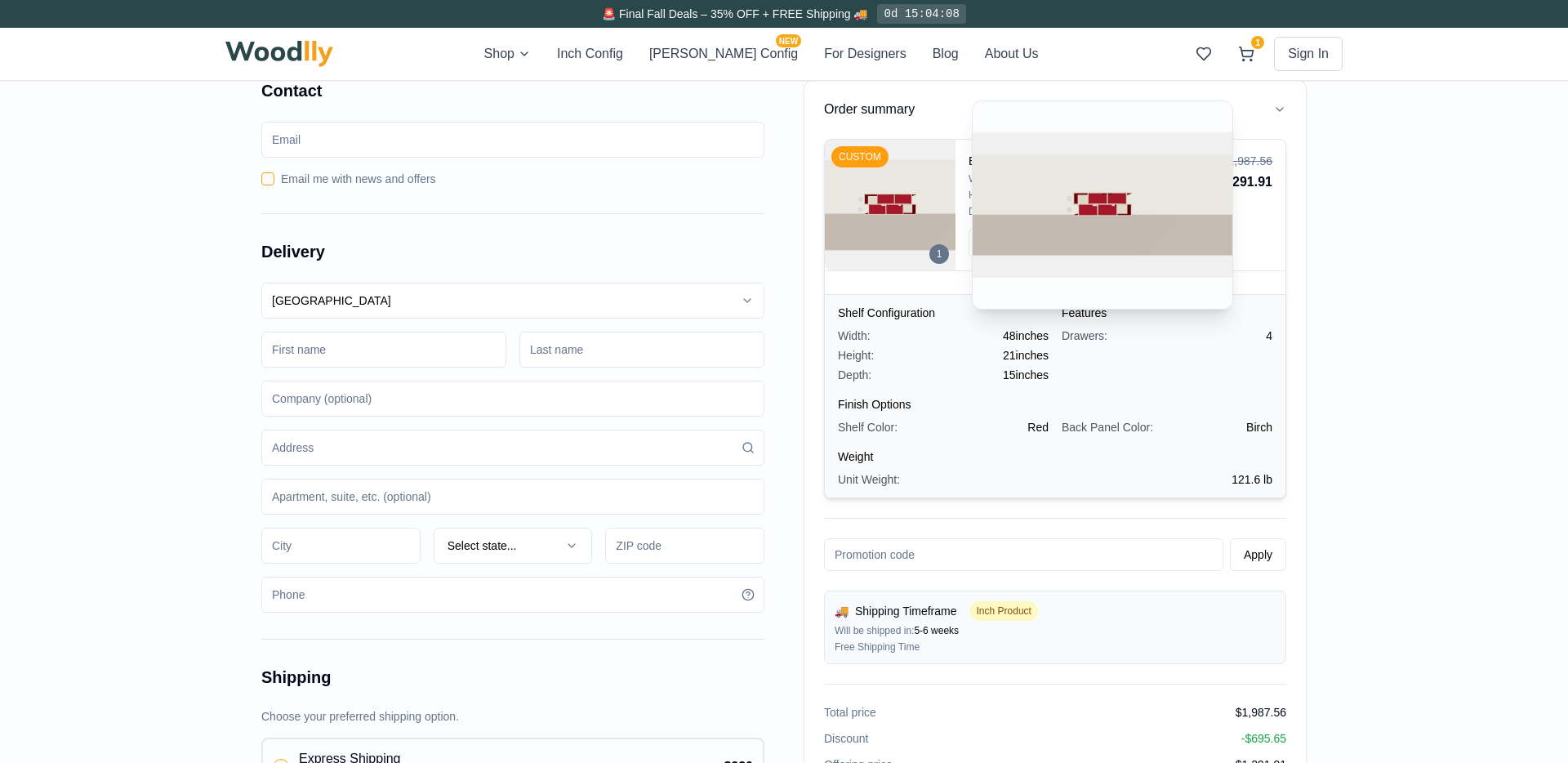
click at [898, 182] on img at bounding box center [890, 205] width 131 height 131
click at [849, 160] on div "CUSTOM" at bounding box center [860, 157] width 57 height 21
click at [841, 159] on div "CUSTOM" at bounding box center [860, 157] width 57 height 21
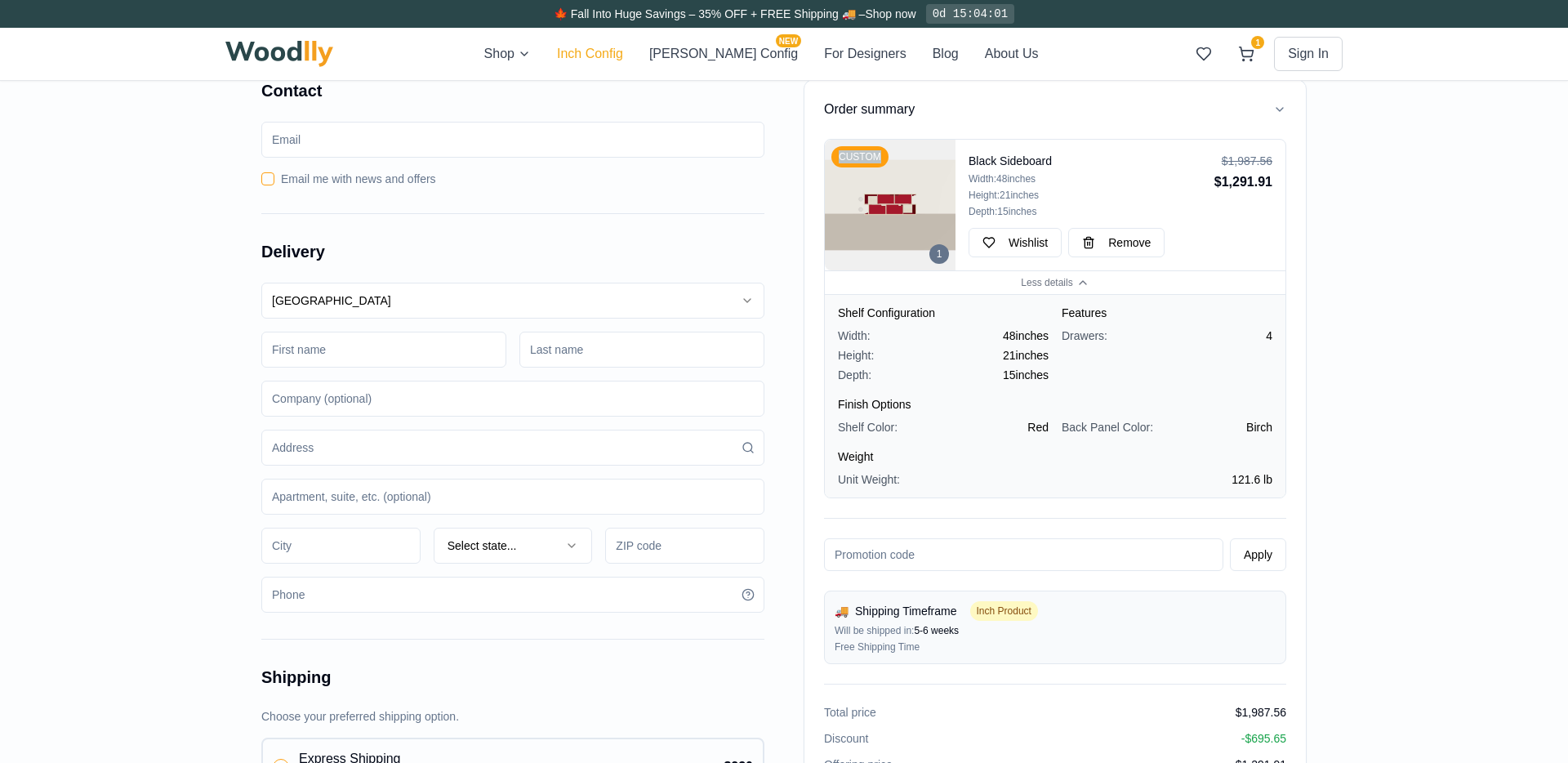
click at [623, 60] on button "Inch Config" at bounding box center [590, 54] width 66 height 20
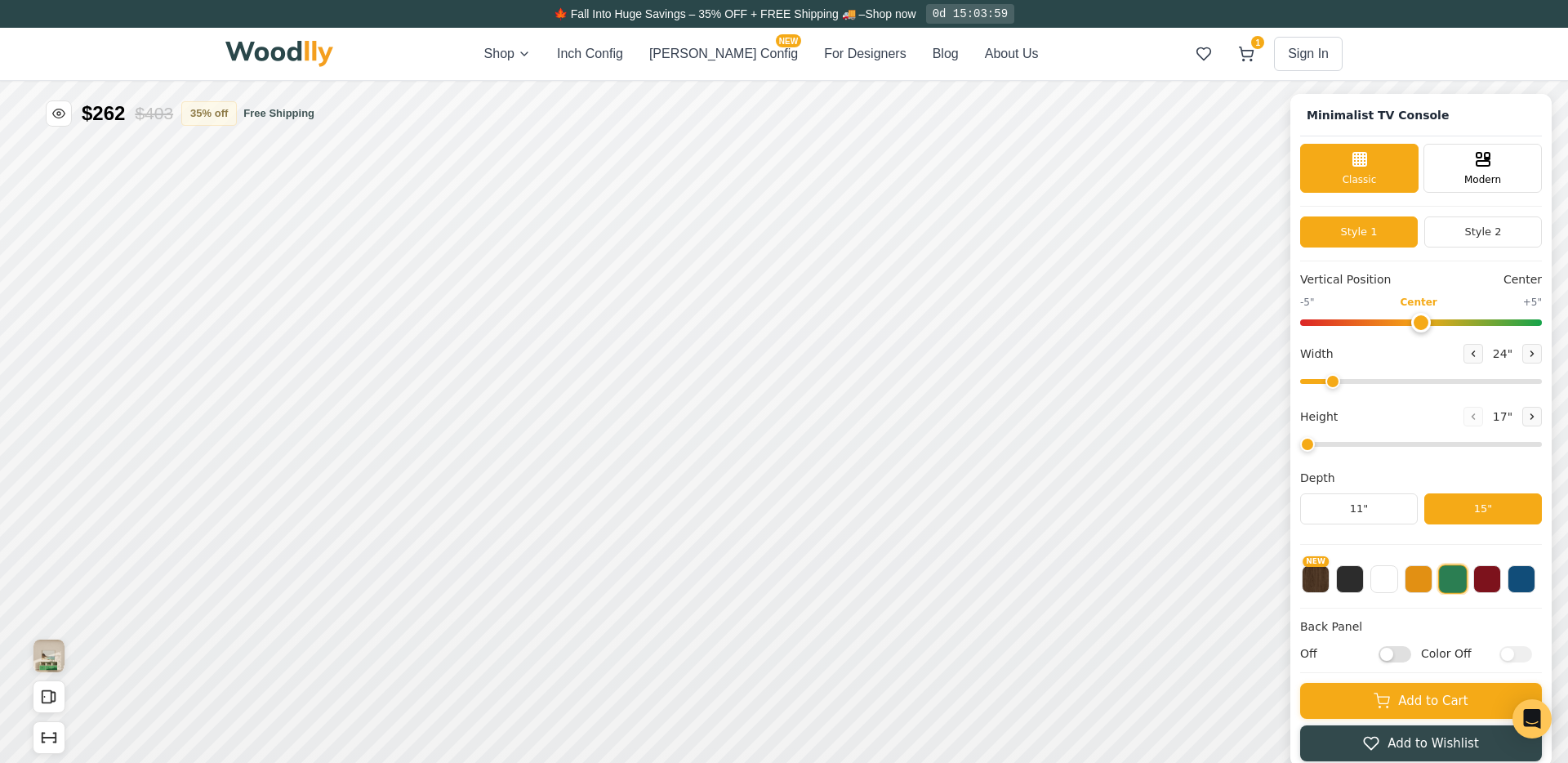
type input "63"
type input "2"
click at [1239, 61] on icon at bounding box center [1246, 54] width 16 height 16
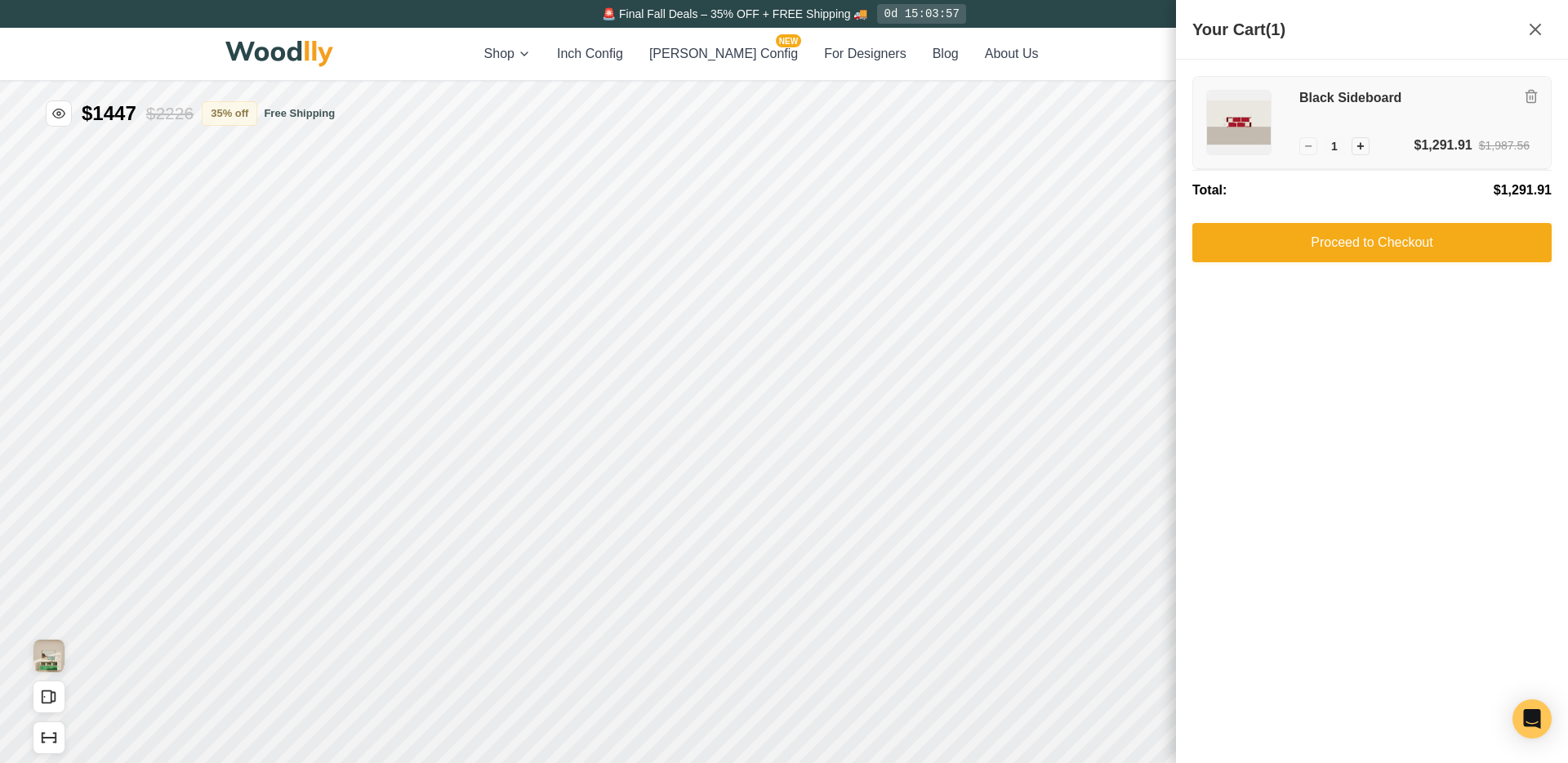
click at [1226, 114] on img at bounding box center [1239, 122] width 64 height 64
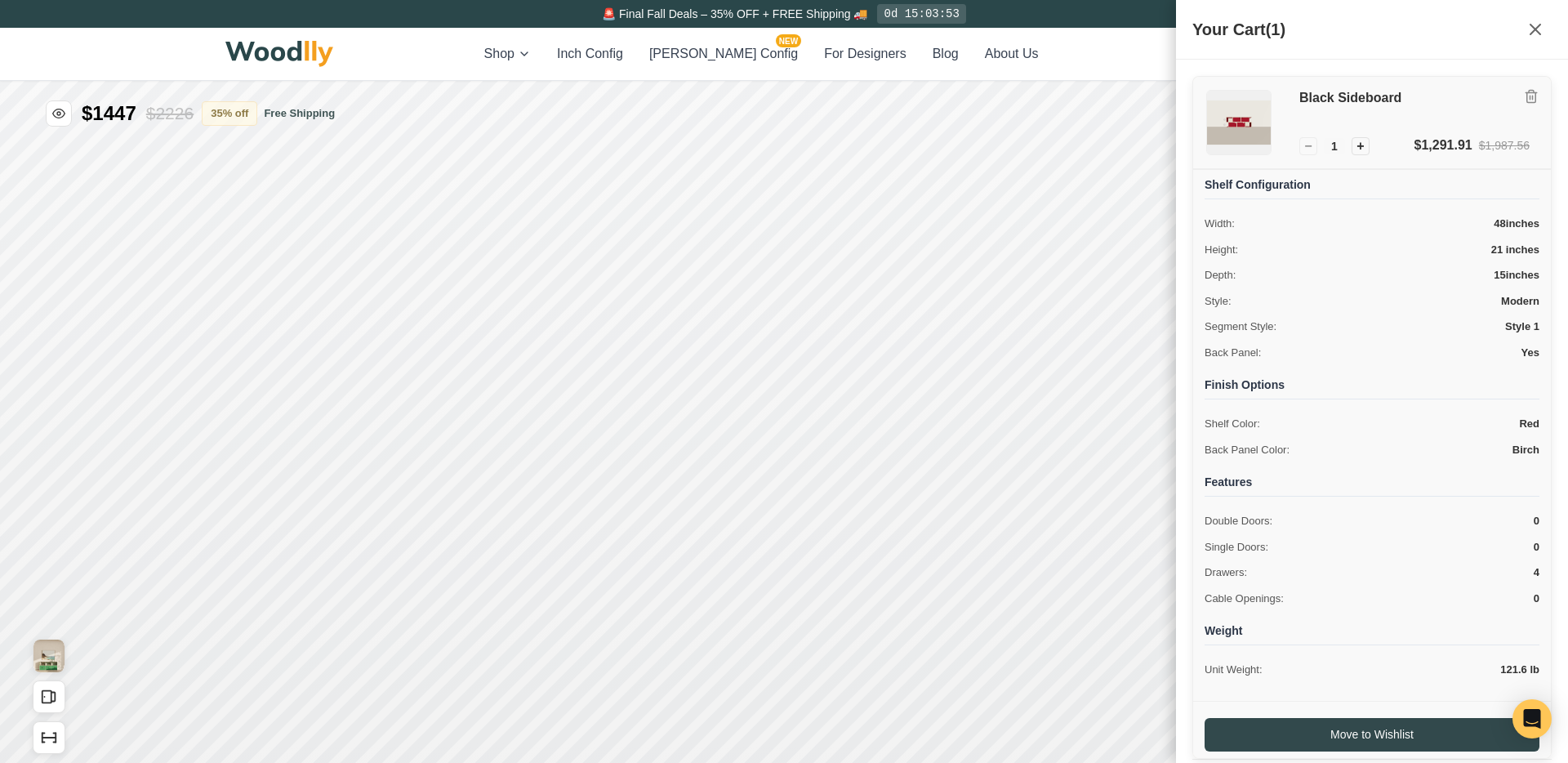
click at [1245, 114] on img at bounding box center [1239, 122] width 64 height 64
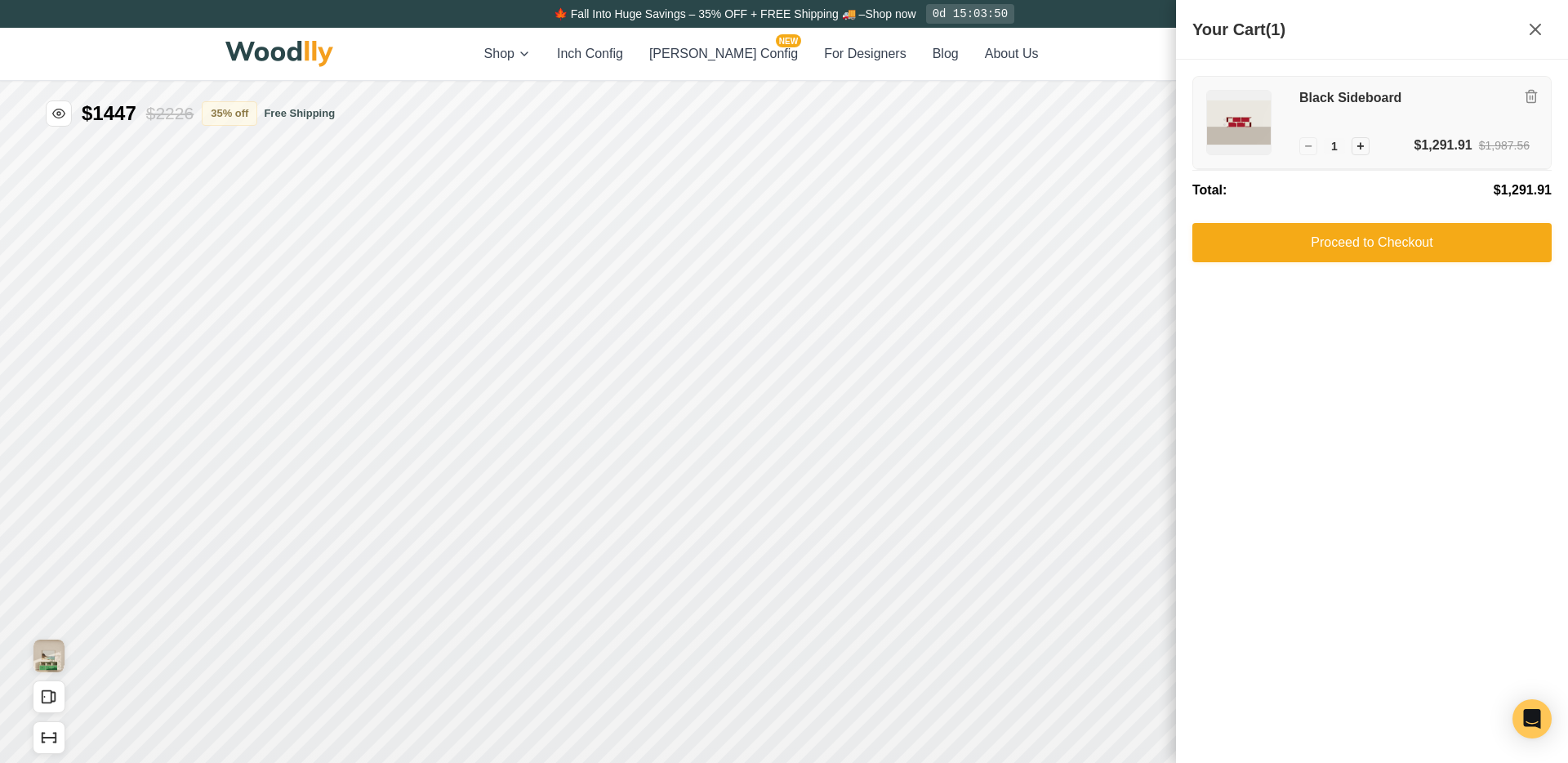
click at [1304, 103] on h3 "Black Sideboard" at bounding box center [1414, 99] width 230 height 17
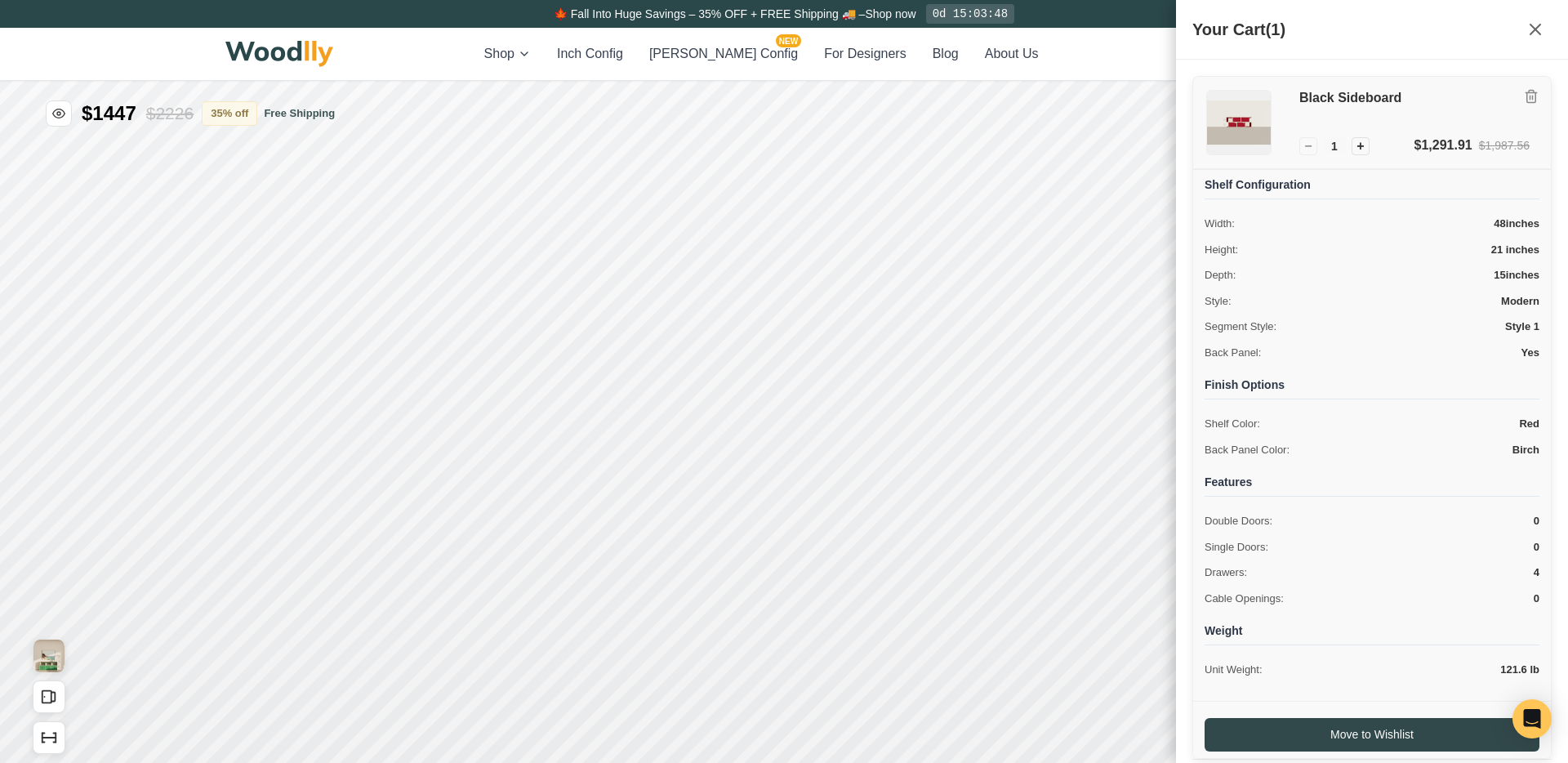
click at [1258, 117] on img at bounding box center [1239, 122] width 64 height 64
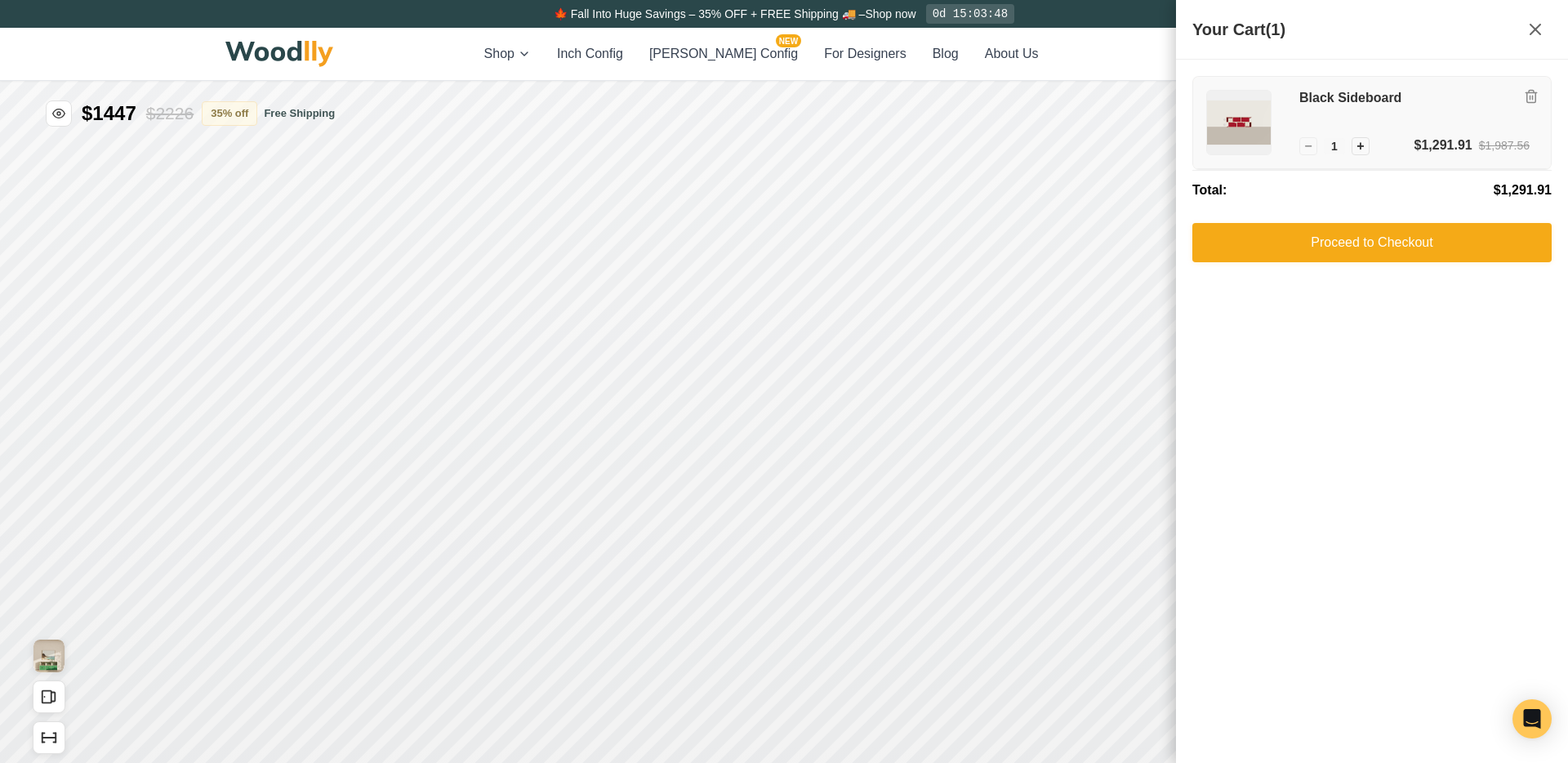
click at [1258, 117] on img at bounding box center [1239, 122] width 64 height 64
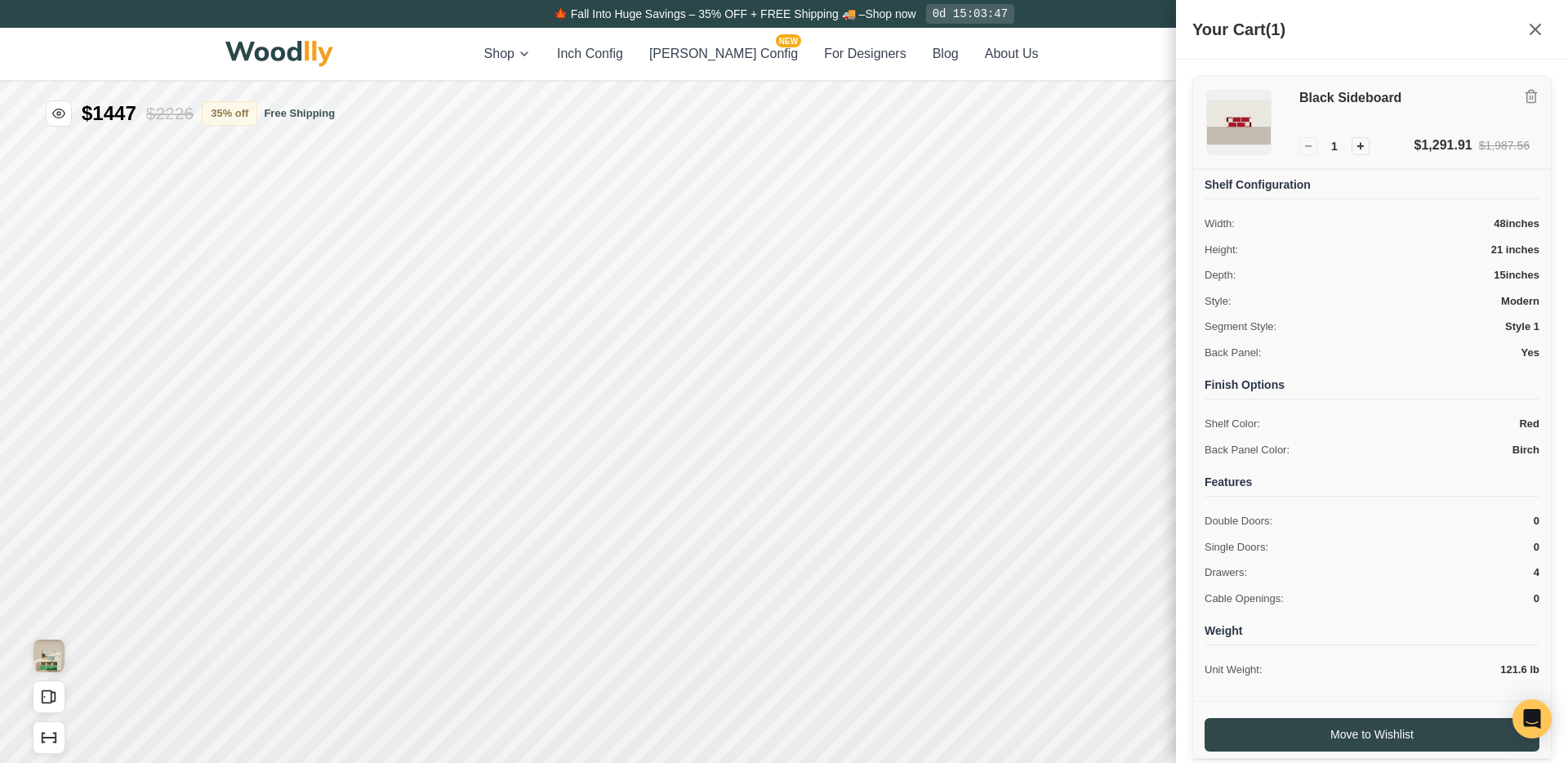
click at [1258, 117] on img at bounding box center [1239, 122] width 64 height 64
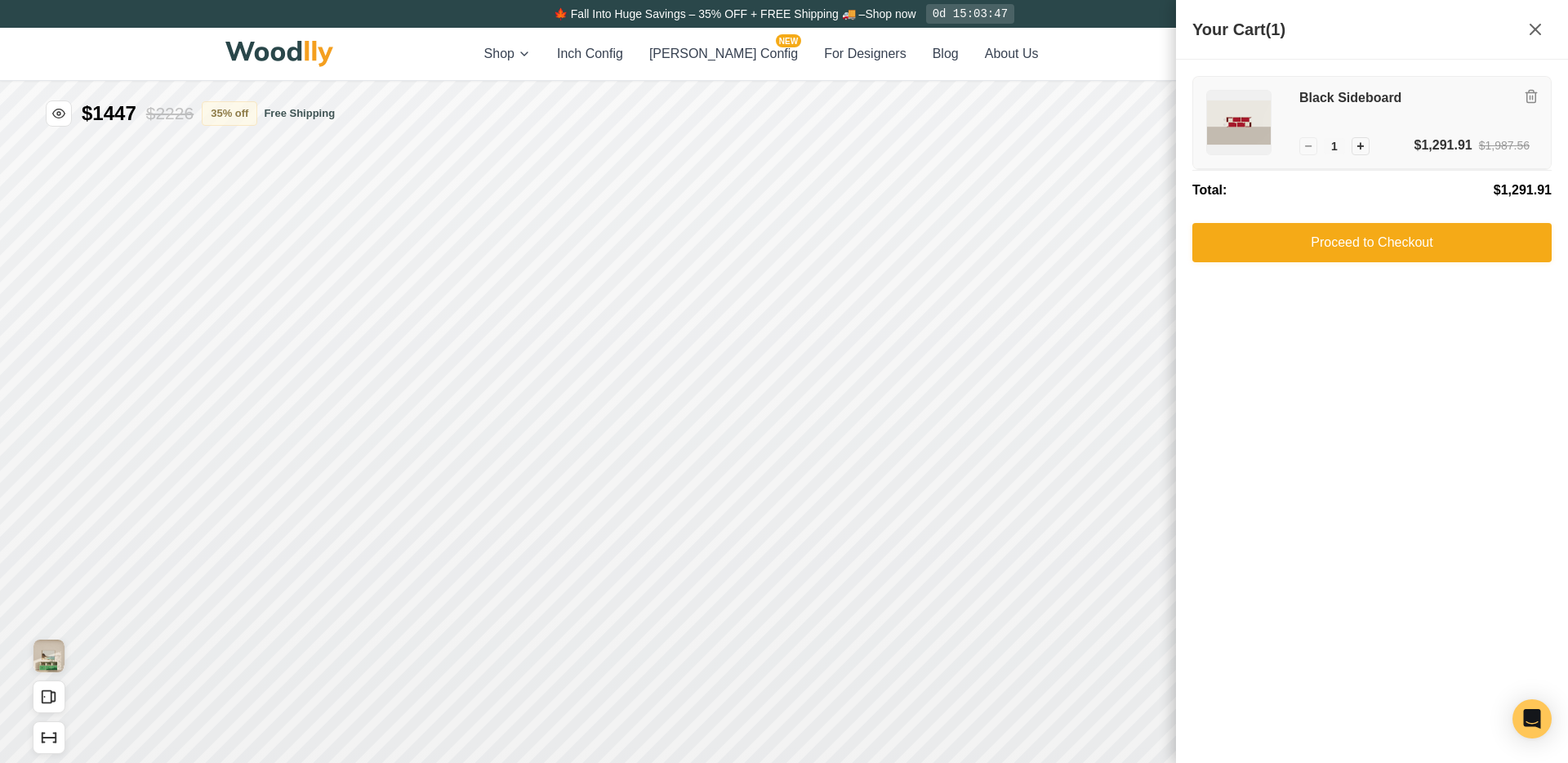
click at [1258, 117] on img at bounding box center [1239, 122] width 64 height 64
